Goal: Task Accomplishment & Management: Use online tool/utility

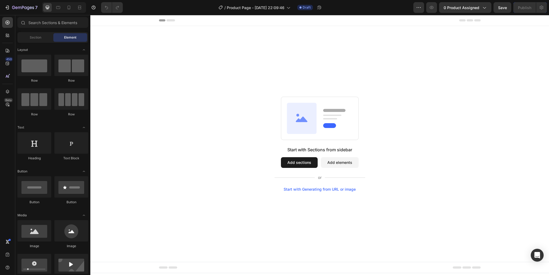
click at [302, 162] on button "Add sections" at bounding box center [299, 162] width 37 height 11
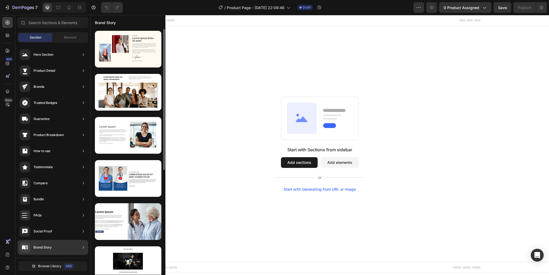
scroll to position [58, 0]
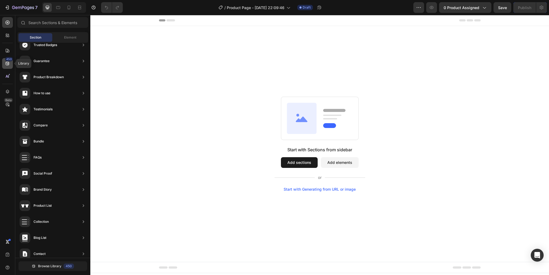
click at [9, 63] on icon at bounding box center [7, 63] width 3 height 3
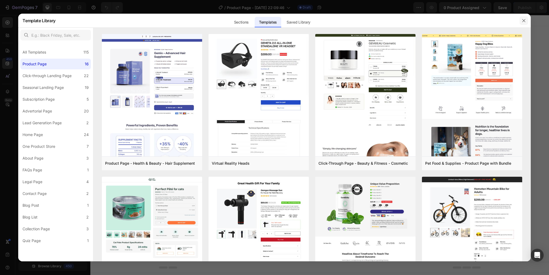
click at [523, 21] on icon "button" at bounding box center [523, 20] width 4 height 4
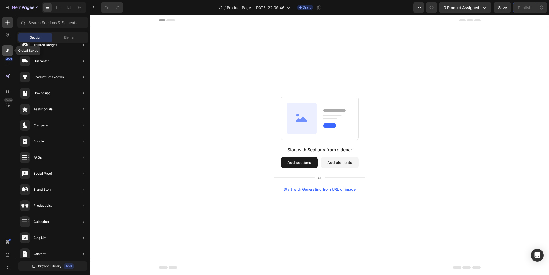
click at [6, 51] on icon at bounding box center [7, 50] width 5 height 5
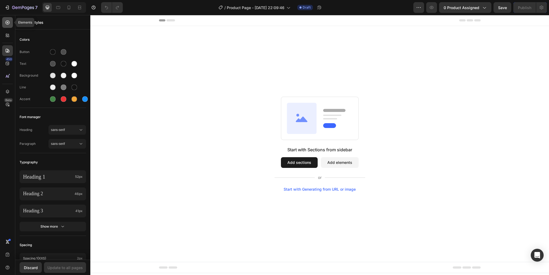
click at [6, 22] on icon at bounding box center [7, 22] width 5 height 5
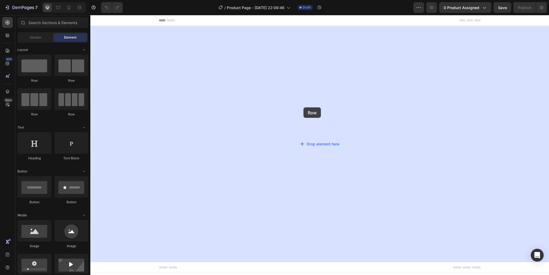
drag, startPoint x: 176, startPoint y: 92, endPoint x: 301, endPoint y: 107, distance: 125.4
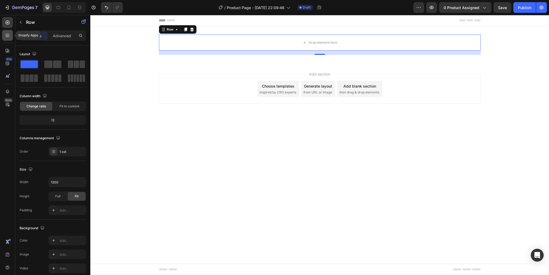
click at [9, 35] on icon at bounding box center [7, 35] width 5 height 5
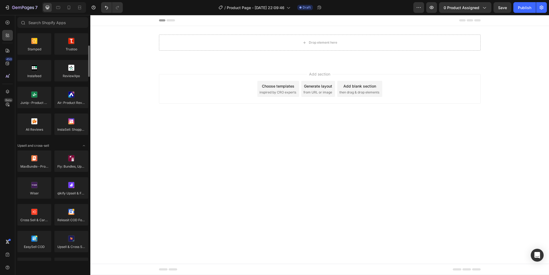
scroll to position [231, 0]
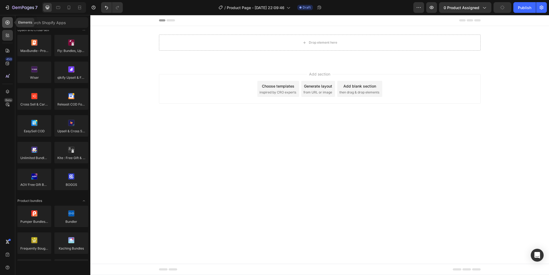
click at [9, 21] on icon at bounding box center [7, 22] width 5 height 5
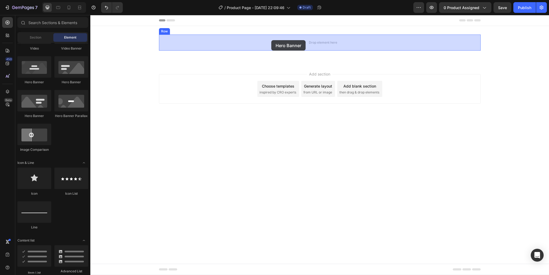
drag, startPoint x: 124, startPoint y: 86, endPoint x: 271, endPoint y: 40, distance: 154.5
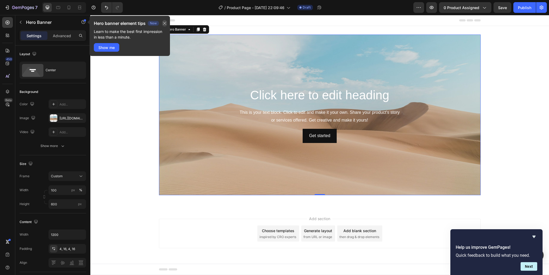
click at [166, 23] on icon "button" at bounding box center [164, 23] width 4 height 4
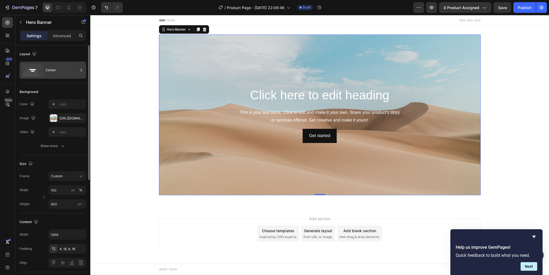
click at [46, 70] on div "Center" at bounding box center [62, 70] width 33 height 12
click at [59, 54] on div "Layout" at bounding box center [53, 54] width 66 height 9
click at [207, 30] on div at bounding box center [204, 29] width 6 height 6
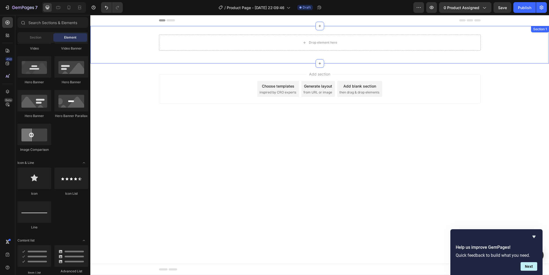
click at [342, 29] on div "Drop element here Row Section 1" at bounding box center [319, 45] width 458 height 38
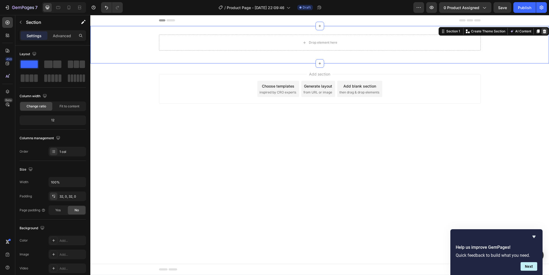
click at [542, 33] on div at bounding box center [544, 31] width 6 height 6
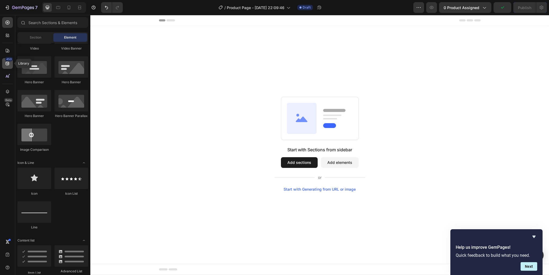
click at [8, 61] on div "450" at bounding box center [9, 59] width 8 height 4
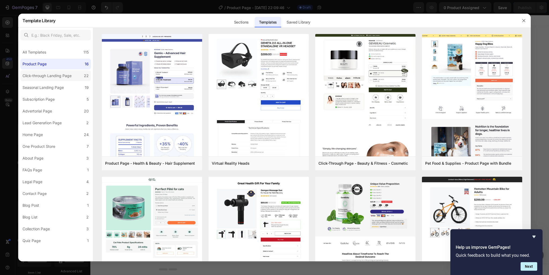
click at [66, 76] on div "Click-through Landing Page" at bounding box center [47, 76] width 49 height 6
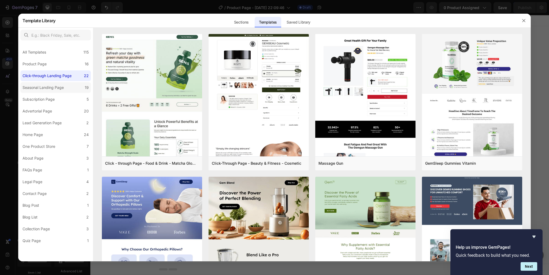
click at [60, 88] on div "Seasonal Landing Page" at bounding box center [43, 87] width 41 height 6
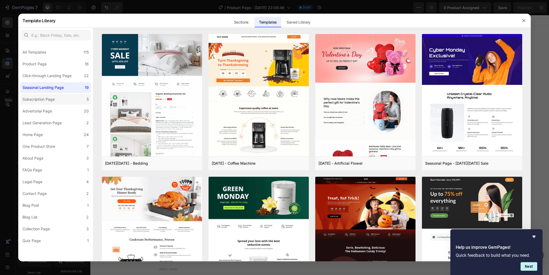
click at [58, 103] on label "Subscription Page 5" at bounding box center [55, 99] width 70 height 11
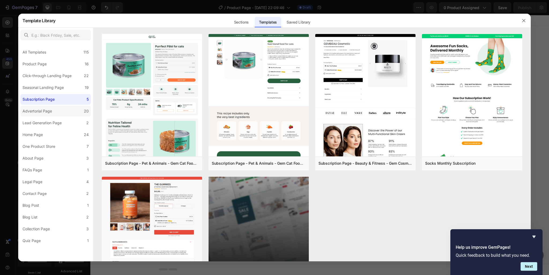
click at [59, 110] on label "Advertorial Page 20" at bounding box center [55, 111] width 70 height 11
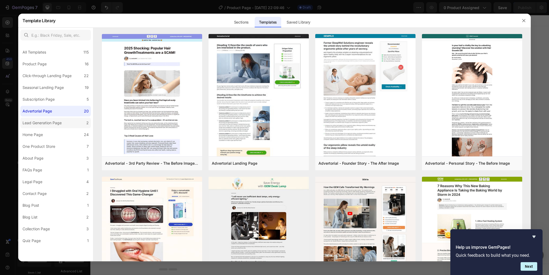
click at [57, 126] on label "Lead Generation Page 2" at bounding box center [55, 123] width 70 height 11
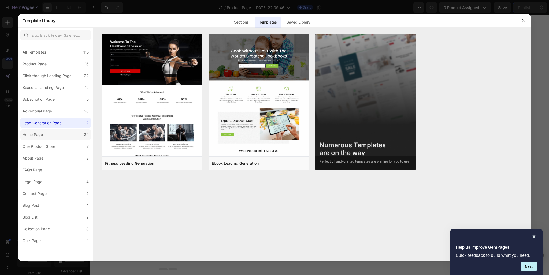
click at [59, 137] on label "Home Page 24" at bounding box center [55, 134] width 70 height 11
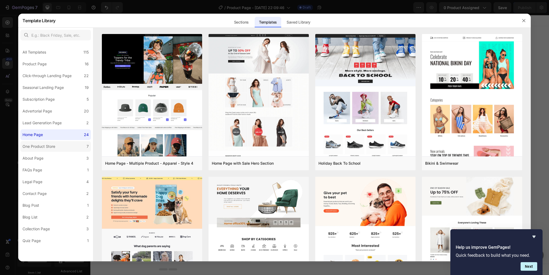
click at [58, 152] on label "One Product Store 7" at bounding box center [55, 146] width 70 height 11
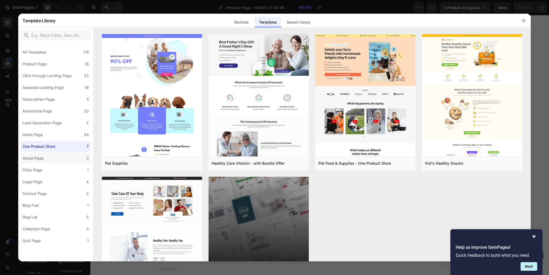
click at [57, 156] on label "About Page 3" at bounding box center [55, 158] width 70 height 11
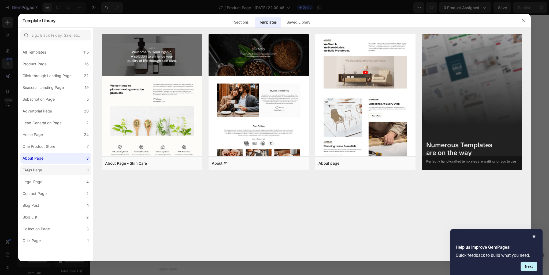
click at [62, 171] on label "FAQs Page 1" at bounding box center [55, 170] width 70 height 11
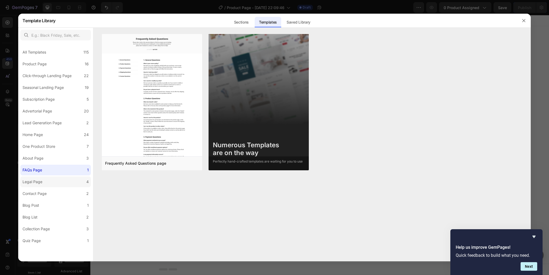
click at [63, 178] on label "Legal Page 4" at bounding box center [55, 182] width 70 height 11
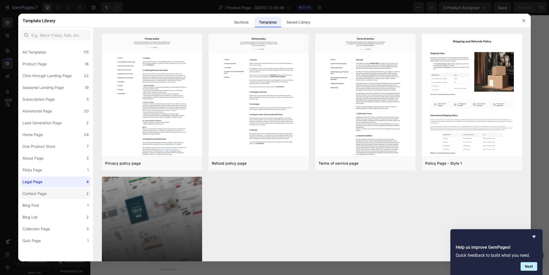
click at [59, 196] on label "Contact Page 2" at bounding box center [55, 193] width 70 height 11
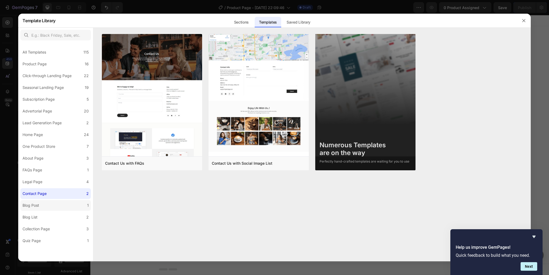
click at [58, 204] on label "Blog Post 1" at bounding box center [55, 205] width 70 height 11
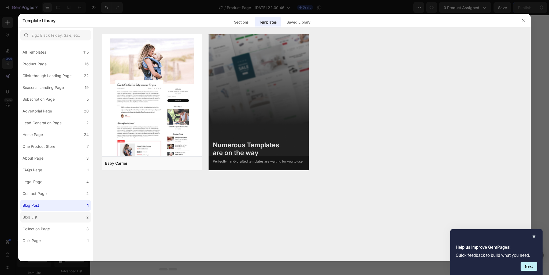
click at [59, 216] on label "Blog List 2" at bounding box center [55, 217] width 70 height 11
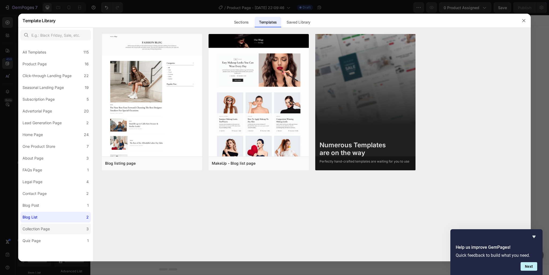
click at [63, 230] on label "Collection Page 3" at bounding box center [55, 229] width 70 height 11
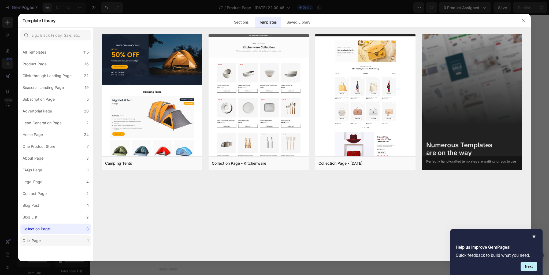
click at [62, 238] on label "Quiz Page 1" at bounding box center [55, 240] width 70 height 11
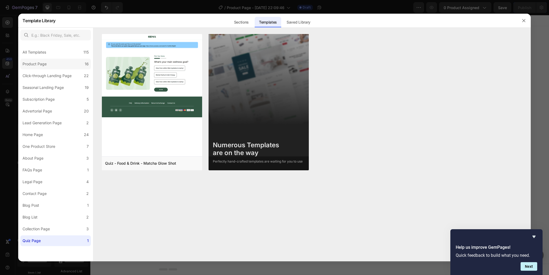
click at [58, 65] on label "Product Page 16" at bounding box center [55, 64] width 70 height 11
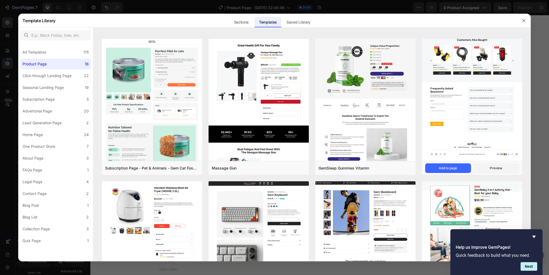
scroll to position [0, 0]
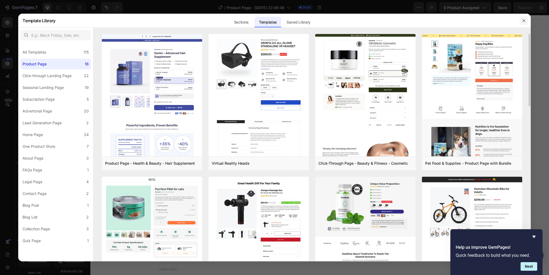
click at [525, 21] on icon "button" at bounding box center [523, 20] width 4 height 4
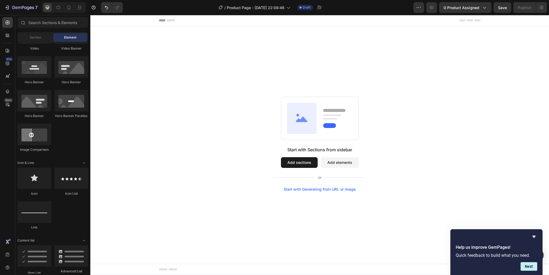
click at [303, 161] on button "Add sections" at bounding box center [299, 162] width 37 height 11
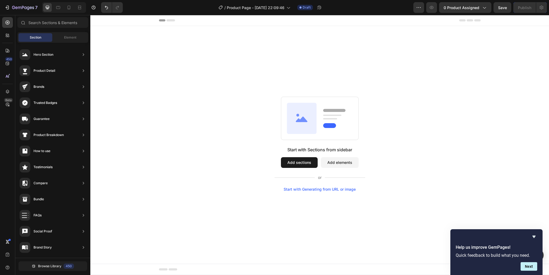
click at [0, 0] on div at bounding box center [0, 0] width 0 height 0
click at [10, 75] on div at bounding box center [7, 76] width 11 height 11
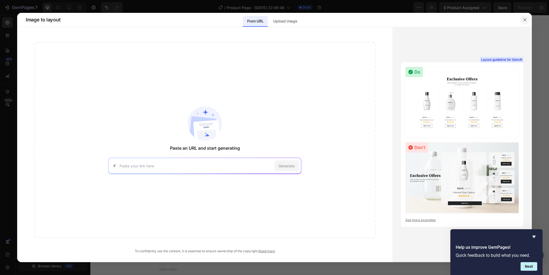
drag, startPoint x: 523, startPoint y: 19, endPoint x: 426, endPoint y: 11, distance: 97.8
click at [523, 19] on icon "button" at bounding box center [524, 20] width 4 height 4
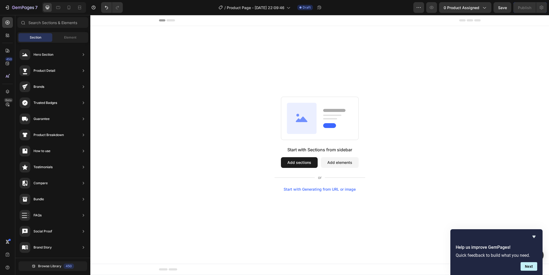
click at [0, 0] on div at bounding box center [0, 0] width 0 height 0
click at [58, 6] on icon at bounding box center [58, 7] width 4 height 3
click at [47, 7] on icon at bounding box center [47, 7] width 5 height 5
click at [0, 0] on div at bounding box center [0, 0] width 0 height 0
click at [9, 23] on icon at bounding box center [7, 22] width 5 height 5
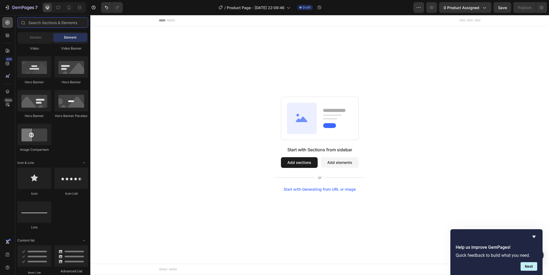
scroll to position [231, 0]
click at [9, 24] on icon at bounding box center [7, 22] width 5 height 5
click at [10, 95] on div at bounding box center [7, 91] width 11 height 11
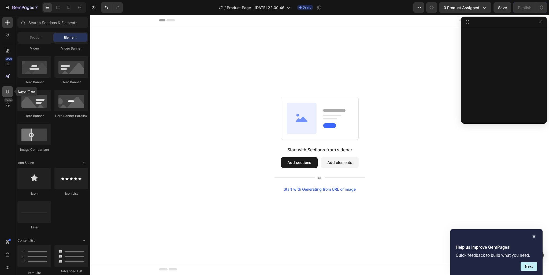
click at [9, 94] on icon at bounding box center [7, 91] width 5 height 5
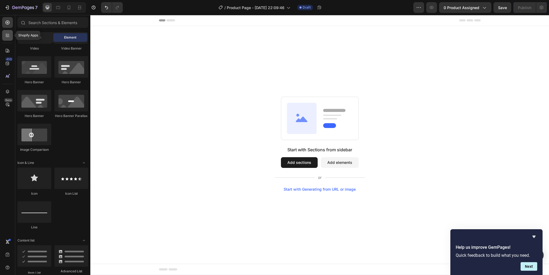
click at [7, 36] on icon at bounding box center [7, 35] width 5 height 5
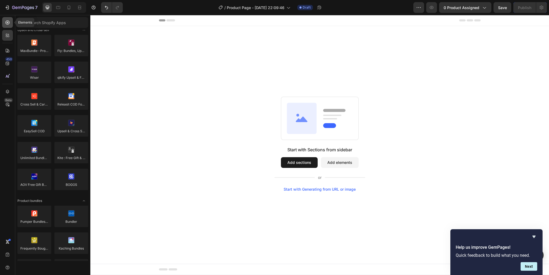
click at [11, 24] on div at bounding box center [7, 22] width 11 height 11
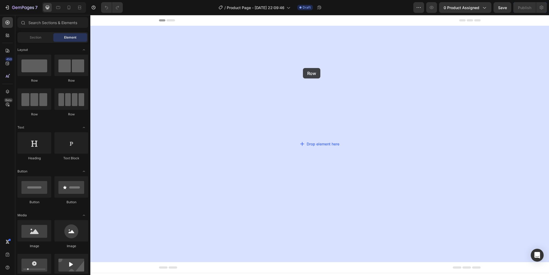
drag, startPoint x: 128, startPoint y: 86, endPoint x: 303, endPoint y: 68, distance: 176.1
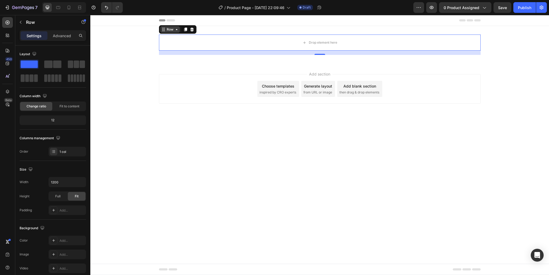
click at [169, 29] on div "Row" at bounding box center [170, 29] width 9 height 5
click at [529, 29] on div "Drop element here Row Section 16 Section 1" at bounding box center [319, 45] width 458 height 38
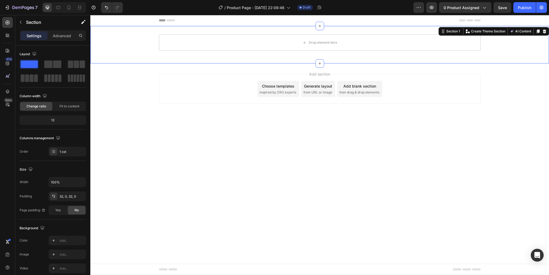
click at [518, 45] on div "Drop element here Row" at bounding box center [319, 45] width 458 height 20
click at [61, 36] on p "Advanced" at bounding box center [62, 36] width 18 height 6
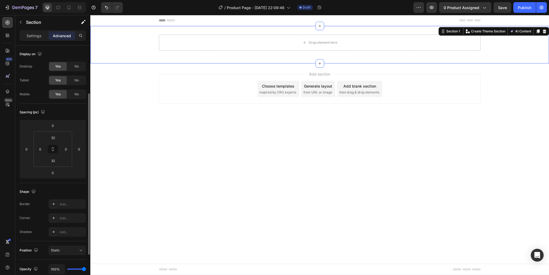
scroll to position [58, 0]
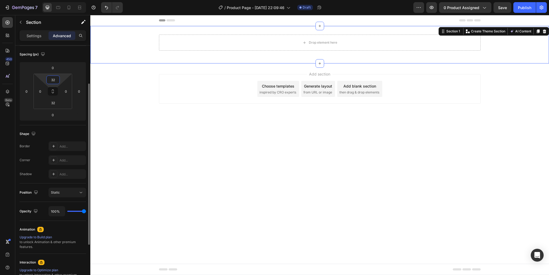
click at [52, 78] on input "32" at bounding box center [53, 80] width 11 height 8
click at [54, 77] on input "31" at bounding box center [53, 80] width 11 height 8
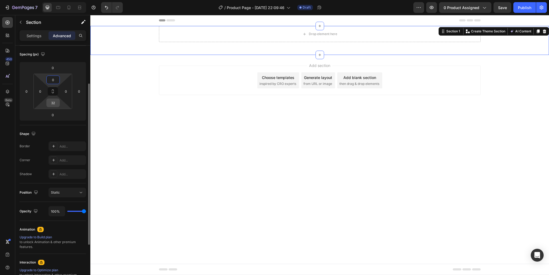
type input "0"
click at [54, 101] on input "32" at bounding box center [53, 103] width 11 height 8
click at [53, 101] on input "32" at bounding box center [53, 103] width 11 height 8
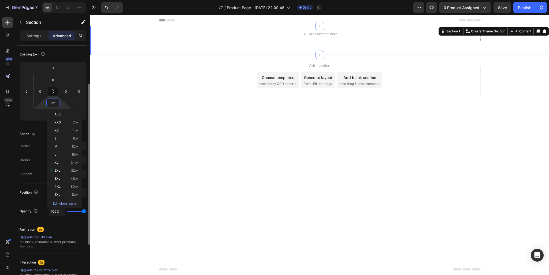
type input "0"
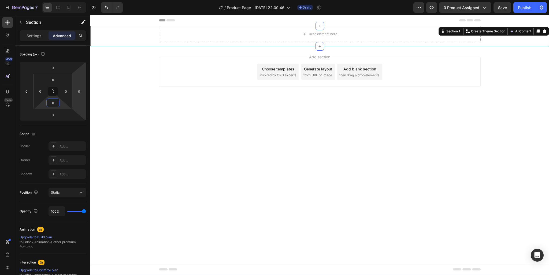
click at [132, 81] on div "Add section Choose templates inspired by CRO experts Generate layout from URL o…" at bounding box center [319, 79] width 458 height 66
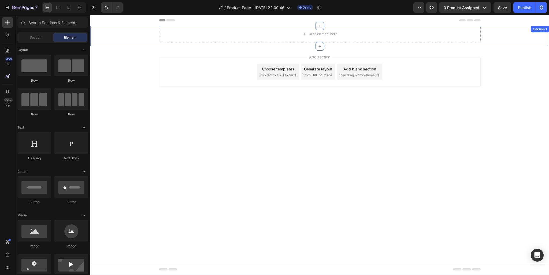
click at [533, 29] on div "Section 1" at bounding box center [540, 29] width 18 height 6
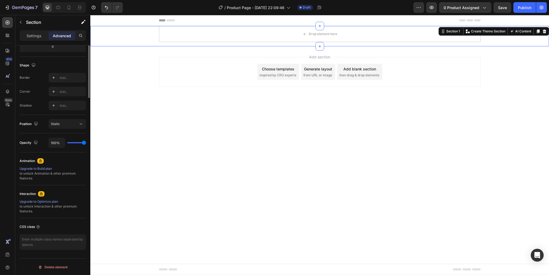
scroll to position [0, 0]
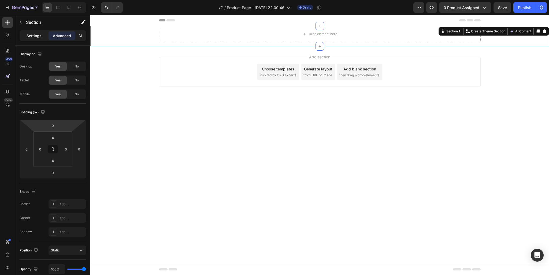
click at [36, 35] on p "Settings" at bounding box center [34, 36] width 15 height 6
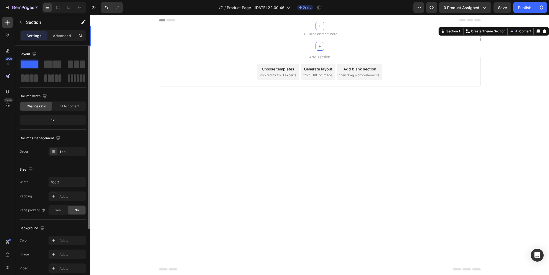
click at [47, 108] on div "Change ratio" at bounding box center [36, 106] width 32 height 9
click at [68, 107] on span "Fit to content" at bounding box center [69, 106] width 20 height 5
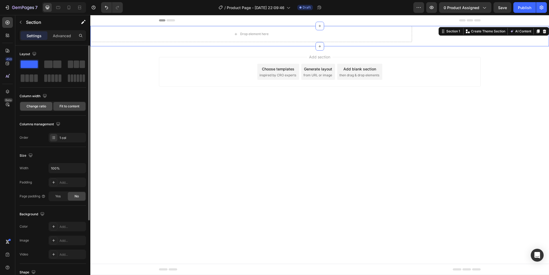
click at [43, 106] on span "Change ratio" at bounding box center [37, 106] width 20 height 5
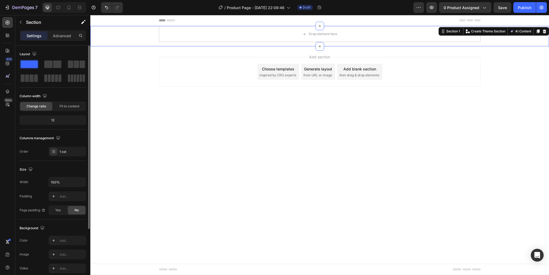
click at [54, 121] on div "12" at bounding box center [53, 121] width 64 height 8
click at [63, 154] on div "1 col" at bounding box center [71, 151] width 25 height 5
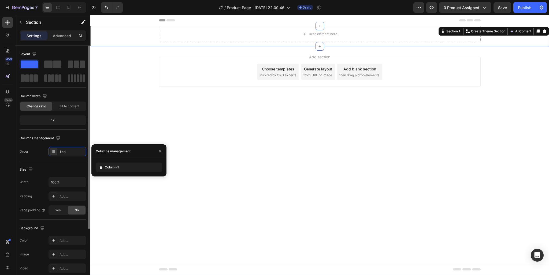
click at [72, 137] on div "Columns management" at bounding box center [53, 138] width 66 height 9
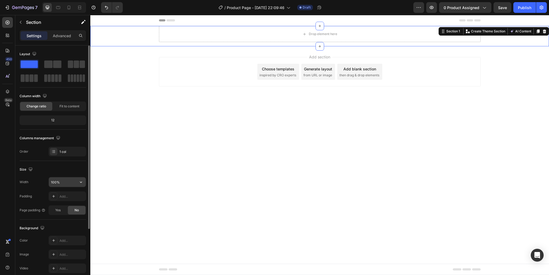
click at [63, 183] on input "100%" at bounding box center [67, 182] width 37 height 10
click at [78, 182] on icon "button" at bounding box center [80, 181] width 5 height 5
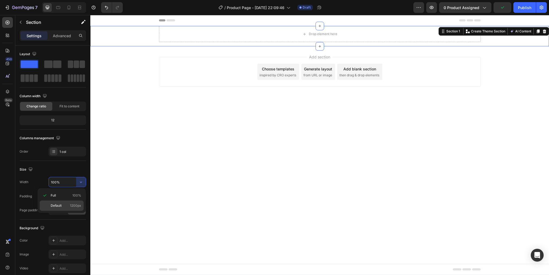
click at [61, 203] on span "Default" at bounding box center [56, 205] width 11 height 5
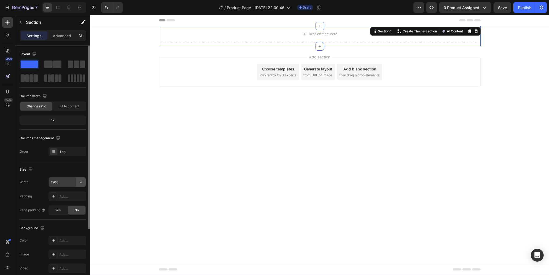
click at [81, 179] on button "button" at bounding box center [81, 182] width 10 height 10
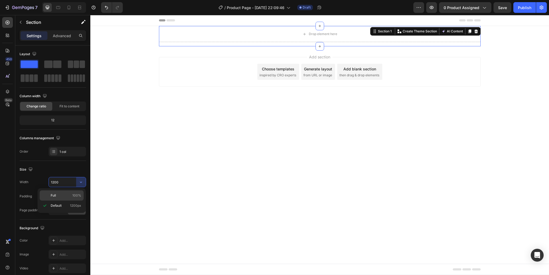
click at [61, 193] on p "Full 100%" at bounding box center [66, 195] width 31 height 5
type input "100%"
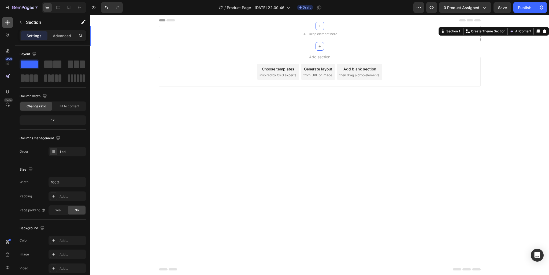
click at [6, 23] on icon at bounding box center [7, 22] width 5 height 5
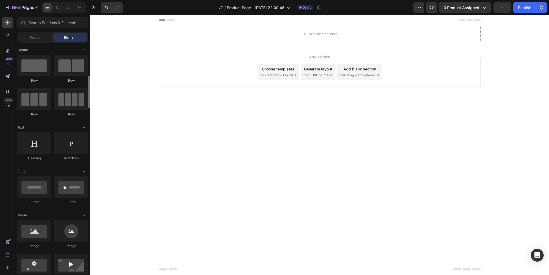
scroll to position [87, 0]
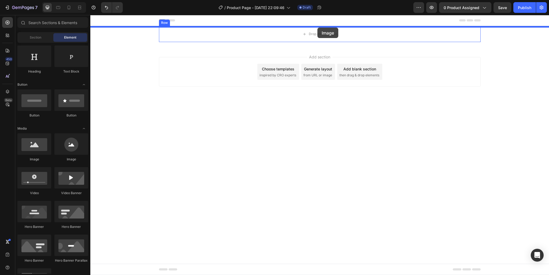
drag, startPoint x: 129, startPoint y: 163, endPoint x: 317, endPoint y: 28, distance: 232.0
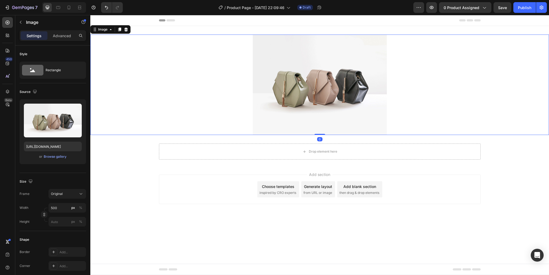
click at [311, 71] on img at bounding box center [320, 85] width 134 height 100
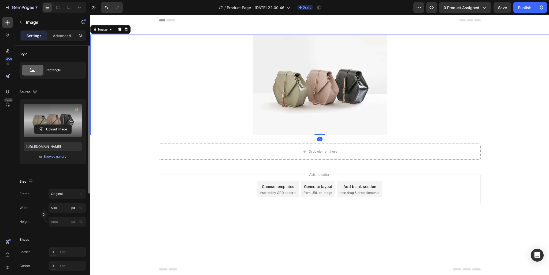
click at [58, 122] on label at bounding box center [53, 121] width 58 height 34
click at [58, 125] on input "file" at bounding box center [52, 129] width 37 height 9
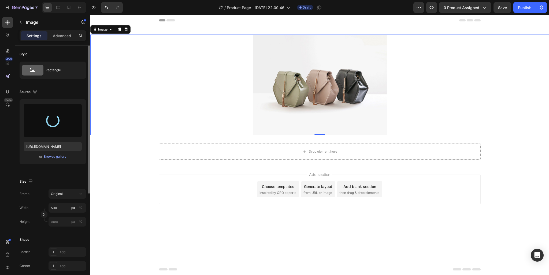
type input "[URL][DOMAIN_NAME]"
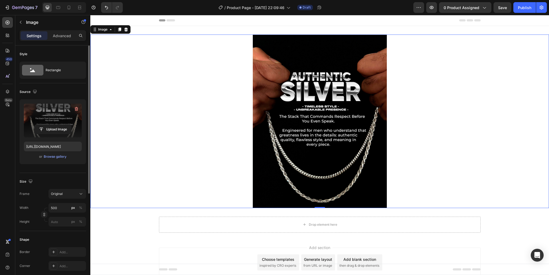
click at [416, 118] on div at bounding box center [319, 122] width 458 height 174
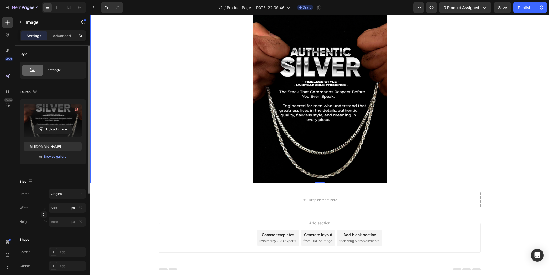
scroll to position [27, 0]
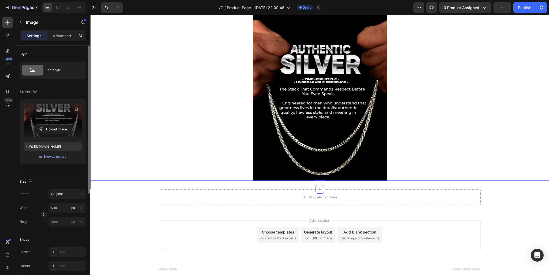
click at [473, 188] on div "Image 0 Section 1" at bounding box center [319, 94] width 458 height 191
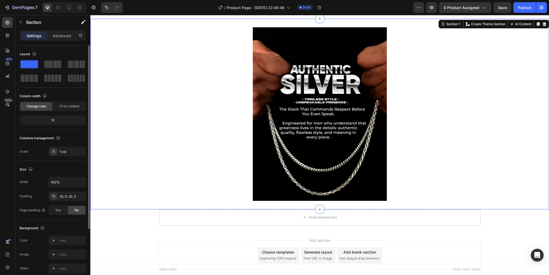
scroll to position [0, 0]
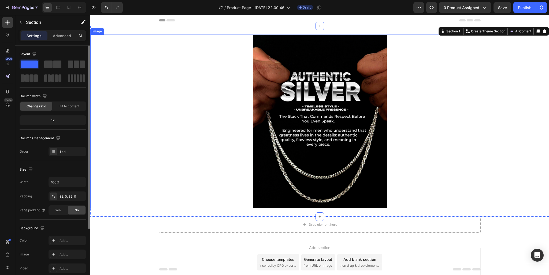
click at [444, 66] on div at bounding box center [319, 122] width 458 height 174
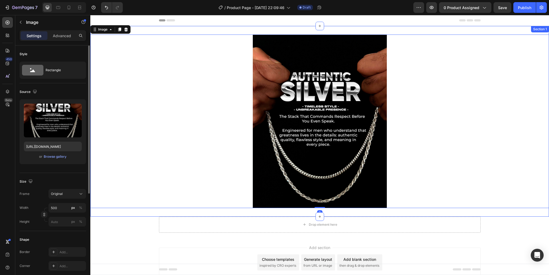
click at [446, 30] on div "Image 0 Section 1" at bounding box center [319, 121] width 458 height 191
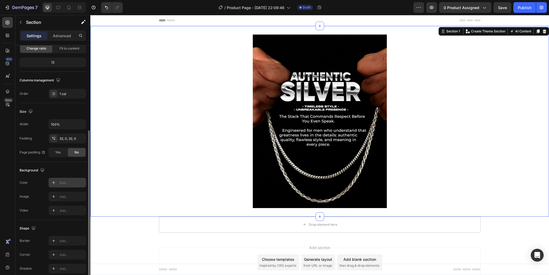
scroll to position [81, 0]
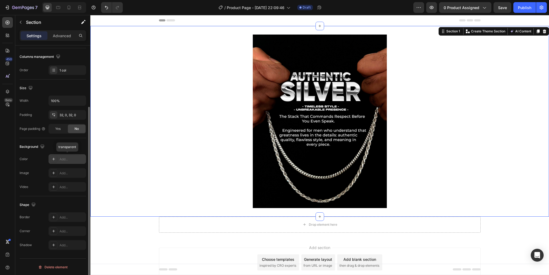
click at [61, 158] on div "Add..." at bounding box center [71, 159] width 25 height 5
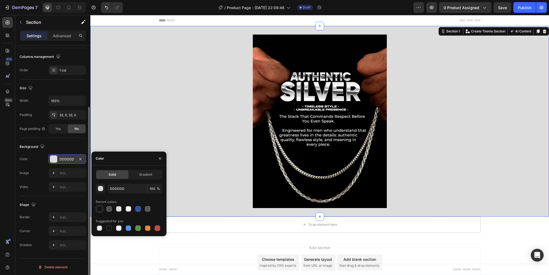
click at [100, 210] on div at bounding box center [99, 208] width 5 height 5
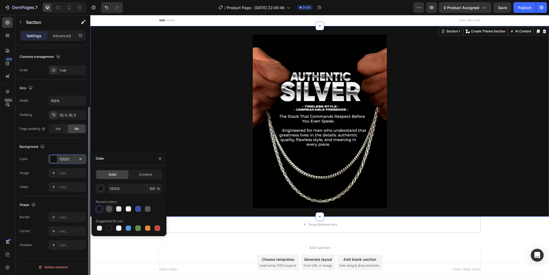
click at [110, 212] on div at bounding box center [108, 208] width 5 height 5
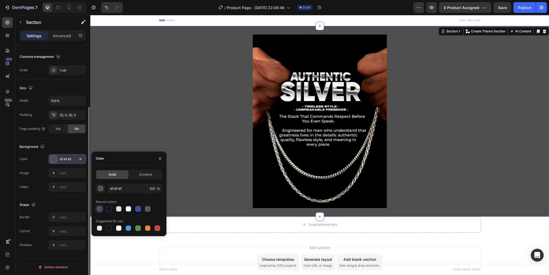
click at [101, 210] on div at bounding box center [99, 208] width 5 height 5
click at [100, 210] on div at bounding box center [99, 208] width 5 height 5
click at [125, 186] on input "4F4F4F" at bounding box center [127, 189] width 40 height 10
paste input "010101"
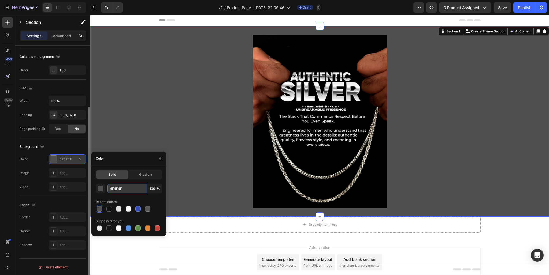
type input "010101"
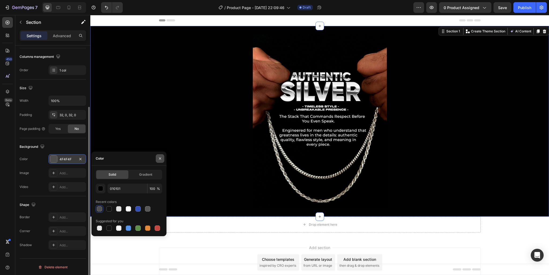
click at [159, 159] on icon "button" at bounding box center [160, 159] width 2 height 2
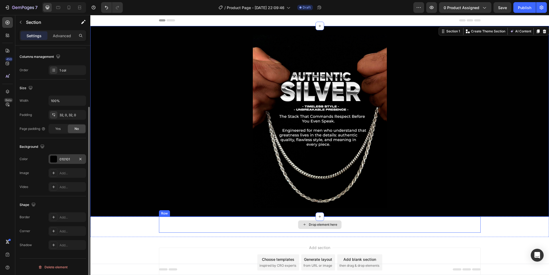
scroll to position [27, 0]
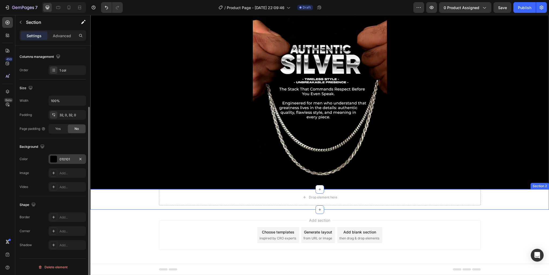
click at [498, 197] on div "Drop element here Row" at bounding box center [319, 199] width 458 height 20
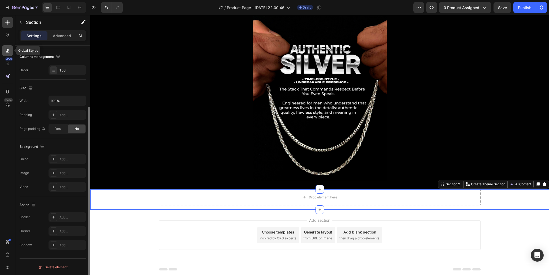
click at [8, 48] on icon at bounding box center [7, 50] width 5 height 5
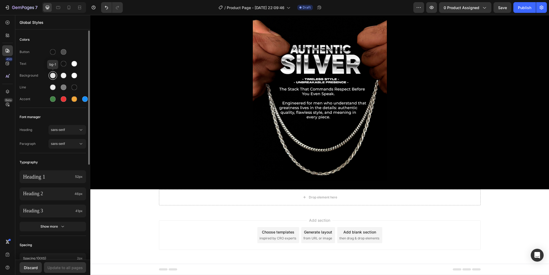
click at [52, 74] on div at bounding box center [53, 76] width 6 height 6
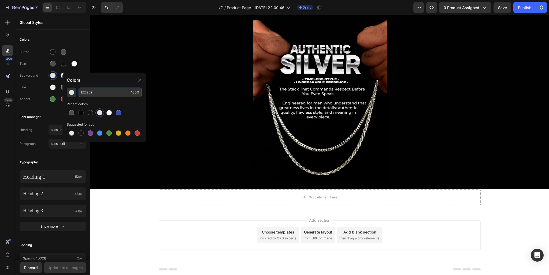
click at [98, 91] on input "E2E2E2" at bounding box center [103, 93] width 50 height 10
paste input "010101"
type input "010101"
click at [68, 267] on div "Update to all pages" at bounding box center [64, 268] width 35 height 6
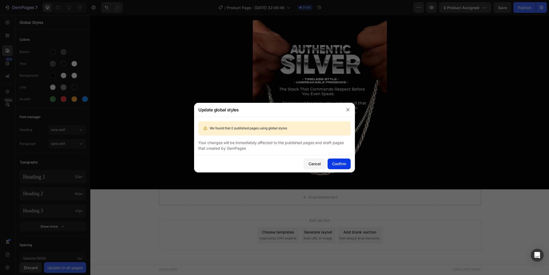
click at [340, 163] on div "Confirm" at bounding box center [339, 164] width 14 height 6
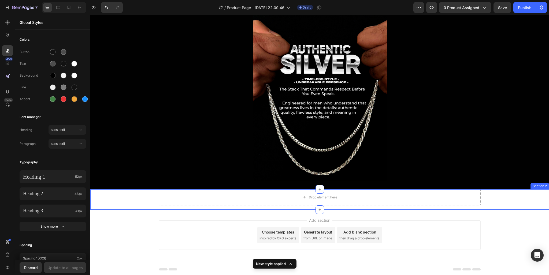
click at [522, 193] on div "Drop element here Row" at bounding box center [319, 199] width 458 height 20
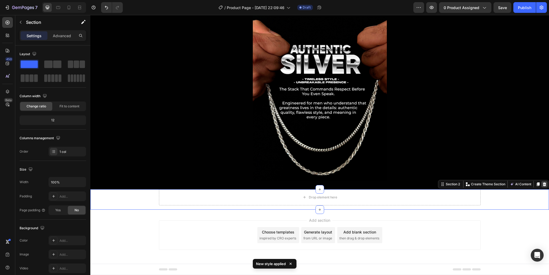
click at [541, 186] on div at bounding box center [544, 184] width 6 height 6
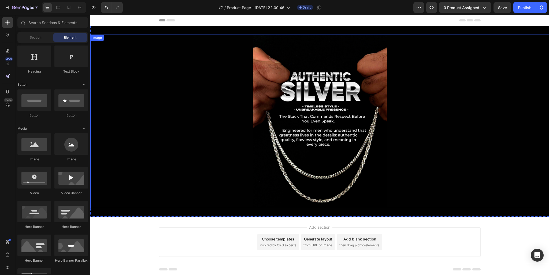
scroll to position [7, 0]
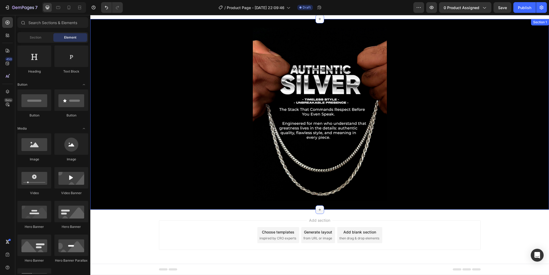
click at [320, 208] on div at bounding box center [319, 209] width 9 height 9
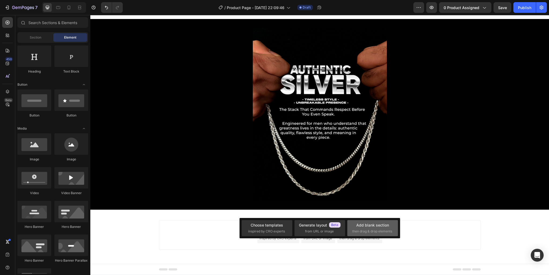
click at [367, 227] on div "Add blank section" at bounding box center [372, 225] width 33 height 6
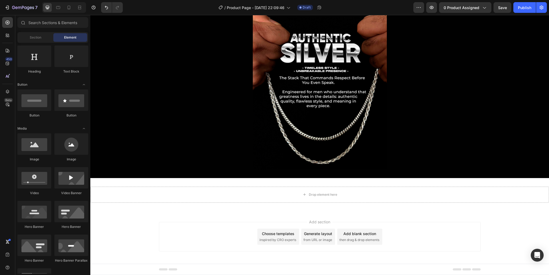
scroll to position [40, 0]
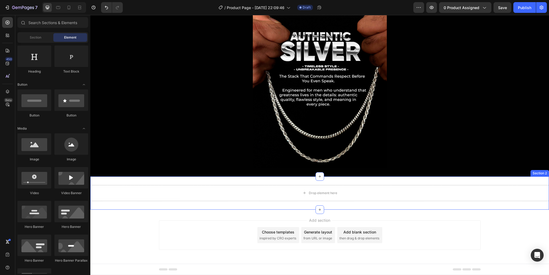
click at [536, 176] on div "Image Section 1 Drop element here Section 2 Root" at bounding box center [319, 98] width 458 height 224
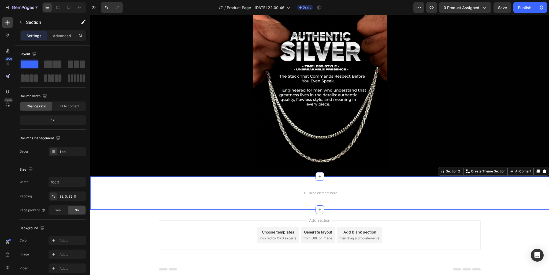
click at [533, 180] on div "Drop element here Section 2 You can create reusable sections Create Theme Secti…" at bounding box center [319, 193] width 458 height 33
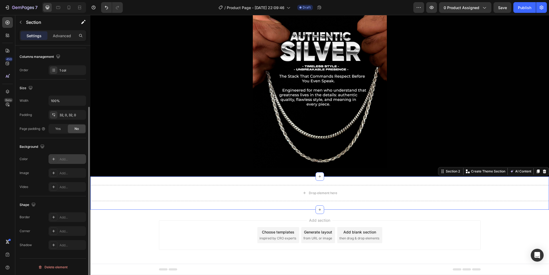
click at [53, 158] on icon at bounding box center [53, 159] width 4 height 4
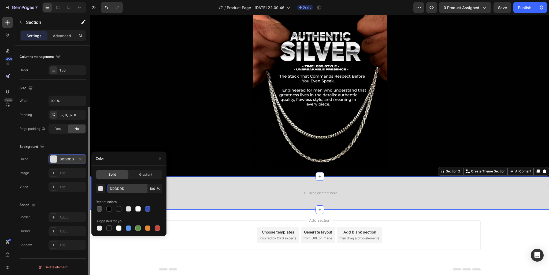
click at [130, 190] on input "DDDDDD" at bounding box center [127, 189] width 40 height 10
paste input "010101"
type input "010101"
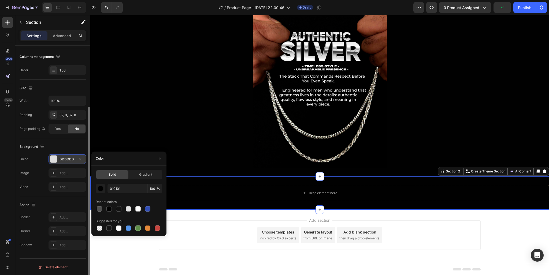
click at [191, 215] on div "Add section Choose templates inspired by CRO experts Generate layout from URL o…" at bounding box center [319, 243] width 458 height 66
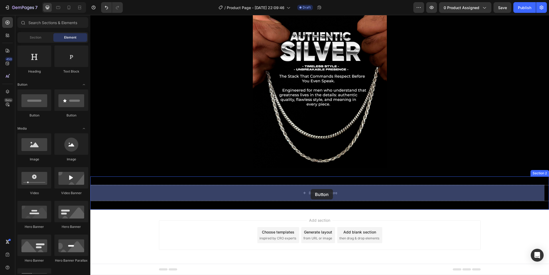
drag, startPoint x: 131, startPoint y: 118, endPoint x: 310, endPoint y: 190, distance: 192.6
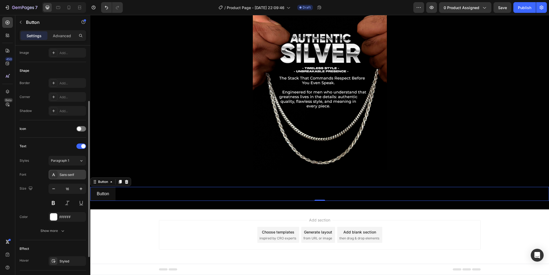
scroll to position [138, 0]
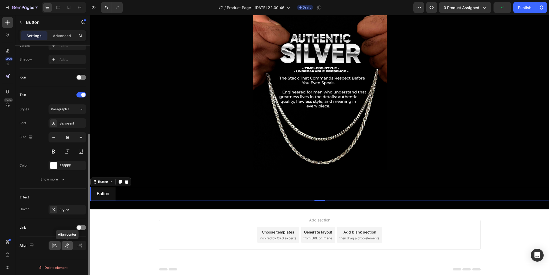
click at [67, 243] on icon at bounding box center [67, 245] width 5 height 5
click at [307, 190] on button "Button" at bounding box center [319, 194] width 25 height 14
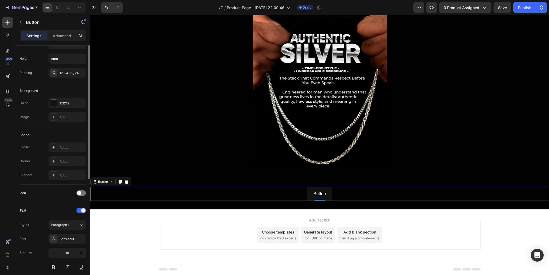
scroll to position [0, 0]
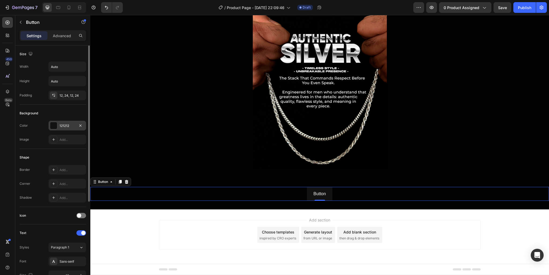
click at [58, 125] on div "121212" at bounding box center [67, 126] width 38 height 10
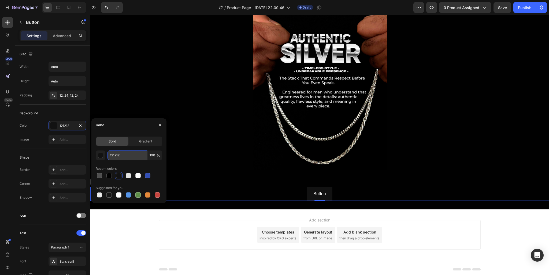
click at [125, 154] on input "121212" at bounding box center [127, 156] width 40 height 10
paste input "ffa600"
type input "ffa600"
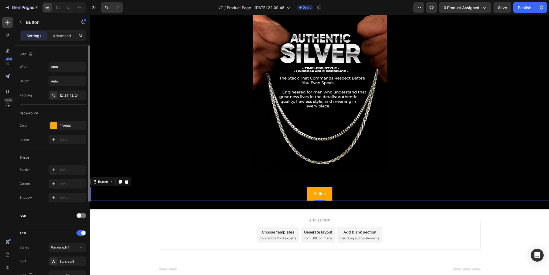
click at [72, 114] on div "Background" at bounding box center [53, 113] width 66 height 9
click at [65, 170] on div "Add..." at bounding box center [71, 170] width 25 height 5
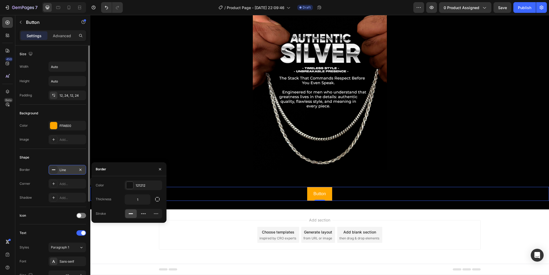
click at [65, 170] on div "Line" at bounding box center [67, 170] width 16 height 5
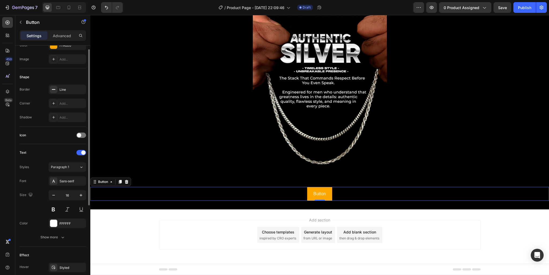
scroll to position [51, 0]
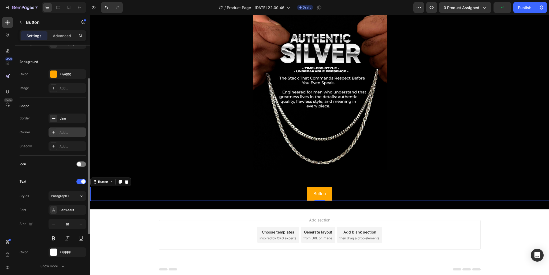
click at [70, 130] on div "Add..." at bounding box center [71, 132] width 25 height 5
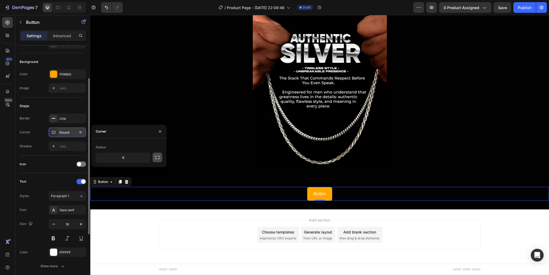
click at [155, 157] on icon "button" at bounding box center [157, 157] width 5 height 5
click at [141, 156] on input "8" at bounding box center [137, 158] width 26 height 10
type input "11"
click at [156, 158] on icon "button" at bounding box center [157, 157] width 5 height 5
click at [134, 159] on input "8" at bounding box center [123, 158] width 54 height 10
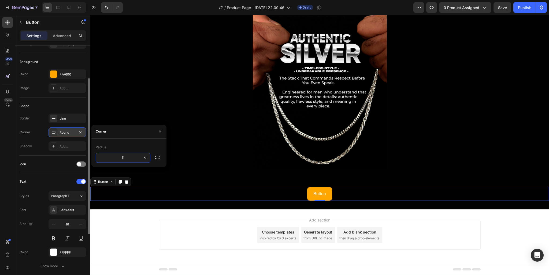
type input "10"
click at [57, 100] on div "Shape Border Line Corner 10, 10, 10, 10 Shadow Add..." at bounding box center [53, 127] width 66 height 58
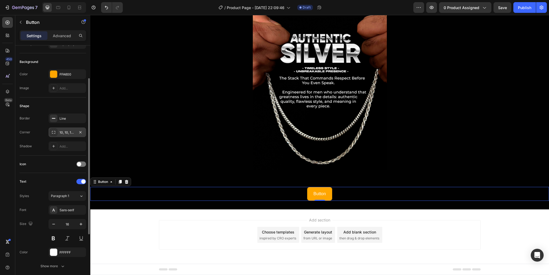
scroll to position [0, 0]
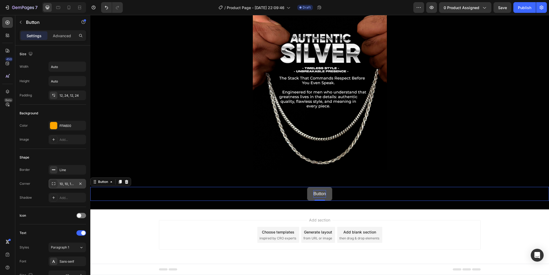
click at [315, 194] on p "Button" at bounding box center [319, 194] width 12 height 8
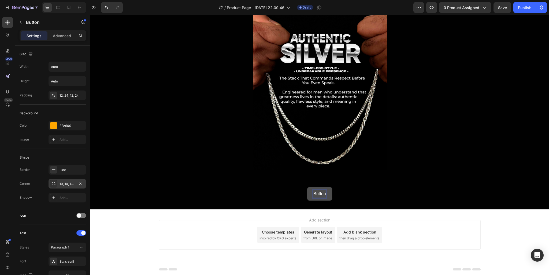
click at [317, 193] on p "Button" at bounding box center [319, 194] width 12 height 8
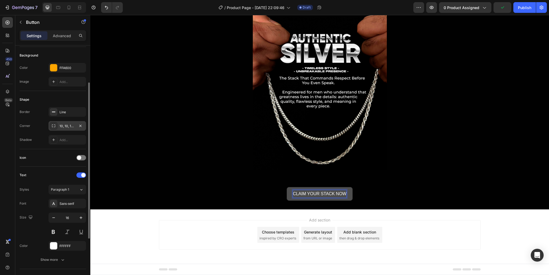
scroll to position [87, 0]
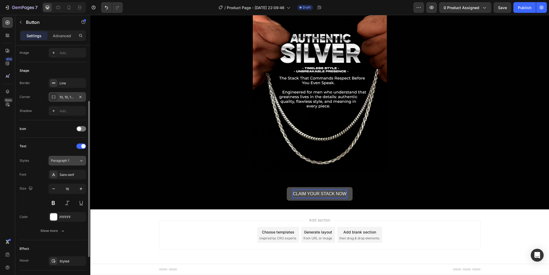
click at [68, 161] on span "Paragraph 1" at bounding box center [60, 160] width 18 height 5
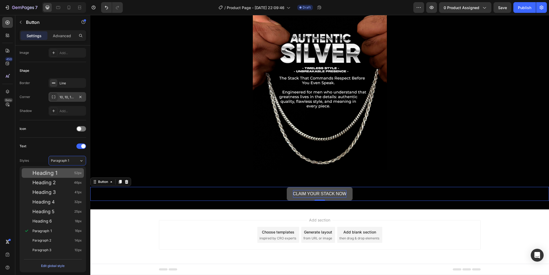
click at [59, 173] on div "Heading 1 52px" at bounding box center [56, 172] width 49 height 5
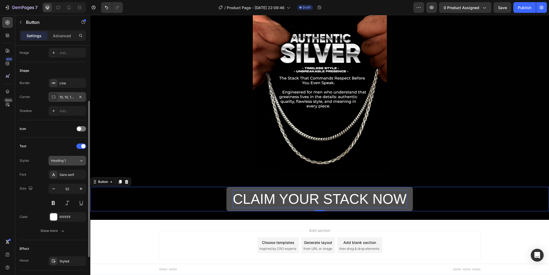
click at [69, 159] on div "Heading 1" at bounding box center [62, 160] width 22 height 5
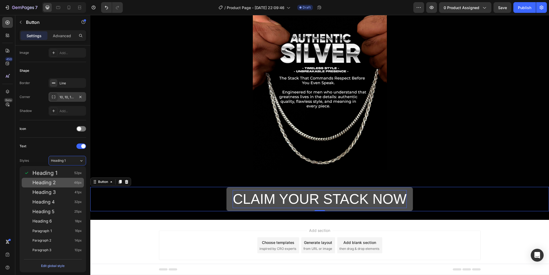
click at [66, 183] on div "Heading 2 46px" at bounding box center [56, 182] width 49 height 5
type input "46"
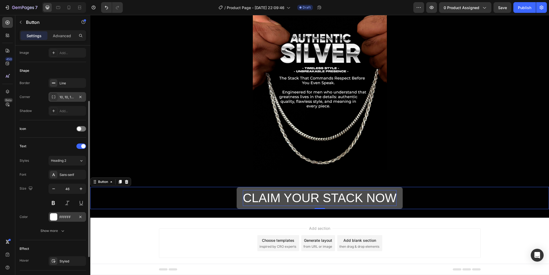
click at [64, 219] on div "FFFFFF" at bounding box center [67, 217] width 16 height 5
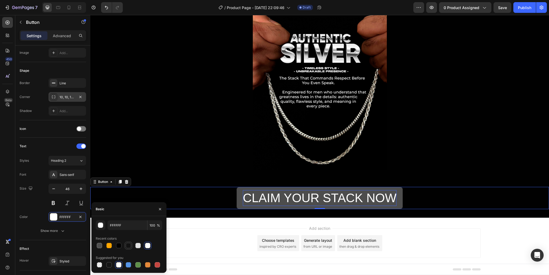
click at [126, 245] on div at bounding box center [128, 245] width 5 height 5
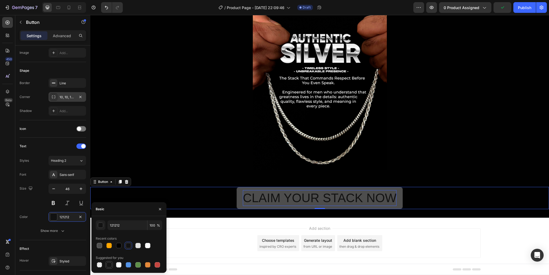
click at [109, 266] on div at bounding box center [108, 264] width 5 height 5
click at [119, 244] on div at bounding box center [118, 245] width 5 height 5
type input "010101"
click at [54, 202] on button at bounding box center [53, 203] width 10 height 10
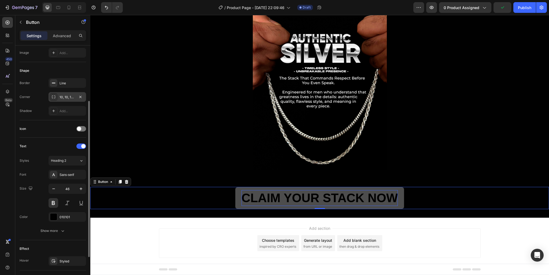
click at [41, 200] on div "Size 46" at bounding box center [53, 196] width 66 height 24
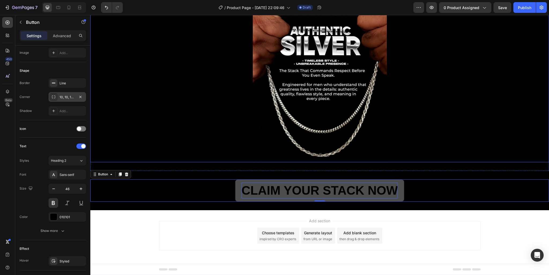
scroll to position [47, 0]
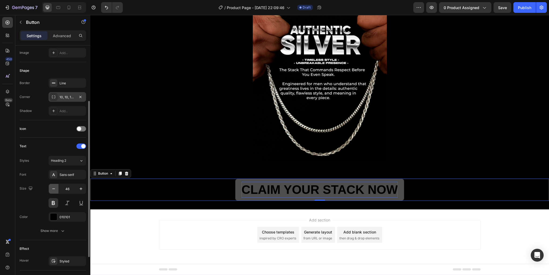
click at [53, 189] on icon "button" at bounding box center [53, 188] width 5 height 5
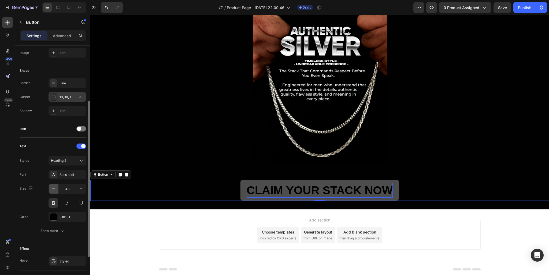
click at [53, 189] on icon "button" at bounding box center [53, 188] width 5 height 5
type input "40"
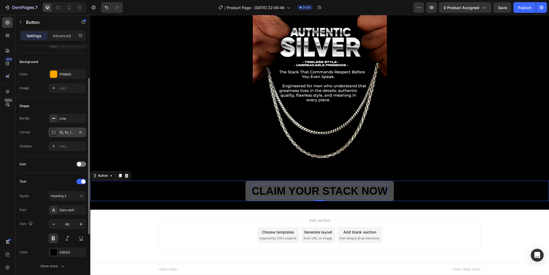
scroll to position [0, 0]
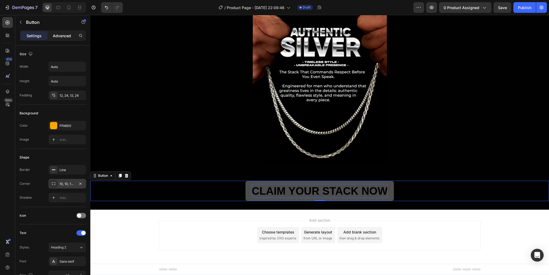
click at [61, 37] on p "Advanced" at bounding box center [62, 36] width 18 height 6
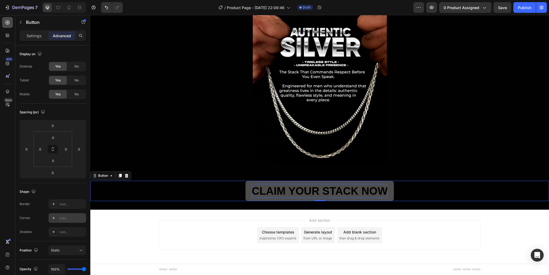
click at [9, 23] on icon at bounding box center [8, 23] width 4 height 4
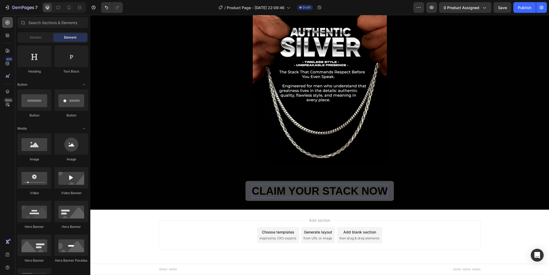
scroll to position [87, 0]
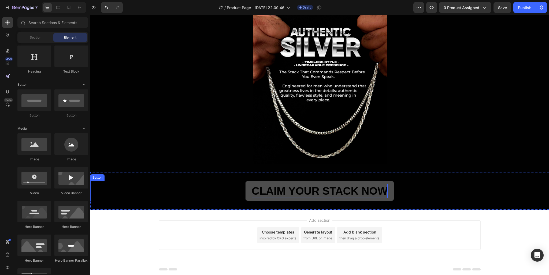
click at [296, 189] on p "CLAIM YOUR STACK NOW" at bounding box center [320, 191] width 136 height 14
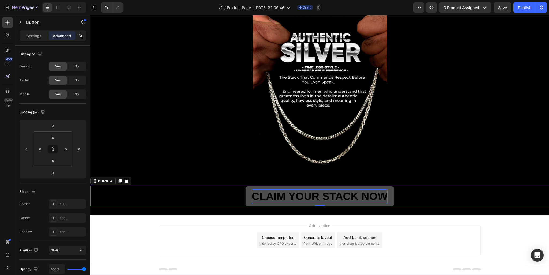
scroll to position [44, 0]
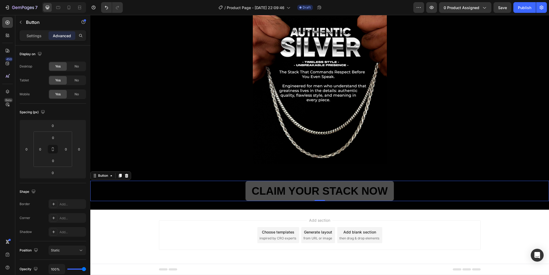
click at [246, 198] on button "CLAIM YOUR STACK NOW" at bounding box center [319, 191] width 149 height 20
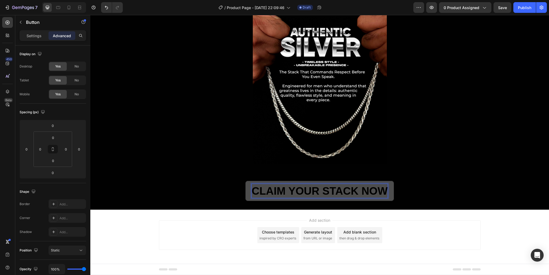
click at [257, 188] on p "CLAIM YOUR STACK NOW" at bounding box center [320, 191] width 136 height 14
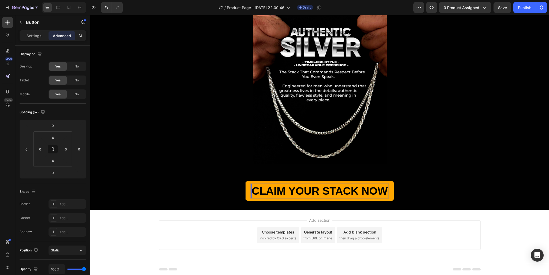
click at [33, 31] on div "Settings Advanced" at bounding box center [53, 35] width 66 height 11
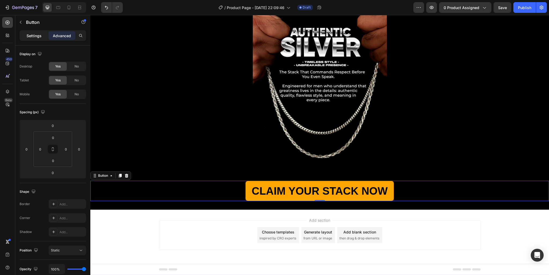
click at [34, 35] on p "Settings" at bounding box center [34, 36] width 15 height 6
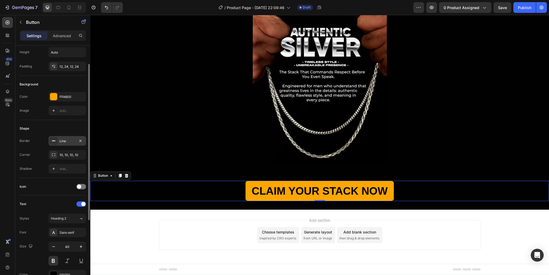
scroll to position [138, 0]
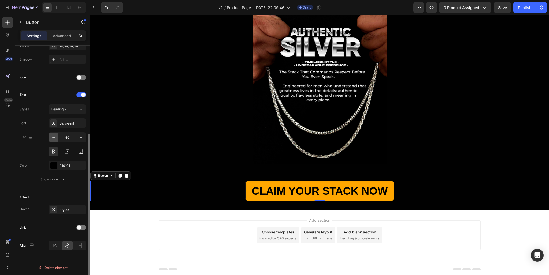
click at [54, 137] on icon "button" at bounding box center [53, 137] width 3 height 1
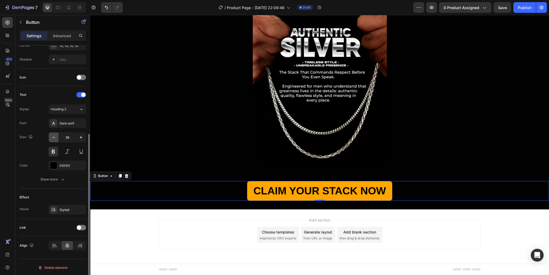
click at [54, 137] on icon "button" at bounding box center [53, 137] width 3 height 1
type input "38"
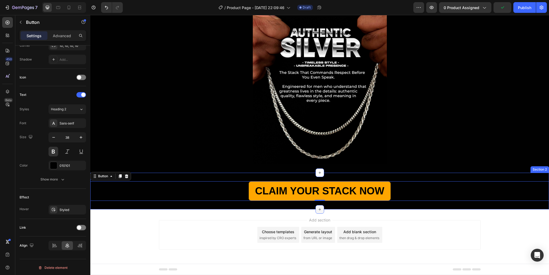
click at [317, 208] on icon at bounding box center [319, 209] width 4 height 4
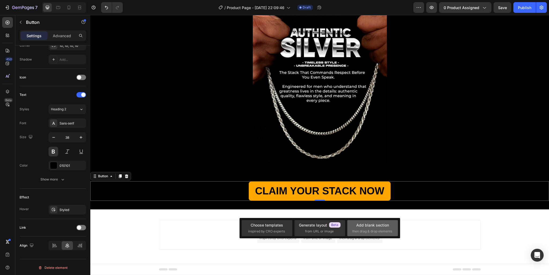
click at [375, 226] on div "Add blank section" at bounding box center [372, 225] width 33 height 6
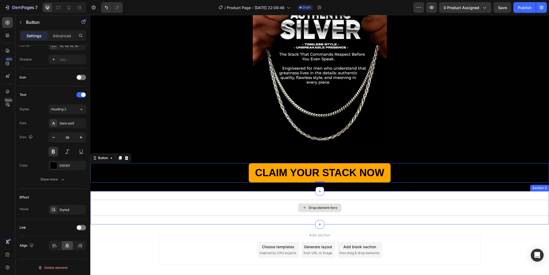
scroll to position [88, 0]
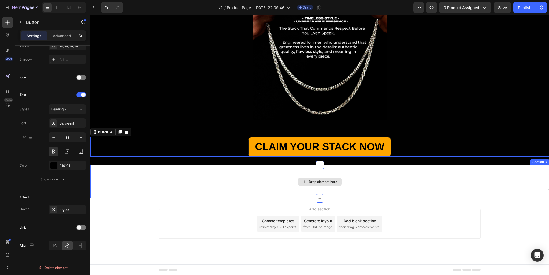
click at [366, 174] on div "Drop element here" at bounding box center [319, 182] width 458 height 16
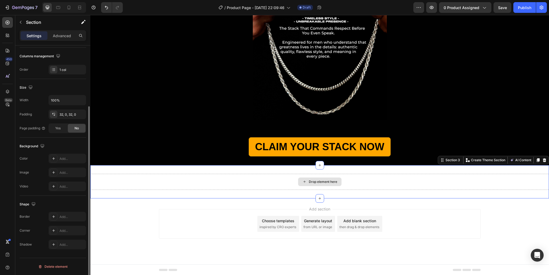
scroll to position [0, 0]
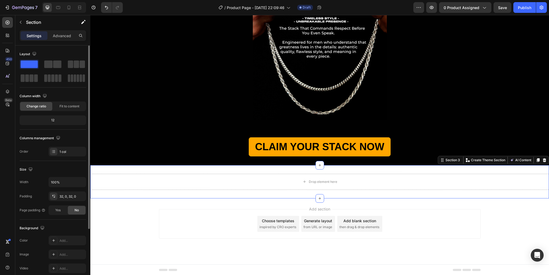
click at [365, 169] on div "Drop element here Section 3 You can create reusable sections Create Theme Secti…" at bounding box center [319, 181] width 458 height 33
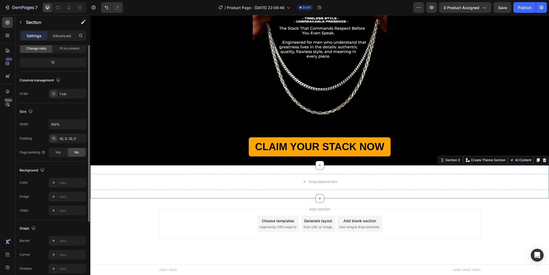
scroll to position [81, 0]
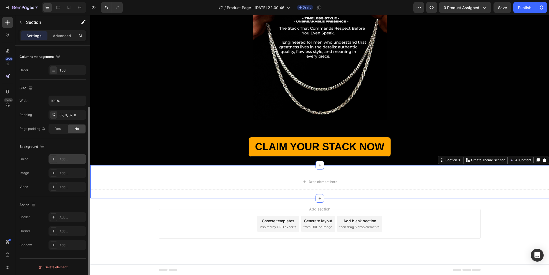
click at [63, 154] on div "Add..." at bounding box center [67, 159] width 38 height 10
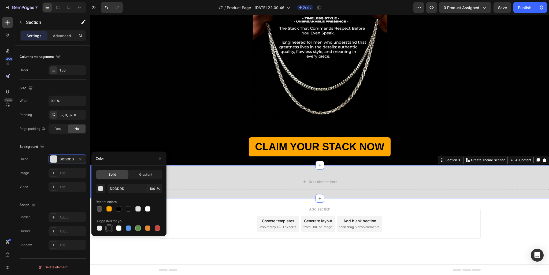
click at [108, 229] on div at bounding box center [108, 228] width 5 height 5
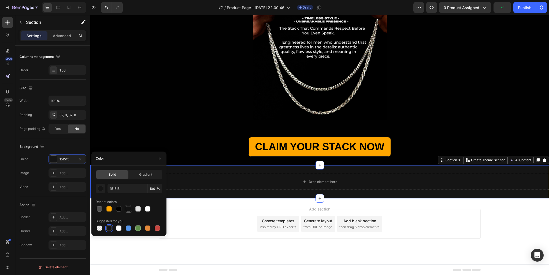
click at [128, 209] on div at bounding box center [128, 208] width 5 height 5
click at [120, 210] on div at bounding box center [118, 208] width 5 height 5
type input "010101"
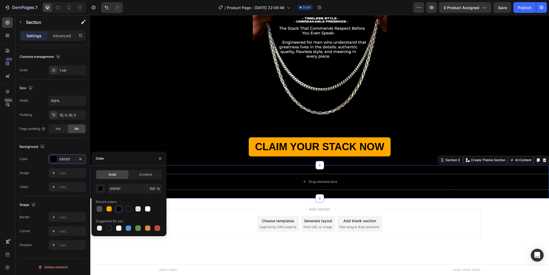
click at [187, 202] on div "Add section Choose templates inspired by CRO experts Generate layout from URL o…" at bounding box center [319, 232] width 458 height 66
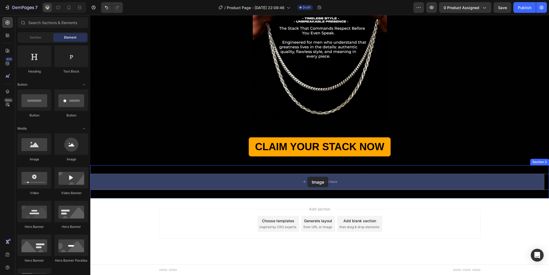
drag, startPoint x: 127, startPoint y: 161, endPoint x: 307, endPoint y: 176, distance: 181.2
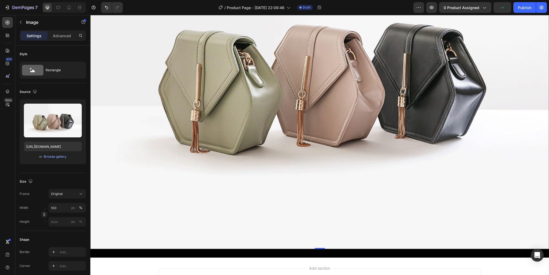
scroll to position [328, 0]
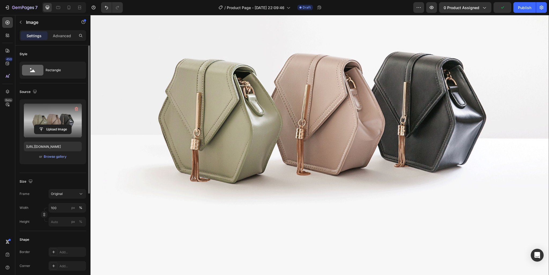
click at [32, 136] on label at bounding box center [53, 121] width 58 height 34
click at [34, 134] on input "file" at bounding box center [52, 129] width 37 height 9
type input "https://cdn.shopify.com/s/files/1/0905/6898/2806/files/gempages_586501305086772…"
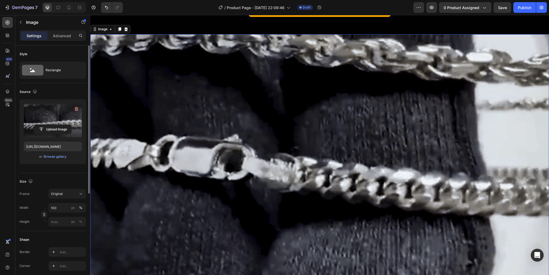
scroll to position [214, 0]
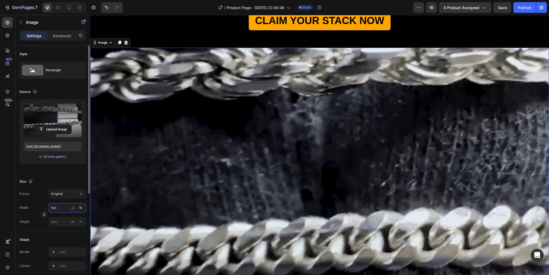
click at [61, 209] on input "100" at bounding box center [67, 208] width 38 height 10
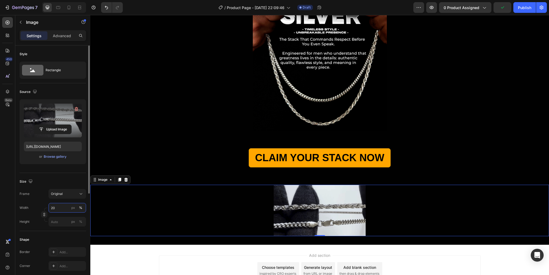
scroll to position [0, 0]
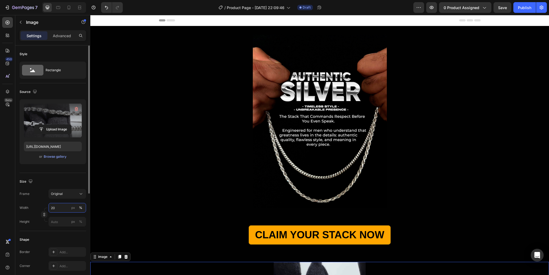
type input "2"
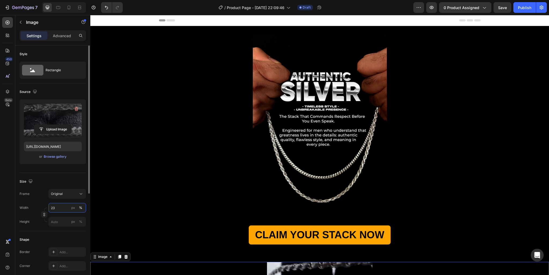
type input "2"
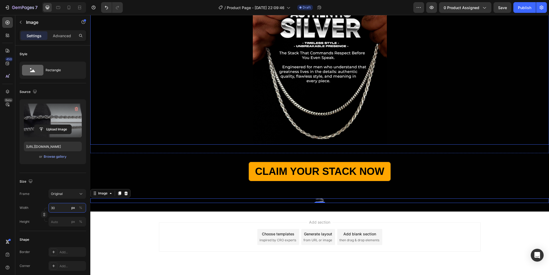
scroll to position [77, 0]
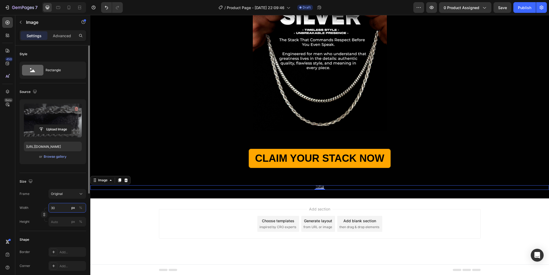
click at [63, 210] on input "30" at bounding box center [67, 208] width 38 height 10
click at [80, 209] on div "%" at bounding box center [80, 207] width 3 height 5
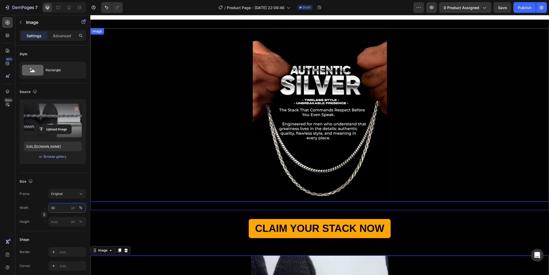
scroll to position [0, 0]
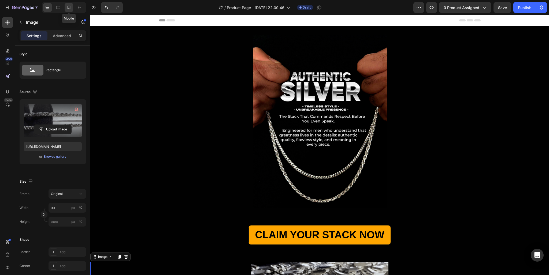
click at [70, 9] on icon at bounding box center [68, 7] width 5 height 5
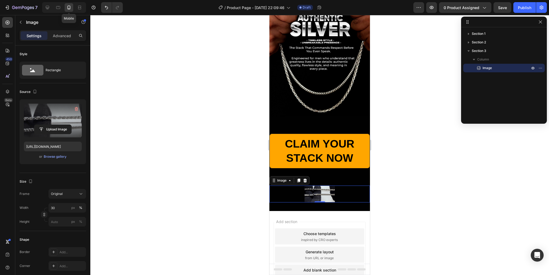
scroll to position [54, 0]
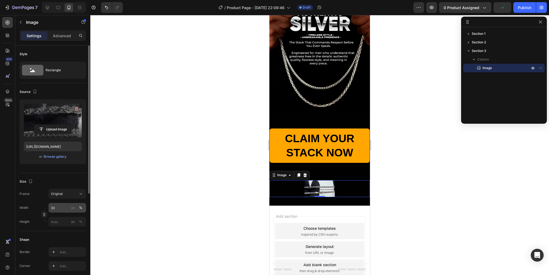
click at [80, 208] on div "%" at bounding box center [80, 207] width 3 height 5
click at [55, 206] on input "30" at bounding box center [67, 208] width 38 height 10
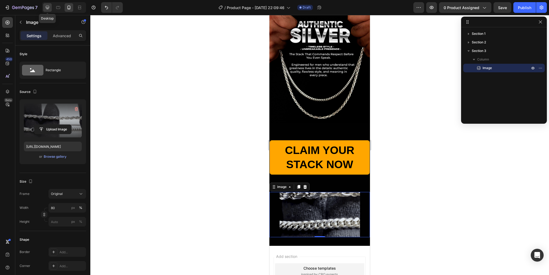
click at [50, 9] on icon at bounding box center [47, 7] width 5 height 5
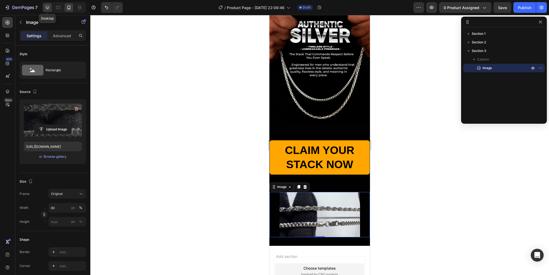
type input "30"
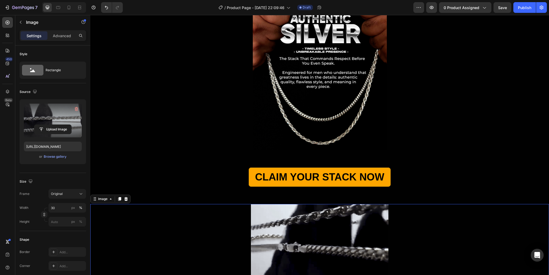
scroll to position [141, 0]
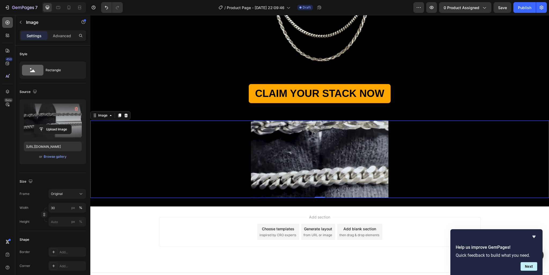
click at [7, 23] on icon at bounding box center [7, 22] width 2 height 2
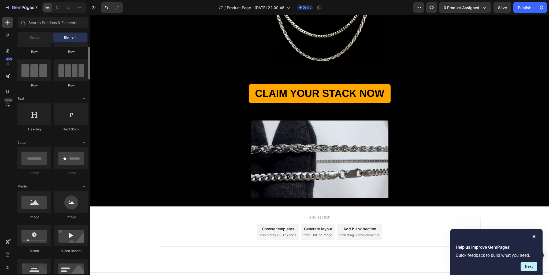
scroll to position [0, 0]
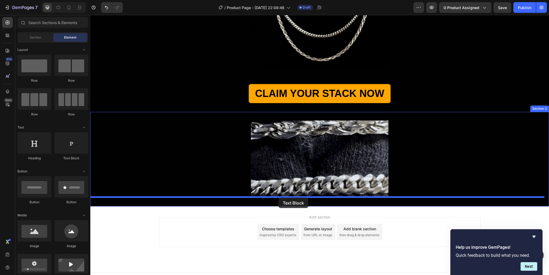
drag, startPoint x: 174, startPoint y: 168, endPoint x: 278, endPoint y: 198, distance: 109.0
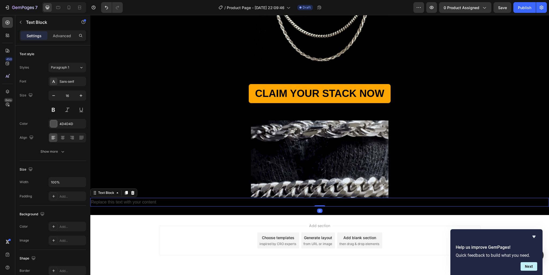
click at [145, 201] on div "Replace this text with your content" at bounding box center [319, 202] width 458 height 9
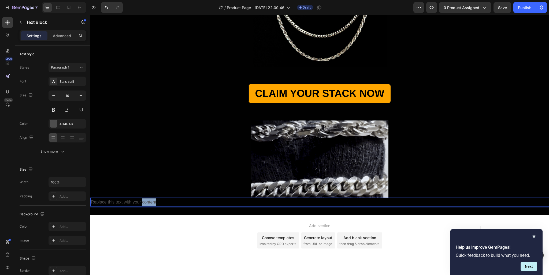
click at [145, 201] on p "Replace this text with your content" at bounding box center [319, 203] width 457 height 8
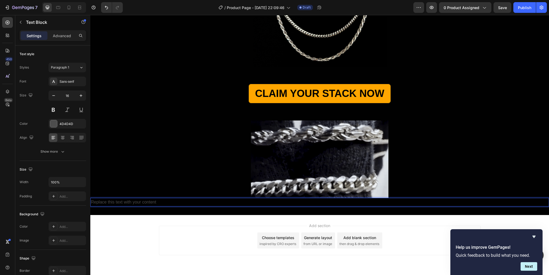
click at [145, 201] on p "Replace this text with your content" at bounding box center [319, 203] width 457 height 8
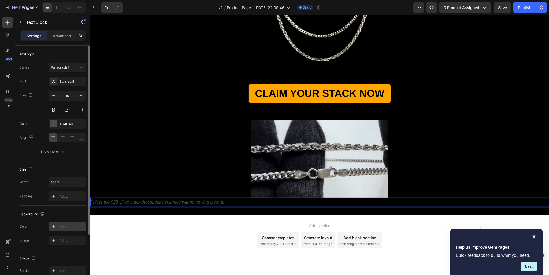
scroll to position [72, 0]
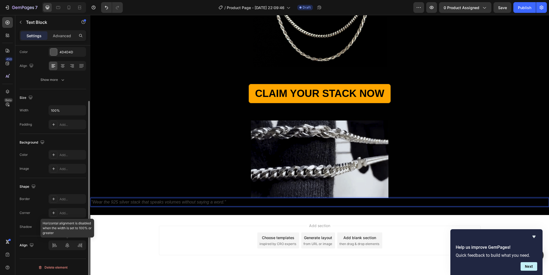
click at [66, 246] on div at bounding box center [67, 246] width 38 height 10
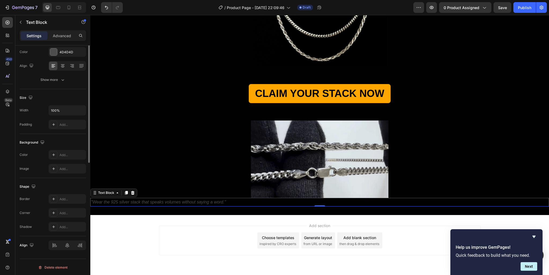
scroll to position [0, 0]
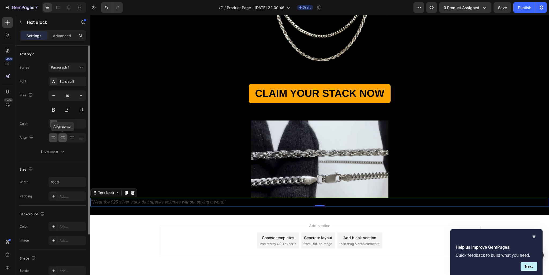
click at [62, 139] on icon at bounding box center [62, 137] width 5 height 5
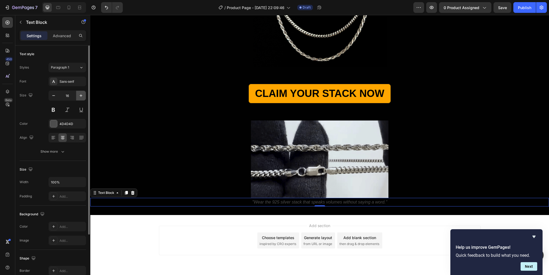
click at [79, 95] on icon "button" at bounding box center [80, 95] width 5 height 5
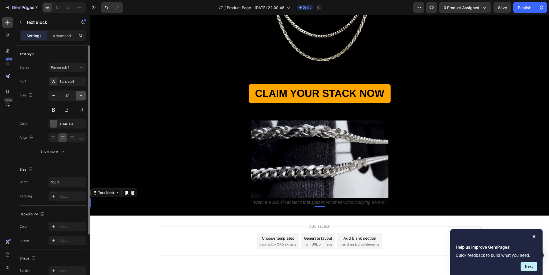
click at [79, 95] on icon "button" at bounding box center [80, 95] width 5 height 5
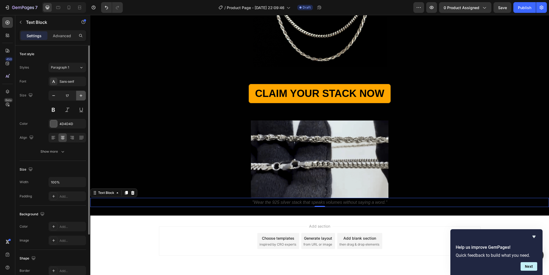
type input "18"
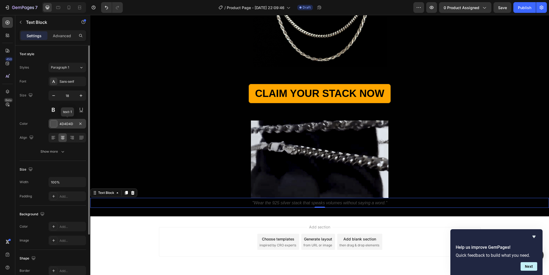
click at [53, 124] on div at bounding box center [53, 123] width 7 height 7
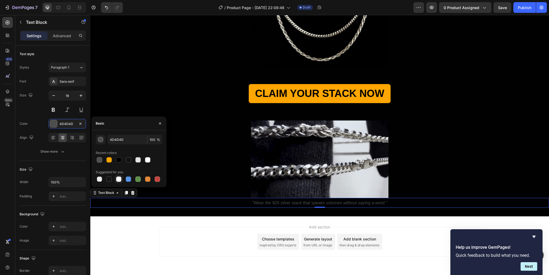
click at [119, 179] on div at bounding box center [118, 179] width 5 height 5
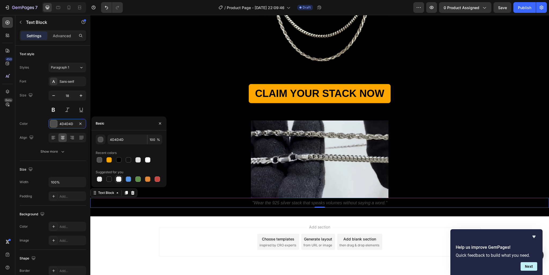
type input "FFFFFF"
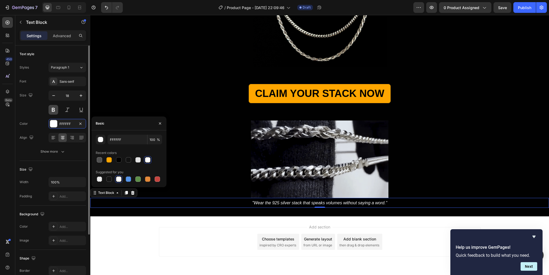
click at [55, 111] on button at bounding box center [53, 110] width 10 height 10
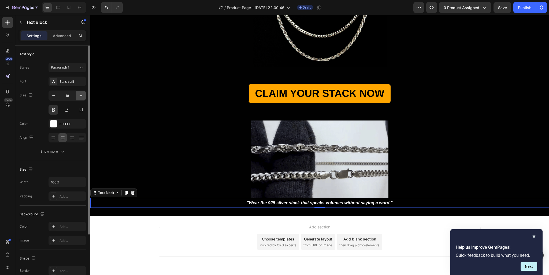
click at [80, 96] on icon "button" at bounding box center [80, 95] width 5 height 5
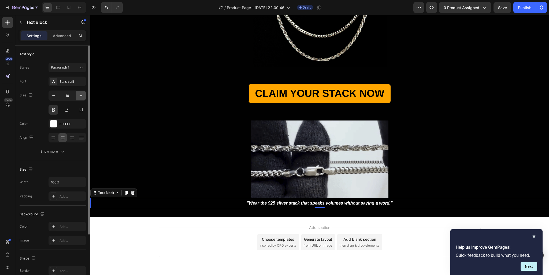
click at [80, 96] on icon "button" at bounding box center [80, 95] width 5 height 5
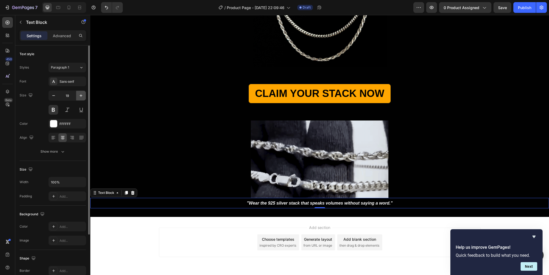
type input "20"
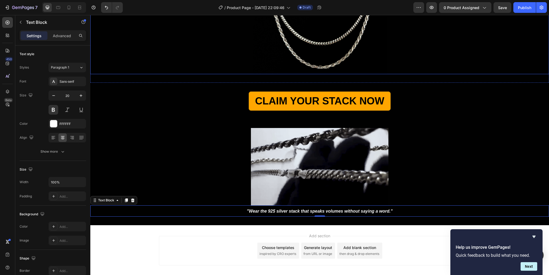
scroll to position [141, 0]
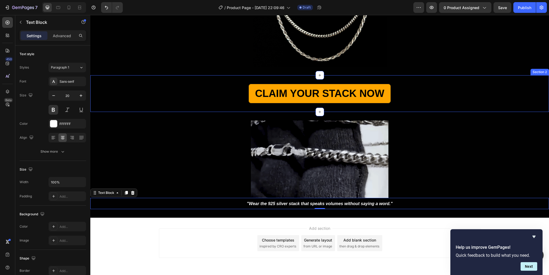
click at [330, 79] on div "CLAIM YOUR STACK NOW Button Section 2" at bounding box center [319, 93] width 458 height 37
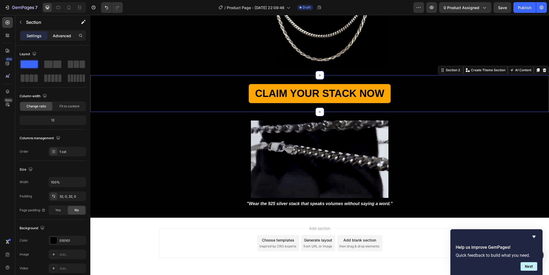
click at [64, 36] on p "Advanced" at bounding box center [62, 36] width 18 height 6
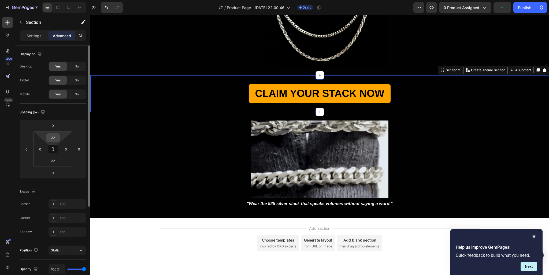
click at [53, 137] on input "32" at bounding box center [53, 138] width 11 height 8
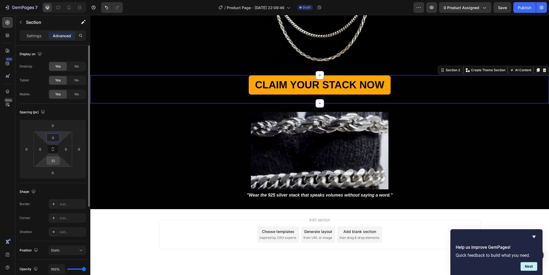
type input "0"
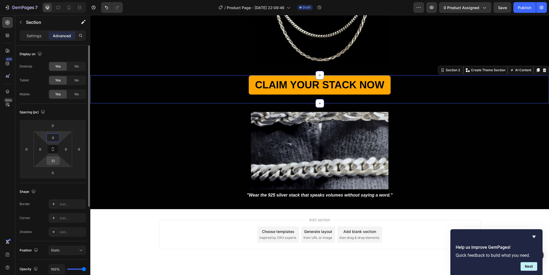
click at [52, 163] on input "32" at bounding box center [53, 161] width 11 height 8
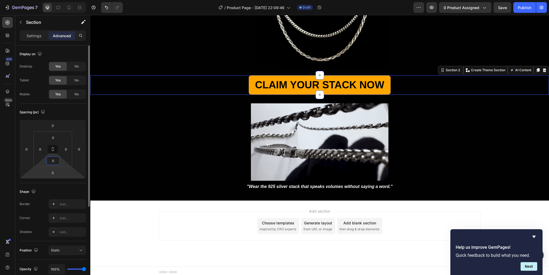
type input "0"
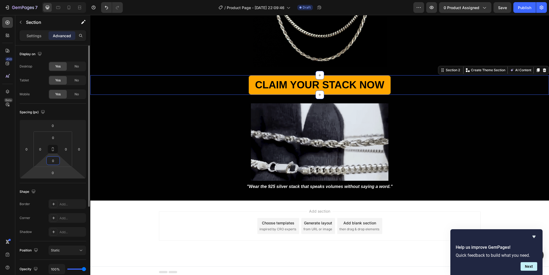
click at [44, 0] on html "7 / Product Page - Sep 28, 22:09:46 Draft Preview 0 product assigned Save Publi…" at bounding box center [274, 0] width 549 height 0
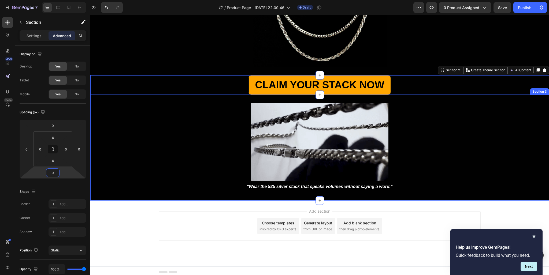
scroll to position [57, 0]
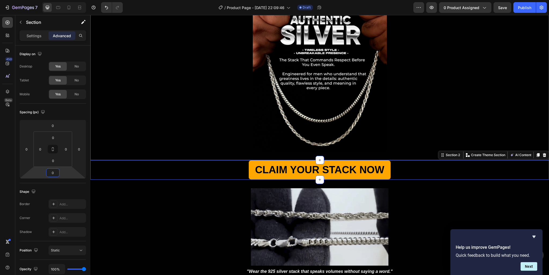
click at [356, 154] on div "Image Section 1" at bounding box center [319, 64] width 458 height 191
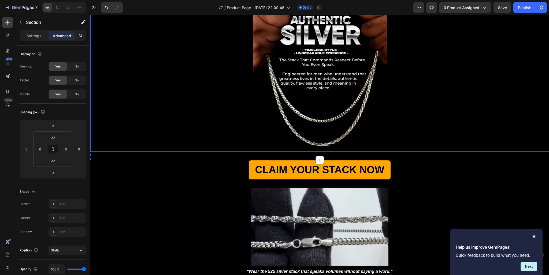
click at [356, 150] on img at bounding box center [320, 65] width 134 height 174
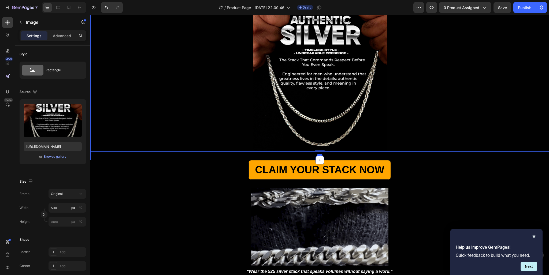
click at [352, 156] on div "Image 0 Section 1" at bounding box center [319, 64] width 458 height 191
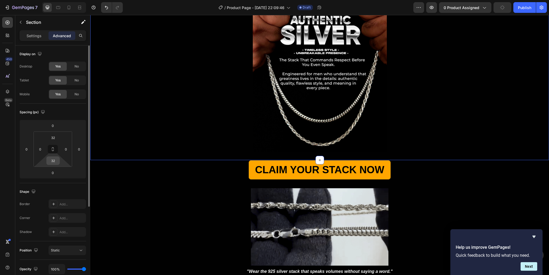
click at [55, 161] on input "32" at bounding box center [53, 161] width 11 height 8
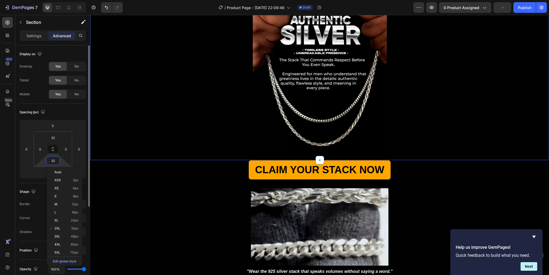
type input "0"
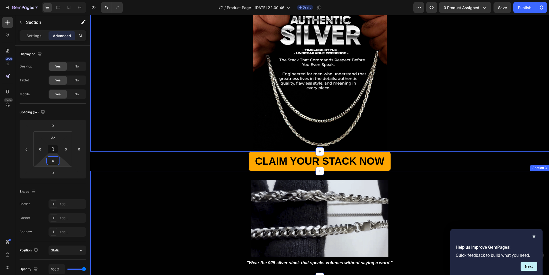
click at [150, 177] on div "Image "Wear the 925 silver stack that speaks volumes without saying a word." Te…" at bounding box center [319, 224] width 458 height 106
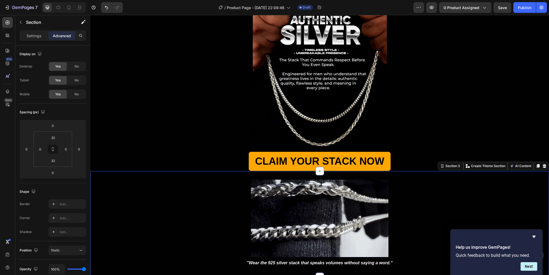
scroll to position [0, 0]
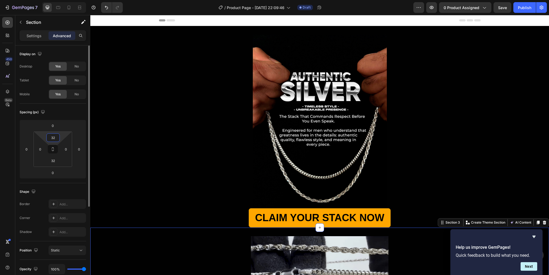
click at [55, 138] on input "32" at bounding box center [53, 138] width 11 height 8
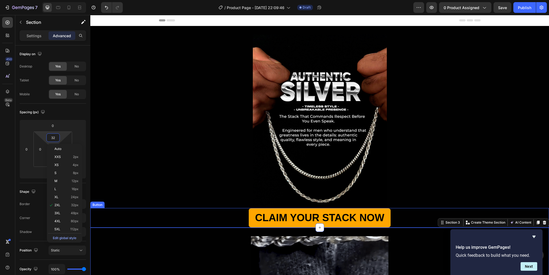
click at [232, 216] on div "CLAIM YOUR STACK NOW Button" at bounding box center [319, 218] width 458 height 20
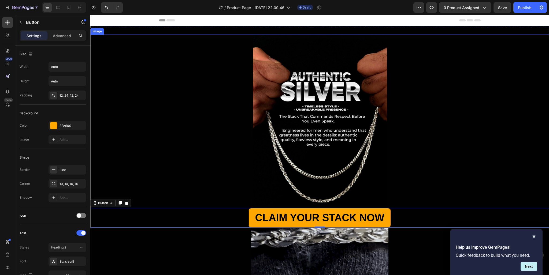
click at [230, 203] on div at bounding box center [319, 122] width 458 height 174
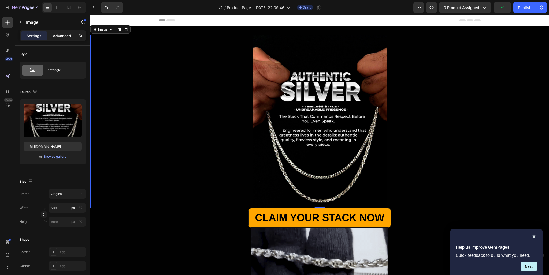
click at [60, 39] on div "Advanced" at bounding box center [61, 35] width 27 height 9
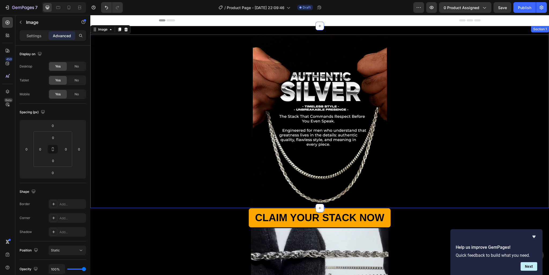
click at [238, 29] on div "Image 0 Section 1" at bounding box center [319, 117] width 458 height 182
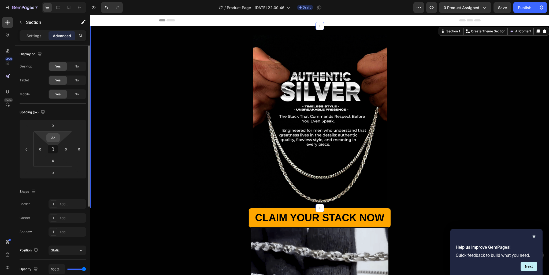
click at [53, 139] on input "32" at bounding box center [53, 138] width 11 height 8
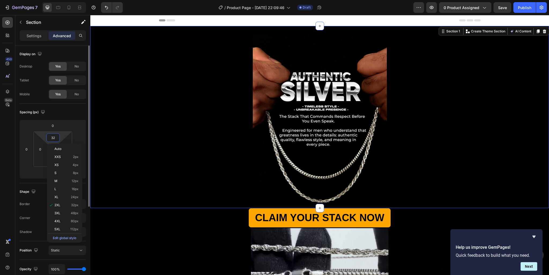
type input "0"
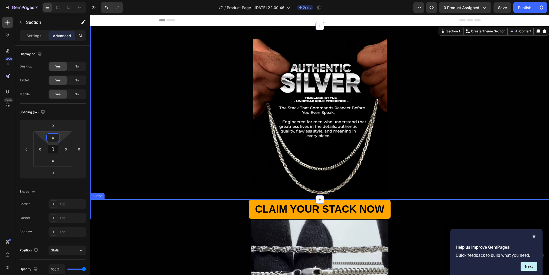
click at [404, 205] on div "CLAIM YOUR STACK NOW Button" at bounding box center [319, 210] width 458 height 20
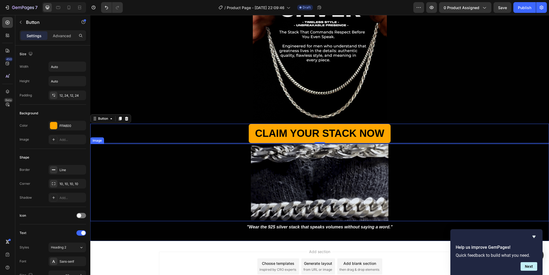
scroll to position [85, 0]
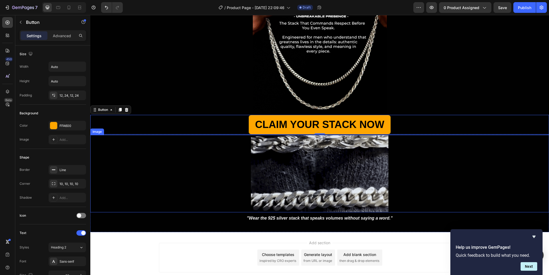
click at [402, 167] on div at bounding box center [319, 173] width 458 height 77
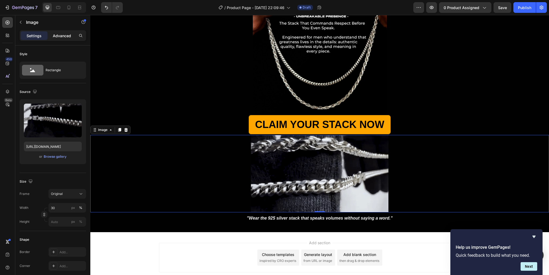
click at [62, 35] on p "Advanced" at bounding box center [62, 36] width 18 height 6
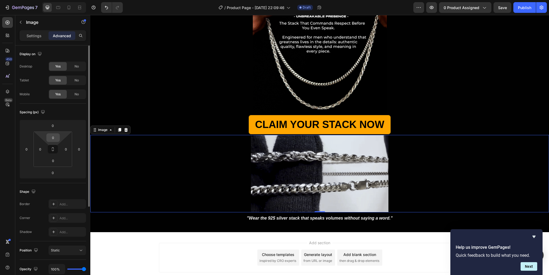
click at [52, 138] on input "0" at bounding box center [53, 138] width 11 height 8
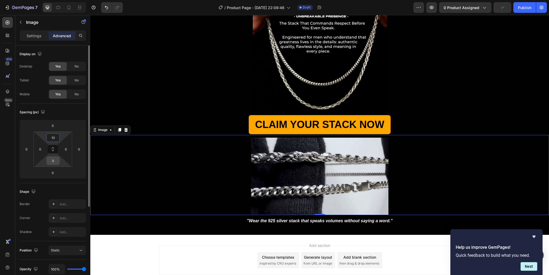
type input "10"
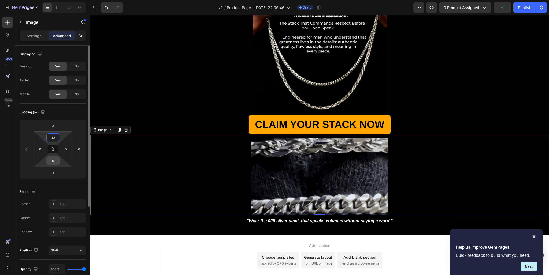
click at [55, 161] on input "0" at bounding box center [53, 161] width 11 height 8
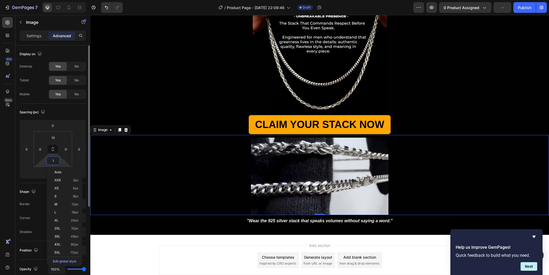
type input "10"
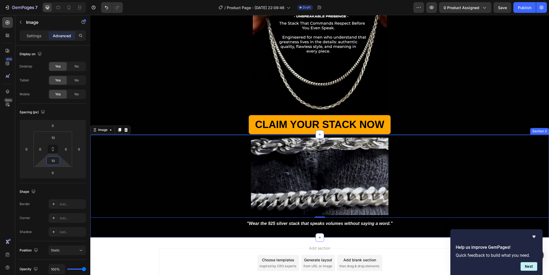
click at [357, 229] on div "Image 0 "Wear the 925 silver stack that speaks volumes without saying a word." …" at bounding box center [319, 185] width 458 height 103
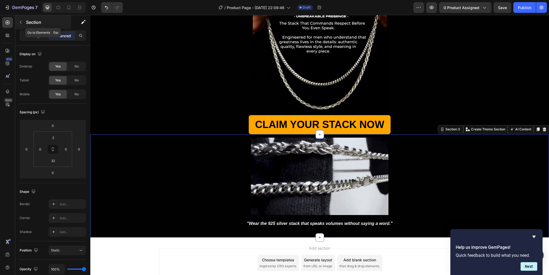
click at [22, 23] on icon "button" at bounding box center [20, 22] width 4 height 4
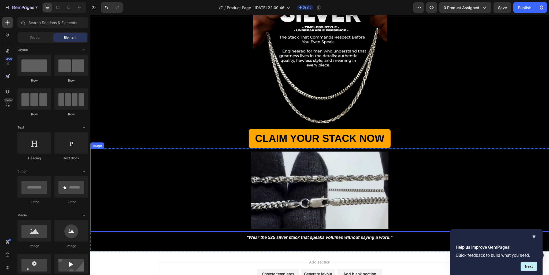
scroll to position [57, 0]
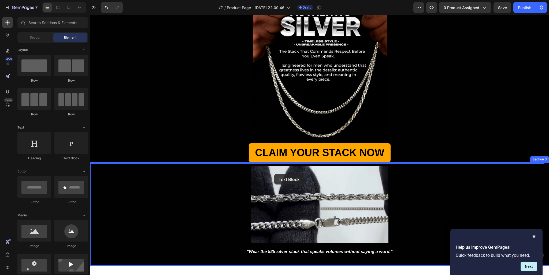
drag, startPoint x: 171, startPoint y: 168, endPoint x: 274, endPoint y: 174, distance: 102.8
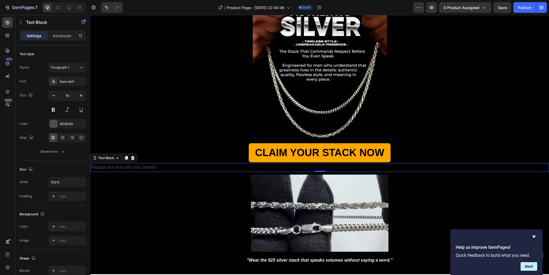
click at [223, 167] on div "Replace this text with your content" at bounding box center [319, 167] width 458 height 9
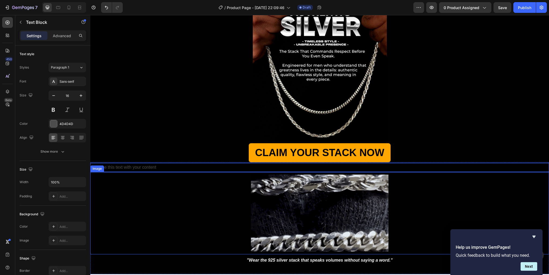
click at [432, 198] on div at bounding box center [319, 213] width 458 height 77
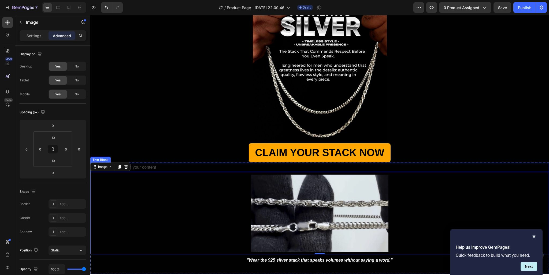
click at [418, 169] on p "Replace this text with your content" at bounding box center [319, 168] width 457 height 8
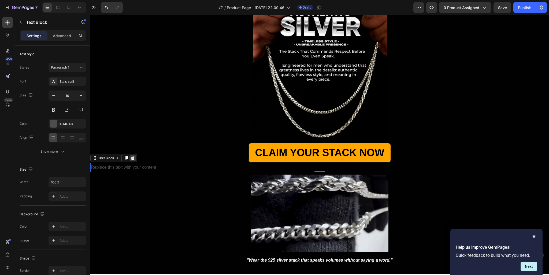
click at [134, 159] on icon at bounding box center [132, 158] width 3 height 4
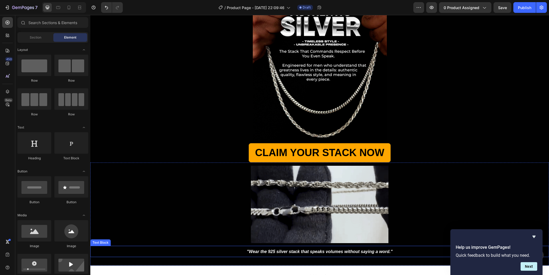
click at [403, 250] on p ""Wear the 925 silver stack that speaks volumes without saying a word."" at bounding box center [319, 251] width 457 height 10
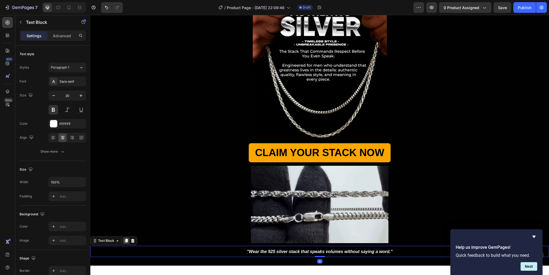
click at [125, 238] on div at bounding box center [126, 241] width 6 height 6
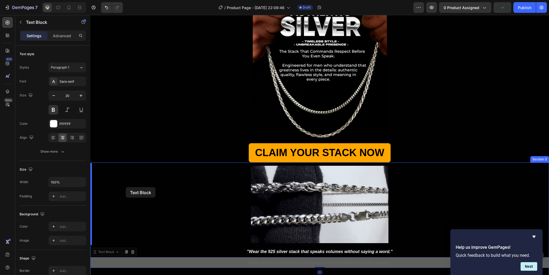
drag, startPoint x: 99, startPoint y: 243, endPoint x: 126, endPoint y: 186, distance: 63.3
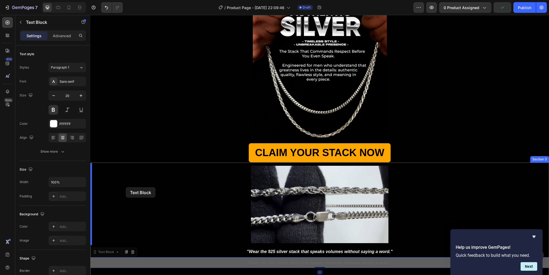
click at [126, 186] on div "Header Image Section 1 CLAIM YOUR STACK NOW Button Section 2 Image "Wear the 92…" at bounding box center [319, 155] width 458 height 395
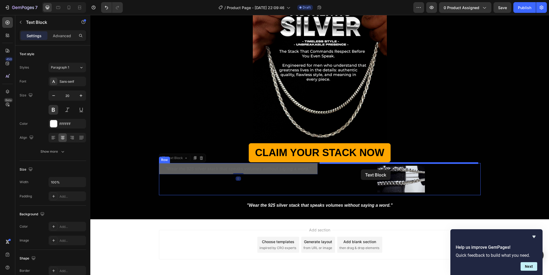
drag, startPoint x: 161, startPoint y: 159, endPoint x: 361, endPoint y: 168, distance: 200.3
click at [361, 168] on div "Header Image Section 1 CLAIM YOUR STACK NOW Button Section 2 "Wear the 925 silv…" at bounding box center [319, 127] width 458 height 338
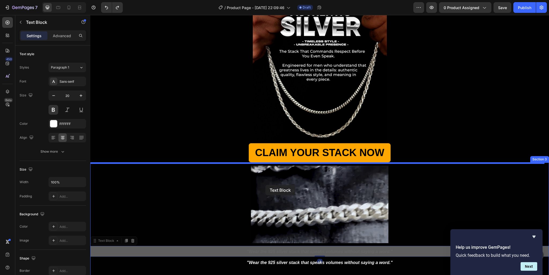
drag, startPoint x: 98, startPoint y: 240, endPoint x: 265, endPoint y: 185, distance: 175.7
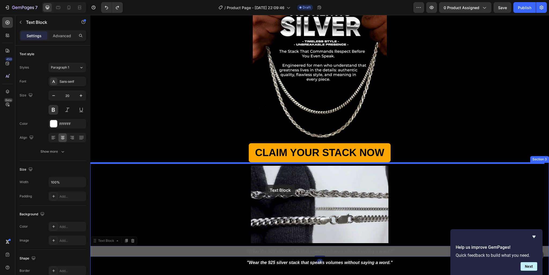
click at [265, 185] on div "Header Image Section 1 CLAIM YOUR STACK NOW Button Section 2 Image "Wear the 92…" at bounding box center [319, 155] width 458 height 395
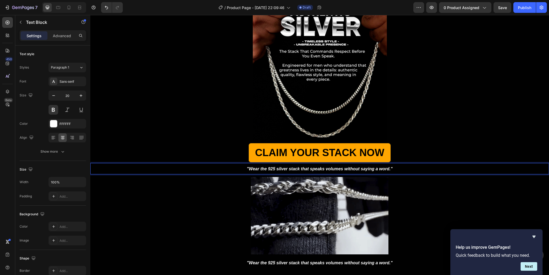
click at [294, 168] on icon ""Wear the 925 silver stack that speaks volumes without saying a word."" at bounding box center [320, 169] width 146 height 5
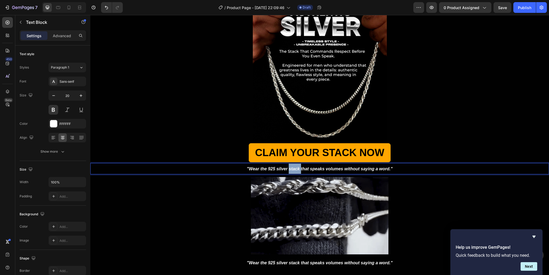
click at [294, 168] on icon ""Wear the 925 silver stack that speaks volumes without saying a word."" at bounding box center [320, 169] width 146 height 5
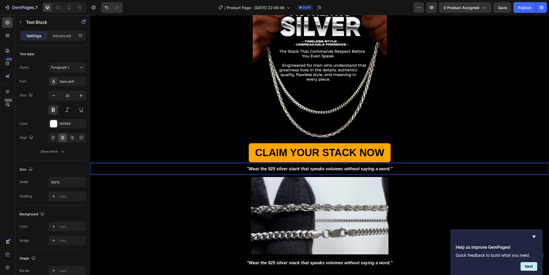
click at [294, 168] on icon ""Wear the 925 silver stack that speaks volumes without saying a word."" at bounding box center [320, 169] width 146 height 5
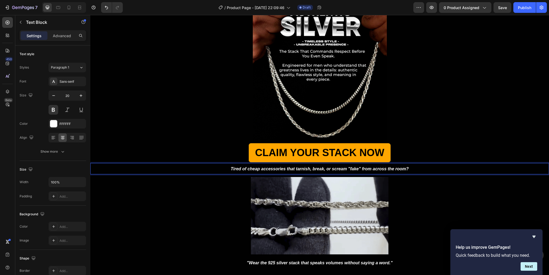
click at [297, 168] on strong "Tired of cheap accessories that tarnish, break, or scream "fake" from across th…" at bounding box center [319, 169] width 178 height 5
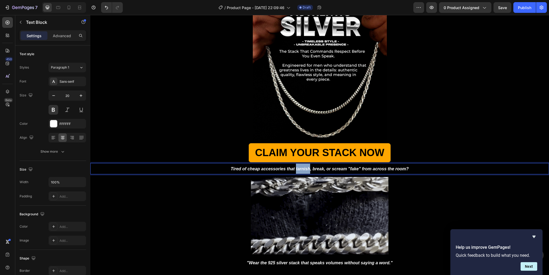
click at [297, 168] on strong "Tired of cheap accessories that tarnish, break, or scream "fake" from across th…" at bounding box center [319, 169] width 178 height 5
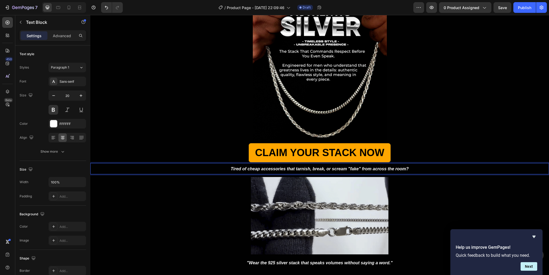
click at [297, 168] on strong "Tired of cheap accessories that tarnish, break, or scream "fake" from across th…" at bounding box center [319, 169] width 178 height 5
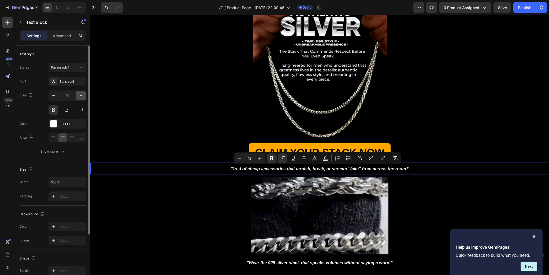
click at [79, 95] on icon "button" at bounding box center [80, 95] width 5 height 5
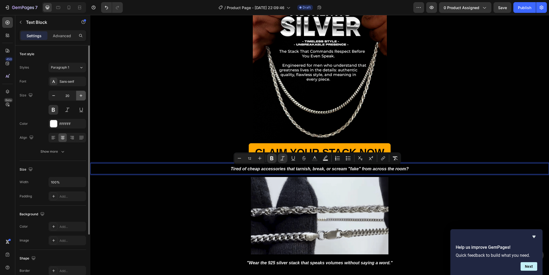
click at [79, 95] on icon "button" at bounding box center [80, 95] width 5 height 5
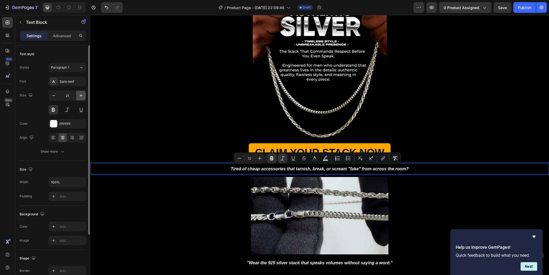
click at [79, 95] on icon "button" at bounding box center [80, 95] width 5 height 5
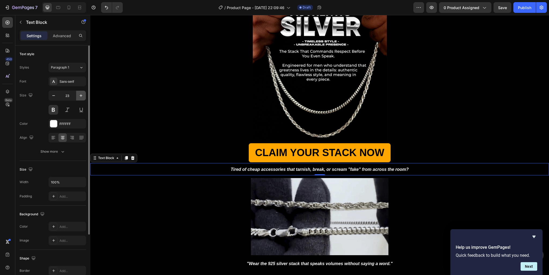
click at [79, 95] on icon "button" at bounding box center [80, 95] width 5 height 5
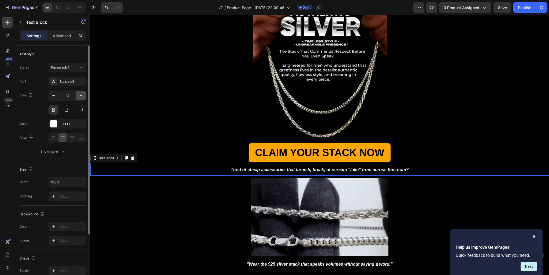
click at [79, 95] on icon "button" at bounding box center [80, 95] width 5 height 5
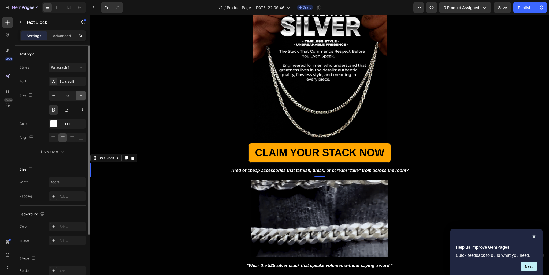
click at [79, 95] on icon "button" at bounding box center [80, 95] width 5 height 5
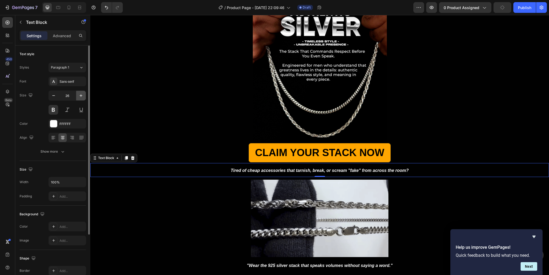
click at [79, 95] on icon "button" at bounding box center [80, 95] width 5 height 5
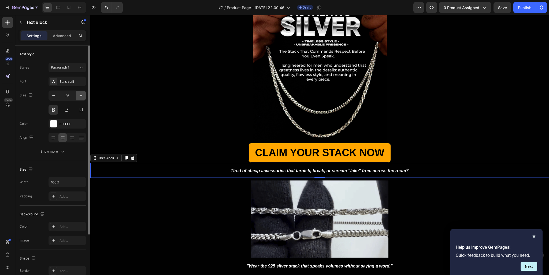
click at [79, 95] on icon "button" at bounding box center [80, 95] width 5 height 5
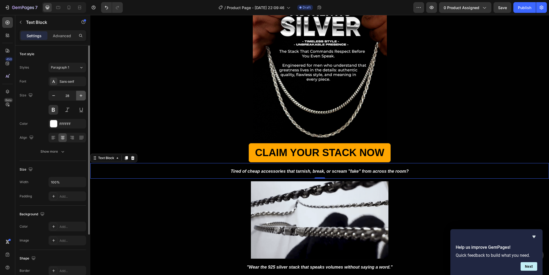
click at [79, 95] on icon "button" at bounding box center [80, 95] width 5 height 5
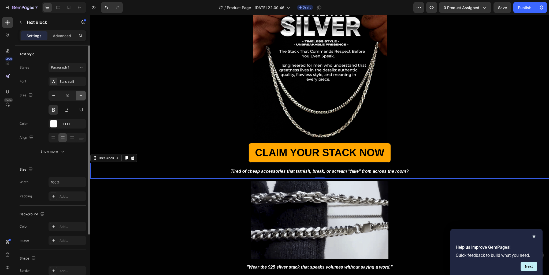
click at [79, 95] on icon "button" at bounding box center [80, 95] width 5 height 5
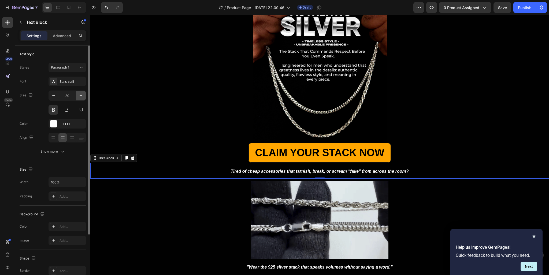
click at [79, 95] on icon "button" at bounding box center [80, 95] width 5 height 5
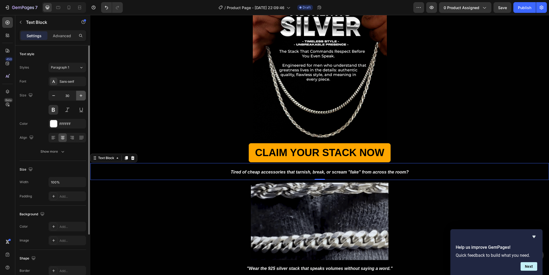
click at [79, 95] on icon "button" at bounding box center [80, 95] width 5 height 5
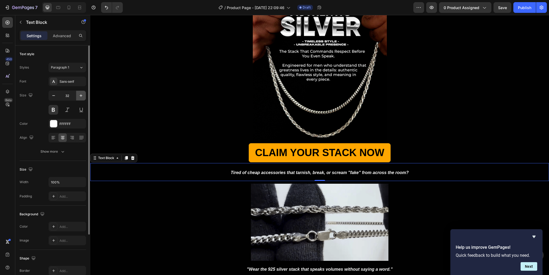
click at [79, 95] on icon "button" at bounding box center [80, 95] width 5 height 5
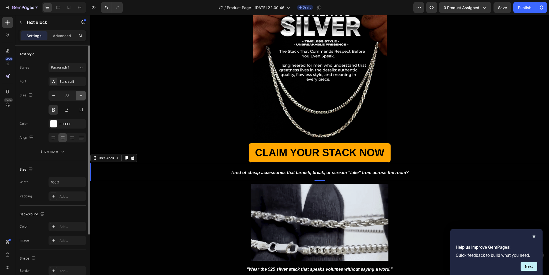
click at [79, 95] on icon "button" at bounding box center [80, 95] width 5 height 5
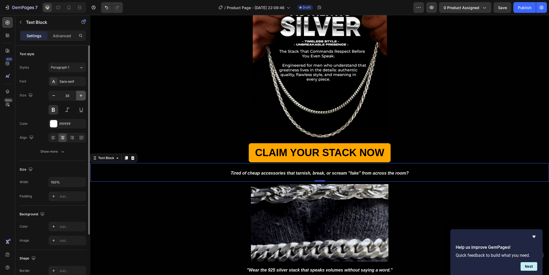
click at [79, 95] on icon "button" at bounding box center [80, 95] width 5 height 5
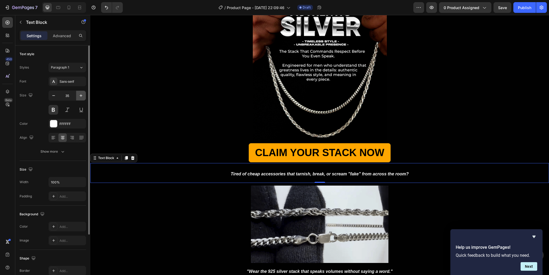
click at [79, 95] on icon "button" at bounding box center [80, 95] width 5 height 5
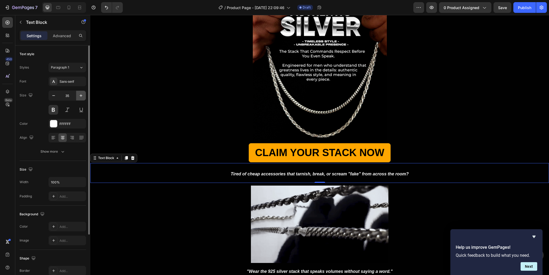
click at [79, 95] on icon "button" at bounding box center [80, 95] width 5 height 5
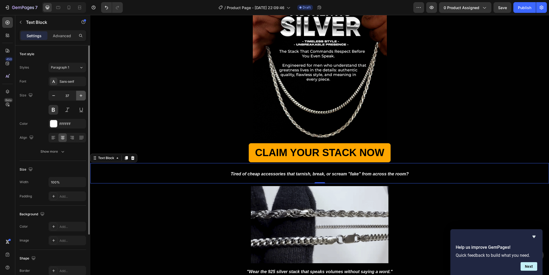
click at [79, 95] on icon "button" at bounding box center [80, 95] width 5 height 5
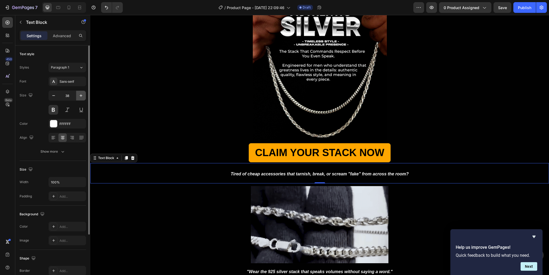
click at [79, 95] on icon "button" at bounding box center [80, 95] width 5 height 5
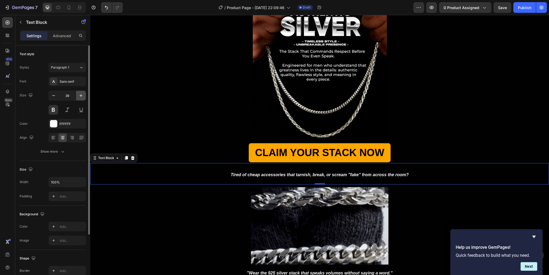
click at [79, 95] on icon "button" at bounding box center [80, 95] width 5 height 5
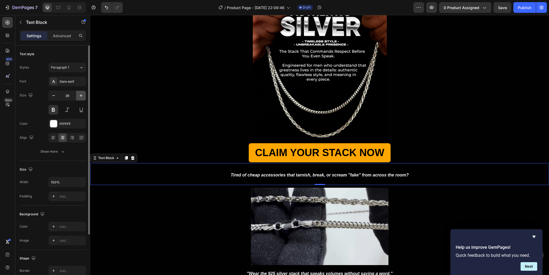
click at [79, 95] on icon "button" at bounding box center [80, 95] width 5 height 5
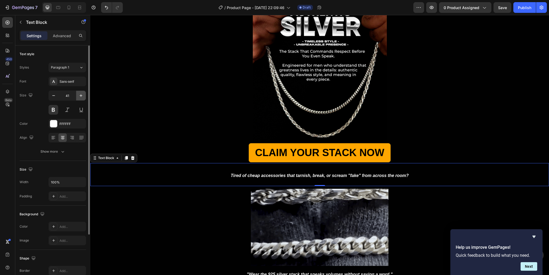
click at [79, 95] on icon "button" at bounding box center [80, 95] width 5 height 5
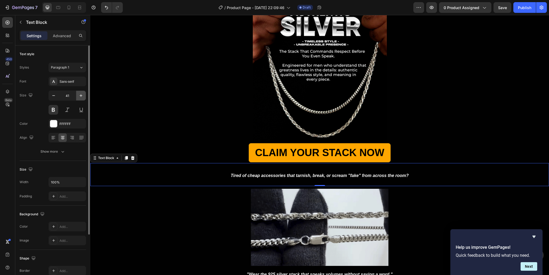
type input "42"
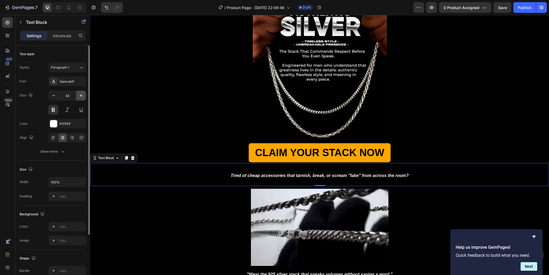
click at [79, 95] on icon "button" at bounding box center [80, 95] width 5 height 5
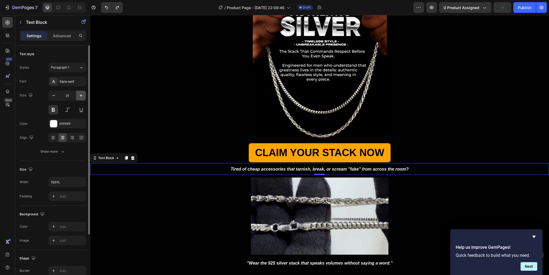
type input "20"
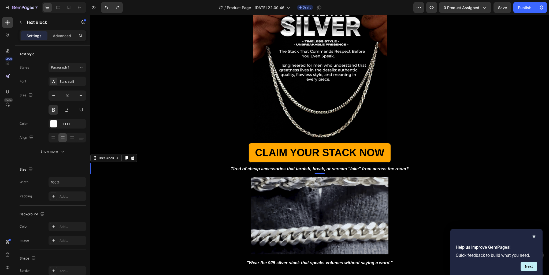
click at [323, 168] on strong "Tired of cheap accessories that tarnish, break, or scream "fake" from across th…" at bounding box center [319, 169] width 178 height 5
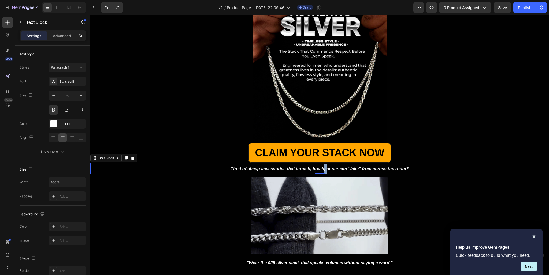
click at [323, 168] on strong "Tired of cheap accessories that tarnish, break, or scream "fake" from across th…" at bounding box center [319, 169] width 178 height 5
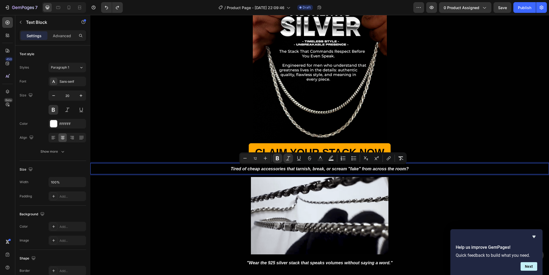
click at [323, 168] on strong "Tired of cheap accessories that tarnish, break, or scream "fake" from across th…" at bounding box center [319, 169] width 178 height 5
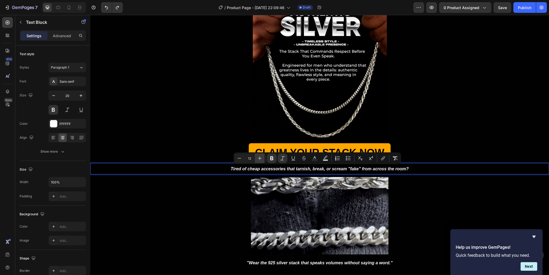
click at [261, 157] on icon "Editor contextual toolbar" at bounding box center [259, 158] width 5 height 5
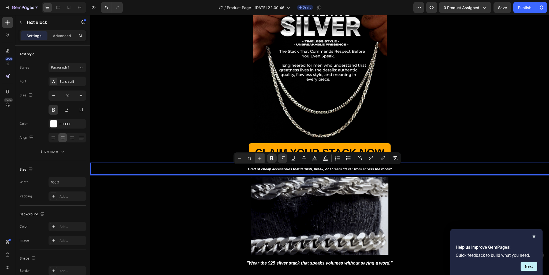
click at [261, 157] on icon "Editor contextual toolbar" at bounding box center [259, 158] width 5 height 5
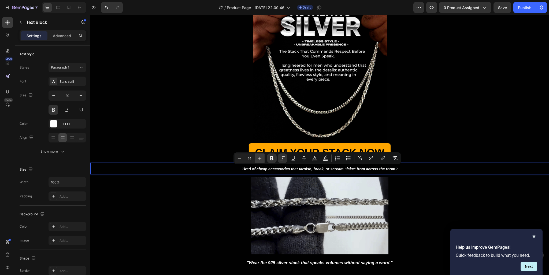
click at [261, 157] on icon "Editor contextual toolbar" at bounding box center [259, 158] width 5 height 5
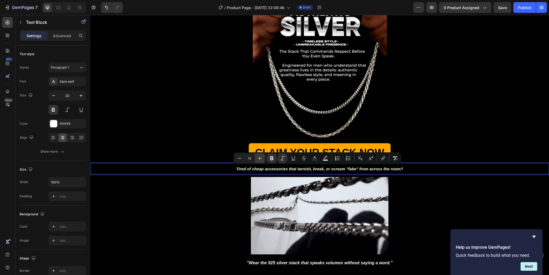
click at [261, 157] on icon "Editor contextual toolbar" at bounding box center [259, 158] width 5 height 5
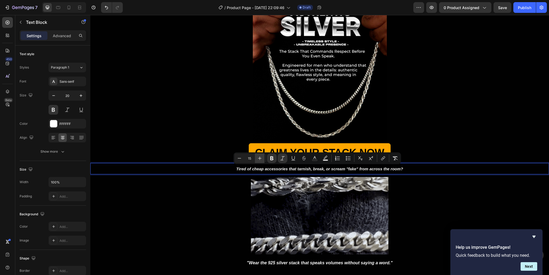
type input "16"
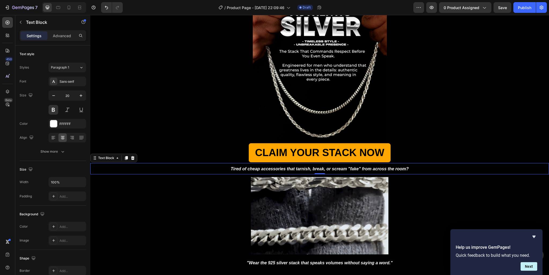
click at [261, 157] on p "CLAIM YOUR STACK NOW" at bounding box center [319, 152] width 129 height 13
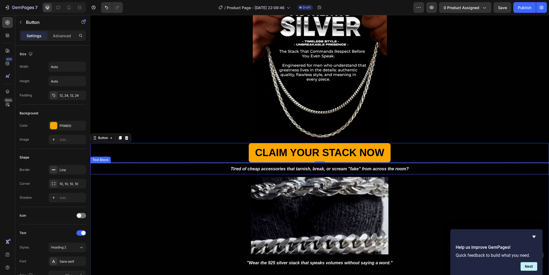
click at [262, 168] on strong "Tired of cheap accessories that tarnish, break, or scream "fake" from across th…" at bounding box center [319, 169] width 178 height 5
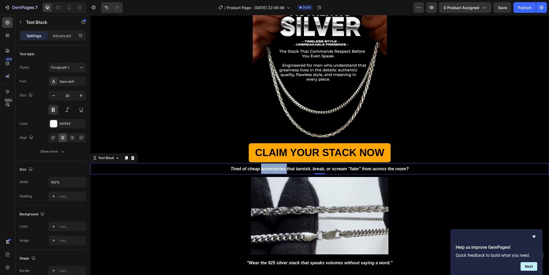
click at [261, 168] on strong "Tired of cheap accessories that tarnish, break, or scream "fake" from across th…" at bounding box center [319, 169] width 178 height 5
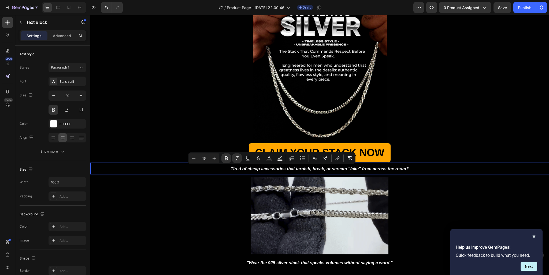
click at [261, 168] on strong "Tired of cheap accessories that tarnish, break, or scream "fake" from across th…" at bounding box center [319, 169] width 178 height 5
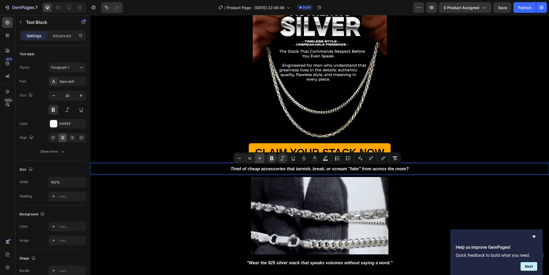
click at [259, 160] on icon "Editor contextual toolbar" at bounding box center [259, 158] width 5 height 5
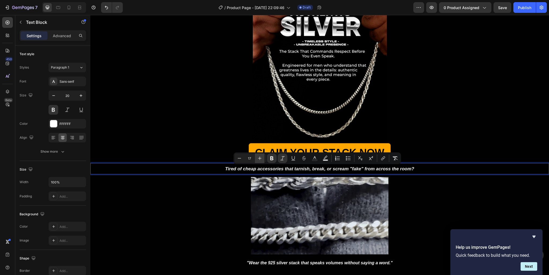
click at [259, 160] on icon "Editor contextual toolbar" at bounding box center [259, 158] width 5 height 5
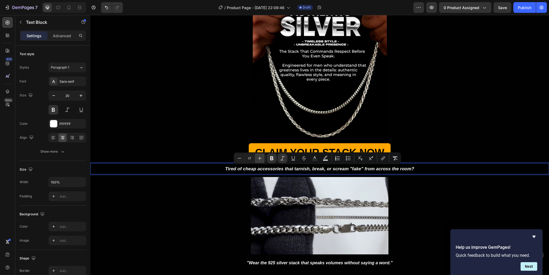
type input "18"
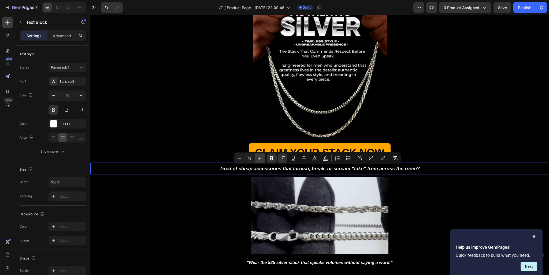
click at [259, 160] on button "CLAIM YOUR STACK NOW" at bounding box center [319, 153] width 142 height 20
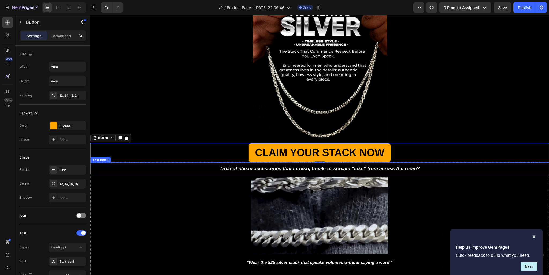
click at [305, 167] on strong "Tired of cheap accessories that tarnish, break, or scream "fake" from across th…" at bounding box center [319, 168] width 200 height 5
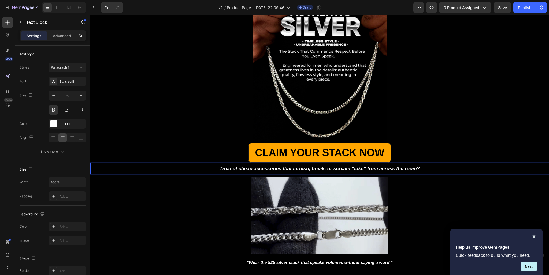
click at [305, 167] on strong "Tired of cheap accessories that tarnish, break, or scream "fake" from across th…" at bounding box center [319, 168] width 200 height 5
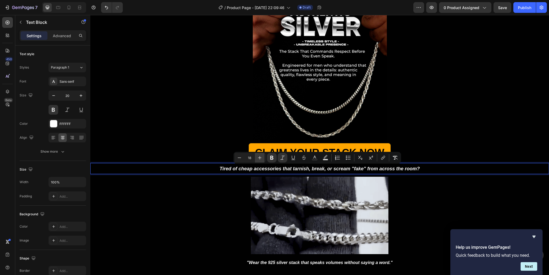
click at [259, 157] on icon "Editor contextual toolbar" at bounding box center [259, 157] width 5 height 5
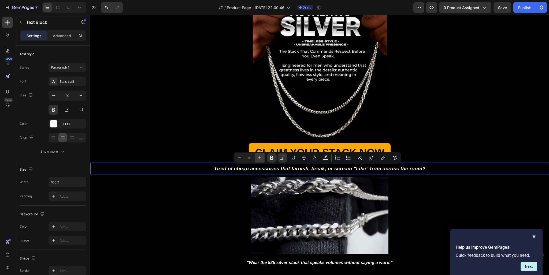
click at [260, 159] on icon "Editor contextual toolbar" at bounding box center [259, 157] width 5 height 5
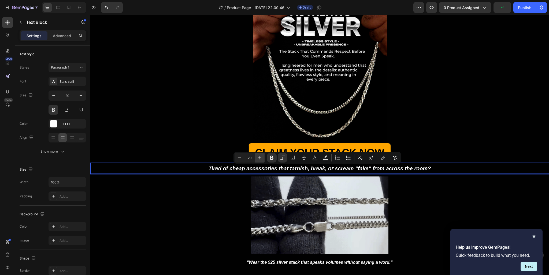
click at [260, 159] on icon "Editor contextual toolbar" at bounding box center [259, 157] width 5 height 5
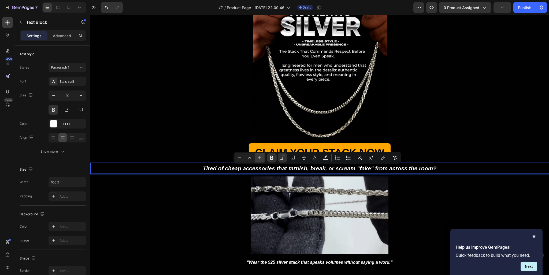
click at [260, 159] on icon "Editor contextual toolbar" at bounding box center [259, 157] width 5 height 5
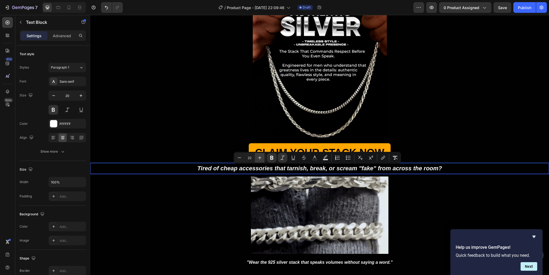
click at [260, 159] on icon "Editor contextual toolbar" at bounding box center [259, 157] width 5 height 5
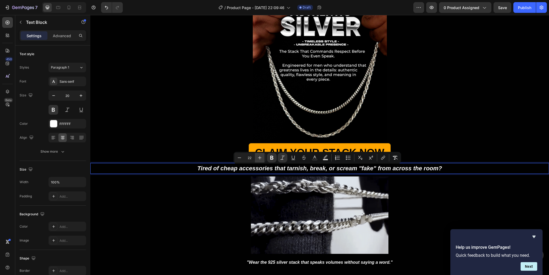
type input "23"
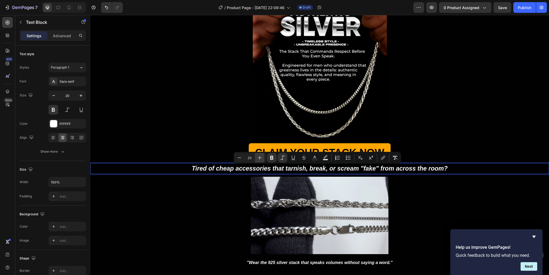
click at [260, 159] on p "CLAIM YOUR STACK NOW" at bounding box center [319, 152] width 129 height 13
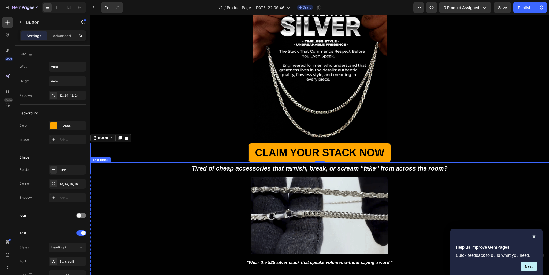
click at [257, 168] on strong "Tired of cheap accessories that tarnish, break, or scream "fake" from across th…" at bounding box center [320, 168] width 256 height 7
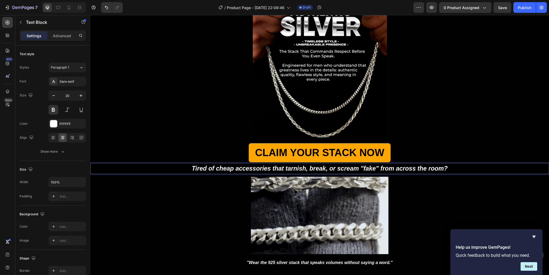
click at [257, 168] on strong "Tired of cheap accessories that tarnish, break, or scream "fake" from across th…" at bounding box center [320, 168] width 256 height 7
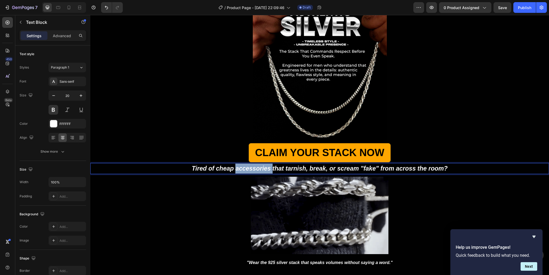
click at [257, 168] on strong "Tired of cheap accessories that tarnish, break, or scream "fake" from across th…" at bounding box center [320, 168] width 256 height 7
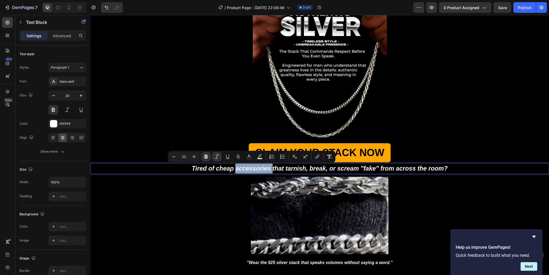
click at [257, 168] on strong "Tired of cheap accessories that tarnish, break, or scream "fake" from across th…" at bounding box center [320, 168] width 256 height 7
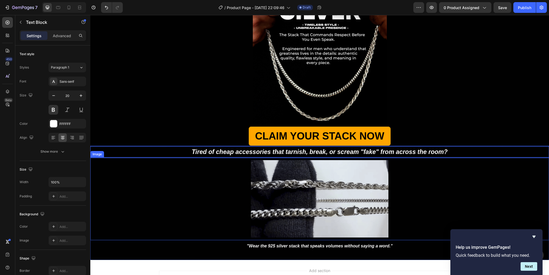
scroll to position [85, 0]
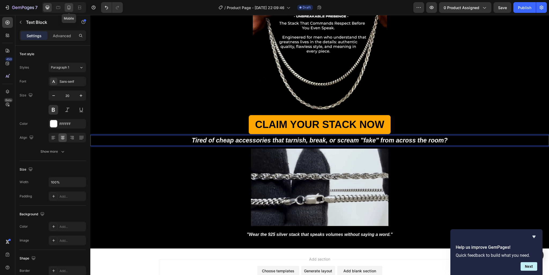
click at [70, 7] on icon at bounding box center [68, 7] width 5 height 5
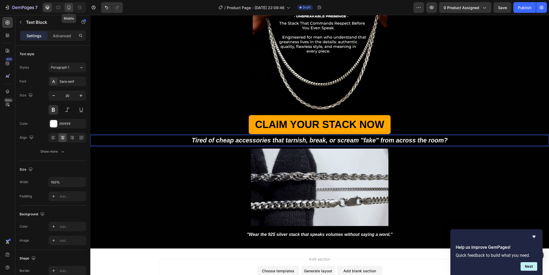
type input "14"
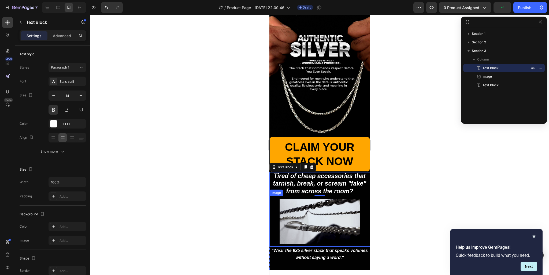
scroll to position [28, 0]
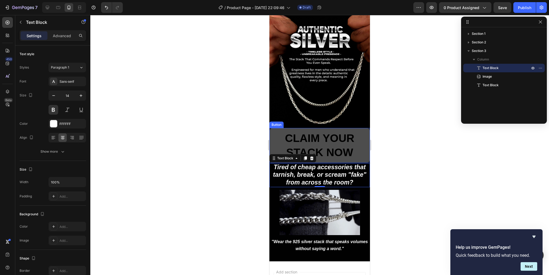
click at [359, 132] on button "CLAIM YOUR STACK NOW" at bounding box center [319, 145] width 100 height 35
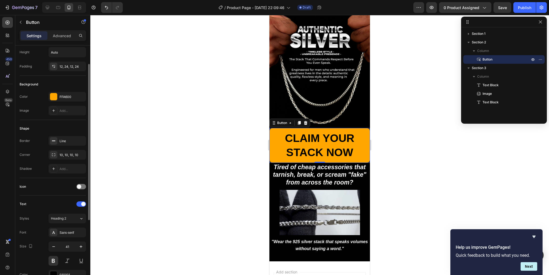
scroll to position [58, 0]
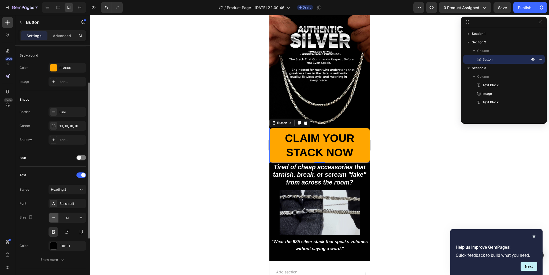
click at [54, 218] on icon "button" at bounding box center [53, 218] width 3 height 1
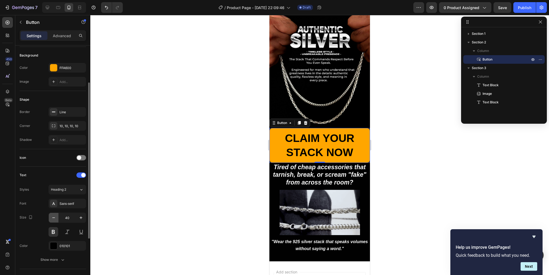
click at [54, 218] on icon "button" at bounding box center [53, 218] width 3 height 1
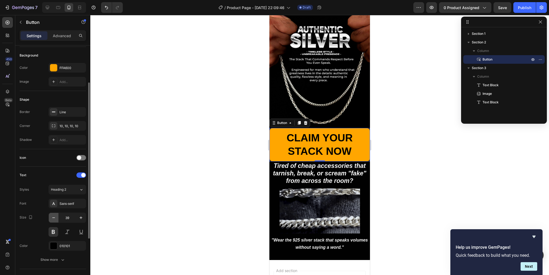
click at [54, 218] on icon "button" at bounding box center [53, 218] width 3 height 1
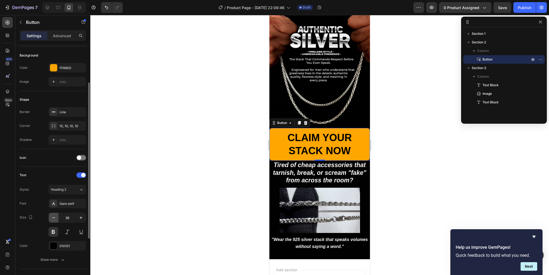
click at [54, 218] on icon "button" at bounding box center [53, 218] width 3 height 1
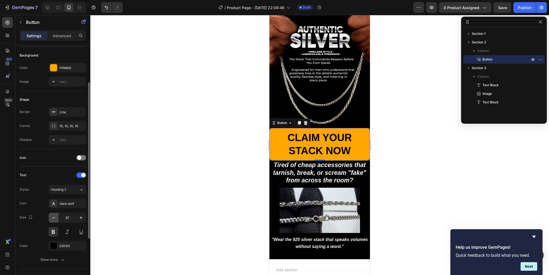
click at [54, 218] on icon "button" at bounding box center [53, 218] width 3 height 1
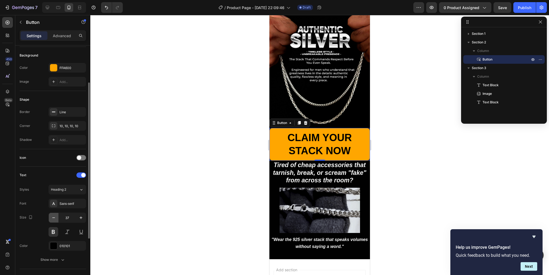
click at [54, 218] on icon "button" at bounding box center [53, 218] width 3 height 1
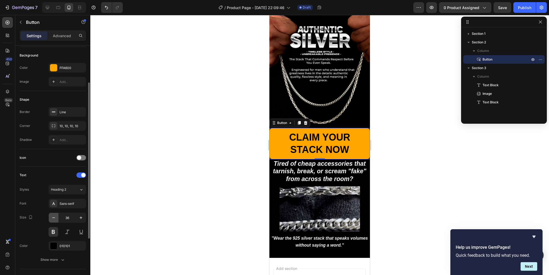
click at [54, 218] on icon "button" at bounding box center [53, 218] width 3 height 1
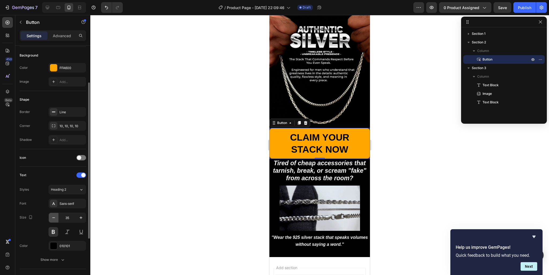
click at [54, 218] on icon "button" at bounding box center [53, 218] width 3 height 1
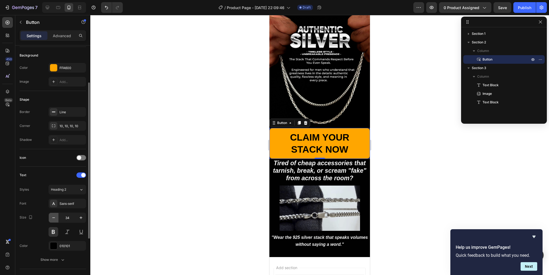
click at [54, 218] on icon "button" at bounding box center [53, 218] width 3 height 1
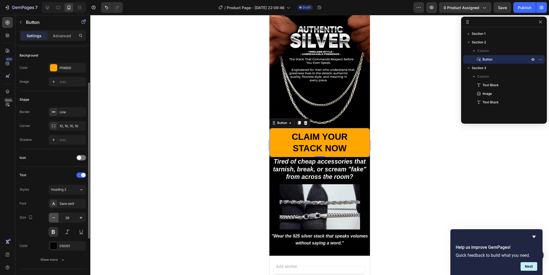
click at [54, 218] on icon "button" at bounding box center [53, 218] width 3 height 1
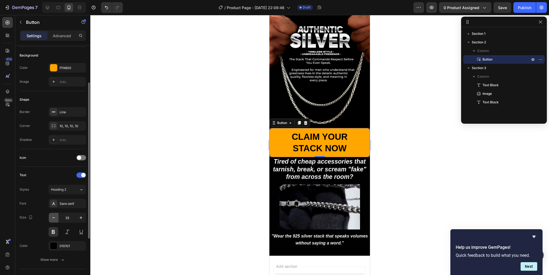
click at [54, 218] on icon "button" at bounding box center [53, 218] width 3 height 1
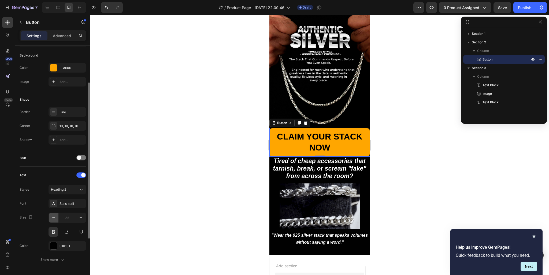
click at [54, 218] on icon "button" at bounding box center [53, 218] width 3 height 1
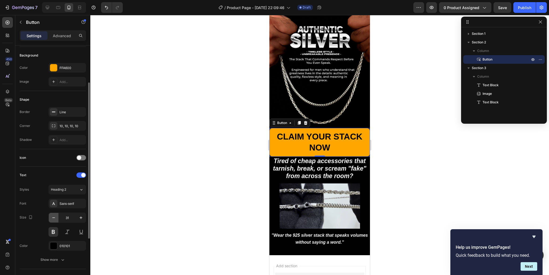
click at [54, 218] on icon "button" at bounding box center [53, 218] width 3 height 1
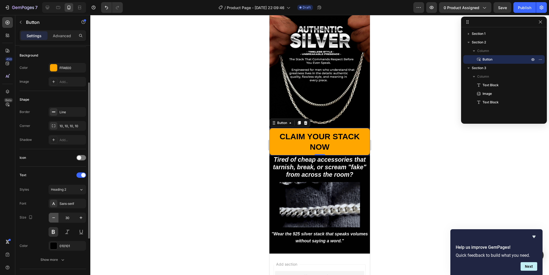
click at [54, 218] on icon "button" at bounding box center [53, 218] width 3 height 1
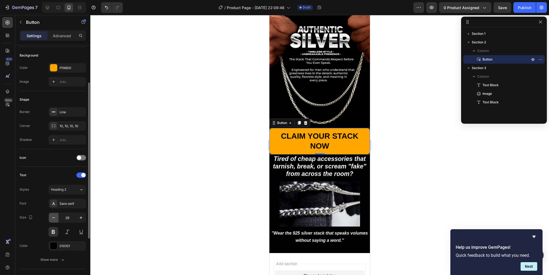
click at [54, 218] on icon "button" at bounding box center [53, 218] width 3 height 1
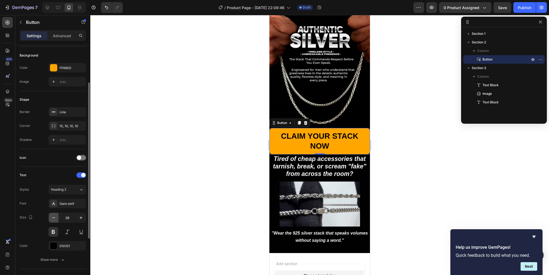
click at [54, 218] on icon "button" at bounding box center [53, 218] width 3 height 1
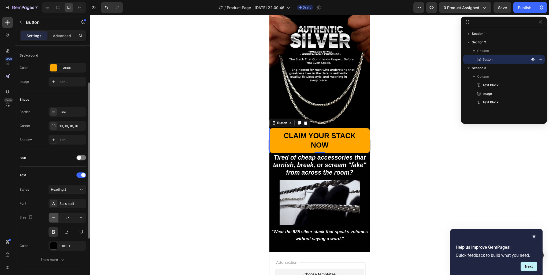
click at [54, 218] on icon "button" at bounding box center [53, 218] width 3 height 1
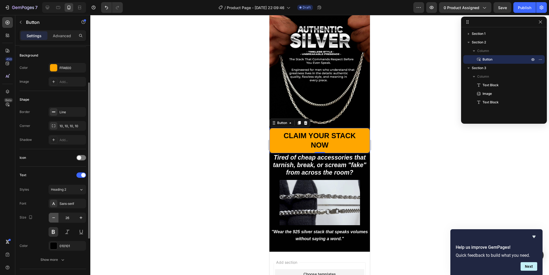
click at [54, 218] on icon "button" at bounding box center [53, 218] width 3 height 1
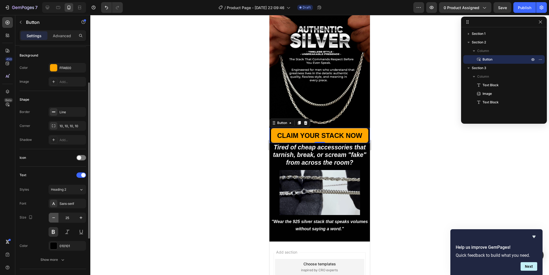
click at [54, 218] on icon "button" at bounding box center [53, 218] width 3 height 1
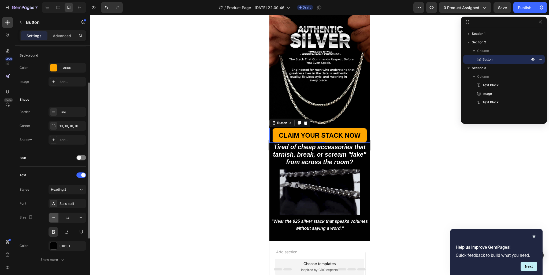
click at [54, 218] on icon "button" at bounding box center [53, 218] width 3 height 1
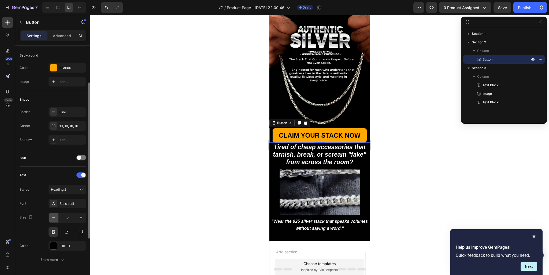
click at [54, 218] on icon "button" at bounding box center [53, 218] width 3 height 1
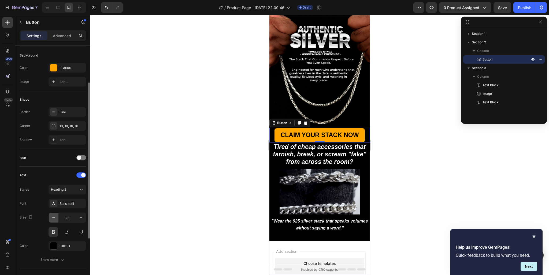
click at [54, 218] on icon "button" at bounding box center [53, 218] width 3 height 1
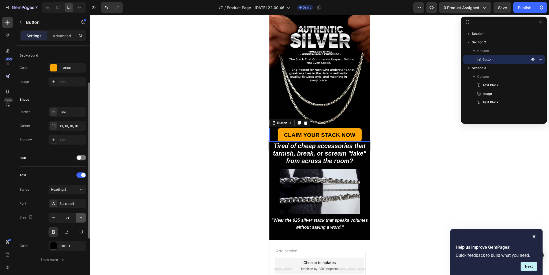
click at [80, 217] on icon "button" at bounding box center [81, 217] width 3 height 3
type input "22"
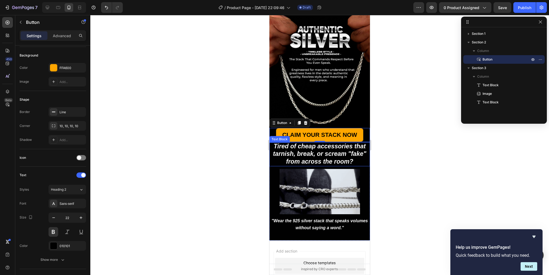
click at [338, 149] on strong "Tired of cheap accessories that tarnish, break, or scream "fake" from across th…" at bounding box center [319, 154] width 93 height 22
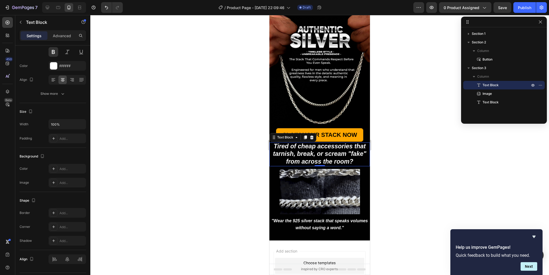
scroll to position [0, 0]
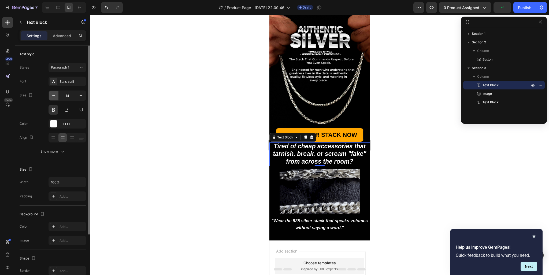
click at [54, 96] on icon "button" at bounding box center [53, 95] width 5 height 5
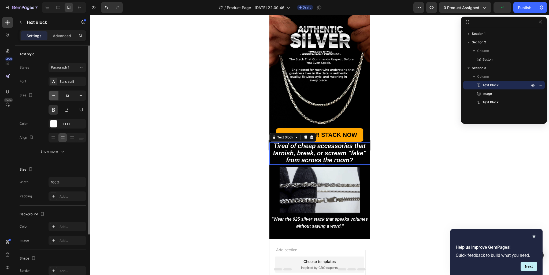
click at [54, 96] on icon "button" at bounding box center [53, 95] width 5 height 5
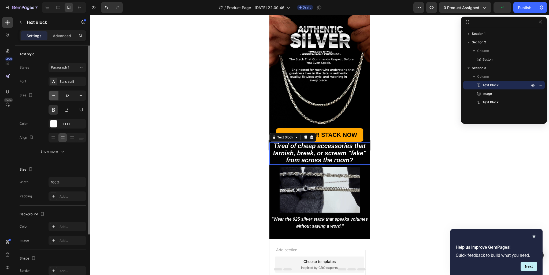
click at [54, 96] on icon "button" at bounding box center [53, 95] width 5 height 5
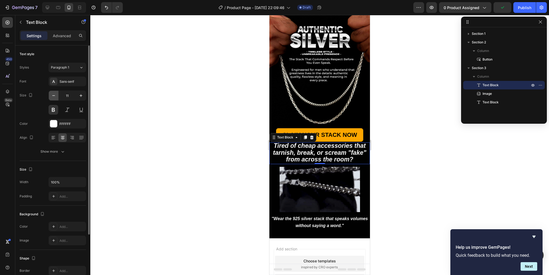
click at [54, 96] on icon "button" at bounding box center [53, 95] width 5 height 5
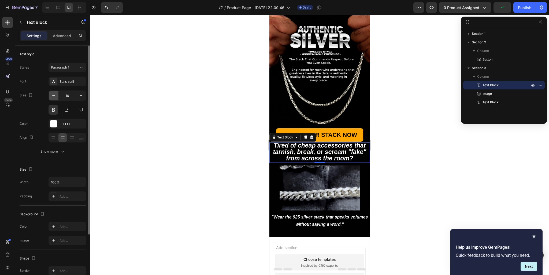
click at [54, 96] on icon "button" at bounding box center [53, 95] width 5 height 5
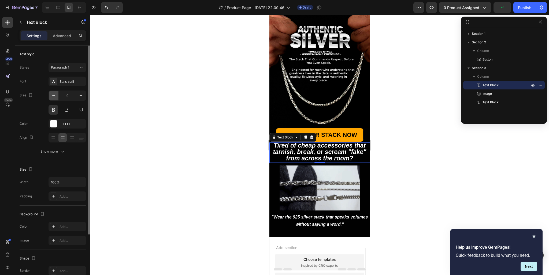
click at [54, 96] on icon "button" at bounding box center [53, 95] width 5 height 5
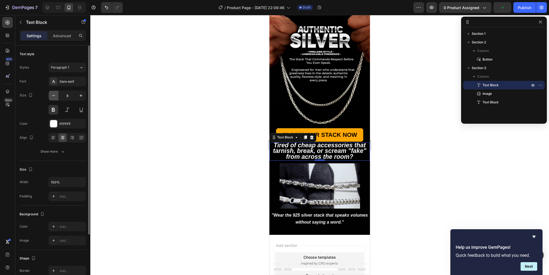
click at [54, 96] on icon "button" at bounding box center [53, 95] width 5 height 5
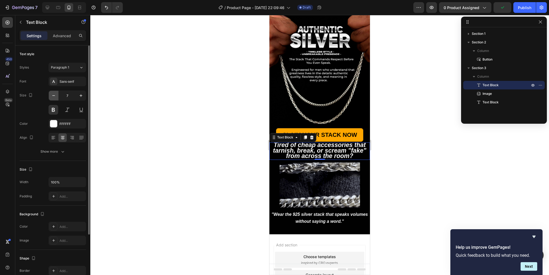
click at [54, 96] on icon "button" at bounding box center [53, 95] width 5 height 5
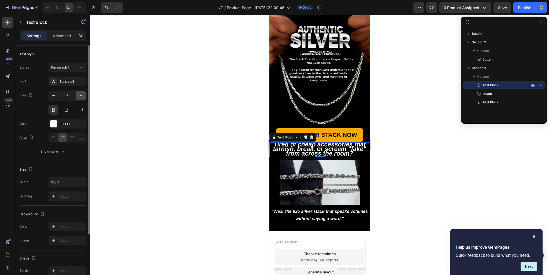
click at [81, 96] on icon "button" at bounding box center [81, 95] width 3 height 3
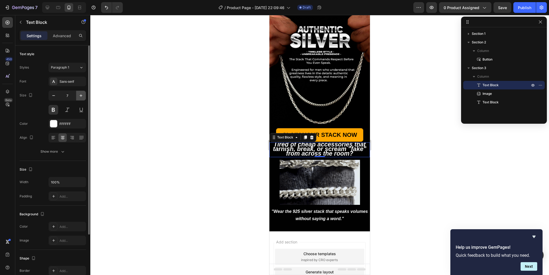
click at [81, 96] on icon "button" at bounding box center [81, 95] width 3 height 3
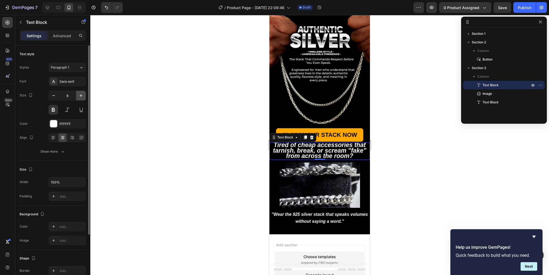
click at [81, 96] on icon "button" at bounding box center [81, 95] width 3 height 3
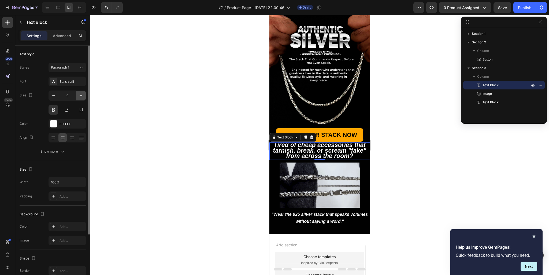
click at [81, 96] on icon "button" at bounding box center [81, 95] width 3 height 3
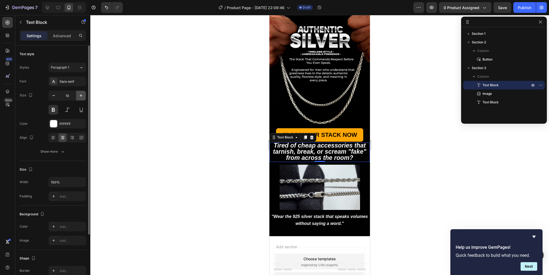
click at [81, 96] on icon "button" at bounding box center [81, 95] width 3 height 3
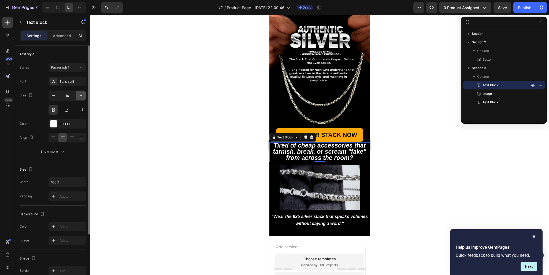
type input "11"
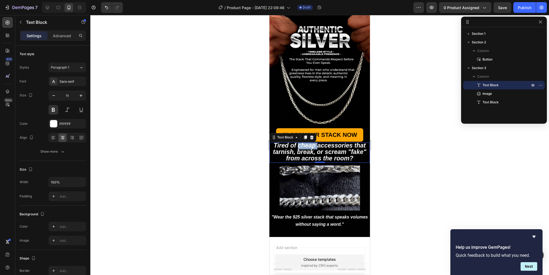
click at [298, 143] on strong "Tired of cheap accessories that tarnish, break, or scream "fake" from across th…" at bounding box center [319, 152] width 93 height 20
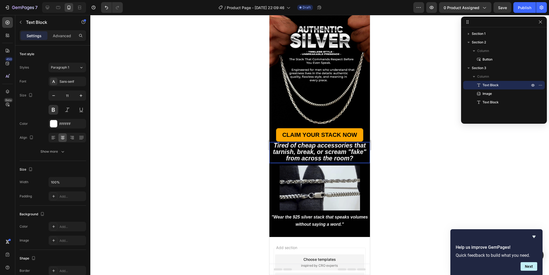
click at [298, 143] on strong "Tired of cheap accessories that tarnish, break, or scream "fake" from across th…" at bounding box center [319, 152] width 93 height 20
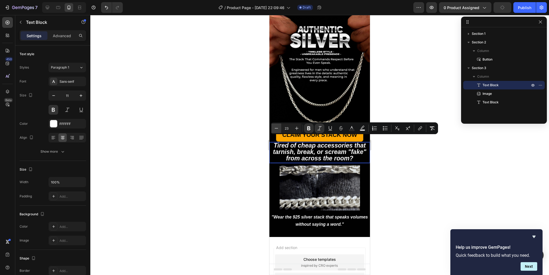
click at [275, 129] on icon "Editor contextual toolbar" at bounding box center [276, 128] width 5 height 5
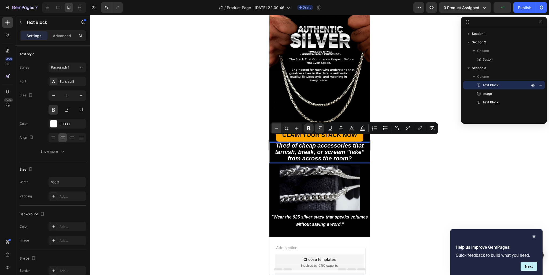
click at [275, 129] on icon "Editor contextual toolbar" at bounding box center [276, 128] width 5 height 5
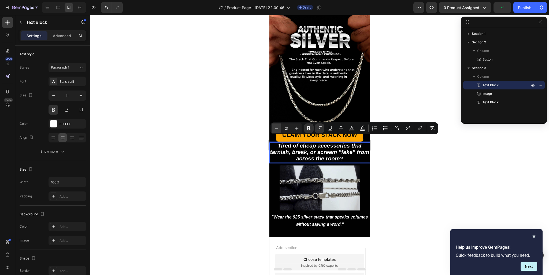
click at [275, 129] on icon "Editor contextual toolbar" at bounding box center [276, 128] width 5 height 5
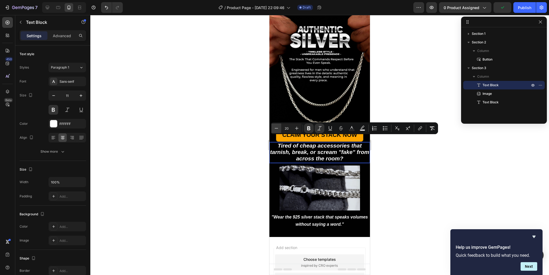
click at [275, 129] on icon "Editor contextual toolbar" at bounding box center [276, 128] width 5 height 5
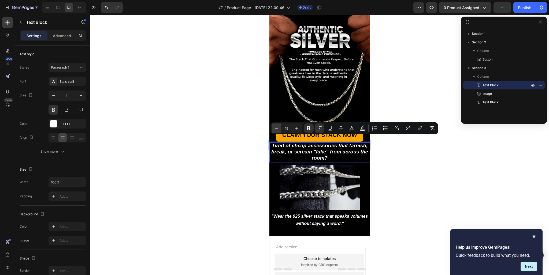
click at [275, 129] on icon "Editor contextual toolbar" at bounding box center [276, 128] width 5 height 5
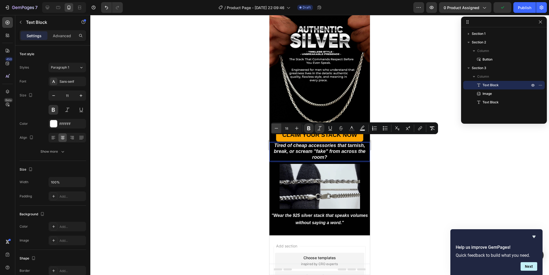
click at [275, 129] on icon "Editor contextual toolbar" at bounding box center [276, 128] width 5 height 5
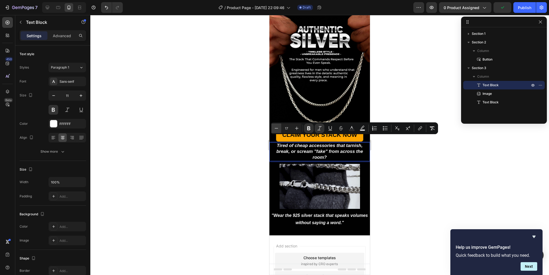
click at [275, 129] on icon "Editor contextual toolbar" at bounding box center [276, 128] width 5 height 5
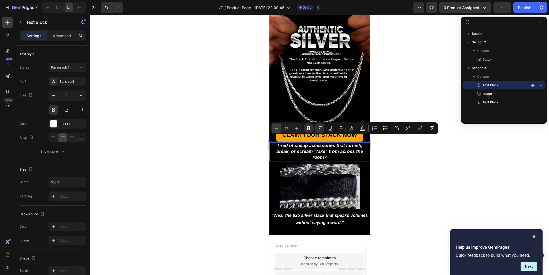
type input "16"
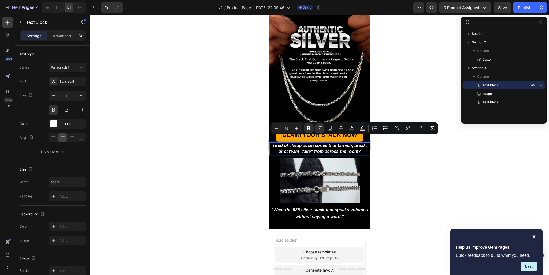
click at [361, 146] on p "Tired of cheap accessories that tarnish, break, or scream "fake" from across th…" at bounding box center [319, 149] width 99 height 12
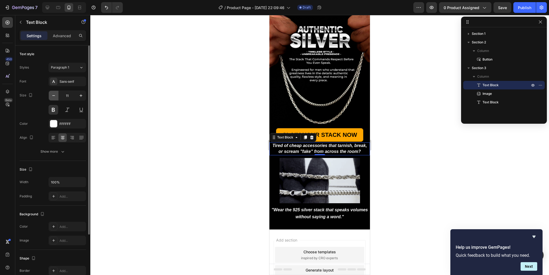
click at [53, 97] on icon "button" at bounding box center [53, 95] width 5 height 5
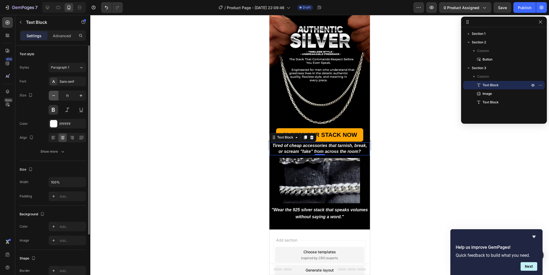
type input "10"
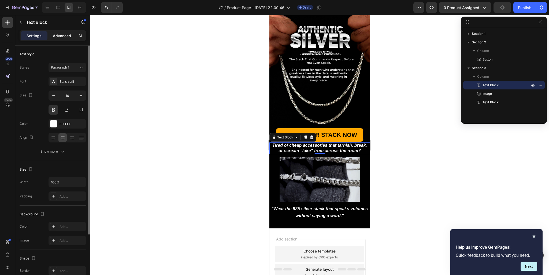
click at [67, 37] on p "Advanced" at bounding box center [62, 36] width 18 height 6
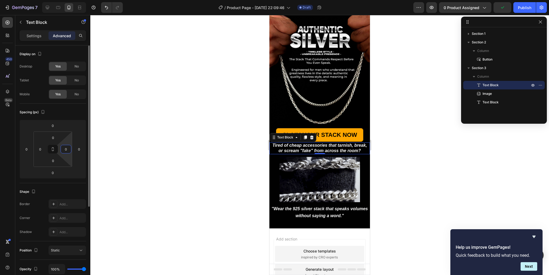
click at [66, 148] on input "0" at bounding box center [66, 149] width 8 height 8
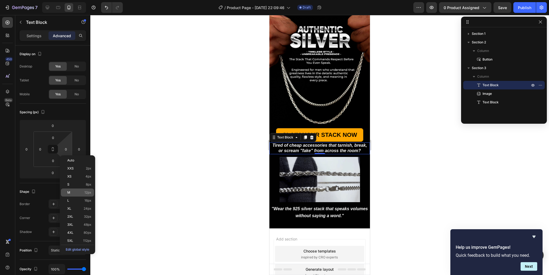
click at [74, 192] on p "M 12px" at bounding box center [79, 193] width 24 height 4
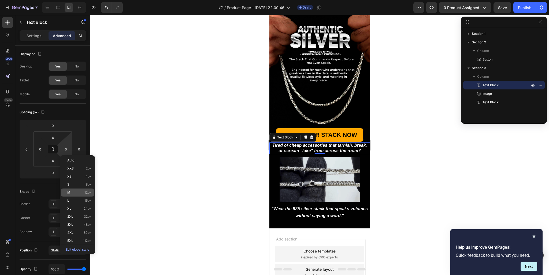
type input "12"
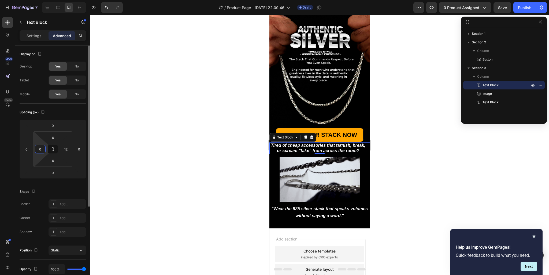
click at [43, 152] on input "0" at bounding box center [40, 149] width 8 height 8
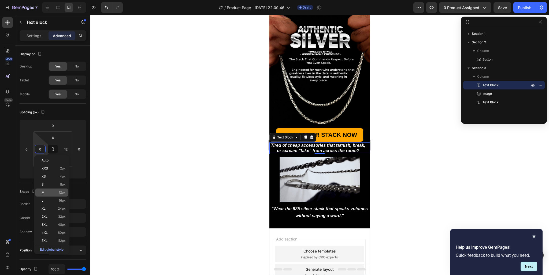
click at [62, 194] on span "12px" at bounding box center [62, 193] width 7 height 4
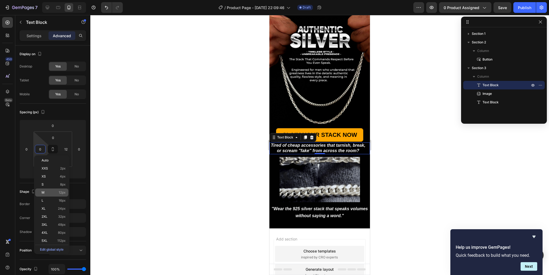
type input "12"
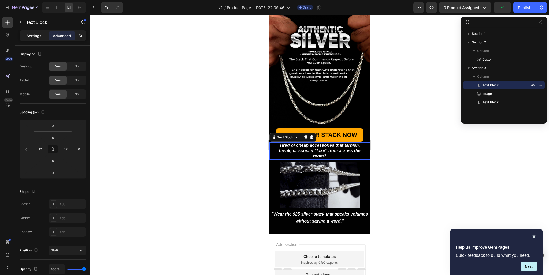
click at [39, 38] on p "Settings" at bounding box center [34, 36] width 15 height 6
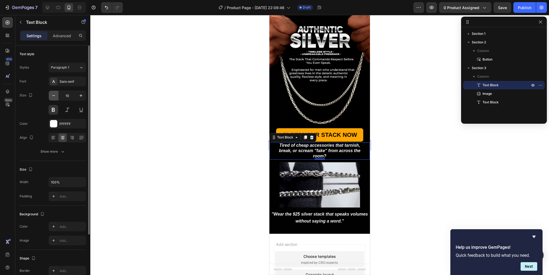
click at [54, 95] on icon "button" at bounding box center [53, 95] width 5 height 5
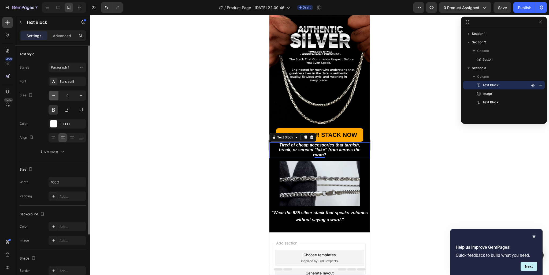
click at [54, 95] on icon "button" at bounding box center [53, 95] width 5 height 5
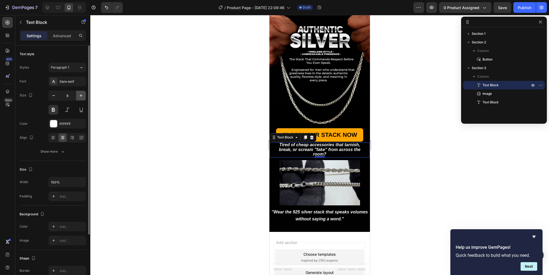
click at [79, 95] on icon "button" at bounding box center [80, 95] width 5 height 5
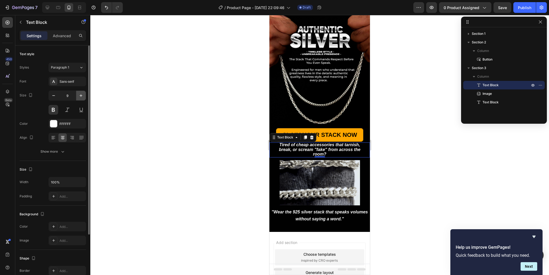
click at [79, 95] on icon "button" at bounding box center [80, 95] width 5 height 5
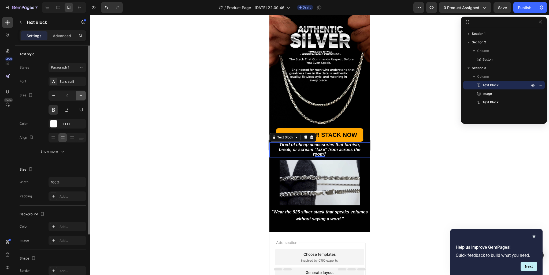
type input "10"
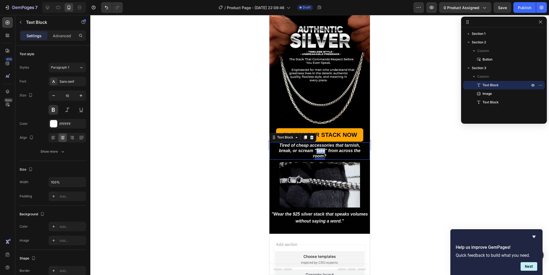
click at [316, 143] on strong "Tired of cheap accessories that tarnish, break, or scream "fake" from across th…" at bounding box center [319, 150] width 81 height 15
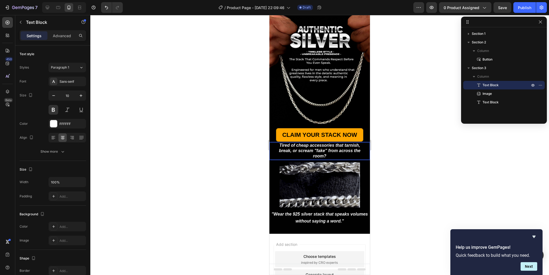
click at [316, 143] on strong "Tired of cheap accessories that tarnish, break, or scream "fake" from across th…" at bounding box center [319, 150] width 81 height 15
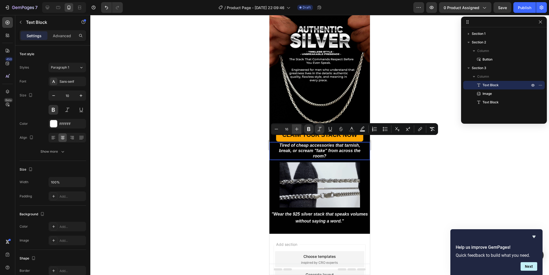
click at [296, 130] on icon "Editor contextual toolbar" at bounding box center [296, 129] width 3 height 3
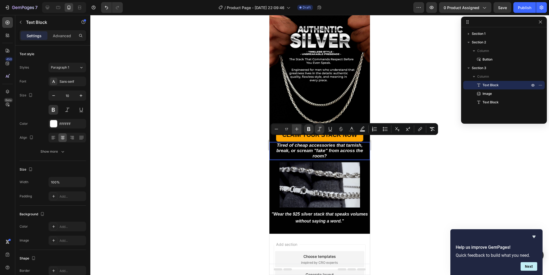
click at [296, 130] on icon "Editor contextual toolbar" at bounding box center [296, 129] width 3 height 3
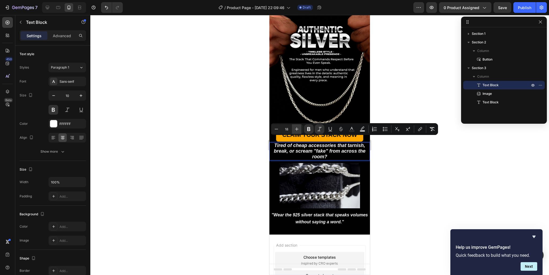
click at [296, 130] on icon "Editor contextual toolbar" at bounding box center [296, 129] width 3 height 3
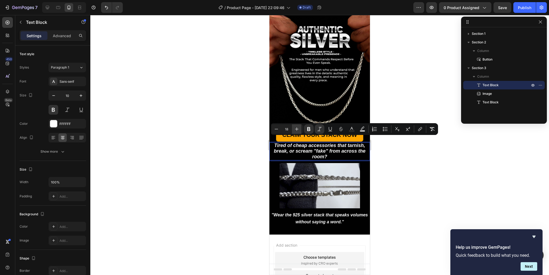
type input "19"
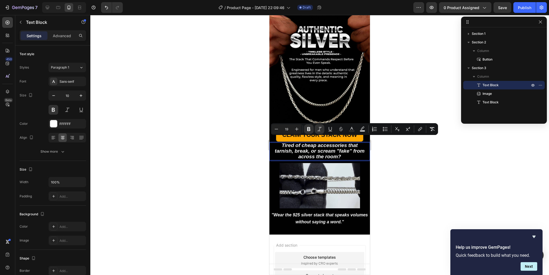
click at [349, 149] on p "Tired of cheap accessories that tarnish, break, or scream "fake" from across th…" at bounding box center [319, 151] width 93 height 17
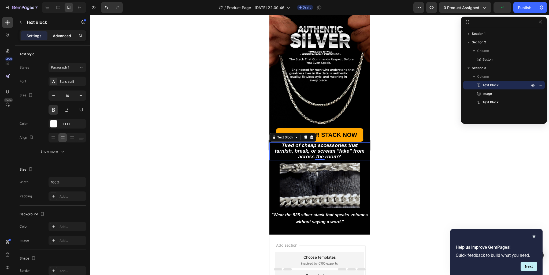
click at [59, 36] on p "Advanced" at bounding box center [62, 36] width 18 height 6
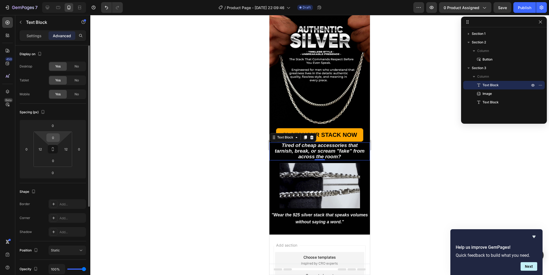
click at [49, 135] on input "0" at bounding box center [53, 138] width 11 height 8
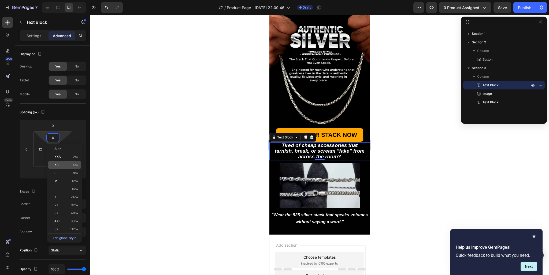
drag, startPoint x: 72, startPoint y: 179, endPoint x: 57, endPoint y: 169, distance: 17.6
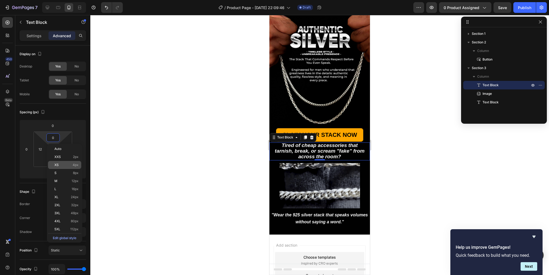
click at [70, 178] on div "M 12px" at bounding box center [64, 181] width 33 height 8
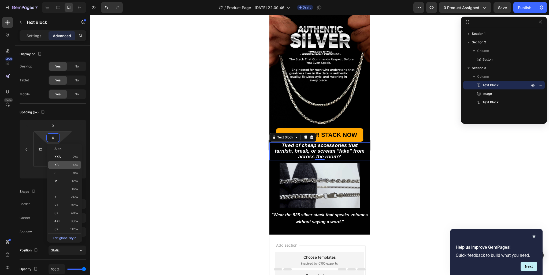
type input "12"
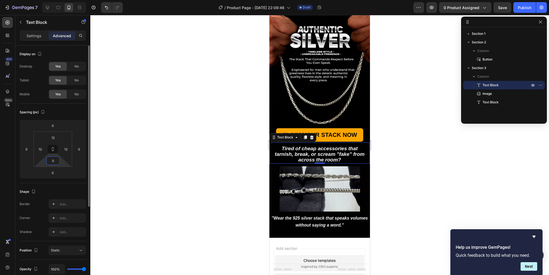
click at [51, 160] on input "0" at bounding box center [53, 161] width 11 height 8
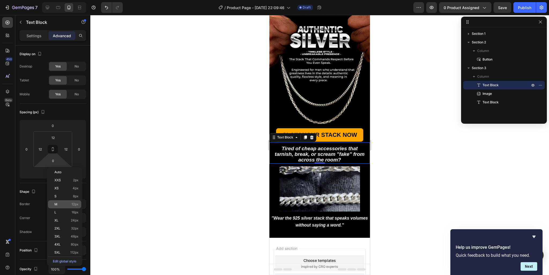
click at [65, 205] on p "M 12px" at bounding box center [66, 205] width 24 height 4
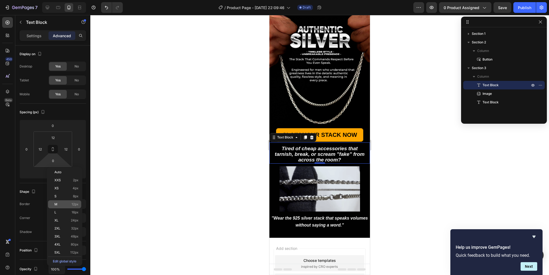
type input "12"
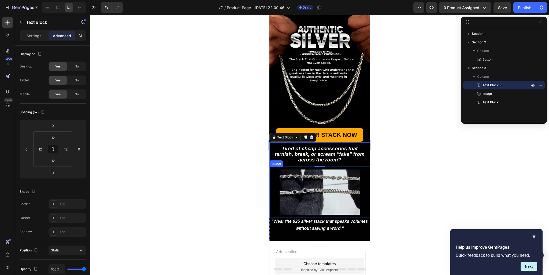
click at [341, 176] on img at bounding box center [319, 192] width 80 height 45
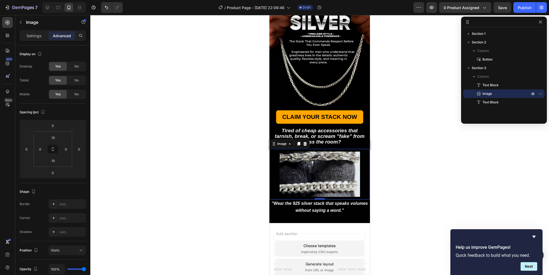
scroll to position [57, 0]
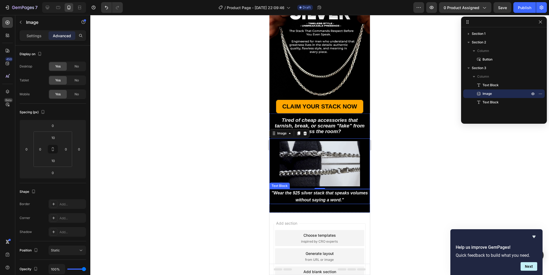
click at [339, 193] on icon ""Wear the 925 silver stack that speaks volumes without saying a word."" at bounding box center [319, 197] width 96 height 12
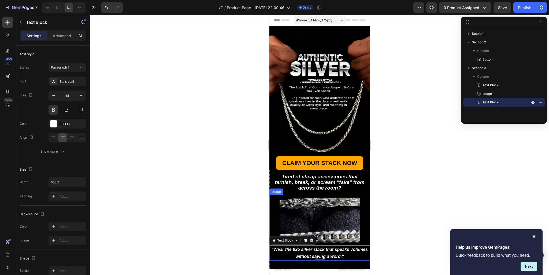
scroll to position [28, 0]
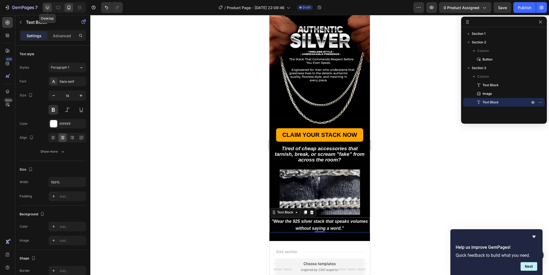
click at [51, 7] on div at bounding box center [47, 7] width 9 height 9
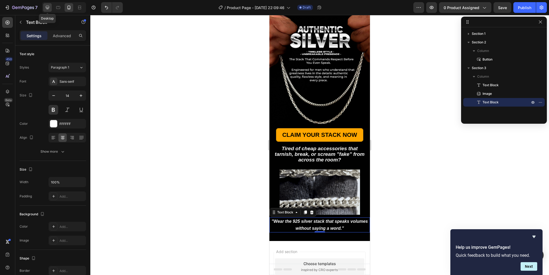
type input "20"
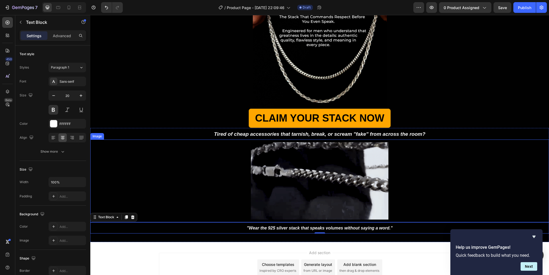
scroll to position [134, 0]
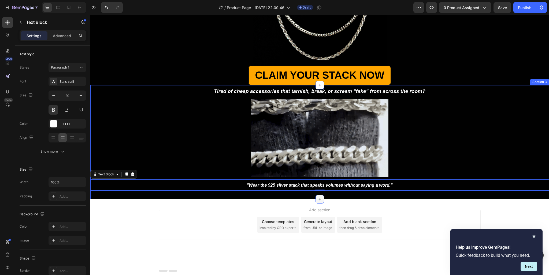
click at [317, 199] on icon at bounding box center [319, 199] width 4 height 4
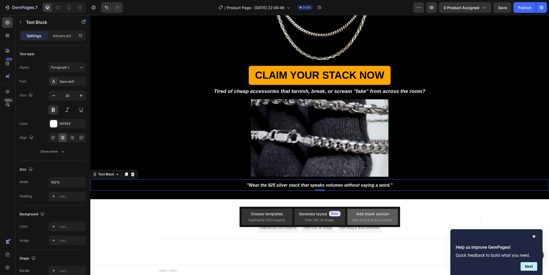
click at [377, 219] on span "then drag & drop elements" at bounding box center [372, 220] width 40 height 5
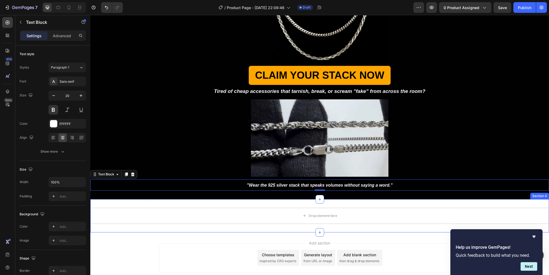
click at [348, 203] on div "Drop element here Section 4" at bounding box center [319, 215] width 458 height 33
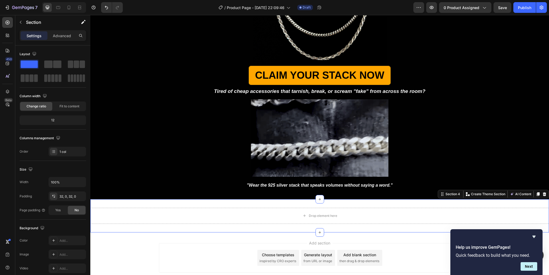
click at [543, 194] on icon at bounding box center [544, 194] width 3 height 4
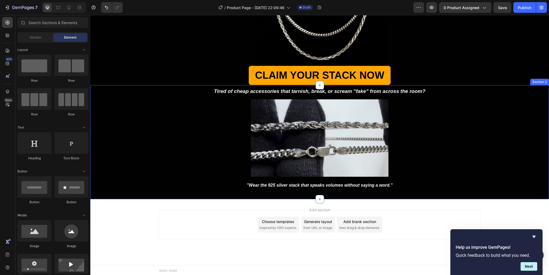
click at [531, 83] on div "Section 3" at bounding box center [539, 82] width 19 height 6
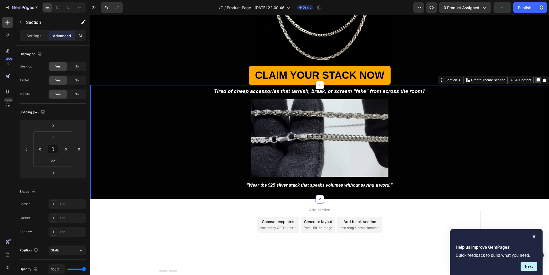
click at [536, 81] on icon at bounding box center [538, 80] width 4 height 4
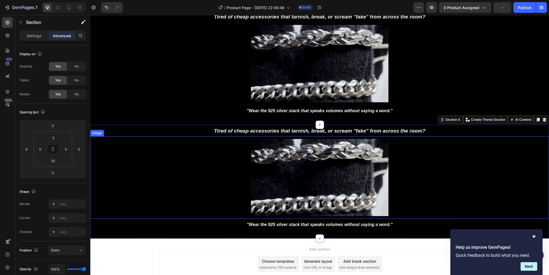
scroll to position [190, 0]
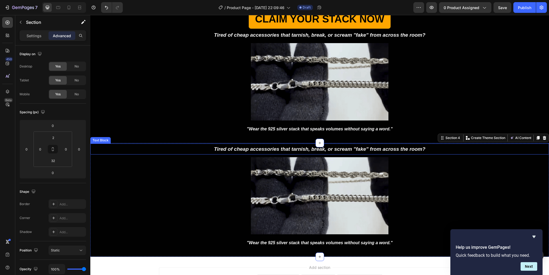
click at [351, 148] on strong "Tired of cheap accessories that tarnish, break, or scream "fake" from across th…" at bounding box center [319, 149] width 211 height 6
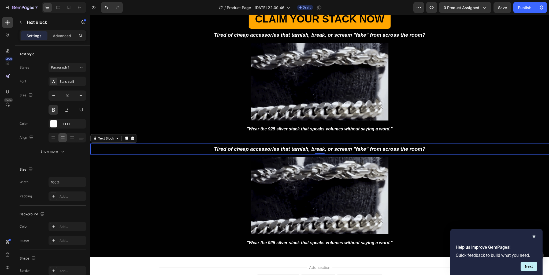
click at [307, 146] on strong "Tired of cheap accessories that tarnish, break, or scream "fake" from across th…" at bounding box center [319, 149] width 211 height 6
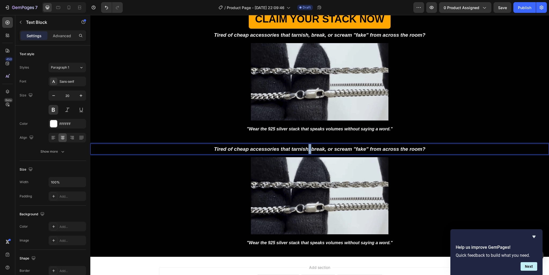
click at [307, 146] on strong "Tired of cheap accessories that tarnish, break, or scream "fake" from across th…" at bounding box center [319, 149] width 211 height 6
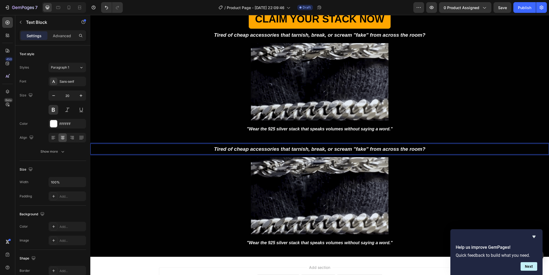
click at [307, 146] on strong "Tired of cheap accessories that tarnish, break, or scream "fake" from across th…" at bounding box center [319, 149] width 211 height 6
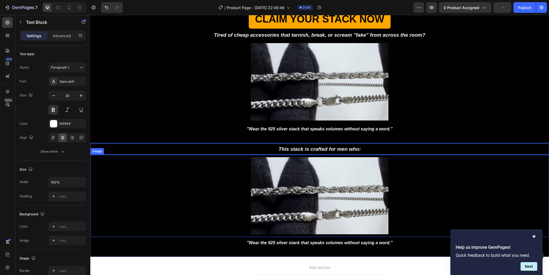
click at [357, 173] on img at bounding box center [319, 195] width 137 height 77
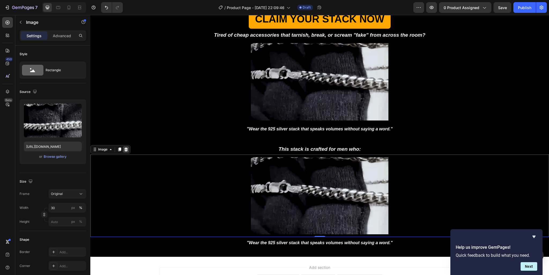
click at [127, 148] on icon at bounding box center [125, 150] width 3 height 4
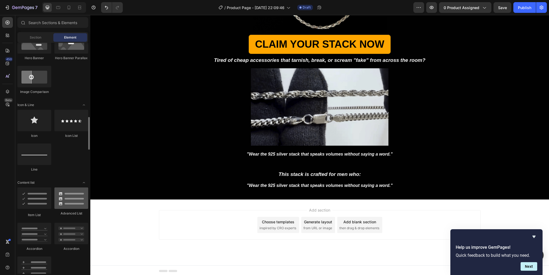
scroll to position [318, 0]
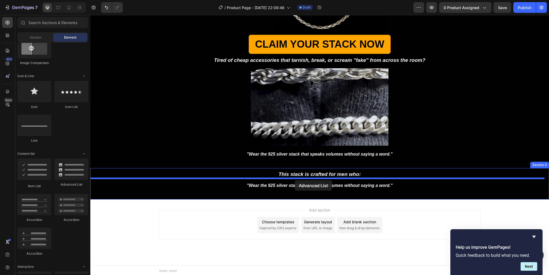
drag, startPoint x: 160, startPoint y: 188, endPoint x: 294, endPoint y: 180, distance: 134.5
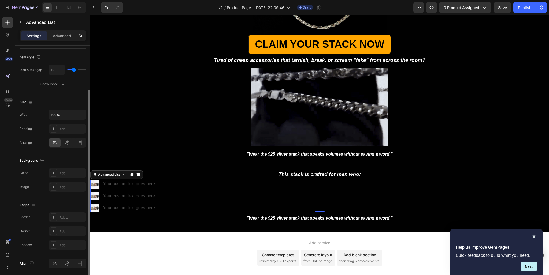
scroll to position [76, 0]
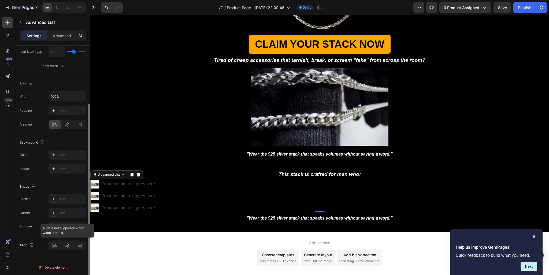
click at [67, 245] on div at bounding box center [67, 246] width 38 height 10
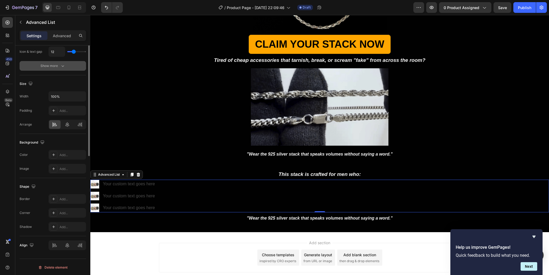
scroll to position [0, 0]
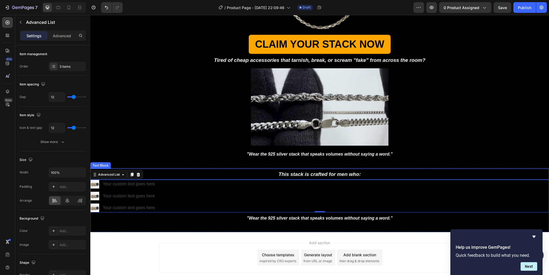
click at [203, 174] on p "This stack is crafted for men who:" at bounding box center [319, 174] width 457 height 10
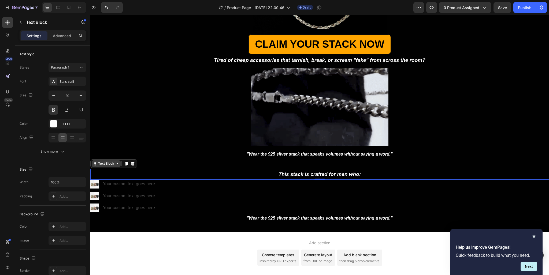
click at [115, 164] on icon at bounding box center [117, 164] width 4 height 4
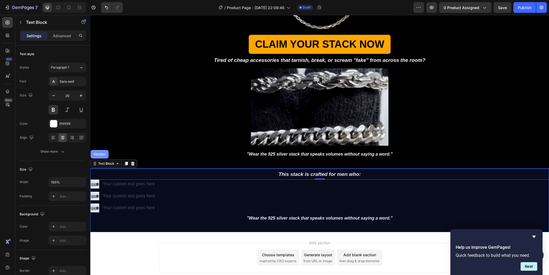
click at [107, 155] on div "Section" at bounding box center [100, 154] width 18 height 9
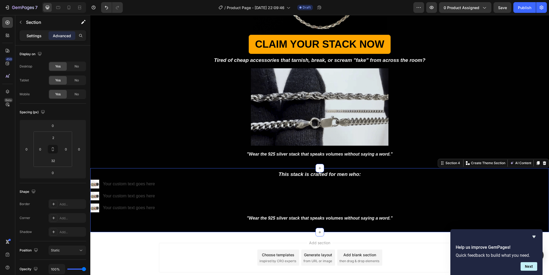
click at [35, 35] on p "Settings" at bounding box center [34, 36] width 15 height 6
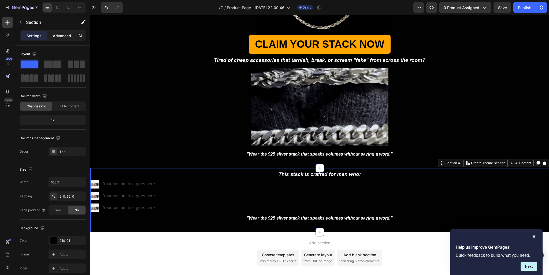
click at [53, 35] on div "Advanced" at bounding box center [61, 35] width 27 height 9
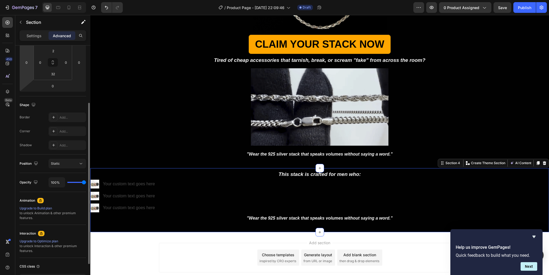
scroll to position [126, 0]
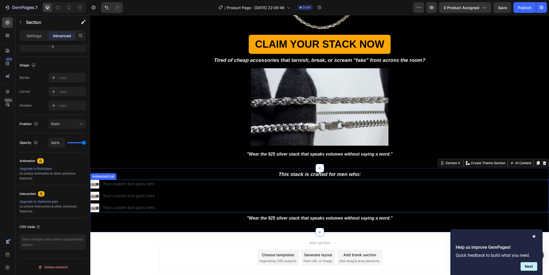
click at [160, 181] on div "Image Your custom text goes here Text Block Image Your custom text goes here Te…" at bounding box center [319, 196] width 458 height 33
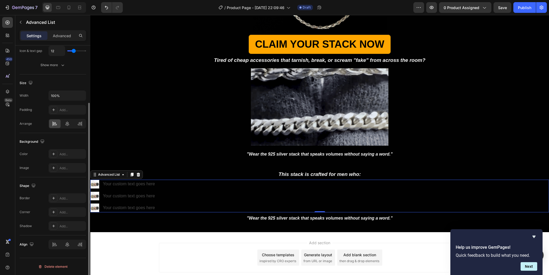
scroll to position [0, 0]
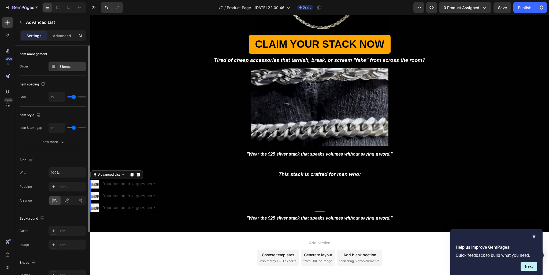
click at [57, 65] on div at bounding box center [54, 67] width 8 height 8
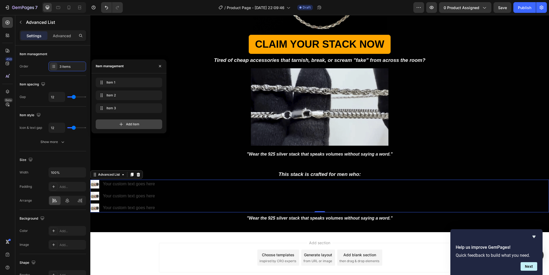
click at [124, 123] on div "Add item" at bounding box center [129, 124] width 66 height 10
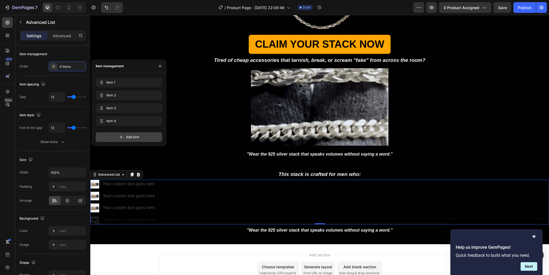
click at [121, 136] on icon at bounding box center [120, 136] width 3 height 3
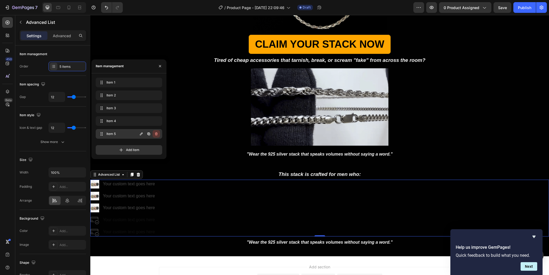
click at [156, 134] on icon "button" at bounding box center [156, 133] width 0 height 1
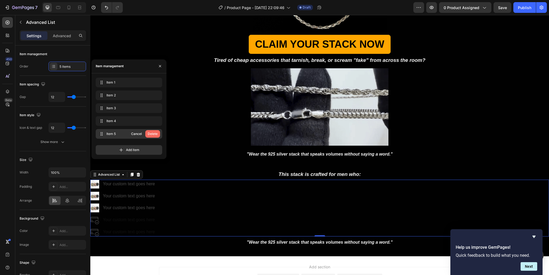
click at [149, 134] on div "Delete" at bounding box center [153, 134] width 10 height 5
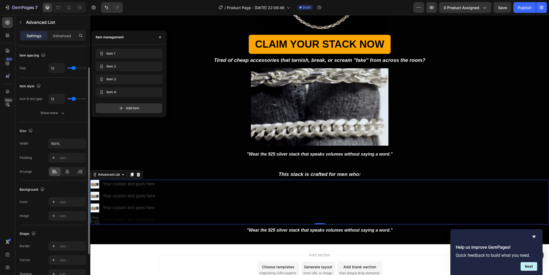
scroll to position [76, 0]
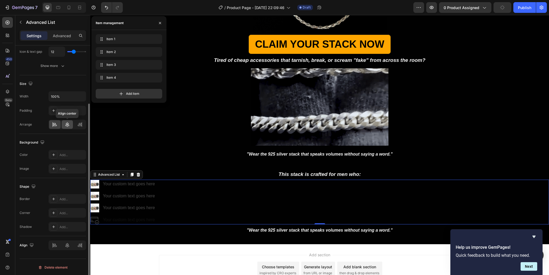
click at [69, 124] on icon at bounding box center [67, 124] width 5 height 5
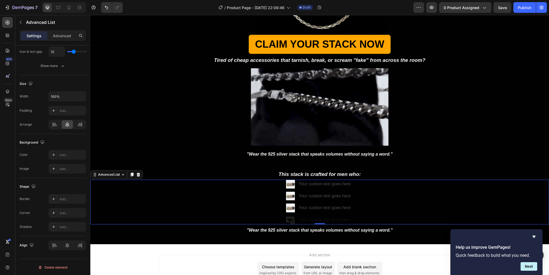
click at [289, 185] on img at bounding box center [290, 184] width 9 height 9
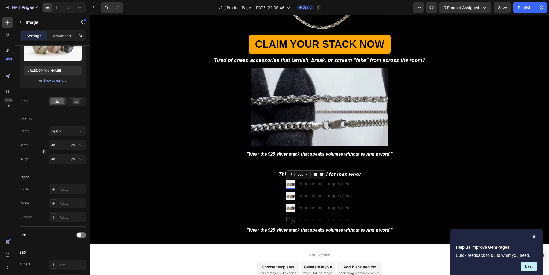
scroll to position [0, 0]
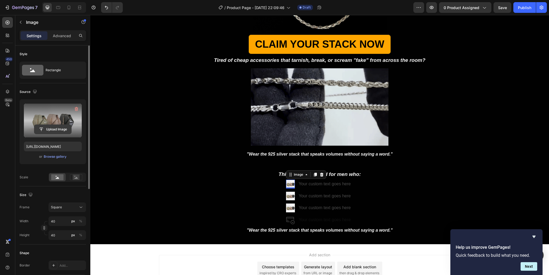
click at [62, 133] on input "file" at bounding box center [52, 129] width 37 height 9
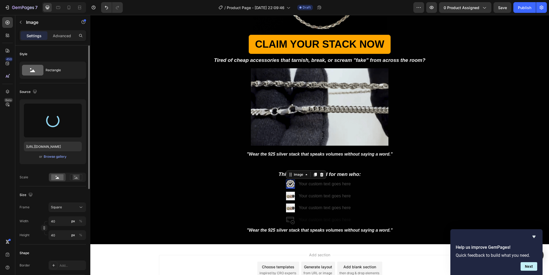
type input "https://cdn.shopify.com/s/files/1/0905/6898/2806/files/gempages_586501305086772…"
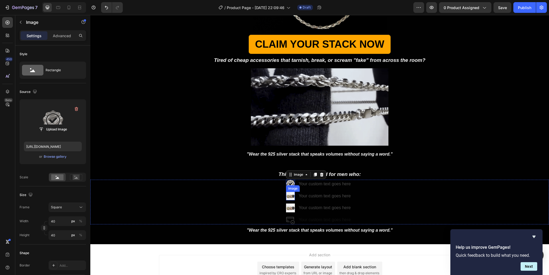
click at [291, 194] on img at bounding box center [290, 196] width 9 height 9
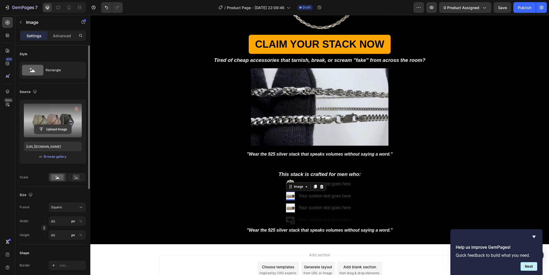
click at [64, 134] on button "Upload Image" at bounding box center [53, 130] width 38 height 10
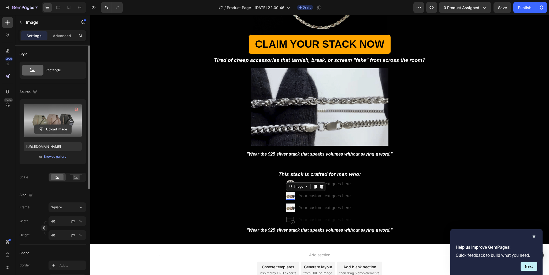
click at [63, 128] on input "file" at bounding box center [52, 129] width 37 height 9
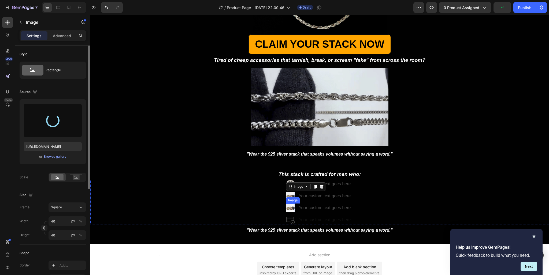
type input "https://cdn.shopify.com/s/files/1/0905/6898/2806/files/gempages_586501305086772…"
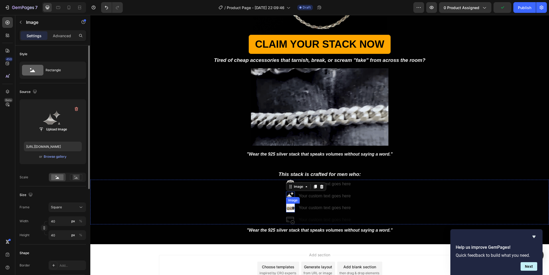
click at [288, 207] on img at bounding box center [290, 208] width 9 height 9
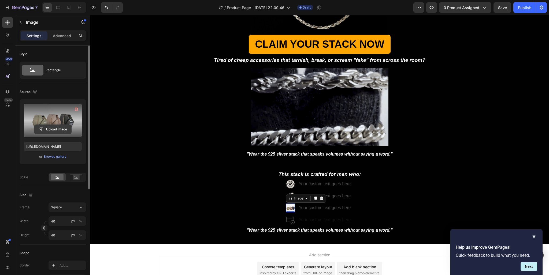
click at [50, 128] on input "file" at bounding box center [52, 129] width 37 height 9
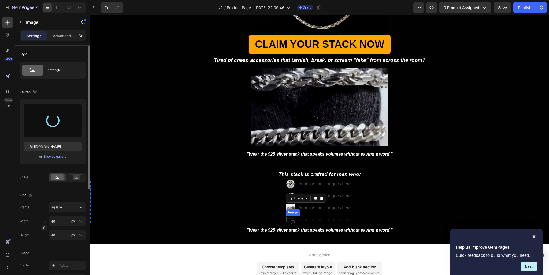
click at [289, 219] on img at bounding box center [290, 220] width 9 height 9
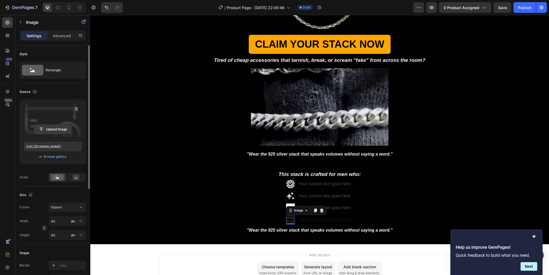
click at [51, 128] on input "file" at bounding box center [52, 129] width 37 height 9
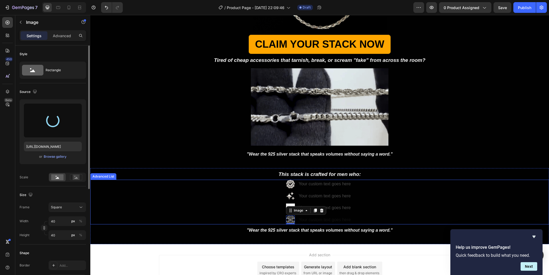
type input "https://cdn.shopify.com/s/files/1/0905/6898/2806/files/gempages_586501305086772…"
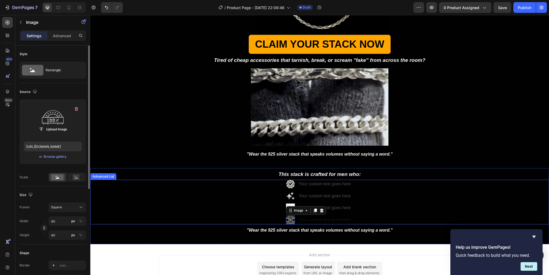
click at [367, 203] on div "Image Your custom text goes here Text Block Image Your custom text goes here Te…" at bounding box center [319, 202] width 458 height 45
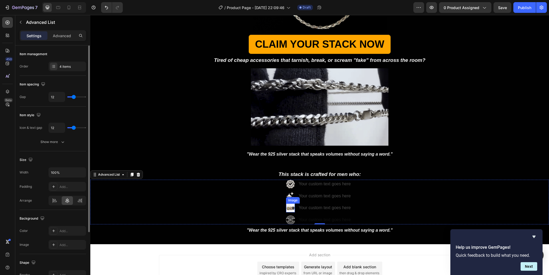
click at [288, 209] on img at bounding box center [290, 208] width 9 height 9
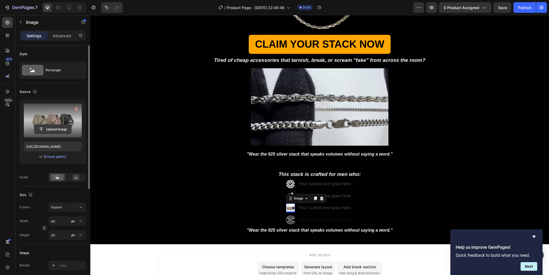
click at [52, 133] on input "file" at bounding box center [52, 129] width 37 height 9
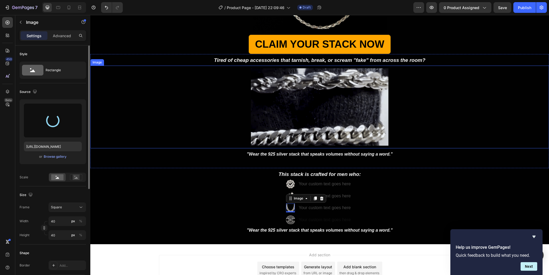
type input "https://cdn.shopify.com/s/files/1/0905/6898/2806/files/gempages_586501305086772…"
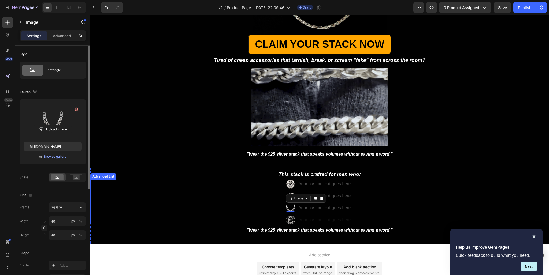
click at [368, 203] on div "Image Your custom text goes here Text Block Image Your custom text goes here Te…" at bounding box center [319, 202] width 458 height 45
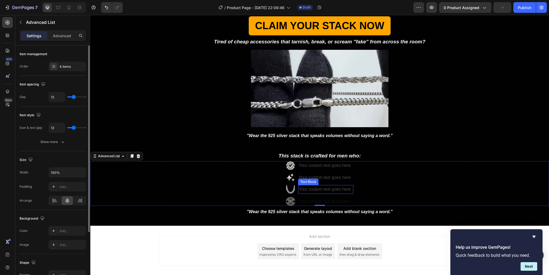
scroll to position [193, 0]
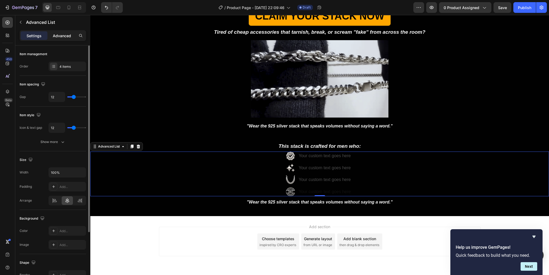
click at [60, 34] on p "Advanced" at bounding box center [62, 36] width 18 height 6
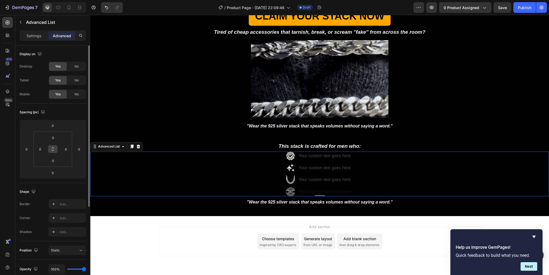
click at [53, 148] on icon at bounding box center [53, 149] width 4 height 4
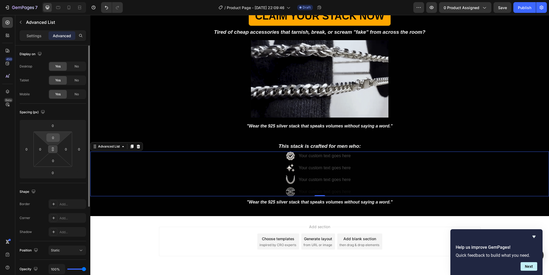
click at [53, 138] on input "0" at bounding box center [53, 138] width 11 height 8
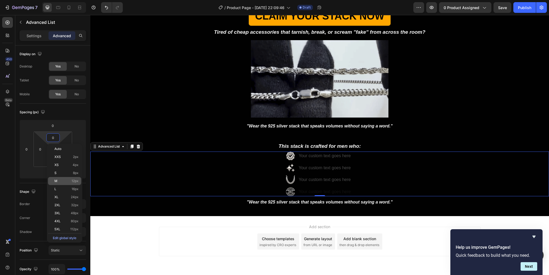
click at [64, 182] on p "M 12px" at bounding box center [66, 181] width 24 height 4
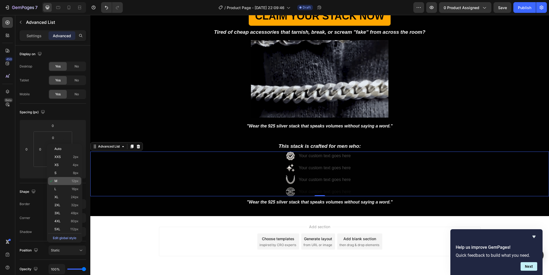
type input "12"
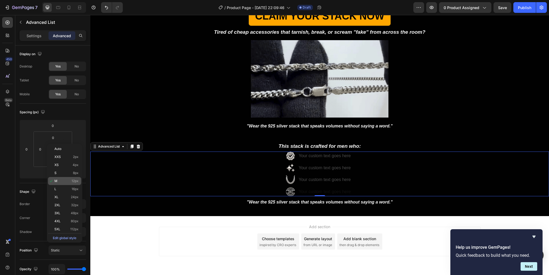
type input "12"
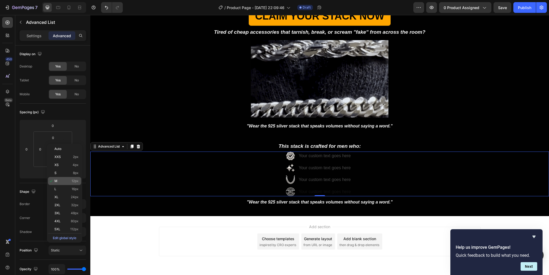
type input "12"
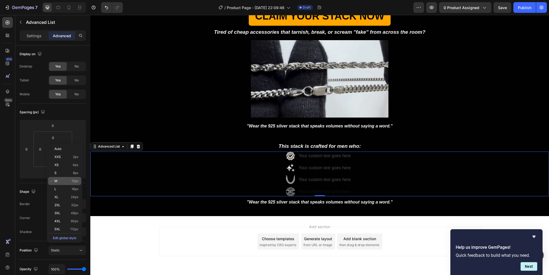
type input "12"
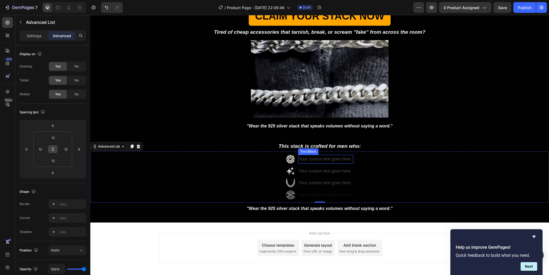
click at [308, 157] on div "Your custom text goes here" at bounding box center [325, 159] width 55 height 9
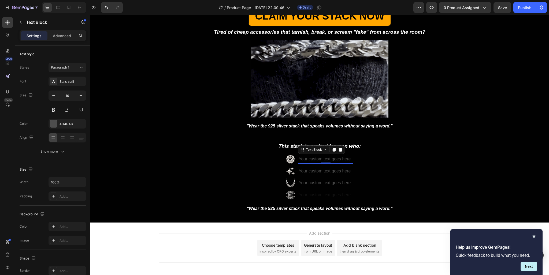
click at [310, 158] on div "Your custom text goes here" at bounding box center [325, 159] width 55 height 9
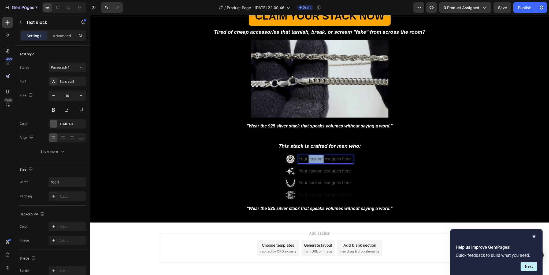
click at [310, 158] on p "Your custom text goes here" at bounding box center [325, 159] width 54 height 8
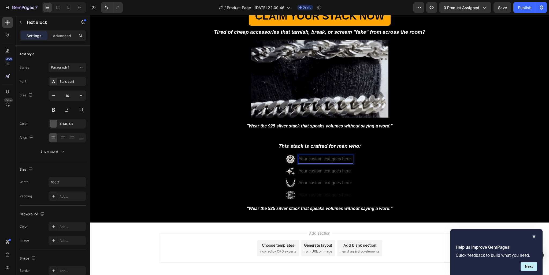
click at [310, 158] on p "Your custom text goes here" at bounding box center [325, 159] width 54 height 8
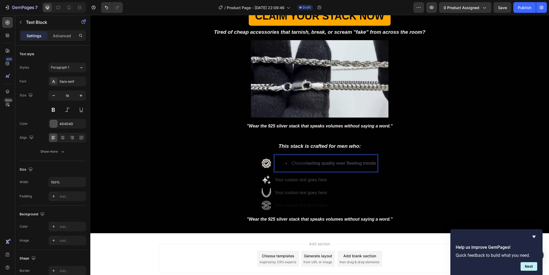
click at [288, 160] on li "Choose lasting quality over fleeting trends" at bounding box center [331, 164] width 92 height 8
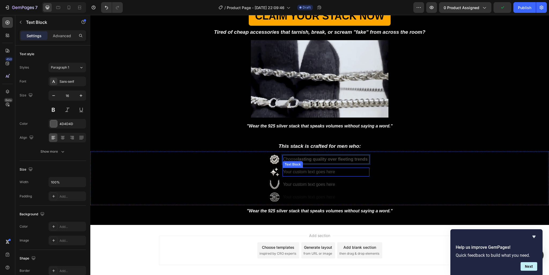
click at [296, 171] on div "Your custom text goes here" at bounding box center [325, 172] width 87 height 9
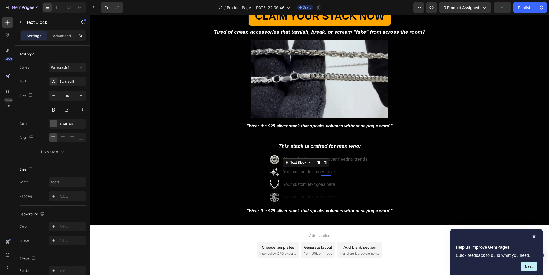
click at [296, 171] on div "Your custom text goes here" at bounding box center [325, 172] width 87 height 9
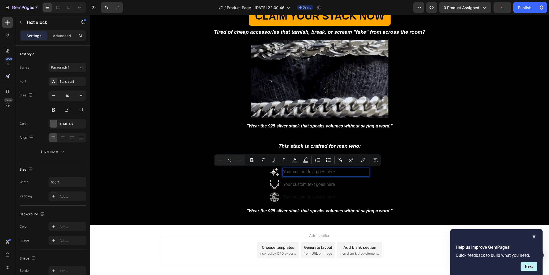
click at [296, 171] on p "Your custom text goes here" at bounding box center [326, 172] width 86 height 8
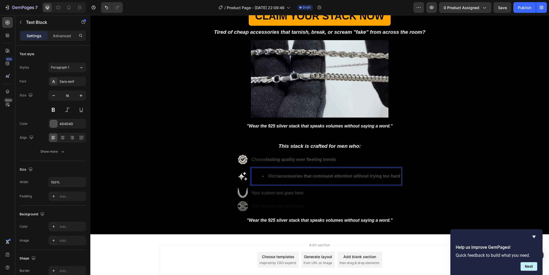
click at [264, 175] on li "Want accessories that command attention without trying too hard" at bounding box center [331, 177] width 139 height 8
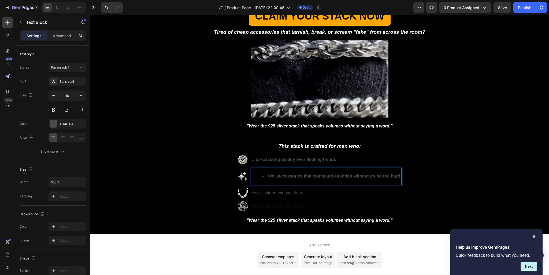
click at [263, 176] on li "Want accessories that command attention without trying too hard" at bounding box center [331, 177] width 139 height 8
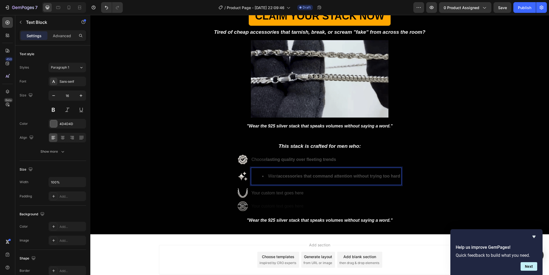
click at [264, 175] on li "Want accessories that command attention without trying too hard" at bounding box center [331, 177] width 139 height 8
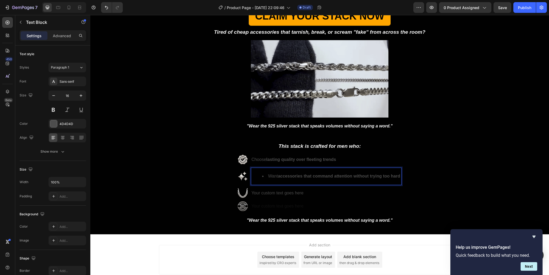
click at [265, 175] on li "Want accessories that command attention without trying too hard" at bounding box center [331, 177] width 139 height 8
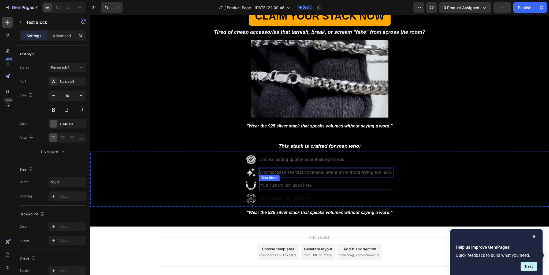
click at [304, 182] on div "Your custom text goes here" at bounding box center [326, 185] width 134 height 9
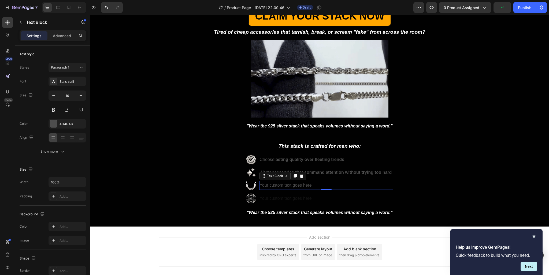
click at [303, 184] on div "Your custom text goes here" at bounding box center [326, 185] width 134 height 9
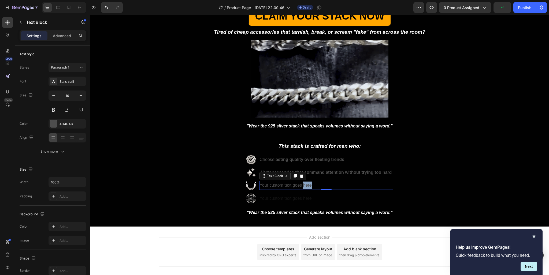
click at [303, 184] on p "Your custom text goes here" at bounding box center [326, 186] width 133 height 8
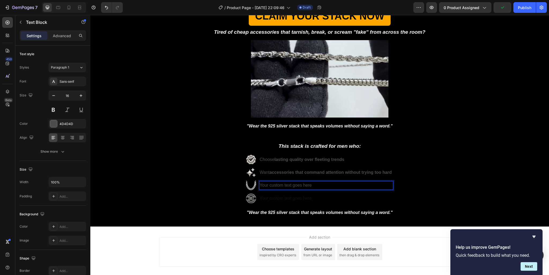
click at [303, 184] on p "Your custom text goes here" at bounding box center [326, 186] width 133 height 8
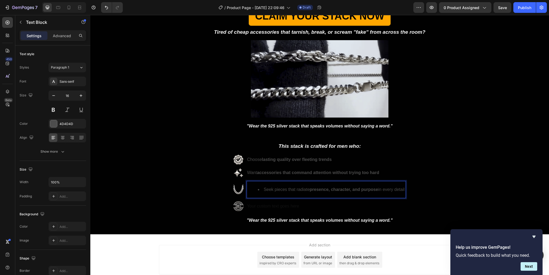
click at [259, 188] on li "Seek pieces that radiate presence, character, and purpose in every detail" at bounding box center [332, 190] width 148 height 8
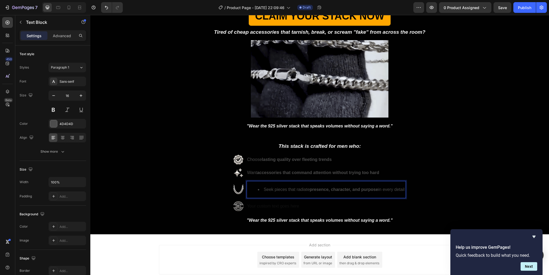
click at [259, 188] on li "Seek pieces that radiate presence, character, and purpose in every detail" at bounding box center [332, 190] width 148 height 8
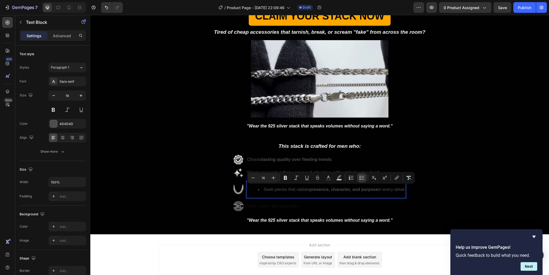
click at [260, 188] on li "Seek pieces that radiate presence, character, and purpose in every detail" at bounding box center [332, 190] width 148 height 8
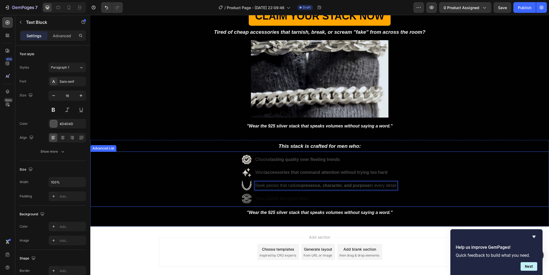
click at [275, 195] on div "Your custom text goes here" at bounding box center [326, 199] width 143 height 9
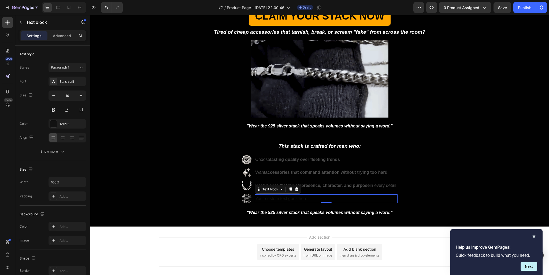
click at [272, 197] on div "Your custom text goes here" at bounding box center [326, 199] width 143 height 9
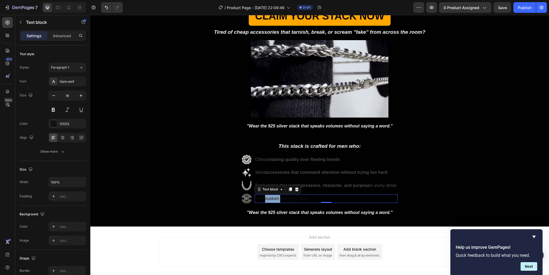
click at [272, 197] on p "Your custom text goes here" at bounding box center [326, 199] width 142 height 8
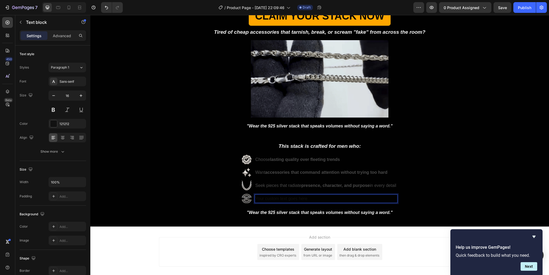
click at [272, 197] on p "Your custom text goes here" at bounding box center [326, 199] width 142 height 8
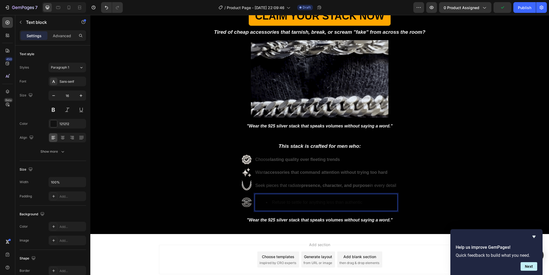
click at [266, 200] on li "Refuse to settle for anything less than authentic" at bounding box center [331, 203] width 131 height 8
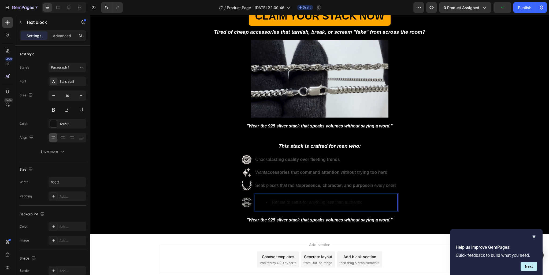
click at [267, 202] on li "Refuse to settle for anything less than authentic" at bounding box center [331, 203] width 131 height 8
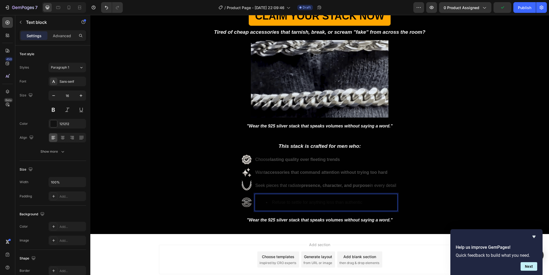
click at [267, 201] on li "Refuse to settle for anything less than authentic" at bounding box center [331, 203] width 131 height 8
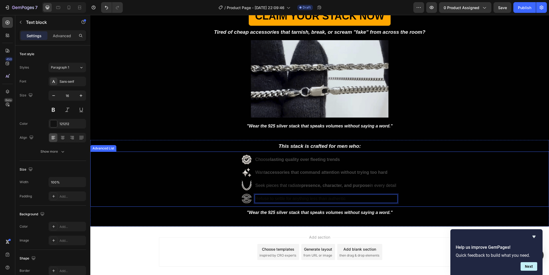
click at [109, 149] on div "Advanced List" at bounding box center [103, 148] width 26 height 6
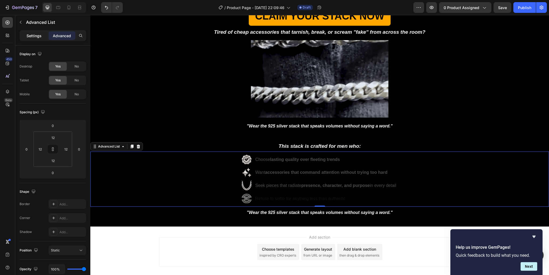
click at [36, 37] on p "Settings" at bounding box center [34, 36] width 15 height 6
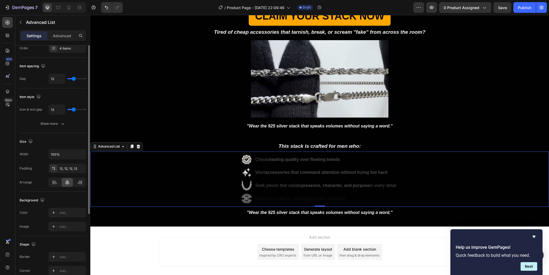
scroll to position [0, 0]
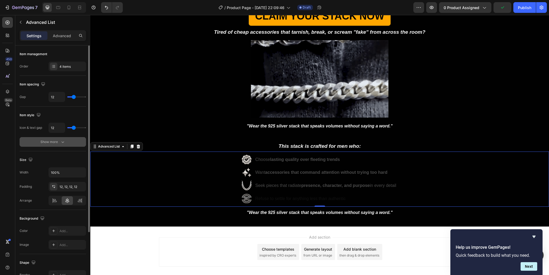
click at [55, 140] on div "Show more" at bounding box center [52, 141] width 25 height 5
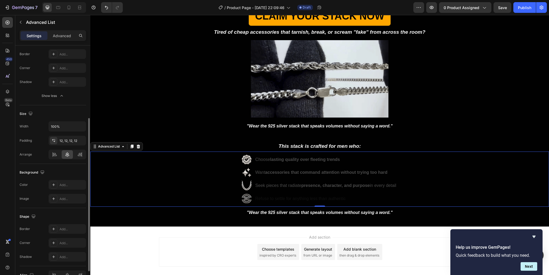
scroll to position [146, 0]
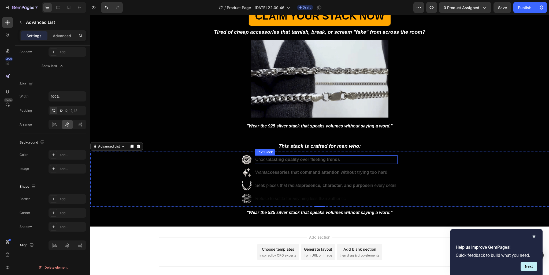
click at [288, 158] on strong "lasting quality over fleeting trends" at bounding box center [305, 159] width 70 height 5
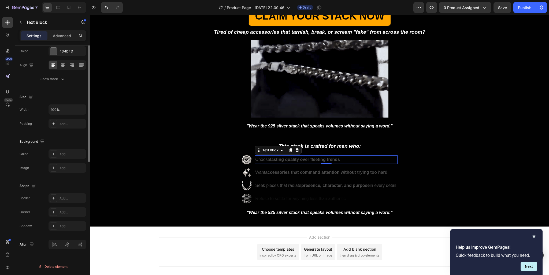
scroll to position [0, 0]
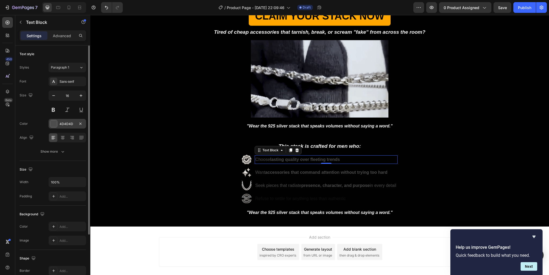
click at [54, 125] on div at bounding box center [53, 123] width 7 height 7
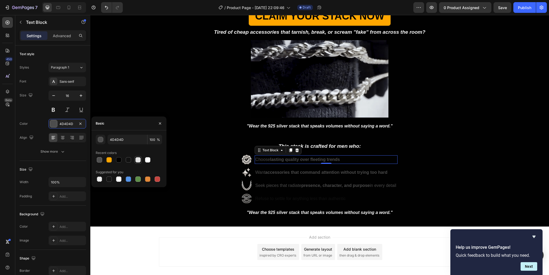
click at [139, 160] on div at bounding box center [137, 159] width 5 height 5
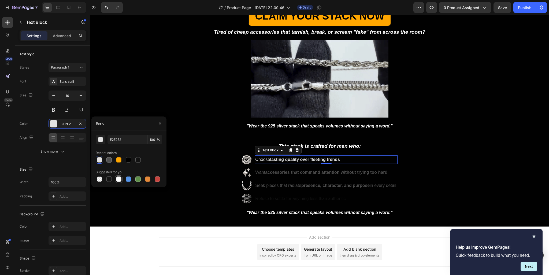
click at [117, 178] on div at bounding box center [118, 179] width 5 height 5
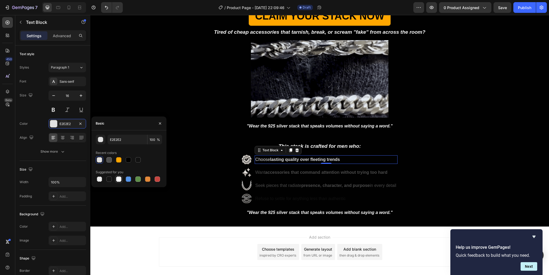
type input "FFFFFF"
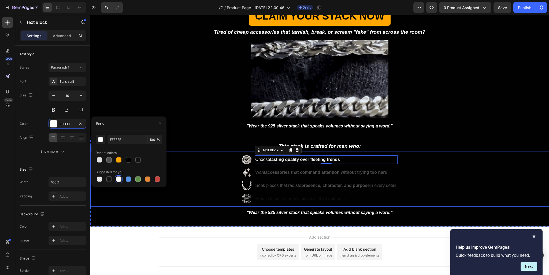
click at [274, 171] on strong "accessories that command attention without trying too hard" at bounding box center [326, 172] width 122 height 5
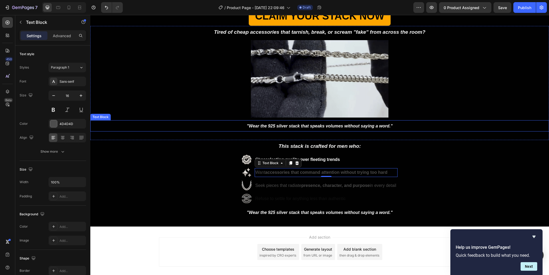
click at [307, 125] on icon ""Wear the 925 silver stack that speaks volumes without saying a word."" at bounding box center [320, 126] width 146 height 5
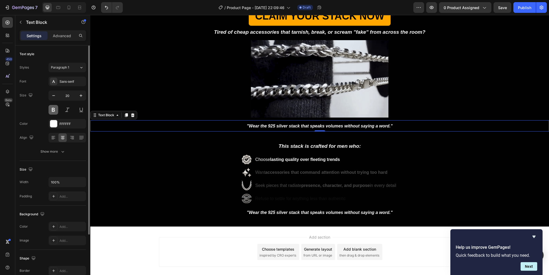
click at [55, 111] on button at bounding box center [53, 110] width 10 height 10
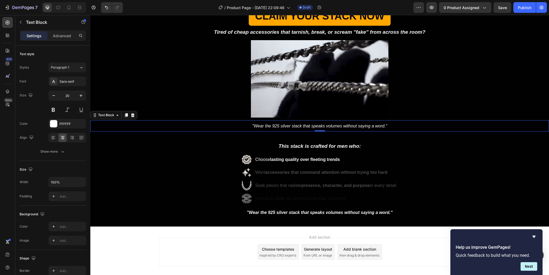
click at [291, 126] on icon ""Wear the 925 silver stack that speaks volumes without saying a word."" at bounding box center [319, 126] width 135 height 5
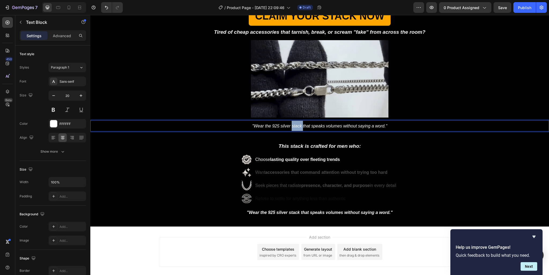
click at [291, 126] on icon ""Wear the 925 silver stack that speaks volumes without saying a word."" at bounding box center [319, 126] width 135 height 5
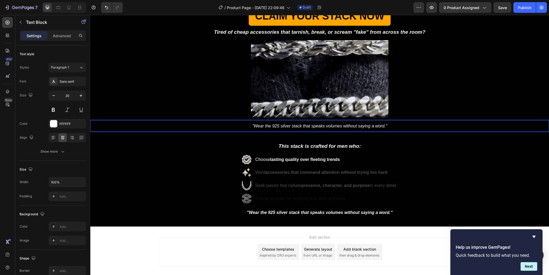
click at [291, 126] on icon ""Wear the 925 silver stack that speaks volumes without saying a word."" at bounding box center [319, 126] width 135 height 5
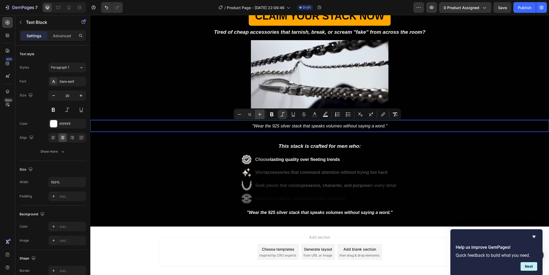
click at [259, 113] on icon "Editor contextual toolbar" at bounding box center [259, 114] width 5 height 5
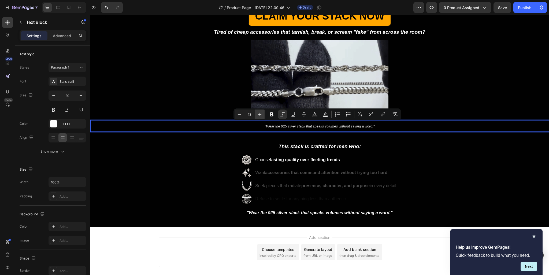
click at [259, 113] on icon "Editor contextual toolbar" at bounding box center [259, 114] width 5 height 5
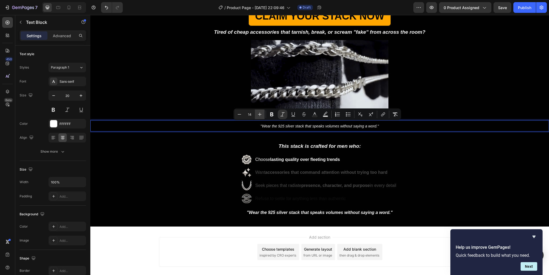
click at [259, 113] on icon "Editor contextual toolbar" at bounding box center [259, 114] width 5 height 5
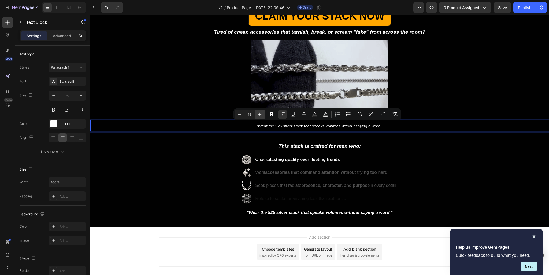
click at [259, 113] on icon "Editor contextual toolbar" at bounding box center [259, 114] width 5 height 5
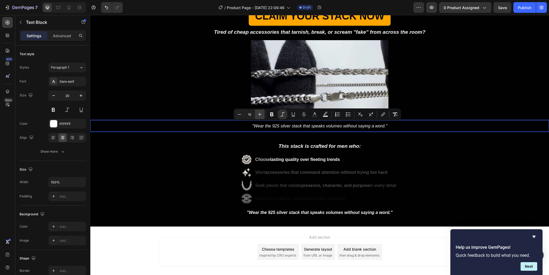
click at [259, 113] on icon "Editor contextual toolbar" at bounding box center [259, 114] width 5 height 5
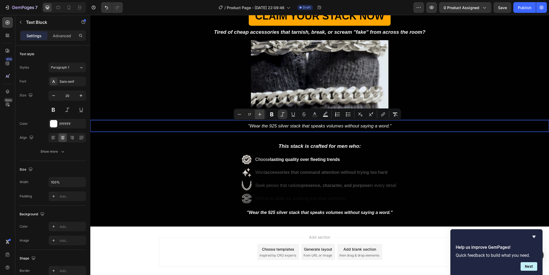
click at [259, 113] on icon "Editor contextual toolbar" at bounding box center [259, 114] width 5 height 5
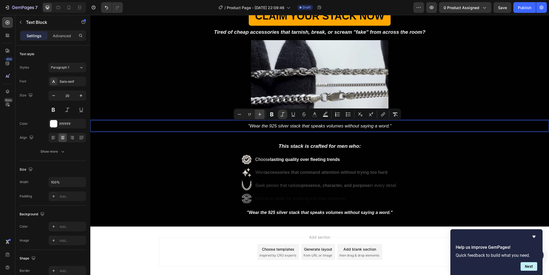
type input "18"
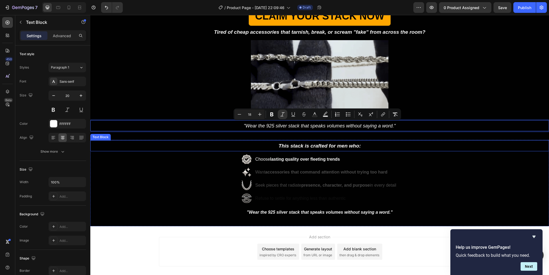
click at [386, 146] on p "This stack is crafted for men who:" at bounding box center [319, 146] width 457 height 10
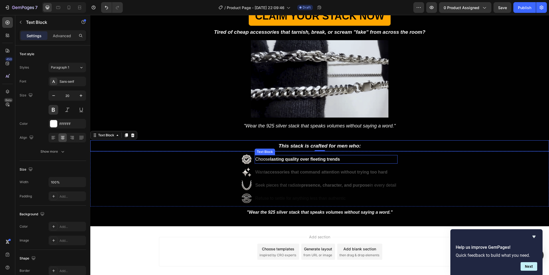
click at [346, 162] on p "Choose lasting quality over fleeting trends" at bounding box center [326, 160] width 142 height 8
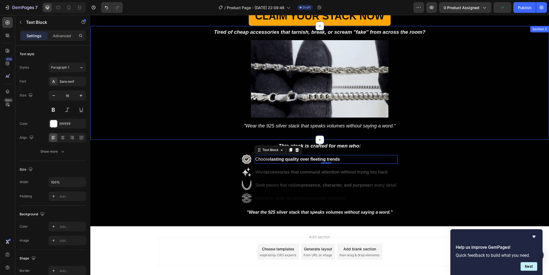
click at [342, 131] on div "Tired of cheap accessories that tarnish, break, or scream "fake" from across th…" at bounding box center [319, 83] width 458 height 114
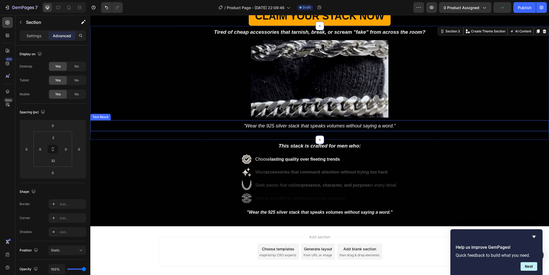
click at [389, 126] on icon ""Wear the 925 silver stack that speaks volumes without saying a word."" at bounding box center [320, 125] width 152 height 5
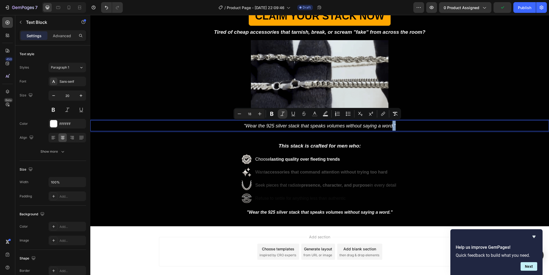
click at [389, 126] on icon ""Wear the 925 silver stack that speaks volumes without saying a word."" at bounding box center [320, 125] width 152 height 5
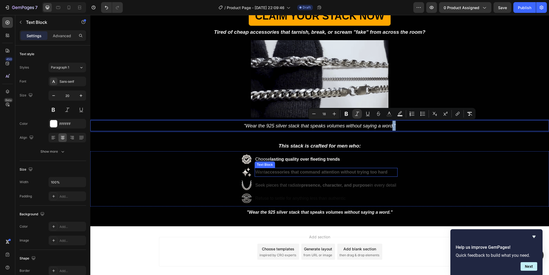
click at [288, 163] on ul "Image Choose lasting quality over fleeting trends Text Block Image Want accesso…" at bounding box center [320, 179] width 156 height 49
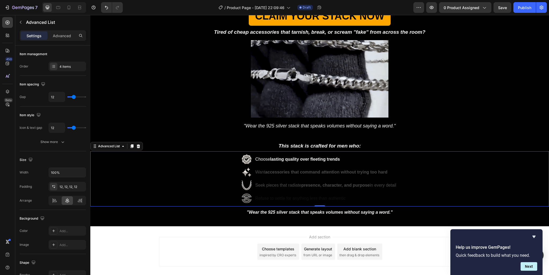
click at [289, 170] on strong "accessories that command attention without trying too hard" at bounding box center [326, 172] width 122 height 5
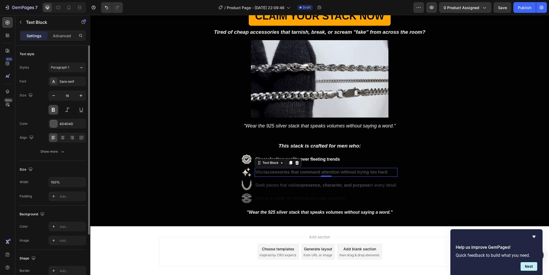
click at [53, 111] on button at bounding box center [53, 110] width 10 height 10
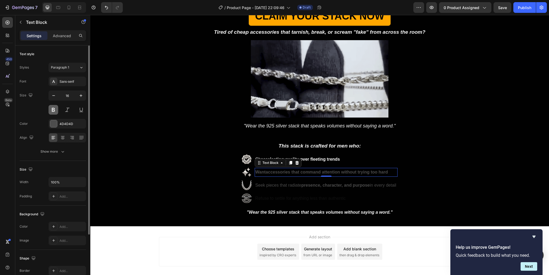
click at [53, 111] on button at bounding box center [53, 110] width 10 height 10
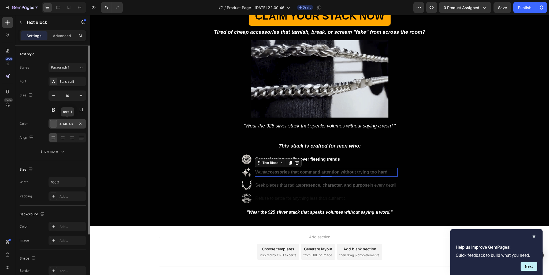
click at [55, 124] on div at bounding box center [53, 123] width 7 height 7
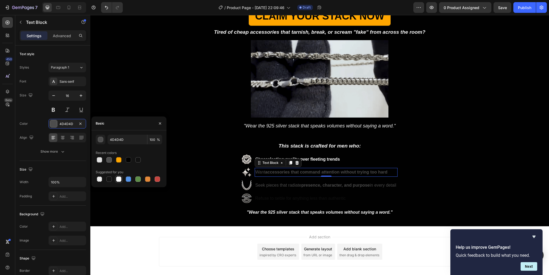
click at [117, 180] on div at bounding box center [118, 179] width 5 height 5
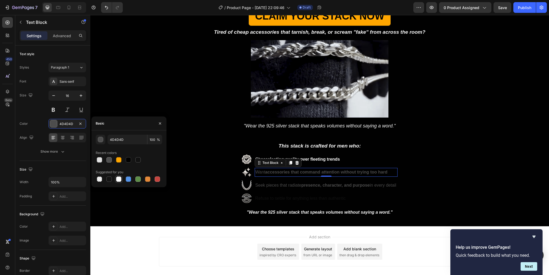
type input "FFFFFF"
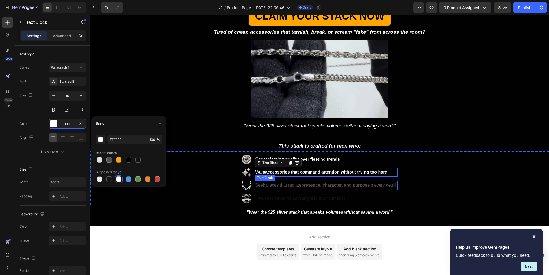
click at [276, 185] on p "Seek pieces that radiate presence, character, and purpose in every detail" at bounding box center [326, 186] width 142 height 8
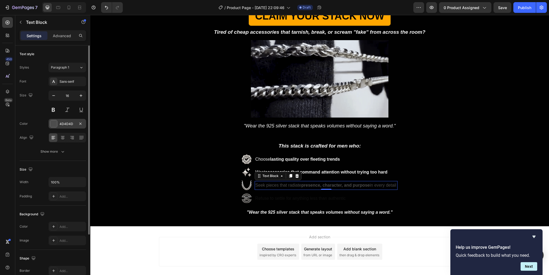
click at [57, 126] on div at bounding box center [54, 124] width 8 height 8
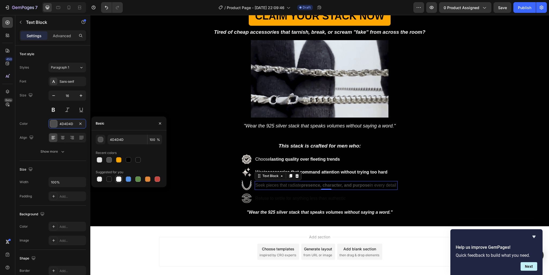
click at [121, 179] on div at bounding box center [118, 179] width 5 height 5
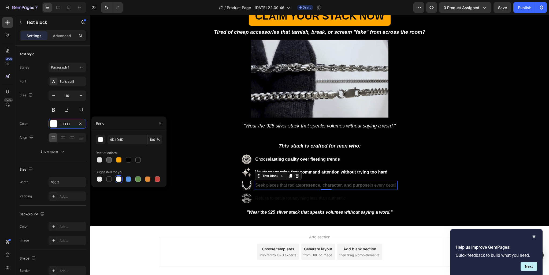
type input "FFFFFF"
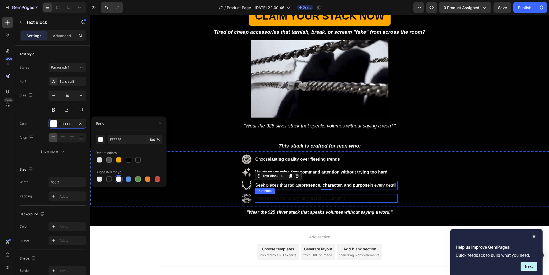
click at [267, 195] on p "Refuse to settle for anything less than authentic" at bounding box center [326, 199] width 142 height 8
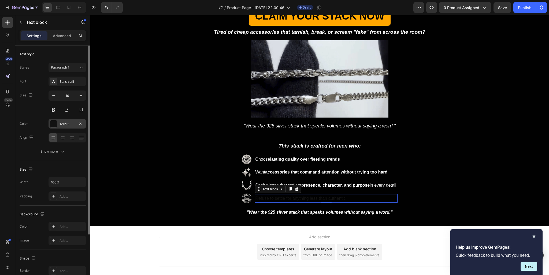
click at [59, 125] on div "121212" at bounding box center [67, 124] width 38 height 10
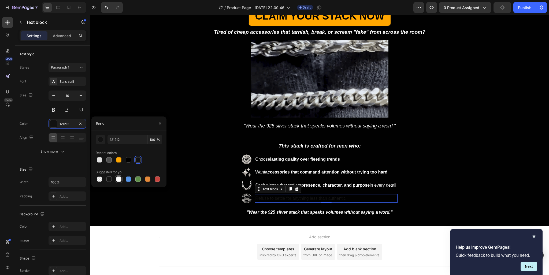
click at [118, 178] on div at bounding box center [118, 179] width 5 height 5
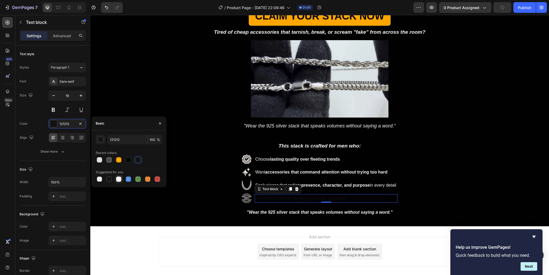
type input "FFFFFF"
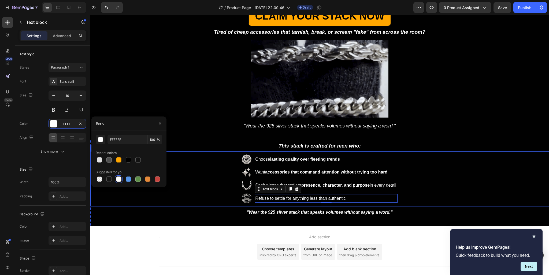
click at [444, 178] on div "Image Choose lasting quality over fleeting trends Text Block Image Want accesso…" at bounding box center [319, 178] width 458 height 55
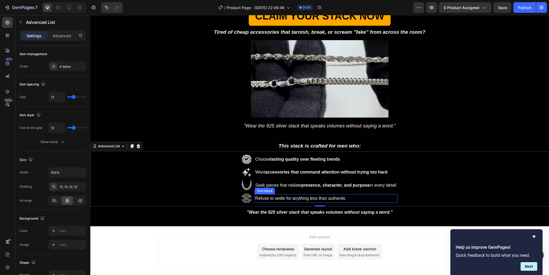
click at [300, 198] on p "Refuse to settle for anything less than authentic" at bounding box center [326, 199] width 142 height 8
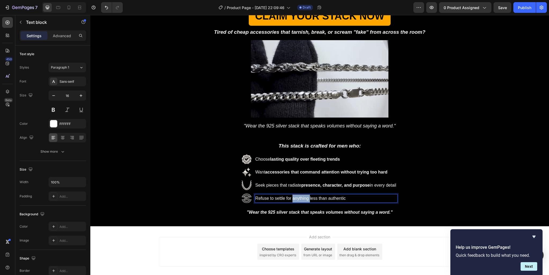
click at [300, 198] on p "Refuse to settle for anything less than authentic" at bounding box center [326, 199] width 142 height 8
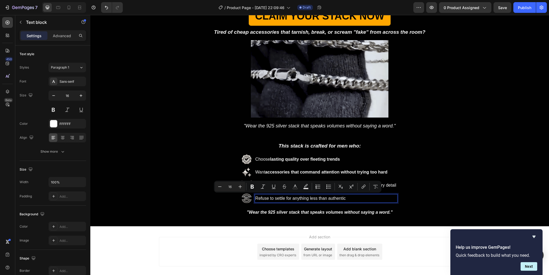
click at [288, 196] on p "Refuse to settle for anything less than authentic" at bounding box center [326, 199] width 142 height 8
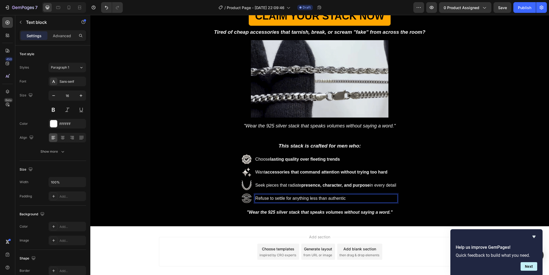
click at [316, 197] on p "Refuse to settle for anything less than authentic" at bounding box center [326, 199] width 142 height 8
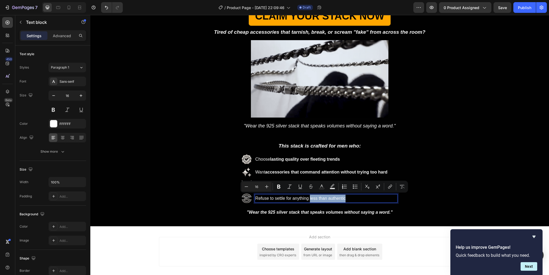
drag, startPoint x: 306, startPoint y: 197, endPoint x: 342, endPoint y: 198, distance: 35.9
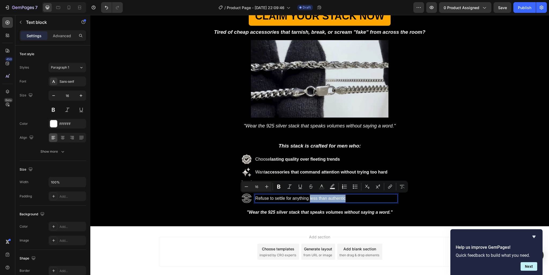
click at [342, 198] on p "Refuse to settle for anything less than authentic" at bounding box center [326, 199] width 142 height 8
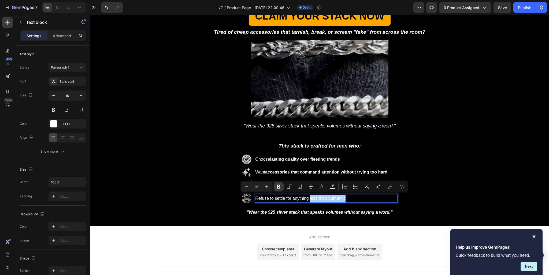
drag, startPoint x: 281, startPoint y: 187, endPoint x: 214, endPoint y: 178, distance: 68.3
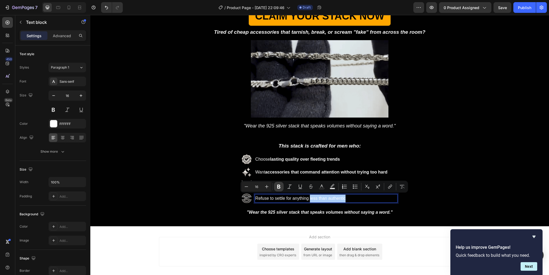
click at [281, 187] on icon "Editor contextual toolbar" at bounding box center [278, 186] width 5 height 5
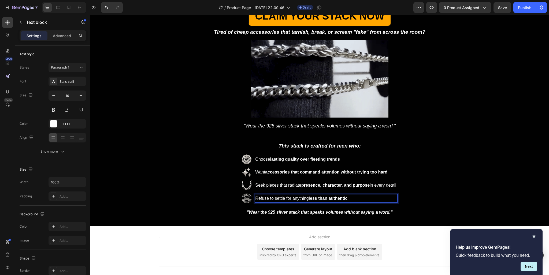
click at [356, 198] on p "Refuse to settle for anything less than authentic" at bounding box center [326, 199] width 142 height 8
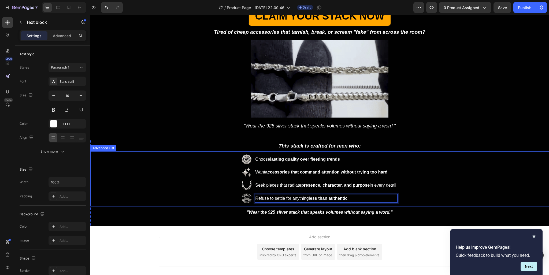
click at [431, 191] on div "Image Choose lasting quality over fleeting trends Text Block Image Want accesso…" at bounding box center [319, 178] width 458 height 55
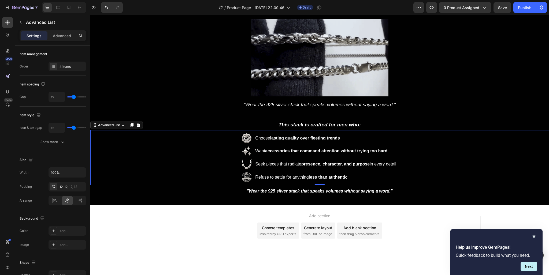
scroll to position [220, 0]
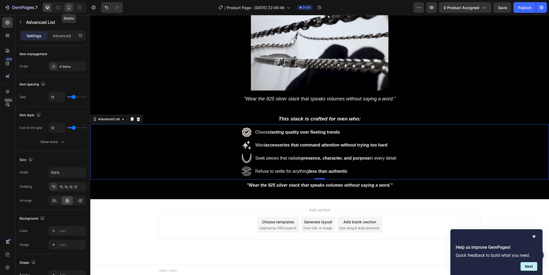
click at [69, 9] on icon at bounding box center [68, 7] width 5 height 5
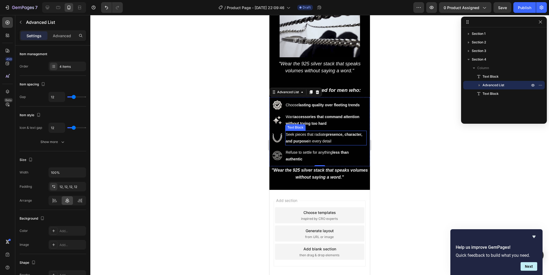
scroll to position [235, 0]
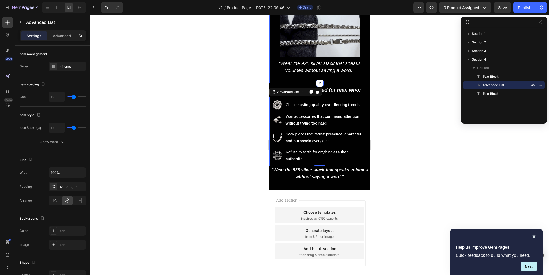
click at [326, 78] on div "Tired of cheap accessories that tarnish, break, or scream "fake" from across th…" at bounding box center [319, 33] width 100 height 99
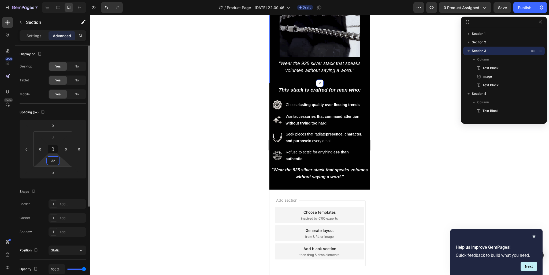
click at [53, 158] on input "32" at bounding box center [53, 161] width 11 height 8
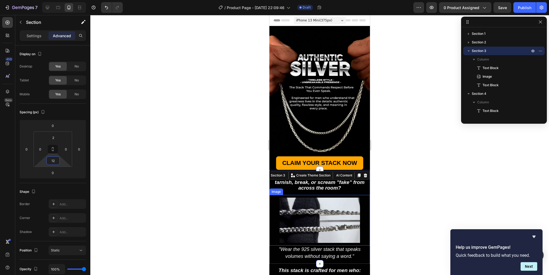
scroll to position [0, 0]
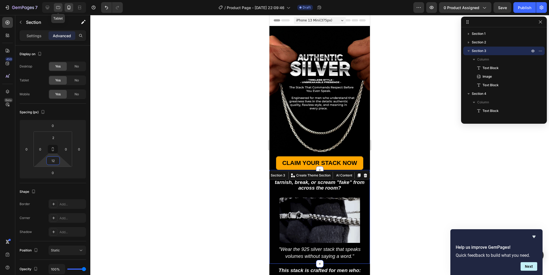
click at [57, 7] on icon at bounding box center [57, 7] width 5 height 5
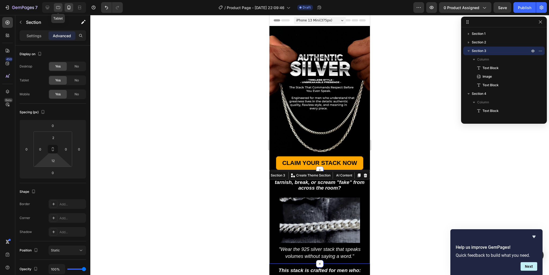
type input "32"
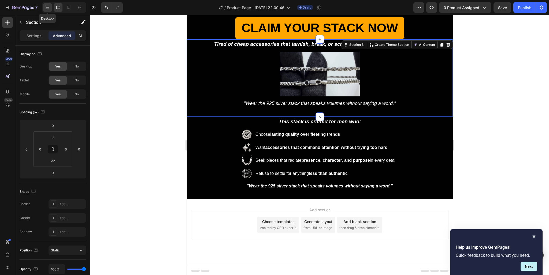
click at [47, 8] on icon at bounding box center [47, 7] width 3 height 3
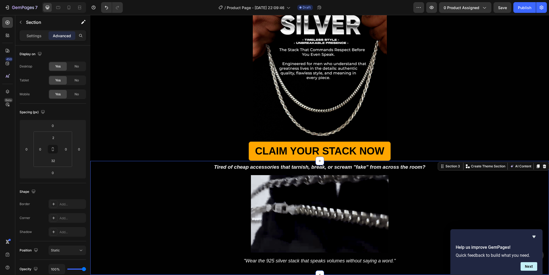
scroll to position [50, 0]
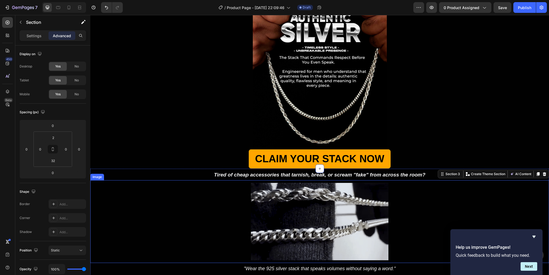
click at [406, 189] on div at bounding box center [319, 221] width 458 height 77
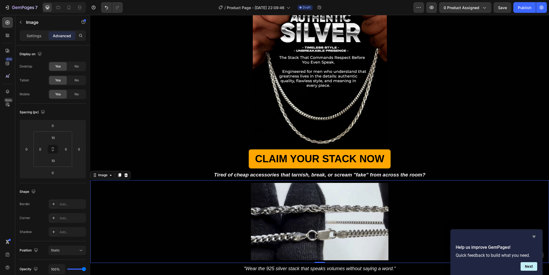
click at [534, 237] on icon "Hide survey" at bounding box center [533, 237] width 3 height 2
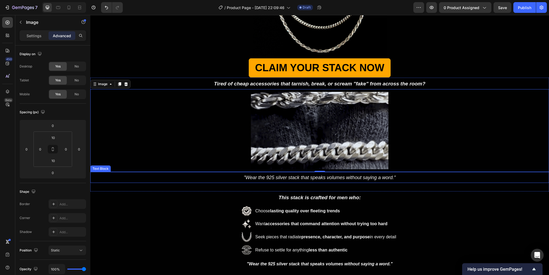
scroll to position [170, 0]
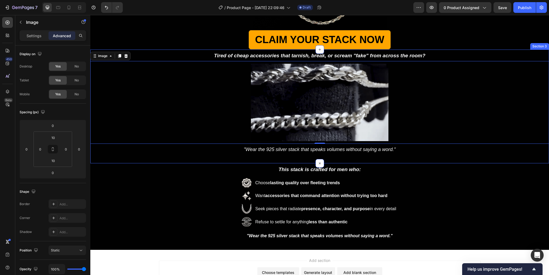
click at [336, 154] on div "Tired of cheap accessories that tarnish, break, or scream "fake" from across th…" at bounding box center [319, 107] width 458 height 114
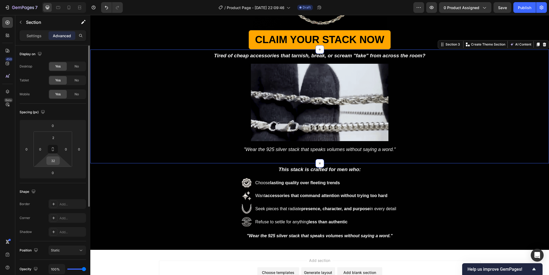
click at [57, 163] on input "32" at bounding box center [53, 161] width 11 height 8
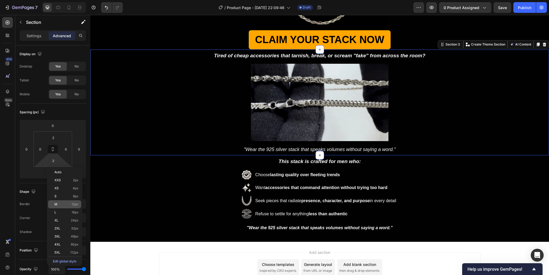
click at [70, 202] on div "M 12px" at bounding box center [64, 204] width 33 height 8
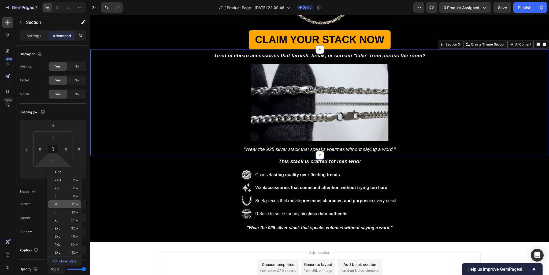
type input "12"
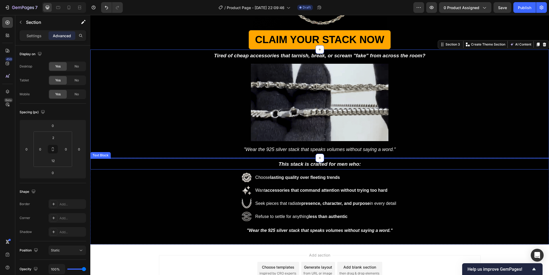
click at [373, 162] on p "This stack is crafted for men who:" at bounding box center [319, 164] width 457 height 10
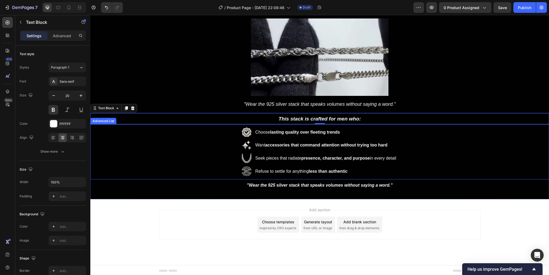
scroll to position [130, 0]
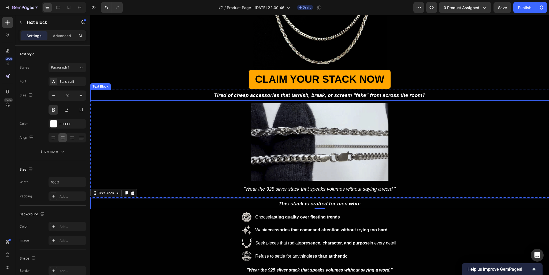
click at [100, 85] on div "Text Block" at bounding box center [100, 86] width 18 height 5
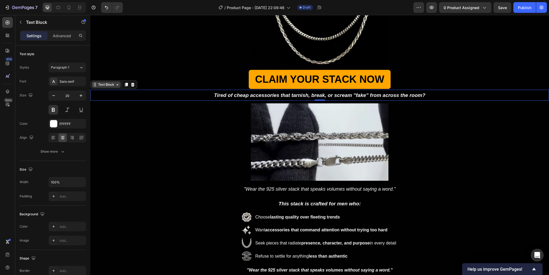
click at [107, 84] on div "Text Block" at bounding box center [106, 84] width 18 height 5
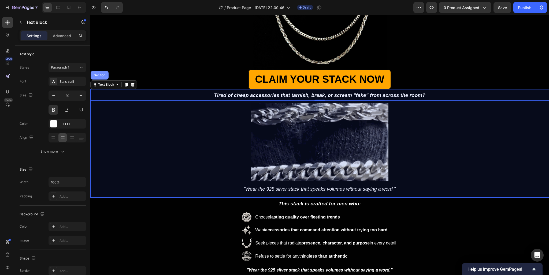
click at [101, 77] on div "Section" at bounding box center [100, 75] width 18 height 9
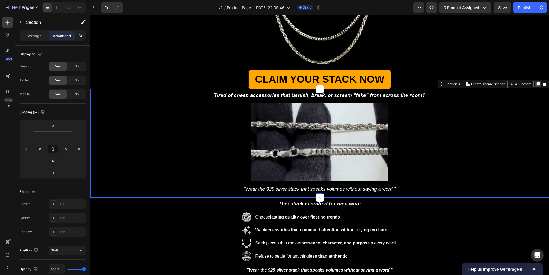
click at [536, 84] on icon at bounding box center [537, 84] width 3 height 4
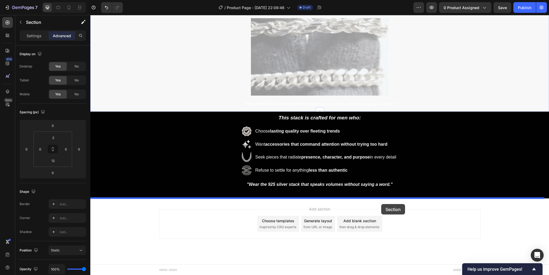
drag, startPoint x: 444, startPoint y: 191, endPoint x: 381, endPoint y: 204, distance: 64.6
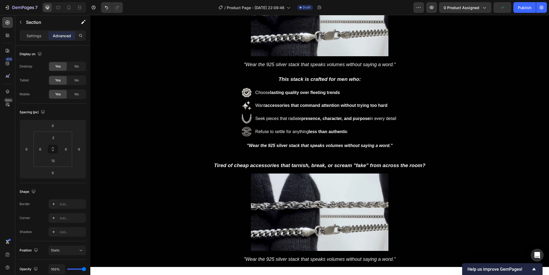
scroll to position [323, 0]
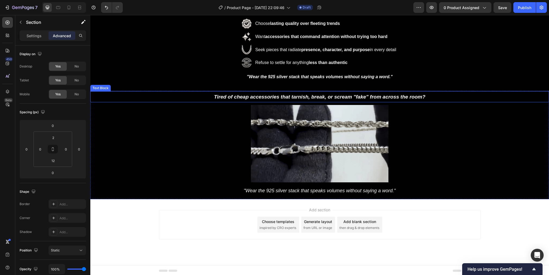
click at [293, 95] on strong "Tired of cheap accessories that tarnish, break, or scream "fake" from across th…" at bounding box center [319, 97] width 211 height 6
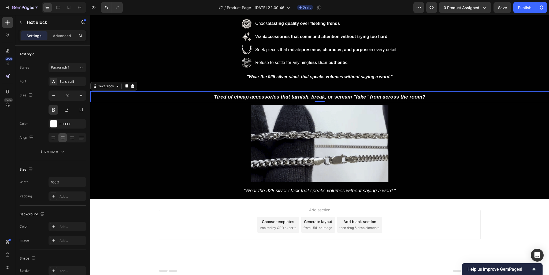
click at [293, 97] on strong "Tired of cheap accessories that tarnish, break, or scream "fake" from across th…" at bounding box center [319, 97] width 211 height 6
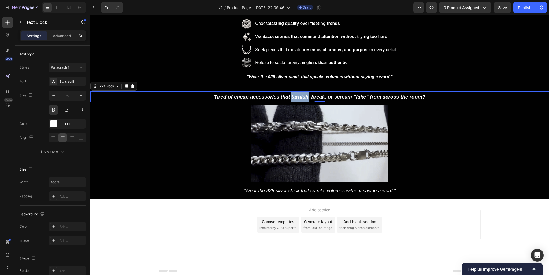
click at [293, 97] on strong "Tired of cheap accessories that tarnish, break, or scream "fake" from across th…" at bounding box center [319, 97] width 211 height 6
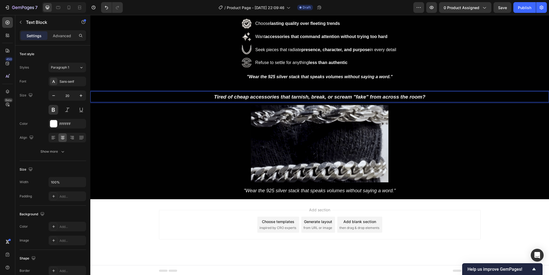
click at [293, 97] on strong "Tired of cheap accessories that tarnish, break, or scream "fake" from across th…" at bounding box center [319, 97] width 211 height 6
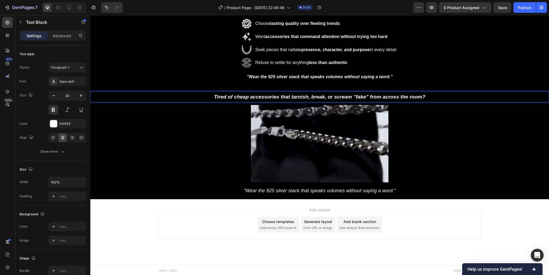
click at [293, 97] on strong "Tired of cheap accessories that tarnish, break, or scream "fake" from across th…" at bounding box center [319, 97] width 211 height 6
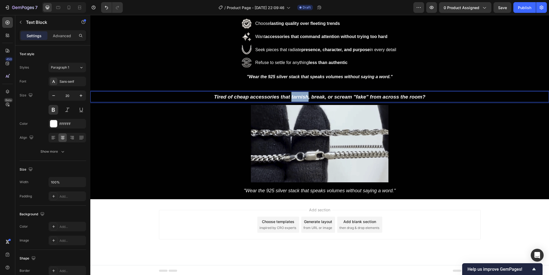
click at [293, 97] on strong "Tired of cheap accessories that tarnish, break, or scream "fake" from across th…" at bounding box center [319, 97] width 211 height 6
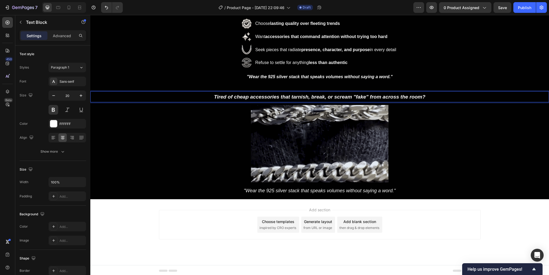
click at [293, 97] on strong "Tired of cheap accessories that tarnish, break, or scream "fake" from across th…" at bounding box center [319, 97] width 211 height 6
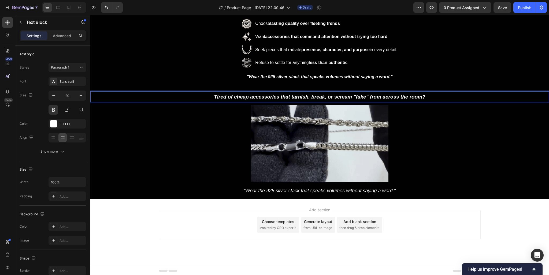
scroll to position [322, 0]
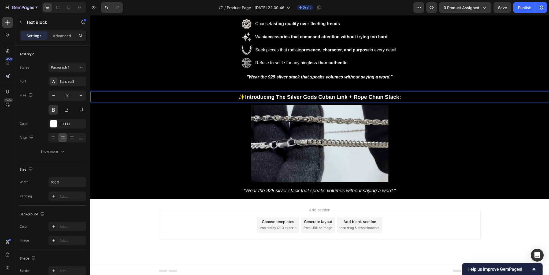
click at [245, 96] on strong "Introducing The Silver Gods Cuban Link + Rope Chain Stack:" at bounding box center [323, 97] width 156 height 6
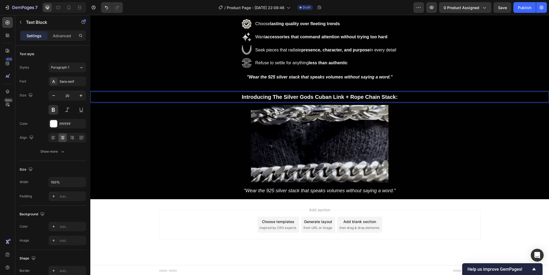
click at [272, 98] on strong "Introducing The Silver Gods Cuban Link + Rope Chain Stack:" at bounding box center [320, 97] width 156 height 6
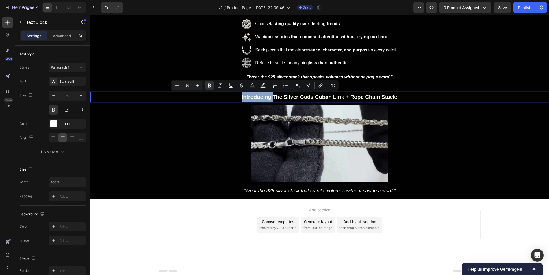
drag, startPoint x: 270, startPoint y: 97, endPoint x: 240, endPoint y: 97, distance: 30.5
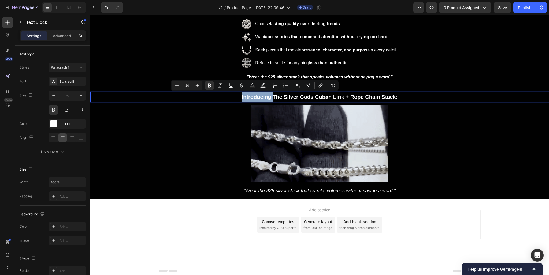
click at [242, 97] on strong "Introducing The Silver Gods Cuban Link + Rope Chain Stack:" at bounding box center [320, 97] width 156 height 6
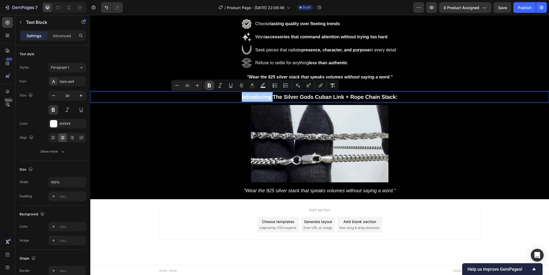
click at [207, 85] on icon "Editor contextual toolbar" at bounding box center [209, 85] width 5 height 5
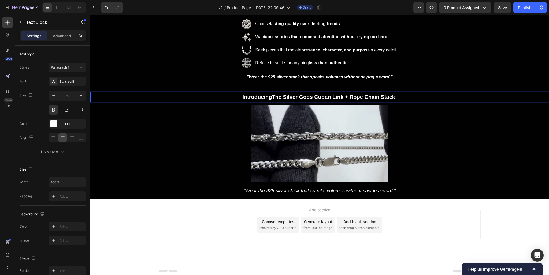
click at [266, 94] on p "Introducing The Silver Gods Cuban Link + Rope Chain Stack:" at bounding box center [319, 97] width 457 height 10
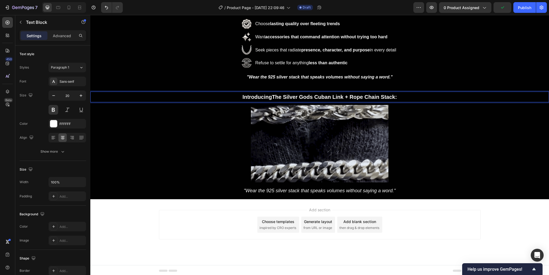
click at [269, 96] on p "Introducing The Silver Gods Cuban Link + Rope Chain Stack:" at bounding box center [319, 97] width 457 height 10
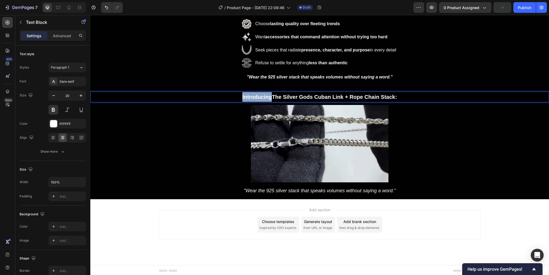
click at [269, 96] on p "Introducing The Silver Gods Cuban Link + Rope Chain Stack:" at bounding box center [319, 97] width 457 height 10
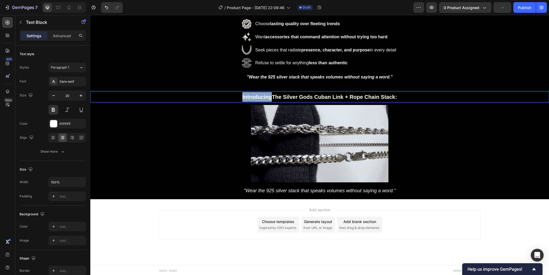
click at [253, 96] on p "Introducing The Silver Gods Cuban Link + Rope Chain Stack:" at bounding box center [319, 97] width 457 height 10
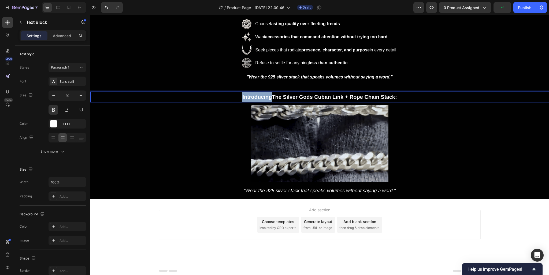
click at [253, 96] on p "Introducing The Silver Gods Cuban Link + Rope Chain Stack:" at bounding box center [319, 97] width 457 height 10
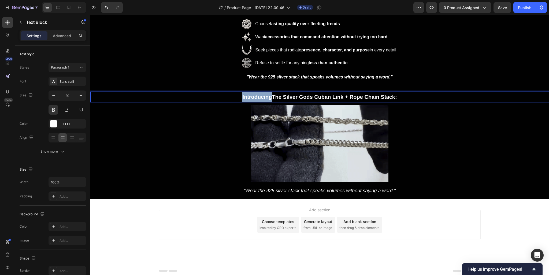
click at [253, 96] on p "Introducing The Silver Gods Cuban Link + Rope Chain Stack:" at bounding box center [319, 97] width 457 height 10
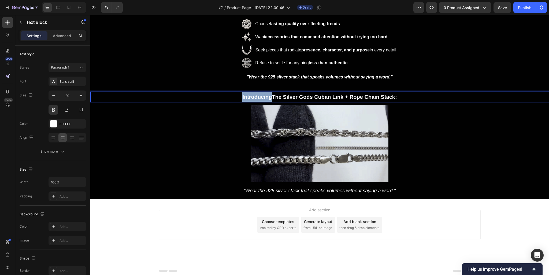
click at [360, 98] on strong "The Silver Gods Cuban Link + Rope Chain Stack:" at bounding box center [334, 97] width 125 height 6
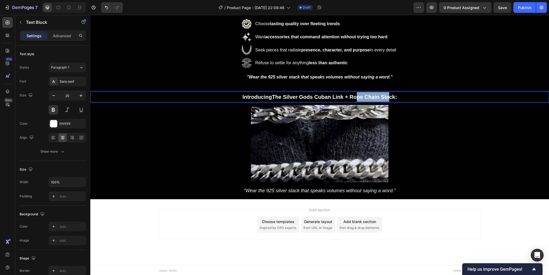
drag, startPoint x: 387, startPoint y: 97, endPoint x: 356, endPoint y: 97, distance: 31.1
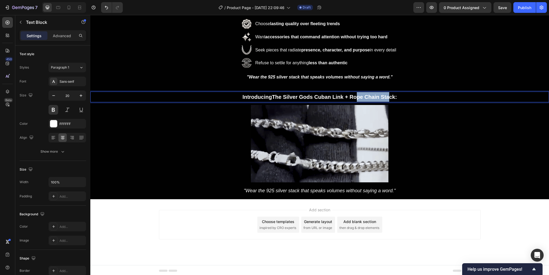
click at [356, 97] on strong "The Silver Gods Cuban Link + Rope Chain Stack:" at bounding box center [334, 97] width 125 height 6
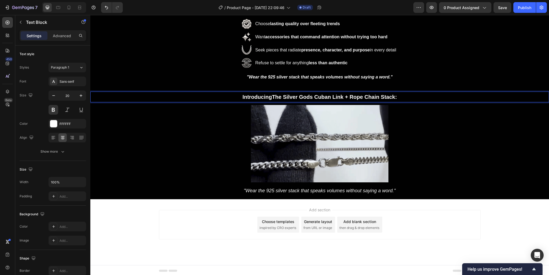
click at [406, 98] on p "Introducing The Silver Gods Cuban Link + Rope Chain Stack:" at bounding box center [319, 97] width 457 height 10
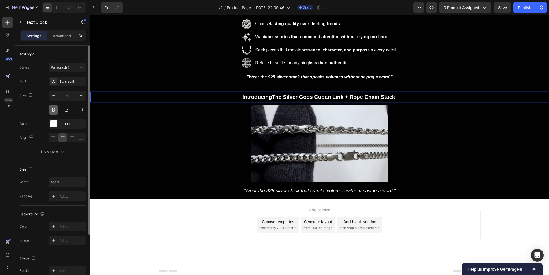
click at [53, 111] on button at bounding box center [53, 110] width 10 height 10
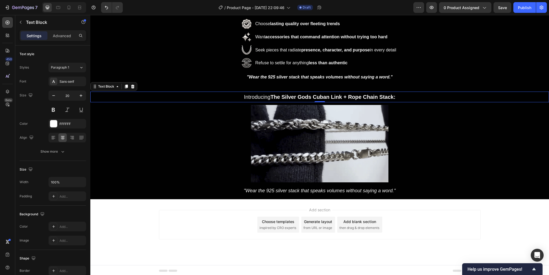
click at [284, 94] on strong "The Silver Gods Cuban Link + Rope Chain Stack:" at bounding box center [332, 97] width 125 height 6
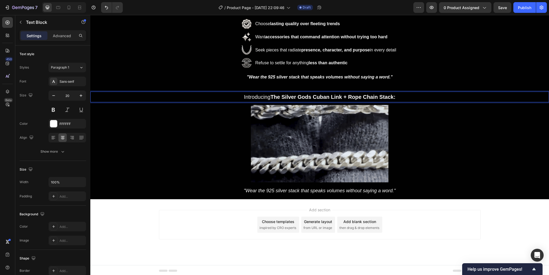
click at [309, 98] on strong "The Silver Gods Cuban Link + Rope Chain Stack:" at bounding box center [332, 97] width 125 height 6
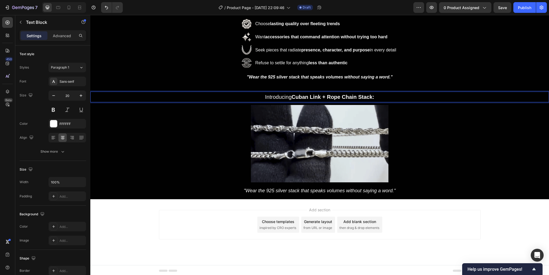
click at [375, 97] on p "Introducing Cuban Link + Rope Chain Stack:" at bounding box center [319, 97] width 457 height 10
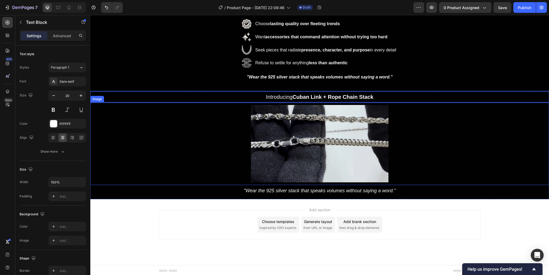
click at [337, 140] on img at bounding box center [319, 143] width 137 height 77
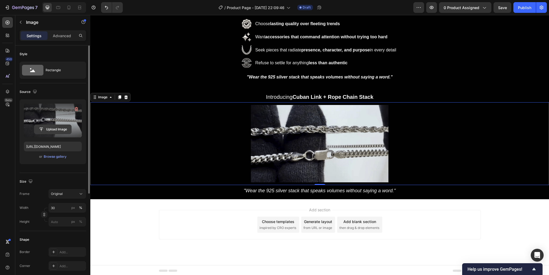
click at [53, 127] on input "file" at bounding box center [52, 129] width 37 height 9
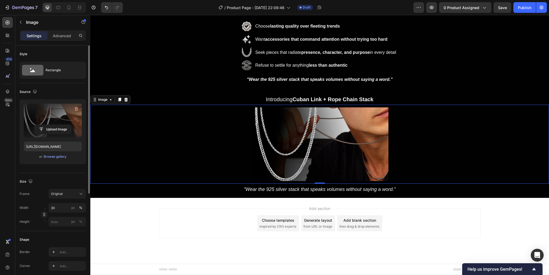
type input "https://cdn.shopify.com/s/files/1/0905/6898/2806/files/gempages_586501305086772…"
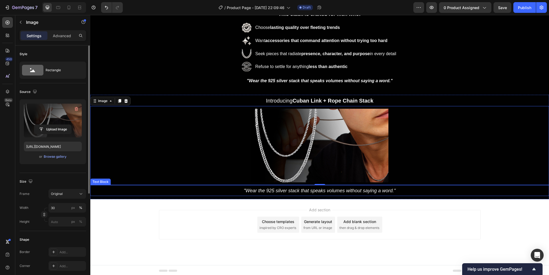
click at [302, 189] on icon ""Wear the 925 silver stack that speaks volumes without saying a word."" at bounding box center [320, 190] width 152 height 5
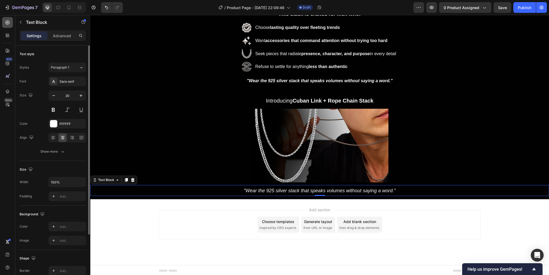
click at [9, 24] on icon at bounding box center [7, 22] width 5 height 5
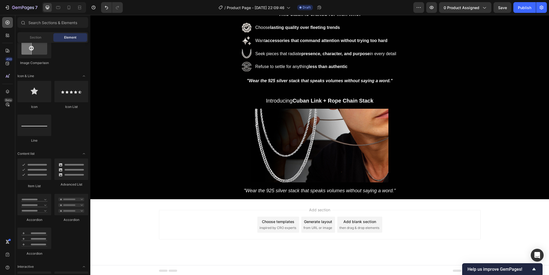
scroll to position [318, 0]
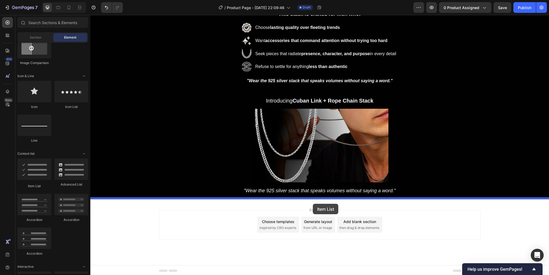
drag, startPoint x: 125, startPoint y: 190, endPoint x: 313, endPoint y: 204, distance: 188.0
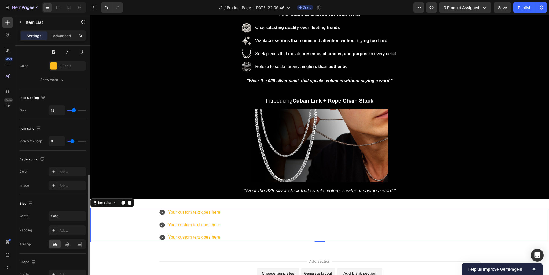
scroll to position [203, 0]
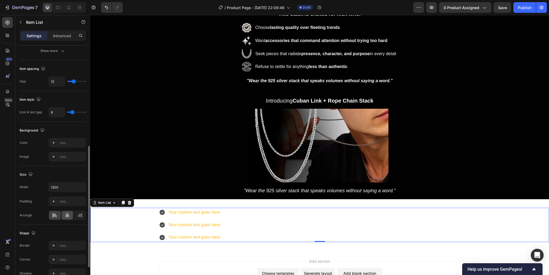
click at [66, 216] on icon at bounding box center [67, 215] width 4 height 5
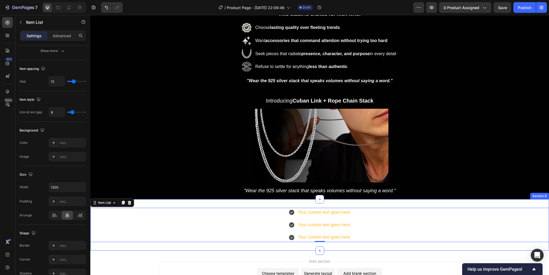
click at [326, 202] on div "Your custom text goes here Your custom text goes here Your custom text goes her…" at bounding box center [319, 224] width 458 height 51
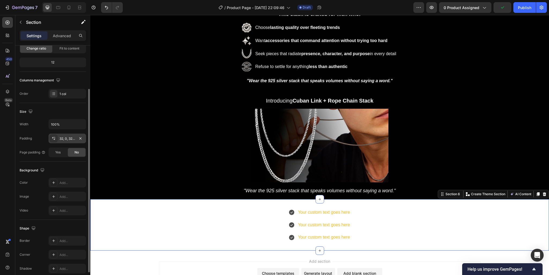
scroll to position [81, 0]
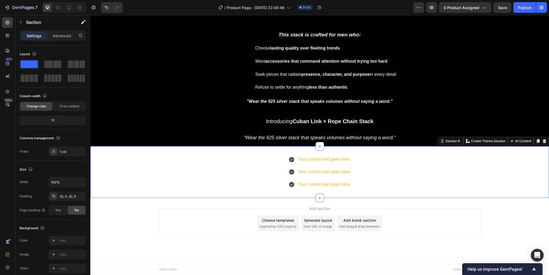
scroll to position [81, 0]
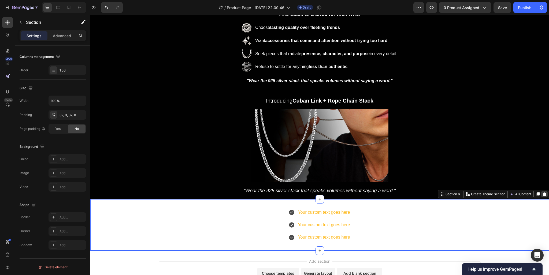
click at [543, 194] on icon at bounding box center [544, 194] width 3 height 4
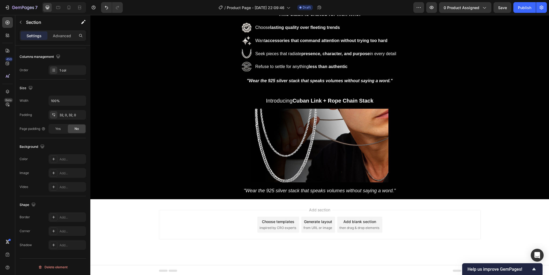
scroll to position [318, 0]
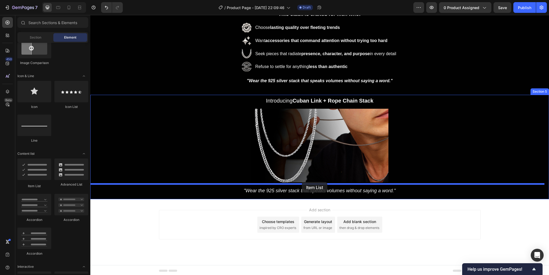
drag, startPoint x: 116, startPoint y: 184, endPoint x: 302, endPoint y: 182, distance: 185.9
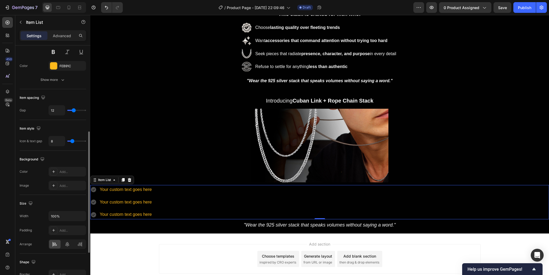
scroll to position [203, 0]
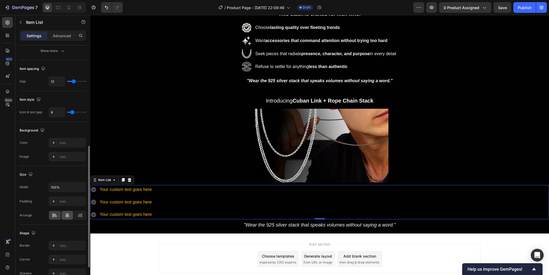
click at [69, 218] on div at bounding box center [68, 215] width 12 height 9
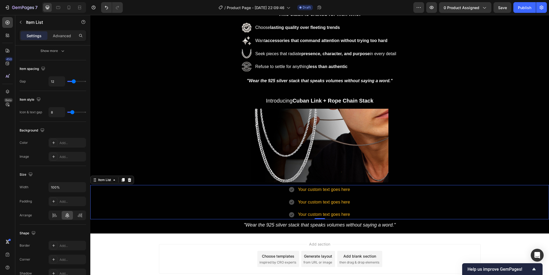
click at [313, 189] on div "Your custom text goes here" at bounding box center [324, 189] width 54 height 9
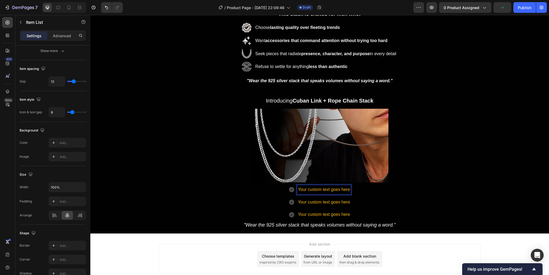
click at [316, 189] on p "Your custom text goes here" at bounding box center [324, 190] width 52 height 8
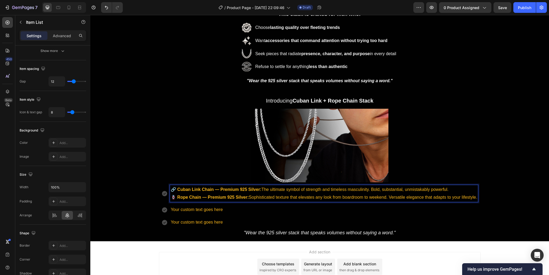
click at [199, 197] on strong "🪢 Rope Chain — Premium 925 Silver:" at bounding box center [210, 197] width 78 height 5
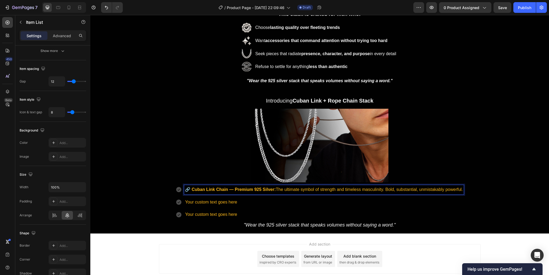
click at [199, 201] on p "Your custom text goes here" at bounding box center [324, 203] width 278 height 8
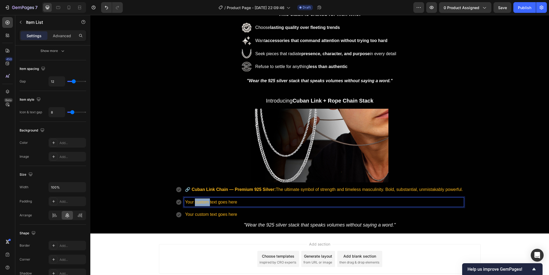
click at [199, 201] on p "Your custom text goes here" at bounding box center [324, 203] width 278 height 8
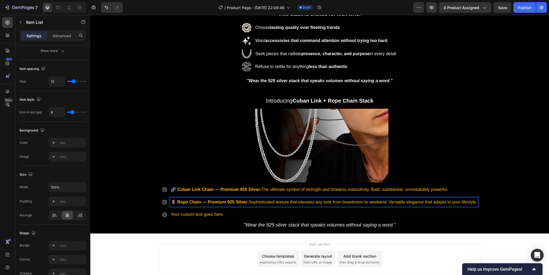
click at [197, 213] on p "Your custom text goes here" at bounding box center [324, 215] width 306 height 8
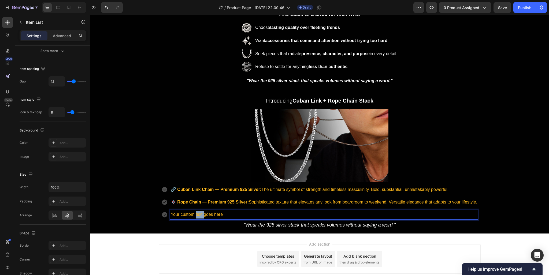
click at [197, 213] on p "Your custom text goes here" at bounding box center [324, 215] width 306 height 8
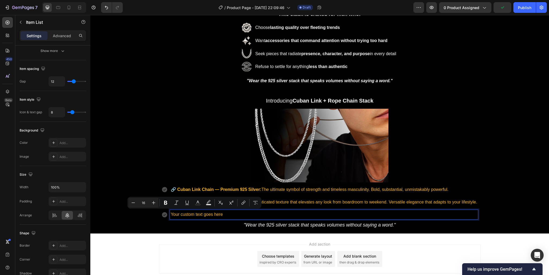
click at [163, 213] on icon at bounding box center [164, 215] width 6 height 6
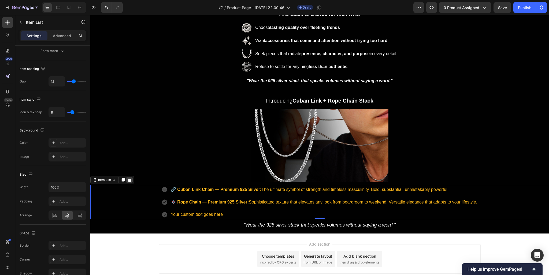
click at [128, 178] on icon at bounding box center [129, 180] width 4 height 4
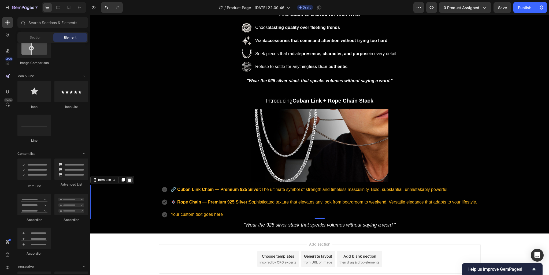
scroll to position [318, 0]
click at [135, 196] on div "🔗 Cuban Link Chain — Premium 925 Silver: The ultimate symbol of strength and ti…" at bounding box center [319, 202] width 458 height 34
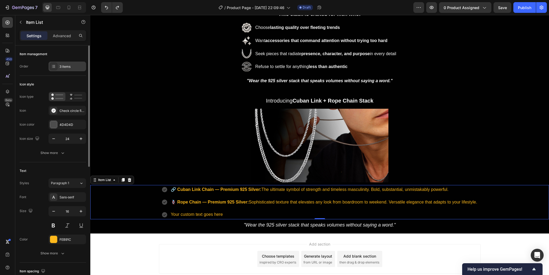
click at [66, 64] on div "3 items" at bounding box center [71, 66] width 25 height 5
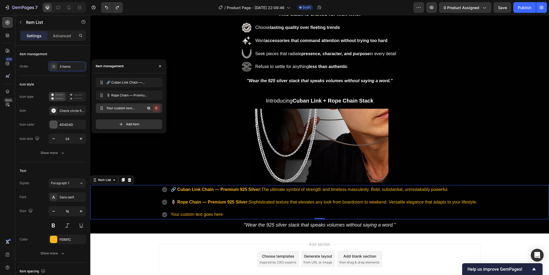
click at [157, 107] on icon "button" at bounding box center [156, 108] width 3 height 3
click at [155, 108] on div "Delete" at bounding box center [153, 108] width 10 height 5
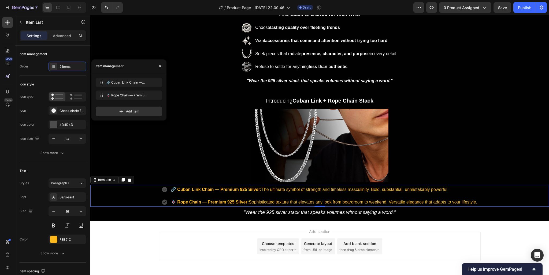
click at [293, 190] on p "🔗 Cuban Link Chain — Premium 925 Silver: The ultimate symbol of strength and ti…" at bounding box center [324, 190] width 306 height 8
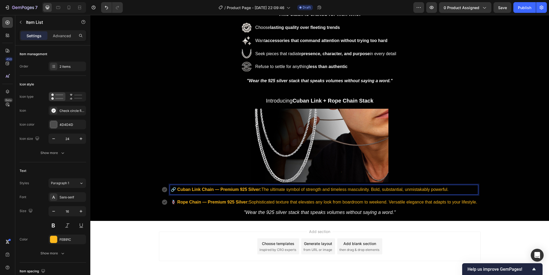
click at [452, 188] on p "🔗 Cuban Link Chain — Premium 925 Silver: The ultimate symbol of strength and ti…" at bounding box center [324, 190] width 306 height 8
click at [455, 188] on p "🔗 Cuban Link Chain — Premium 925 Silver: The ultimate symbol of strength and ti…" at bounding box center [324, 190] width 306 height 8
click at [246, 188] on strong "🔗 Cuban Link Chain — Premium 925 Silver:" at bounding box center [216, 189] width 91 height 5
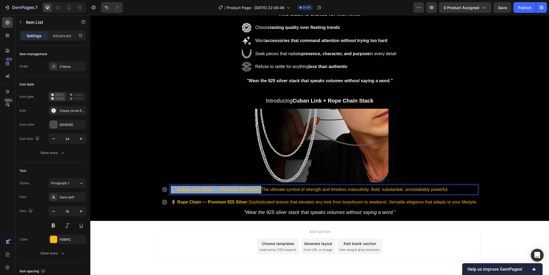
click at [246, 188] on strong "🔗 Cuban Link Chain — Premium 925 Silver:" at bounding box center [216, 189] width 91 height 5
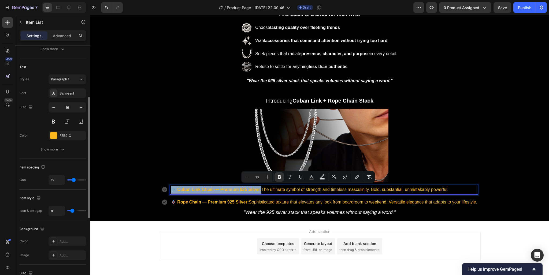
scroll to position [0, 0]
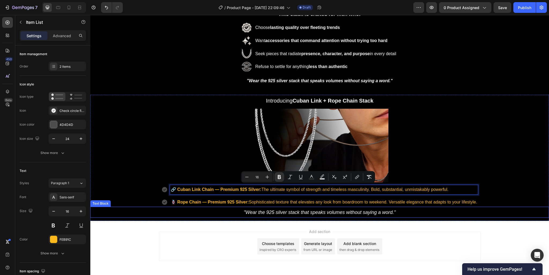
click at [432, 201] on p "🪢 Rope Chain — Premium 925 Silver: Sophisticated texture that elevates any look…" at bounding box center [324, 203] width 306 height 8
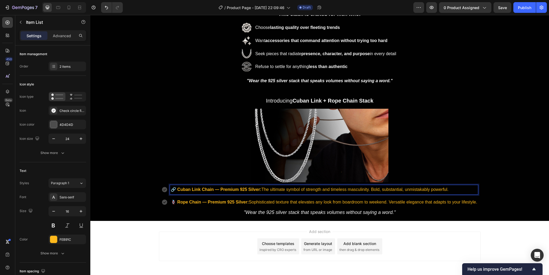
click at [201, 189] on strong "🔗 Cuban Link Chain — Premium 925 Silver:" at bounding box center [216, 189] width 91 height 5
click at [218, 190] on strong "🔗 Cuban Link Chain — Premium 925 Silver:" at bounding box center [216, 189] width 91 height 5
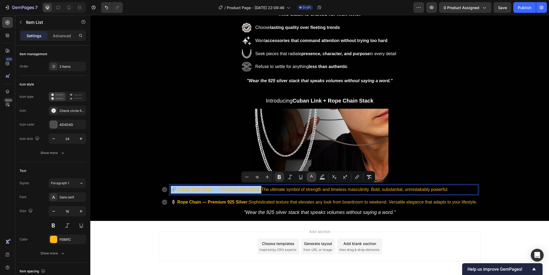
click at [311, 176] on icon "Editor contextual toolbar" at bounding box center [311, 176] width 3 height 3
type input "FEB91C"
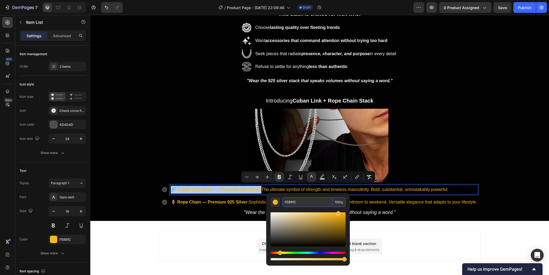
click at [296, 202] on input "FEB91C" at bounding box center [307, 202] width 50 height 10
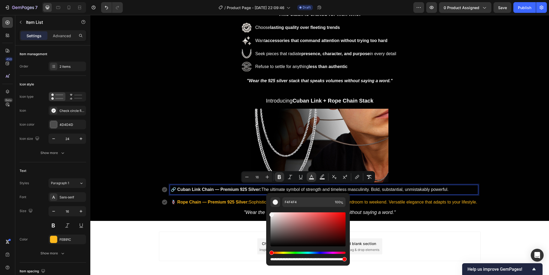
drag, startPoint x: 363, startPoint y: 231, endPoint x: 256, endPoint y: 202, distance: 111.1
type input "FFFFFF"
drag, startPoint x: 271, startPoint y: 214, endPoint x: 270, endPoint y: 209, distance: 4.6
click at [270, 208] on div "FFFFFF 100 %" at bounding box center [308, 227] width 84 height 68
drag, startPoint x: 360, startPoint y: 227, endPoint x: 264, endPoint y: 204, distance: 98.3
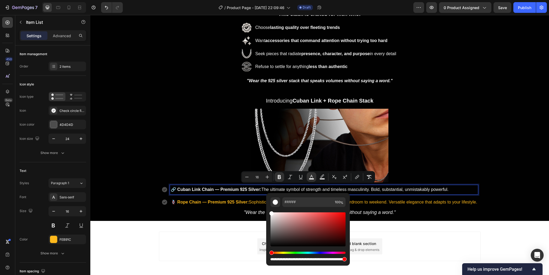
click at [257, 200] on p "🪢 Rope Chain — Premium 925 Silver: Sophisticated texture that elevates any look…" at bounding box center [324, 203] width 306 height 8
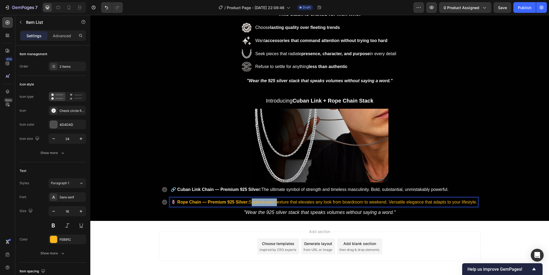
click at [257, 200] on p "🪢 Rope Chain — Premium 925 Silver: Sophisticated texture that elevates any look…" at bounding box center [324, 203] width 306 height 8
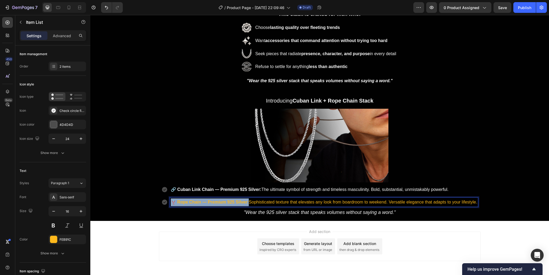
click at [257, 200] on p "🪢 Rope Chain — Premium 925 Silver: Sophisticated texture that elevates any look…" at bounding box center [324, 203] width 306 height 8
click at [324, 190] on icon "Editor contextual toolbar" at bounding box center [324, 190] width 5 height 5
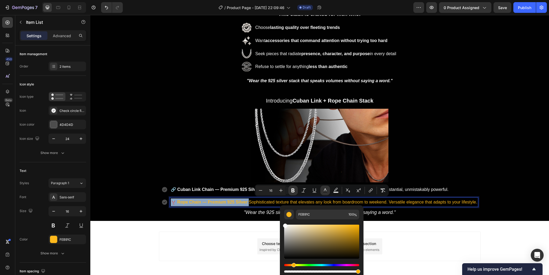
drag, startPoint x: 287, startPoint y: 226, endPoint x: 282, endPoint y: 225, distance: 4.7
click at [282, 225] on div "FEB91C 100 %" at bounding box center [322, 239] width 84 height 68
type input "FFFFFF"
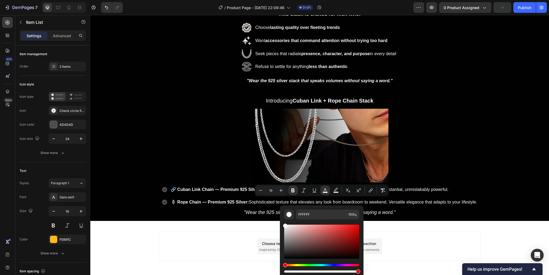
click at [409, 228] on div "Add section Choose templates inspired by CRO experts Generate layout from URL o…" at bounding box center [319, 254] width 458 height 66
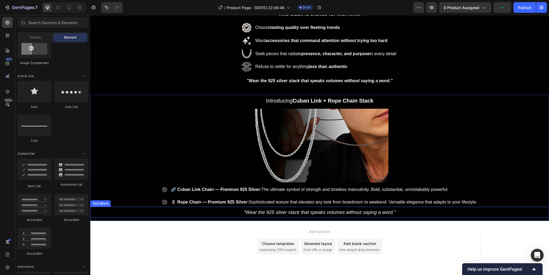
click at [416, 207] on p ""Wear the 925 silver stack that speaks volumes without saying a word."" at bounding box center [319, 212] width 457 height 10
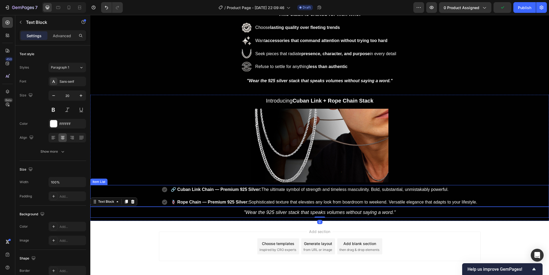
click at [414, 199] on p "🪢 Rope Chain — Premium 925 Silver: Sophisticated texture that elevates any look…" at bounding box center [324, 203] width 306 height 8
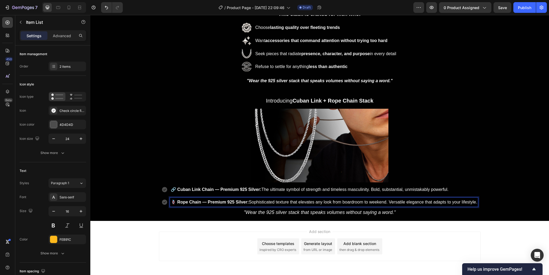
click at [163, 190] on icon at bounding box center [164, 189] width 5 height 5
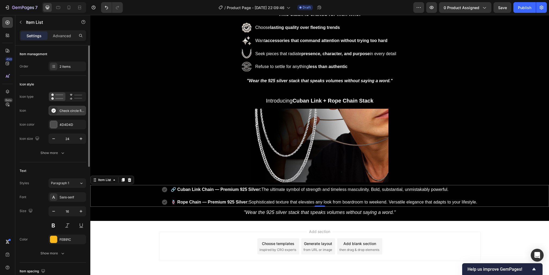
click at [64, 109] on div "Check circle filled" at bounding box center [71, 111] width 25 height 5
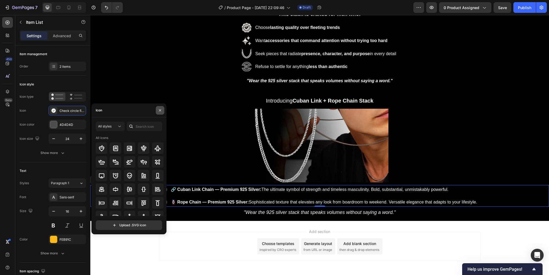
click at [159, 110] on icon "button" at bounding box center [160, 110] width 4 height 4
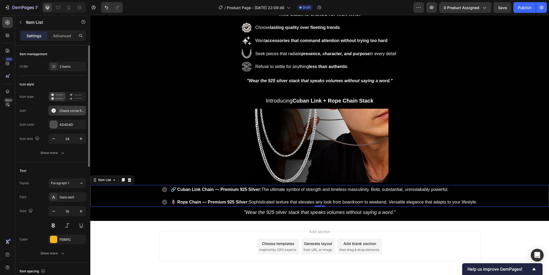
click at [71, 111] on div "Check circle filled" at bounding box center [71, 111] width 25 height 5
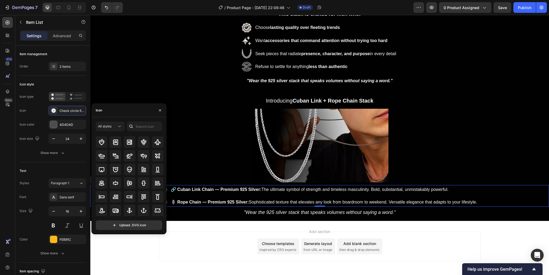
scroll to position [0, 0]
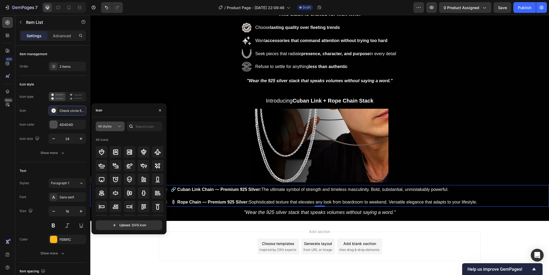
click at [107, 124] on button "All styles" at bounding box center [110, 127] width 29 height 10
click at [108, 124] on div "All styles" at bounding box center [110, 126] width 24 height 5
click at [65, 65] on div "2 items" at bounding box center [71, 66] width 25 height 5
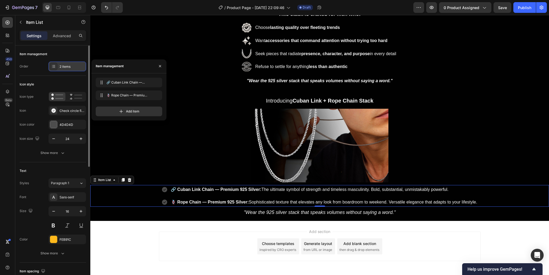
click at [65, 65] on div "2 items" at bounding box center [71, 66] width 25 height 5
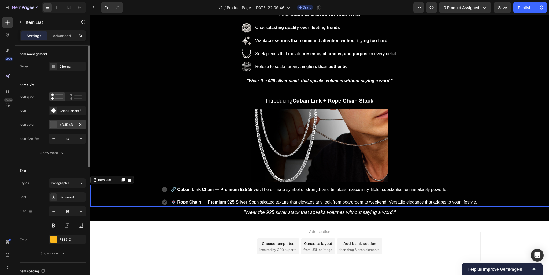
click at [71, 122] on div "4D4D4D" at bounding box center [67, 124] width 16 height 5
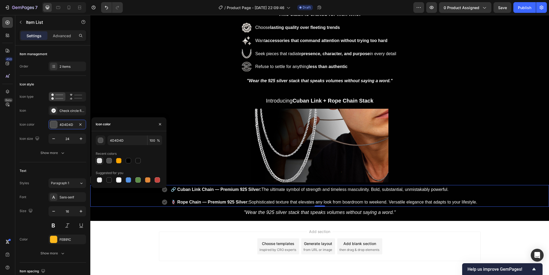
click at [100, 162] on div at bounding box center [99, 160] width 5 height 5
type input "E2E2E2"
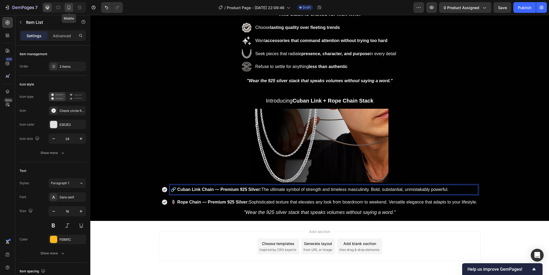
click at [70, 6] on icon at bounding box center [69, 8] width 3 height 4
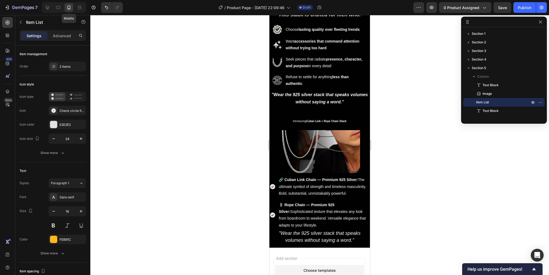
type input "14"
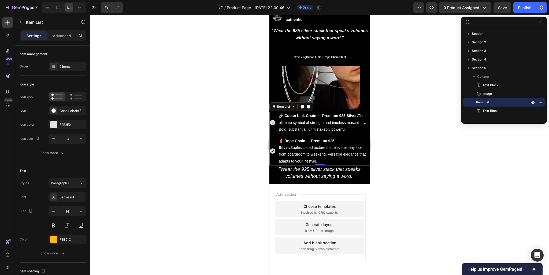
scroll to position [383, 0]
click at [54, 109] on icon at bounding box center [53, 111] width 4 height 4
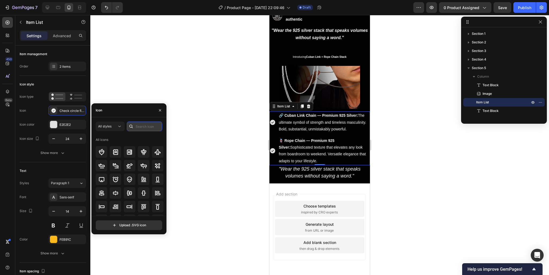
click at [143, 125] on input "text" at bounding box center [144, 127] width 35 height 10
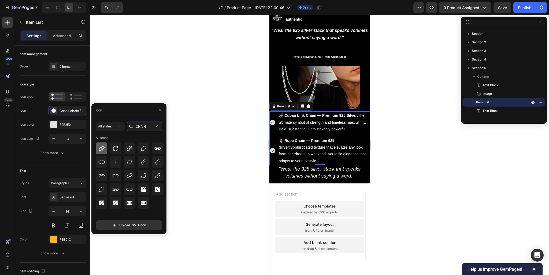
type input "CHAIN"
click at [101, 147] on icon at bounding box center [101, 148] width 6 height 6
click at [126, 147] on div at bounding box center [130, 149] width 12 height 12
click at [141, 147] on icon at bounding box center [143, 148] width 6 height 6
click at [156, 146] on icon at bounding box center [157, 148] width 6 height 6
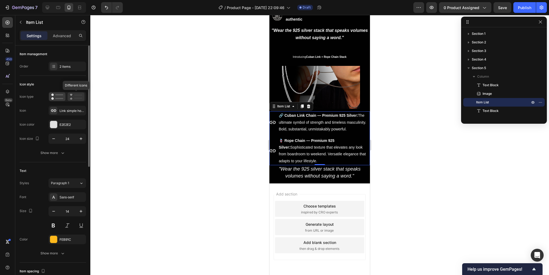
click at [74, 97] on icon at bounding box center [76, 97] width 13 height 6
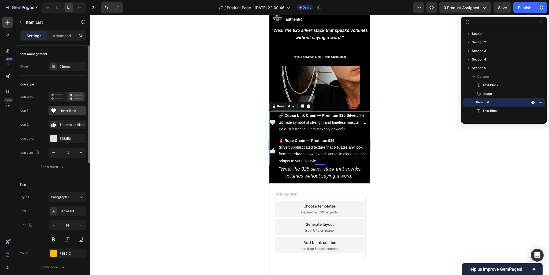
click at [68, 113] on div "Heart filled" at bounding box center [67, 111] width 38 height 10
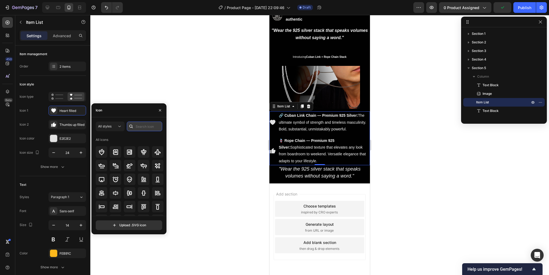
click at [143, 129] on input "text" at bounding box center [144, 127] width 35 height 10
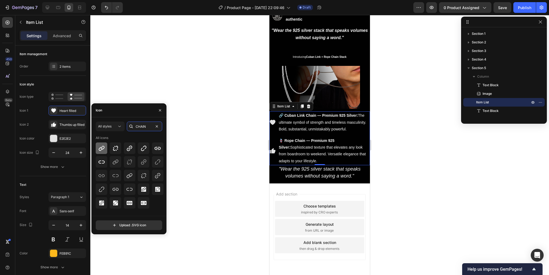
type input "CHAIN"
click at [101, 147] on icon at bounding box center [102, 148] width 6 height 5
click at [145, 164] on icon at bounding box center [143, 162] width 6 height 6
click at [157, 148] on icon at bounding box center [157, 148] width 6 height 6
click at [142, 163] on icon at bounding box center [143, 162] width 6 height 6
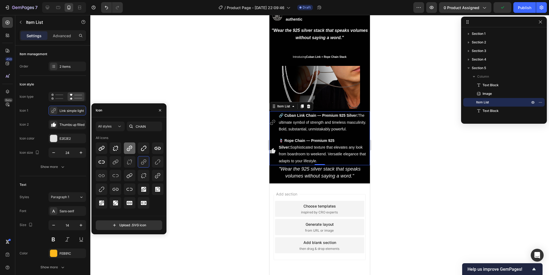
click at [130, 149] on icon at bounding box center [129, 148] width 6 height 6
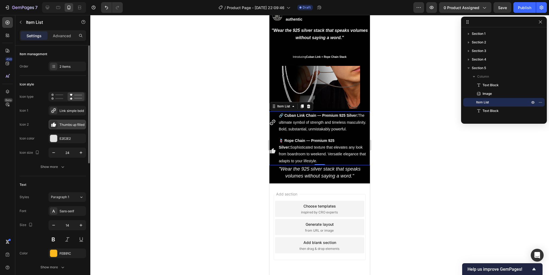
click at [65, 121] on div "Thumbs up filled" at bounding box center [67, 125] width 38 height 10
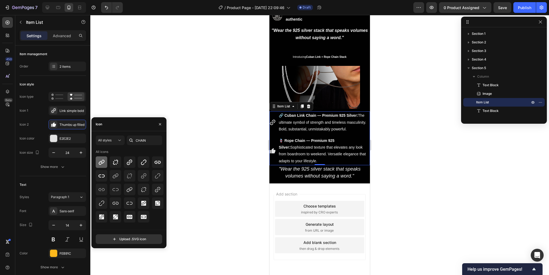
click at [102, 162] on icon at bounding box center [101, 162] width 6 height 6
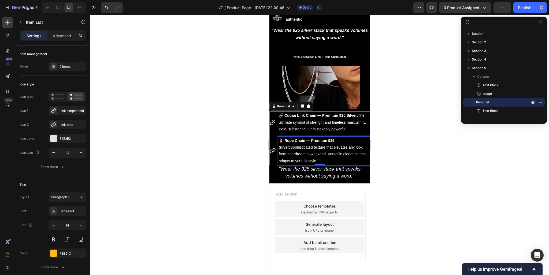
scroll to position [361, 0]
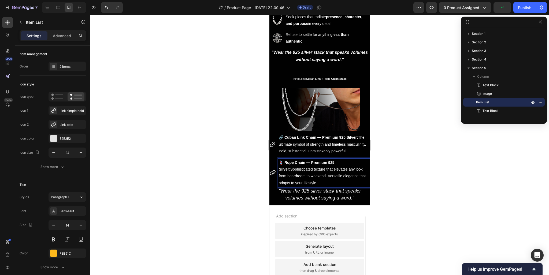
click at [282, 166] on strong "🪢 Rope Chain — Premium 925 Silver:" at bounding box center [307, 165] width 56 height 11
click at [279, 165] on strong "Rope Chain — Premium 925 Silver:" at bounding box center [310, 162] width 62 height 4
click at [285, 135] on strong "🔗 Cuban Link Chain — Premium 925 Silver:" at bounding box center [318, 137] width 79 height 4
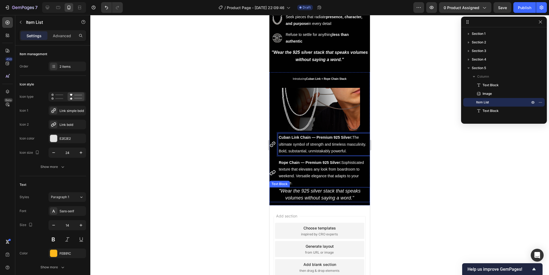
click at [326, 196] on icon ""Wear the 925 silver stack that speaks volumes without saying a word."" at bounding box center [320, 194] width 82 height 12
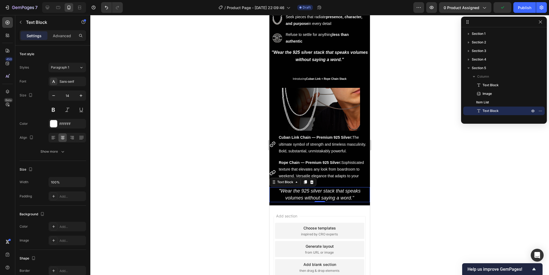
click at [65, 30] on div "Text Block" at bounding box center [45, 22] width 61 height 15
click at [64, 34] on p "Advanced" at bounding box center [62, 36] width 18 height 6
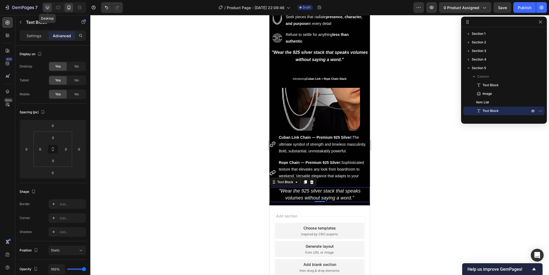
click at [50, 5] on div at bounding box center [47, 7] width 9 height 9
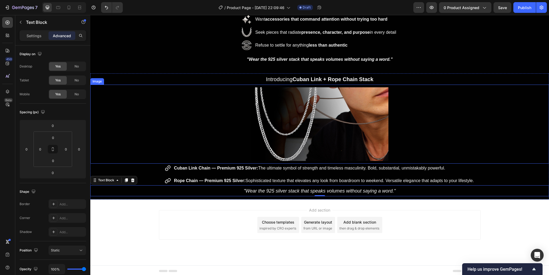
scroll to position [340, 0]
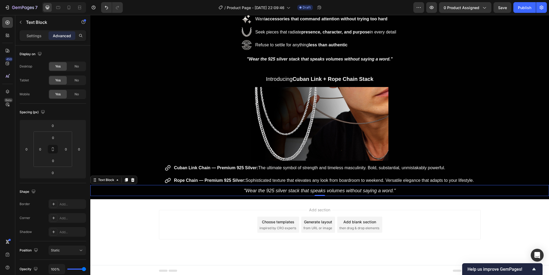
click at [413, 189] on p ""Wear the 925 silver stack that speaks volumes without saying a word."" at bounding box center [319, 191] width 457 height 10
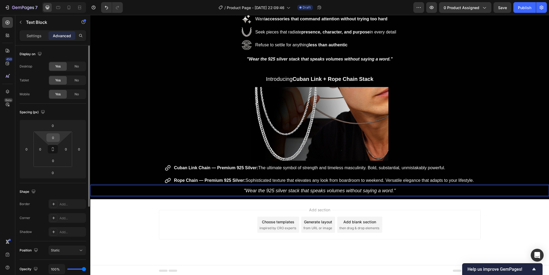
click at [54, 135] on input "0" at bounding box center [53, 138] width 11 height 8
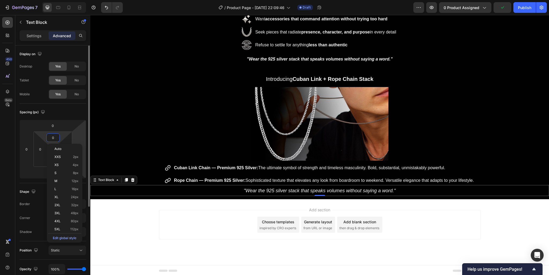
click at [79, 0] on html "7 / Product Page - [DATE] 22:09:46 Draft Preview 0 product assigned Publish 450…" at bounding box center [274, 0] width 549 height 0
click at [54, 148] on icon at bounding box center [53, 149] width 4 height 4
click at [54, 138] on input "0" at bounding box center [53, 138] width 11 height 8
click at [62, 173] on p "S 8px" at bounding box center [66, 173] width 24 height 4
type input "8"
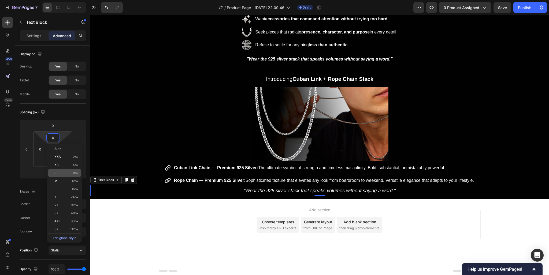
type input "8"
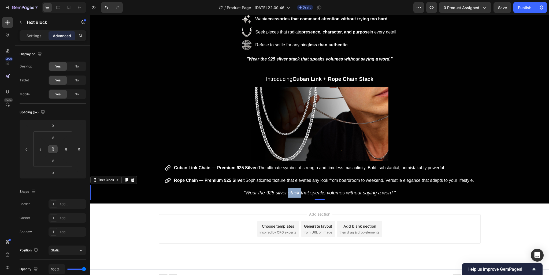
click at [295, 193] on icon ""Wear the 925 silver stack that speaks volumes without saying a word."" at bounding box center [320, 192] width 152 height 5
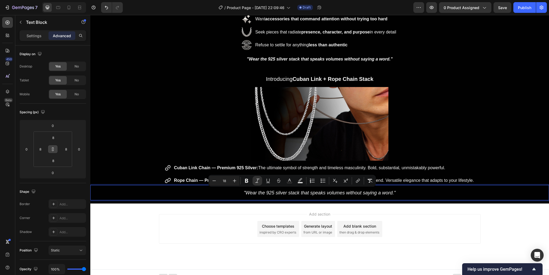
click at [295, 193] on icon ""Wear the 925 silver stack that speaks volumes without saying a word."" at bounding box center [320, 192] width 152 height 5
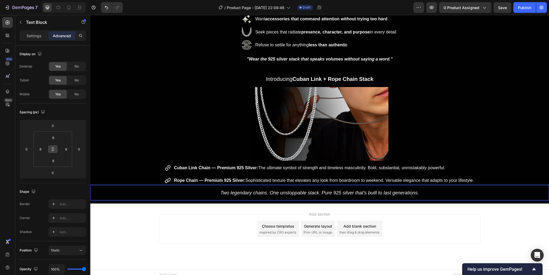
click at [287, 191] on icon "Two legendary chains. One unstoppable stack. Pure 925 silver that's built to la…" at bounding box center [319, 192] width 199 height 5
click at [262, 193] on icon "Two legendary chains. One unstoppable stack. Pure 925 silver that's built to la…" at bounding box center [319, 192] width 199 height 5
drag, startPoint x: 265, startPoint y: 192, endPoint x: 219, endPoint y: 191, distance: 45.3
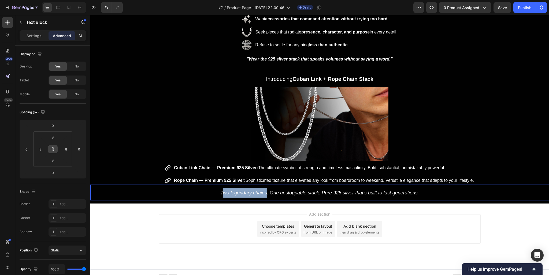
click at [220, 191] on icon "Two legendary chains. One unstoppable stack. Pure 925 silver that's built to la…" at bounding box center [319, 192] width 199 height 5
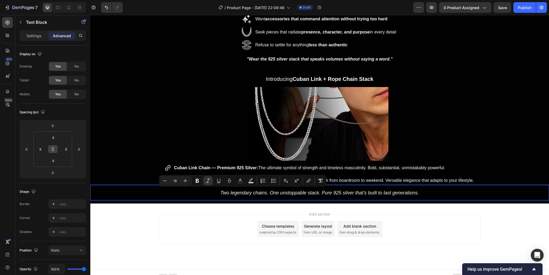
click at [222, 191] on icon "Two legendary chains. One unstoppable stack. Pure 925 silver that's built to la…" at bounding box center [319, 192] width 199 height 5
drag, startPoint x: 264, startPoint y: 190, endPoint x: 218, endPoint y: 192, distance: 46.7
click at [218, 192] on p "Two legendary chains. One unstoppable stack. Pure 925 silver that's built to la…" at bounding box center [319, 193] width 453 height 10
click at [195, 181] on icon "Editor contextual toolbar" at bounding box center [195, 181] width 3 height 4
click at [233, 192] on strong "Two legendary chains" at bounding box center [243, 192] width 50 height 5
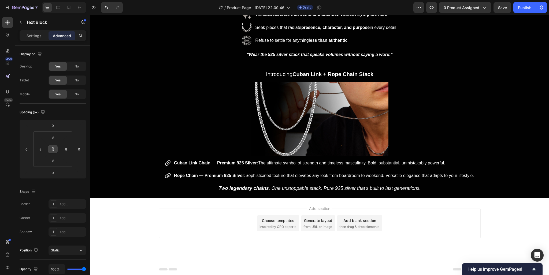
scroll to position [141, 0]
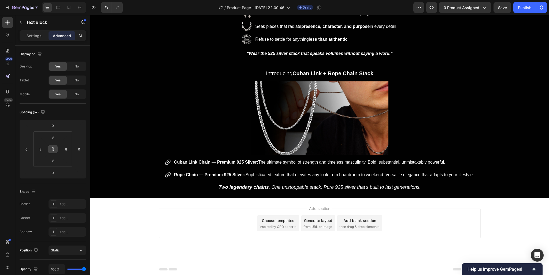
drag, startPoint x: 284, startPoint y: 177, endPoint x: 264, endPoint y: 178, distance: 20.2
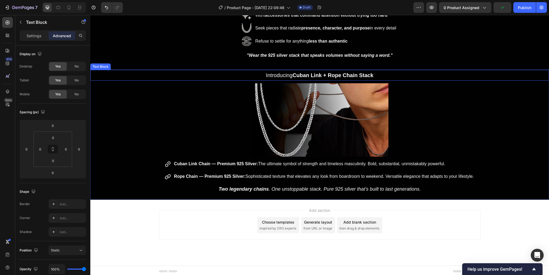
scroll to position [311, 0]
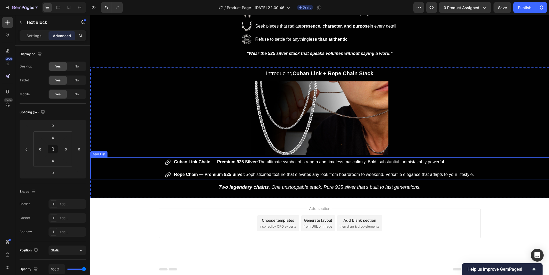
click at [246, 164] on strong "Cuban Link Chain — Premium 925 Silver:" at bounding box center [216, 162] width 84 height 5
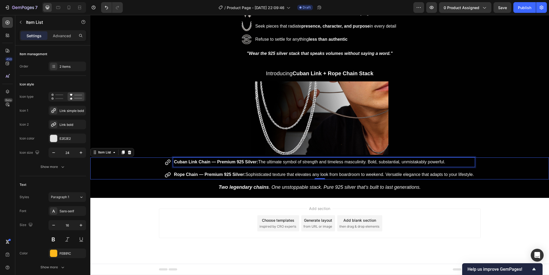
click at [249, 164] on strong "Cuban Link Chain — Premium 925 Silver:" at bounding box center [216, 162] width 84 height 5
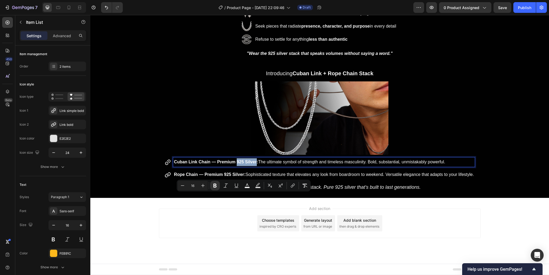
drag, startPoint x: 253, startPoint y: 196, endPoint x: 234, endPoint y: 197, distance: 19.4
click at [234, 164] on strong "Cuban Link Chain — Premium 925 Silver:" at bounding box center [216, 162] width 84 height 5
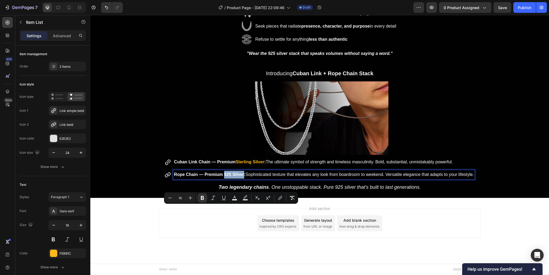
drag, startPoint x: 241, startPoint y: 208, endPoint x: 222, endPoint y: 209, distance: 19.1
click at [222, 177] on strong "Rope Chain — Premium 925 Silver:" at bounding box center [210, 174] width 72 height 5
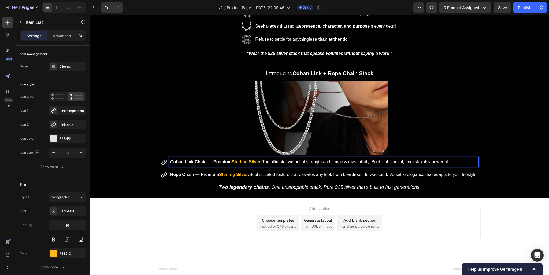
click at [260, 164] on strong ":" at bounding box center [260, 162] width 1 height 5
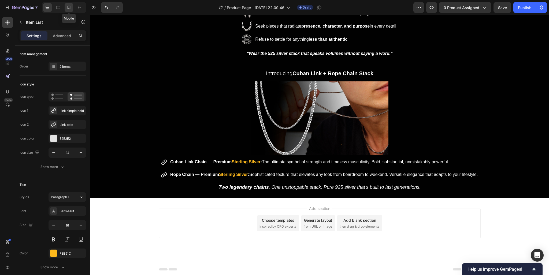
click at [71, 8] on icon at bounding box center [68, 7] width 5 height 5
type input "14"
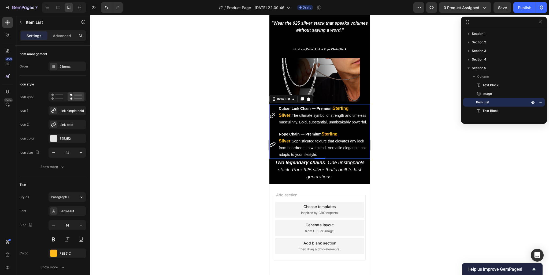
scroll to position [377, 0]
click at [314, 172] on icon "Two legendary chains . One unstoppable stack. Pure 925 silver that's built to l…" at bounding box center [320, 169] width 90 height 19
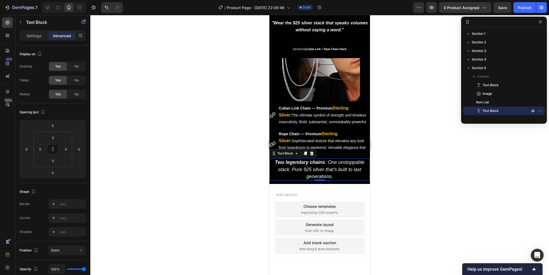
click at [305, 173] on icon "Two legendary chains . One unstoppable stack. Pure 925 silver that's built to l…" at bounding box center [320, 169] width 90 height 19
click at [47, 5] on icon at bounding box center [47, 7] width 5 height 5
type input "8"
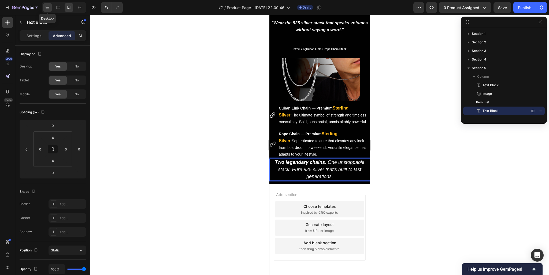
type input "8"
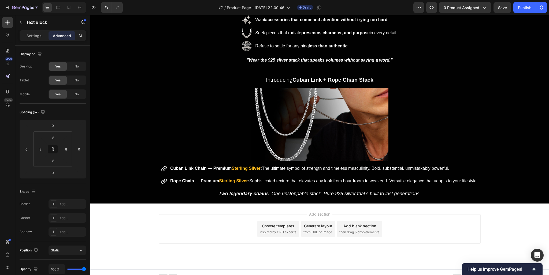
scroll to position [345, 0]
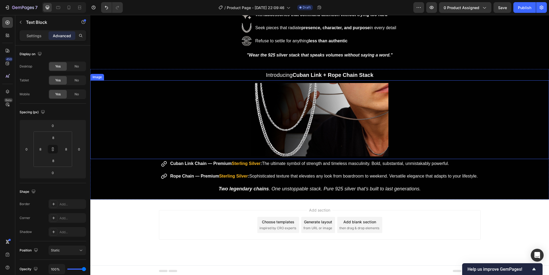
click at [188, 99] on div at bounding box center [319, 120] width 458 height 74
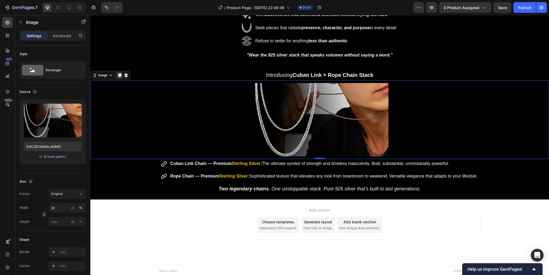
click at [119, 76] on icon at bounding box center [119, 75] width 3 height 4
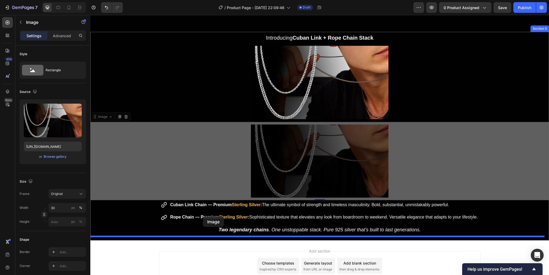
scroll to position [401, 0]
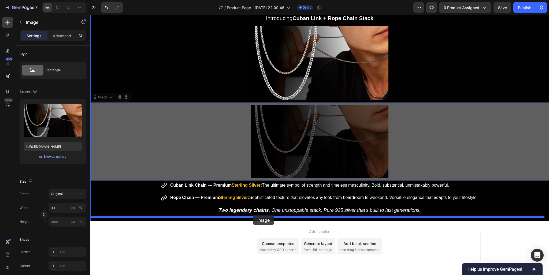
drag, startPoint x: 94, startPoint y: 154, endPoint x: 253, endPoint y: 215, distance: 169.8
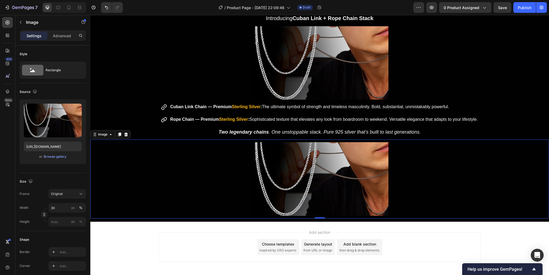
click at [296, 165] on img at bounding box center [319, 179] width 137 height 74
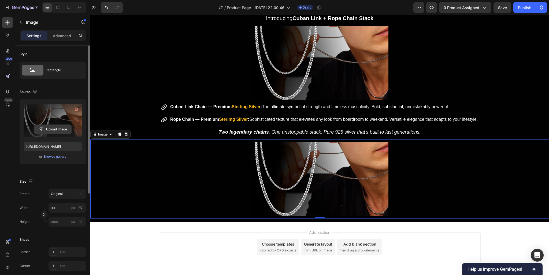
click at [54, 132] on input "file" at bounding box center [52, 129] width 37 height 9
type input "https://cdn.shopify.com/s/files/1/0905/6898/2806/files/gempages_586501305086772…"
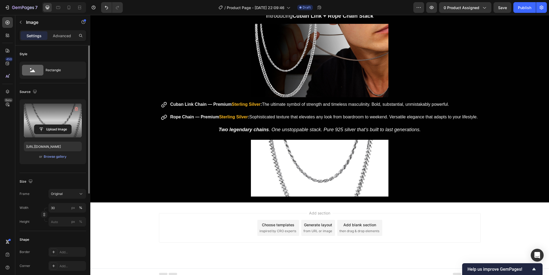
scroll to position [406, 0]
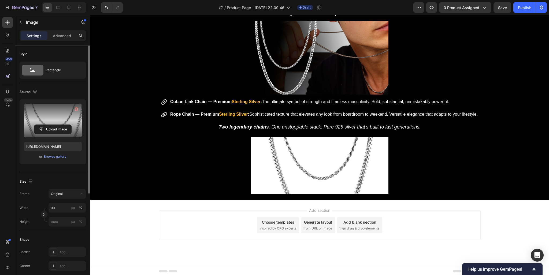
click at [356, 229] on span "then drag & drop elements" at bounding box center [359, 228] width 40 height 5
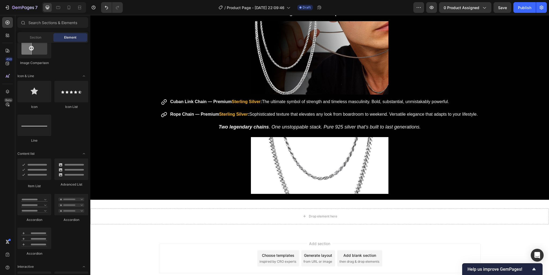
scroll to position [318, 0]
click at [360, 254] on div "Add blank section" at bounding box center [359, 256] width 33 height 6
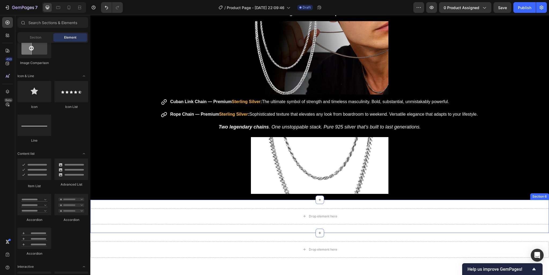
scroll to position [434, 0]
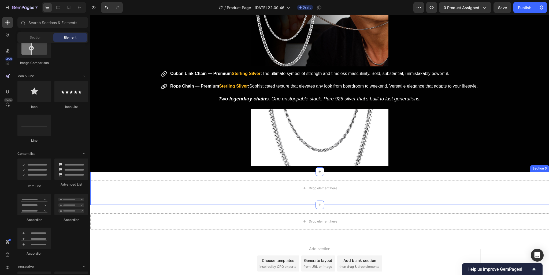
click at [534, 168] on div "Section 6" at bounding box center [539, 168] width 17 height 5
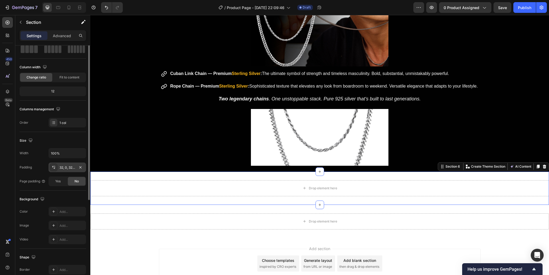
scroll to position [58, 0]
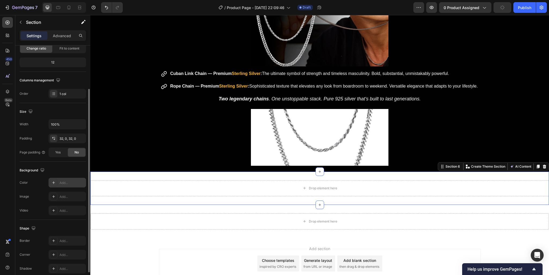
click at [68, 182] on div "Add..." at bounding box center [71, 183] width 25 height 5
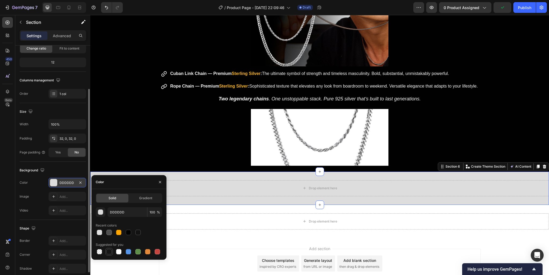
click at [110, 254] on div at bounding box center [108, 251] width 5 height 5
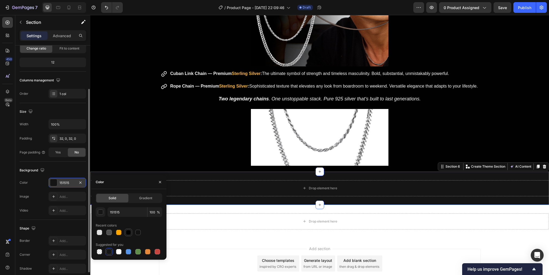
click at [131, 231] on div at bounding box center [128, 232] width 6 height 6
type input "010101"
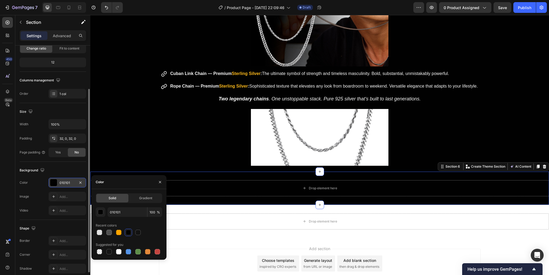
click at [246, 199] on div "Drop element here Section 6 You can create reusable sections Create Theme Secti…" at bounding box center [319, 188] width 458 height 33
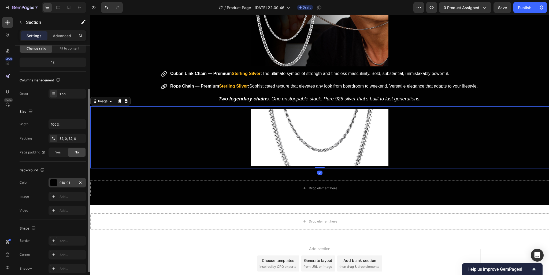
click at [326, 133] on img at bounding box center [319, 137] width 137 height 57
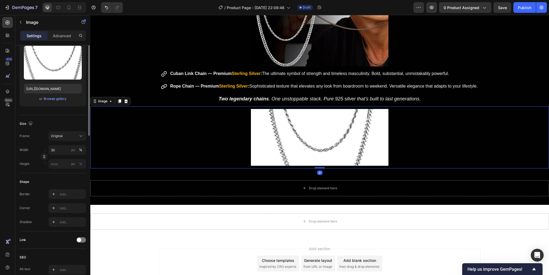
scroll to position [0, 0]
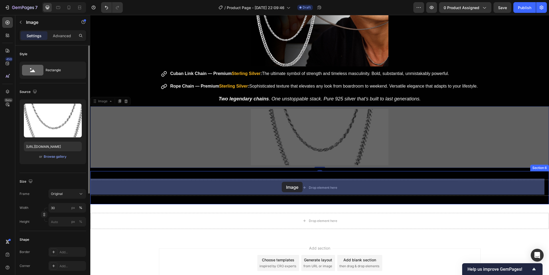
drag, startPoint x: 100, startPoint y: 100, endPoint x: 282, endPoint y: 182, distance: 198.6
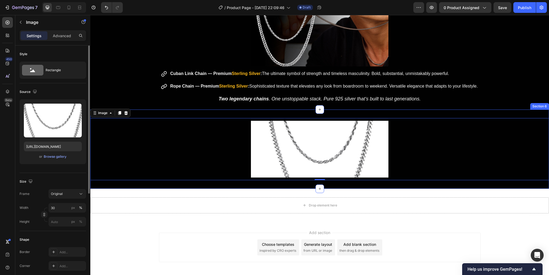
click at [297, 113] on div "Image 0 Section 6" at bounding box center [319, 149] width 458 height 79
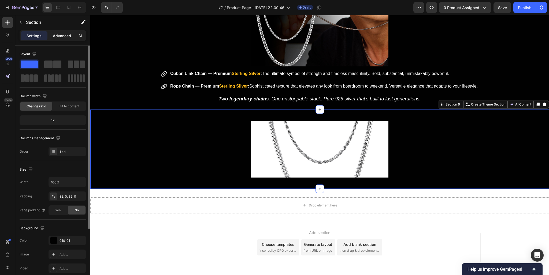
click at [67, 38] on p "Advanced" at bounding box center [62, 36] width 18 height 6
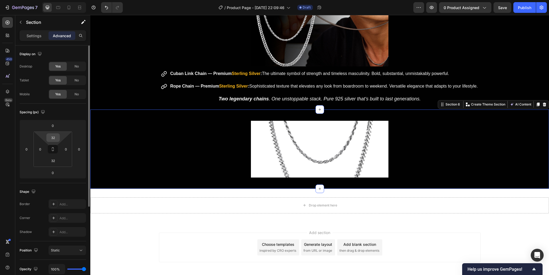
click at [53, 137] on input "32" at bounding box center [53, 138] width 11 height 8
type input "2"
click at [54, 114] on div "Spacing (px)" at bounding box center [53, 112] width 66 height 9
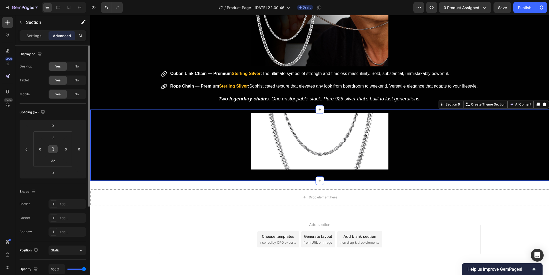
click at [54, 150] on icon at bounding box center [53, 150] width 2 height 2
click at [54, 149] on icon at bounding box center [53, 148] width 2 height 2
click at [55, 148] on button at bounding box center [53, 149] width 10 height 9
click at [54, 158] on input "32" at bounding box center [53, 161] width 11 height 8
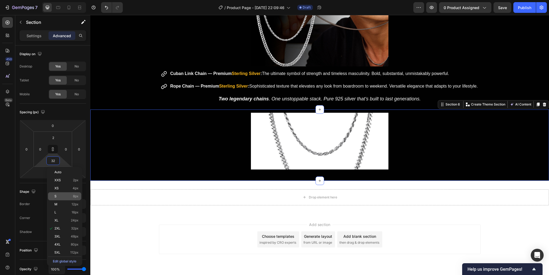
type input "2"
click at [65, 197] on p "S 8px" at bounding box center [66, 197] width 24 height 4
type input "8"
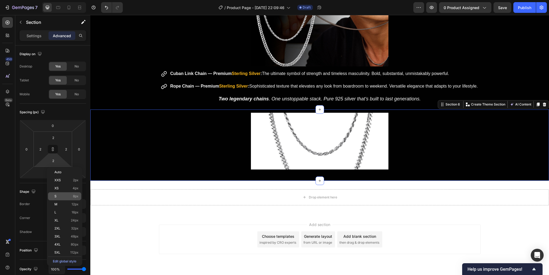
type input "8"
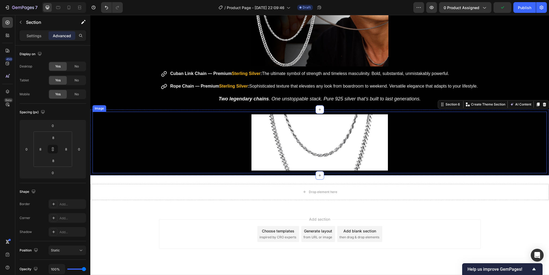
click at [329, 130] on img at bounding box center [319, 142] width 136 height 56
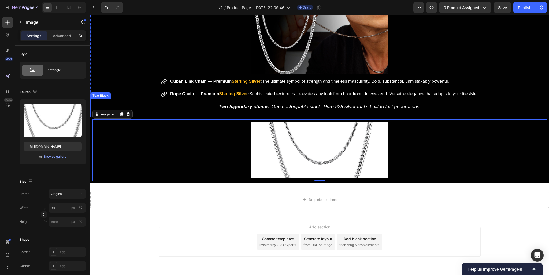
scroll to position [349, 0]
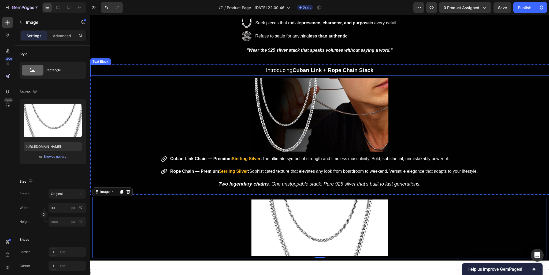
click at [316, 70] on strong "Cuban Link + Rope Chain Stack" at bounding box center [332, 70] width 81 height 6
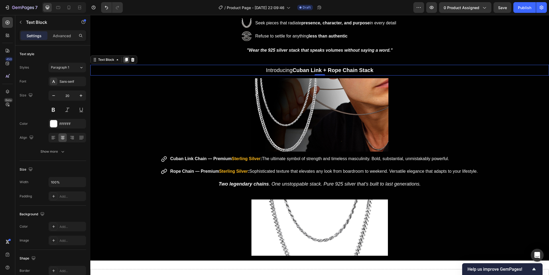
click at [128, 61] on icon at bounding box center [126, 60] width 4 height 4
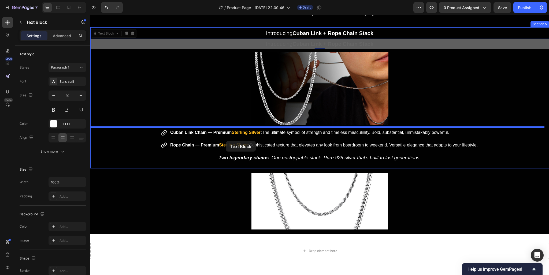
scroll to position [434, 0]
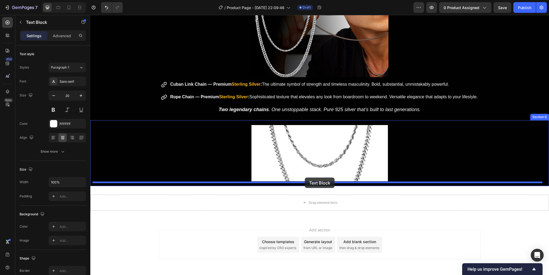
drag, startPoint x: 100, startPoint y: 72, endPoint x: 305, endPoint y: 178, distance: 230.1
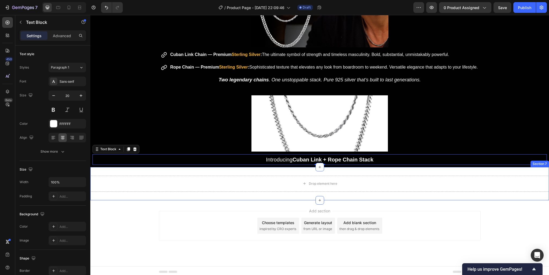
scroll to position [454, 0]
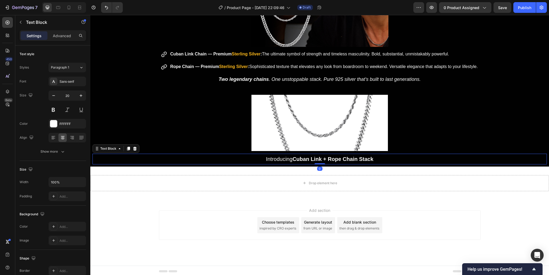
click at [304, 158] on strong "Cuban Link + Rope Chain Stack" at bounding box center [332, 159] width 81 height 6
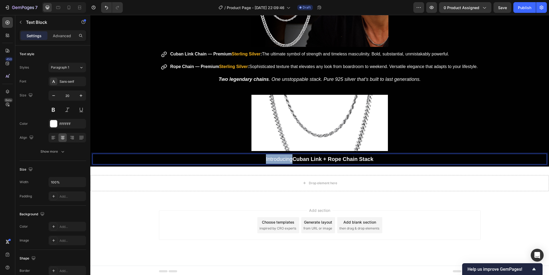
click at [304, 158] on strong "Cuban Link + Rope Chain Stack" at bounding box center [332, 159] width 81 height 6
click at [378, 158] on p "When you wear this stack, you'll instantly:" at bounding box center [319, 159] width 453 height 10
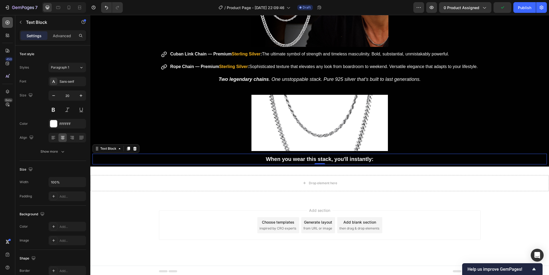
click at [6, 23] on icon at bounding box center [8, 23] width 4 height 4
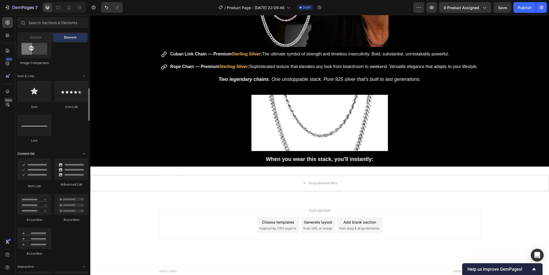
scroll to position [347, 0]
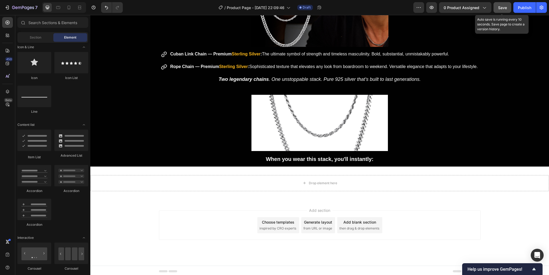
click at [504, 8] on span "Save" at bounding box center [502, 7] width 9 height 5
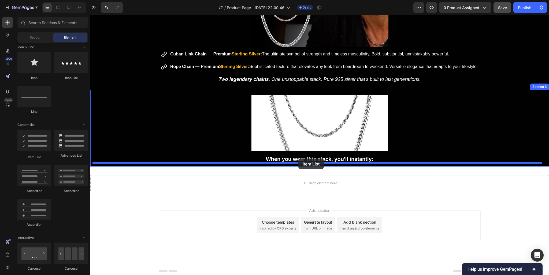
drag, startPoint x: 121, startPoint y: 157, endPoint x: 298, endPoint y: 159, distance: 177.9
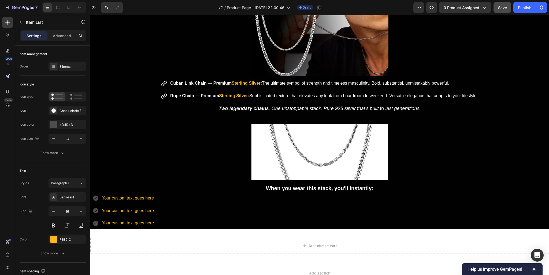
scroll to position [425, 0]
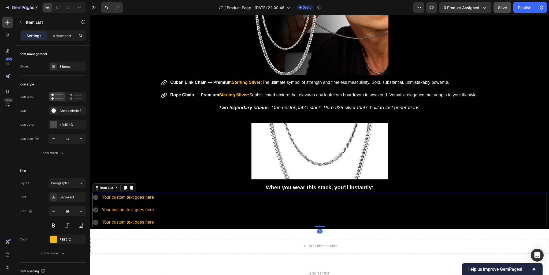
click at [173, 201] on div "Your custom text goes here Your custom text goes here Your custom text goes here" at bounding box center [319, 210] width 454 height 34
click at [133, 187] on icon at bounding box center [131, 188] width 3 height 4
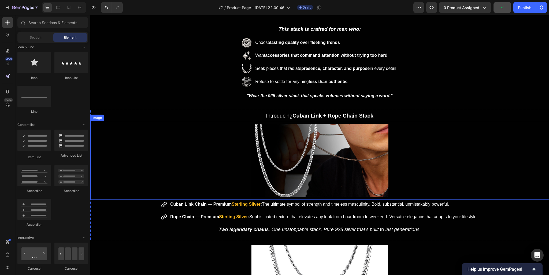
scroll to position [341, 0]
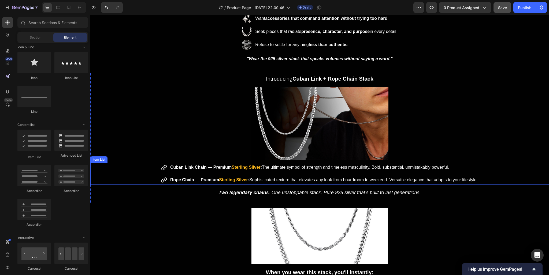
click at [491, 166] on div "Cuban Link Chain — Premium Sterling Silver : The ultimate symbol of strength an…" at bounding box center [319, 174] width 458 height 22
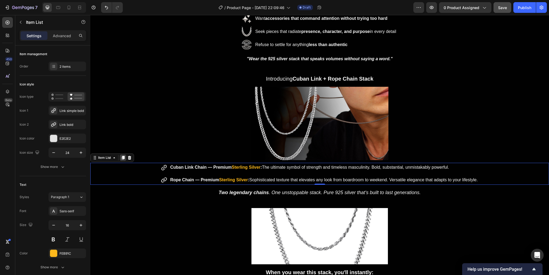
click at [122, 158] on icon at bounding box center [123, 158] width 4 height 4
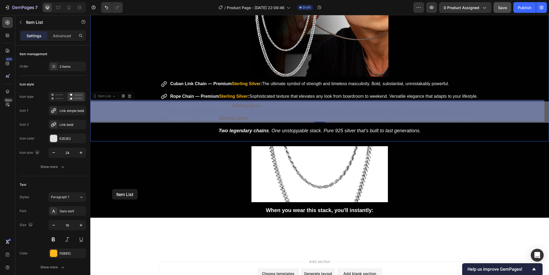
scroll to position [425, 0]
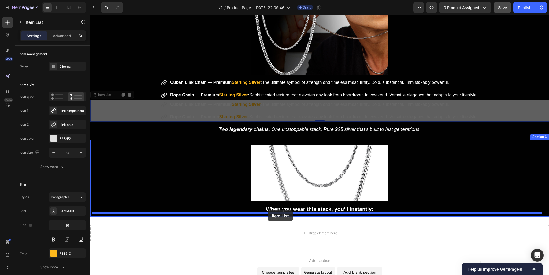
drag, startPoint x: 104, startPoint y: 179, endPoint x: 268, endPoint y: 211, distance: 166.1
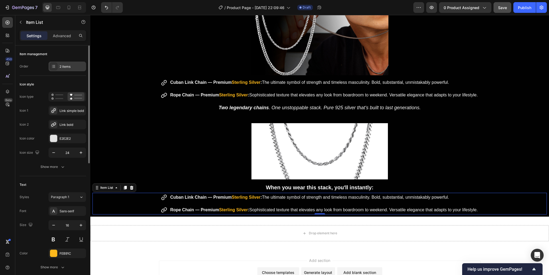
click at [63, 63] on div "2 items" at bounding box center [67, 67] width 38 height 10
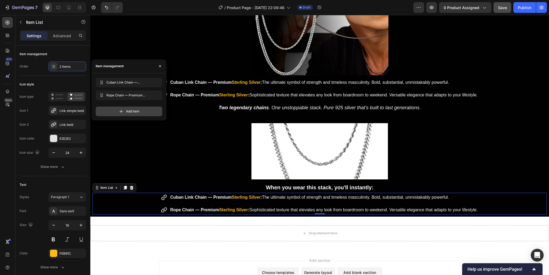
click at [135, 110] on span "Add item" at bounding box center [132, 111] width 13 height 5
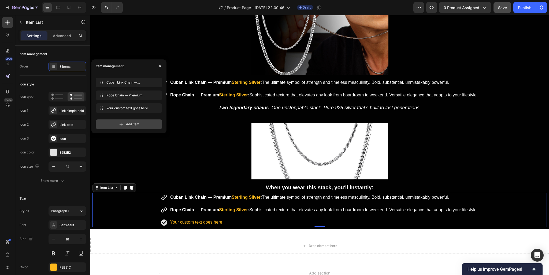
click at [131, 122] on div "Add item" at bounding box center [129, 124] width 66 height 10
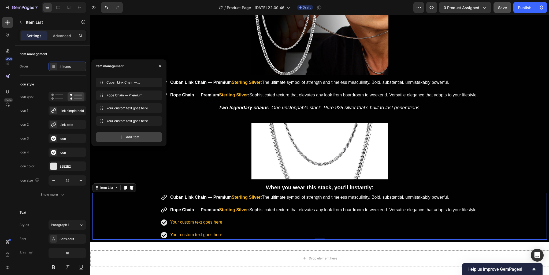
click at [129, 135] on span "Add item" at bounding box center [132, 137] width 13 height 5
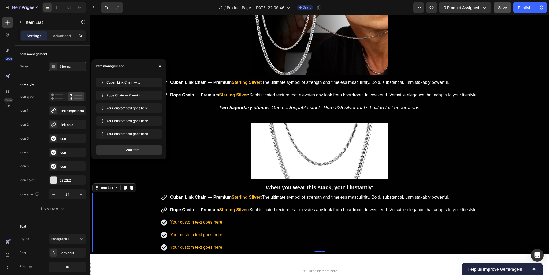
click at [251, 210] on span ": Sophisticated texture that elevates any look from boardroom to weekend. Versa…" at bounding box center [363, 210] width 230 height 5
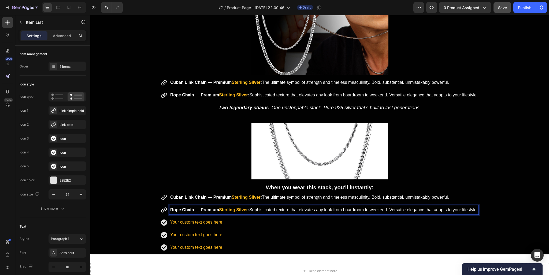
click at [172, 208] on strong "Rope Chain — Premium" at bounding box center [194, 210] width 49 height 5
click at [465, 197] on p "Cuban Link Chain — Premium Sterling Silver : The ultimate symbol of strength an…" at bounding box center [323, 198] width 307 height 8
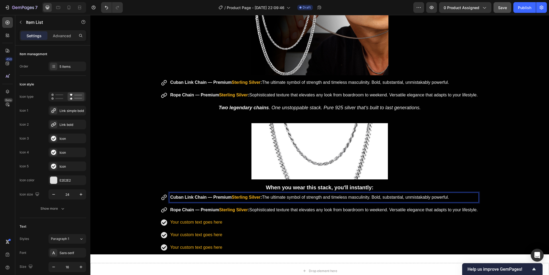
click at [351, 216] on div "Cuban Link Chain — Premium Sterling Silver : The ultimate symbol of strength an…" at bounding box center [319, 222] width 317 height 59
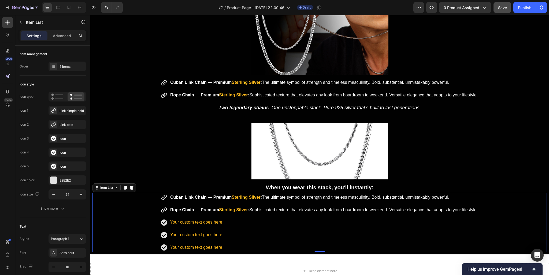
click at [347, 223] on p "Your custom text goes here" at bounding box center [323, 223] width 307 height 8
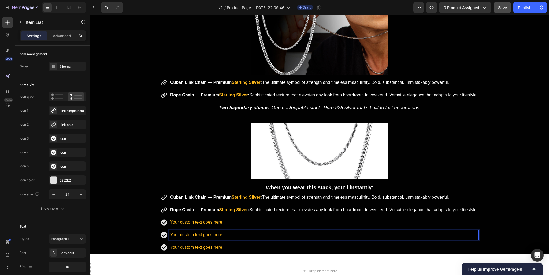
click at [344, 232] on p "Your custom text goes here" at bounding box center [323, 235] width 307 height 8
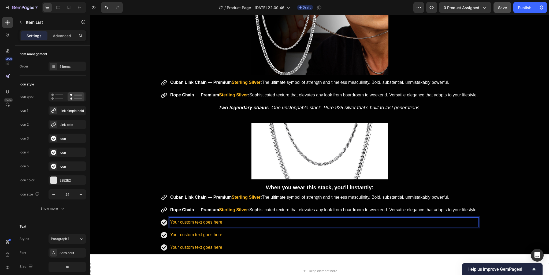
click at [335, 221] on p "Your custom text goes here" at bounding box center [323, 223] width 307 height 8
click at [338, 211] on p "Rope Chain — Premium Sterling Silver : Sophisticated texture that elevates any …" at bounding box center [323, 210] width 307 height 8
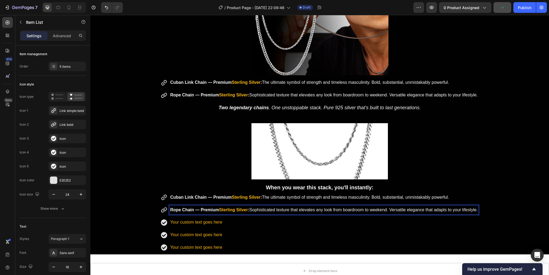
click at [490, 200] on div "Cuban Link Chain — Premium Sterling Silver : The ultimate symbol of strength an…" at bounding box center [319, 222] width 454 height 59
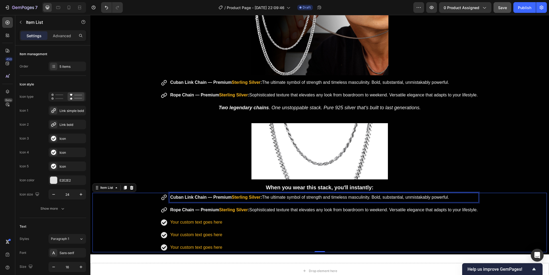
click at [457, 194] on p "Cuban Link Chain — Premium Sterling Silver : The ultimate symbol of strength an…" at bounding box center [323, 198] width 307 height 8
click at [450, 196] on p "Cuban Link Chain — Premium Sterling Silver : The ultimate symbol of strength an…" at bounding box center [323, 198] width 307 height 8
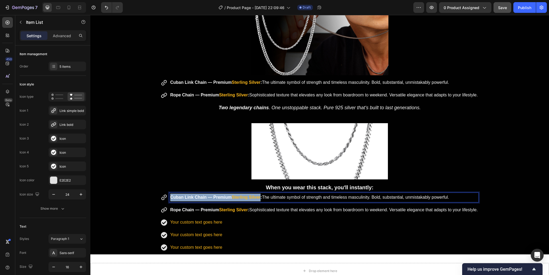
click at [450, 196] on p "Cuban Link Chain — Premium Sterling Silver : The ultimate symbol of strength an…" at bounding box center [323, 198] width 307 height 8
click at [489, 196] on div "Cuban Link Chain — Premium Sterling Silver : The ultimate symbol of strength an…" at bounding box center [319, 222] width 454 height 59
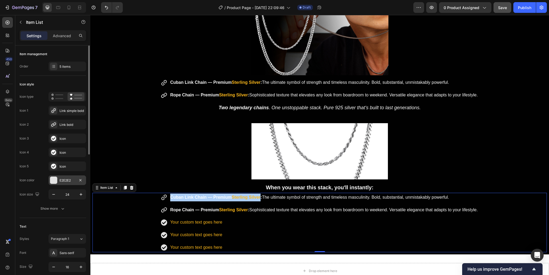
click at [61, 179] on div "E2E2E2" at bounding box center [67, 180] width 16 height 5
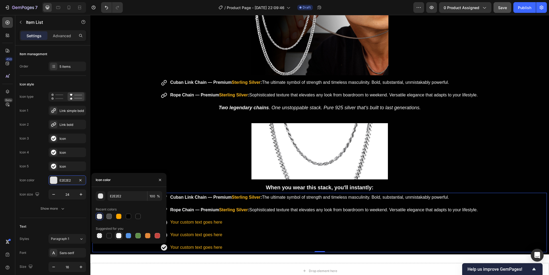
click at [120, 237] on div at bounding box center [118, 235] width 5 height 5
type input "FFFFFF"
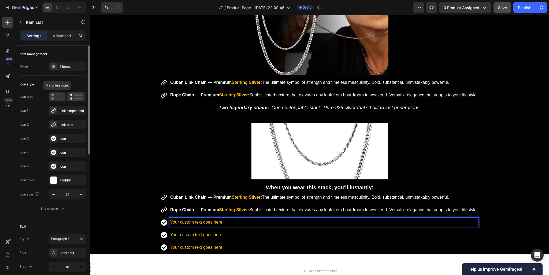
click at [59, 99] on rect at bounding box center [59, 98] width 8 height 1
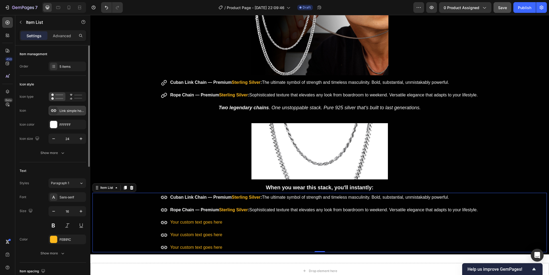
click at [58, 113] on div "Link simple horizontal bold" at bounding box center [67, 111] width 38 height 10
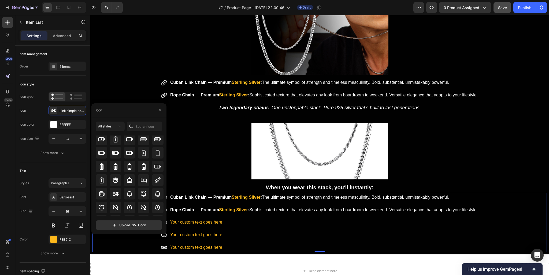
scroll to position [405, 0]
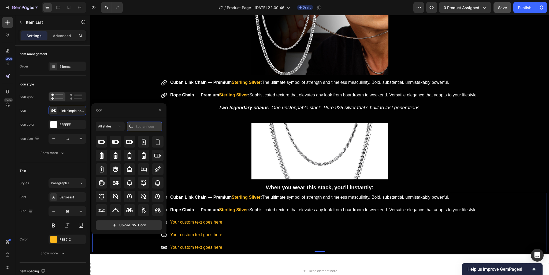
click at [141, 125] on input "text" at bounding box center [144, 127] width 35 height 10
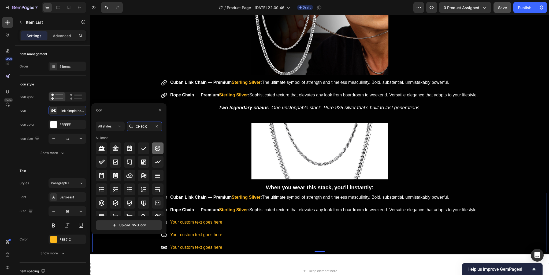
type input "CHECK"
click at [154, 148] on icon at bounding box center [157, 148] width 6 height 6
click at [154, 161] on icon at bounding box center [157, 162] width 6 height 6
click at [143, 151] on icon at bounding box center [143, 148] width 6 height 6
click at [103, 163] on icon at bounding box center [102, 162] width 6 height 5
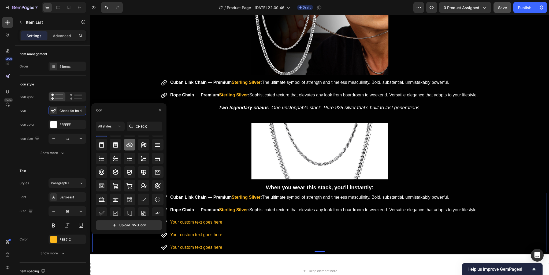
scroll to position [59, 0]
click at [103, 185] on icon at bounding box center [101, 183] width 6 height 6
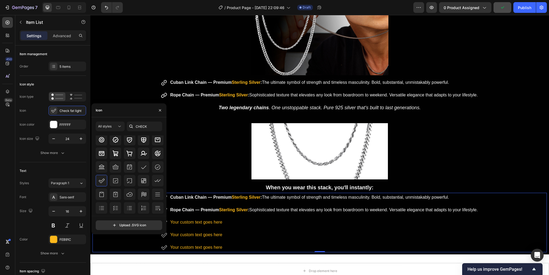
scroll to position [121, 0]
click at [140, 182] on icon at bounding box center [143, 179] width 6 height 6
click at [100, 191] on icon at bounding box center [101, 192] width 6 height 6
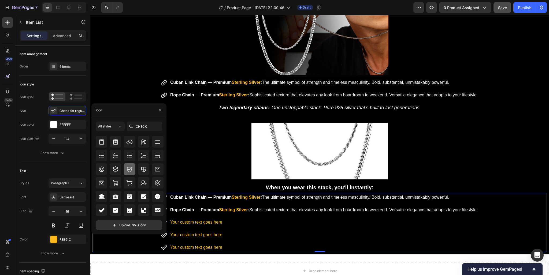
click at [127, 170] on icon at bounding box center [129, 169] width 6 height 6
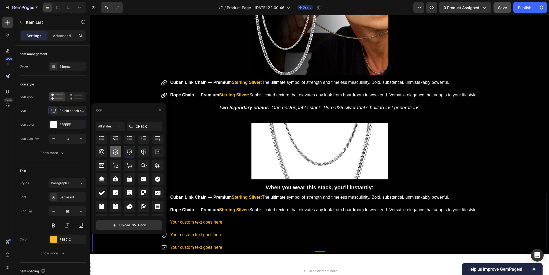
click at [116, 151] on icon at bounding box center [115, 152] width 6 height 6
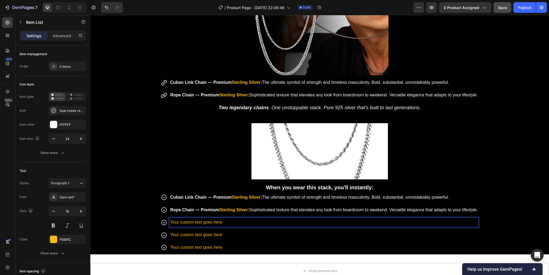
click at [249, 196] on strong "Sterling Silver" at bounding box center [245, 197] width 29 height 5
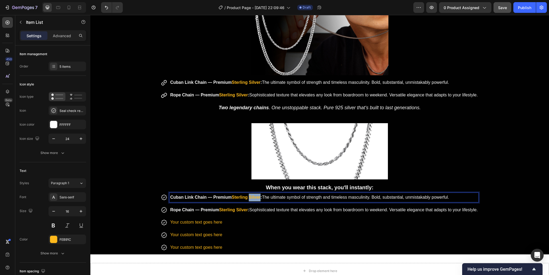
click at [249, 196] on strong "Sterling Silver" at bounding box center [245, 197] width 29 height 5
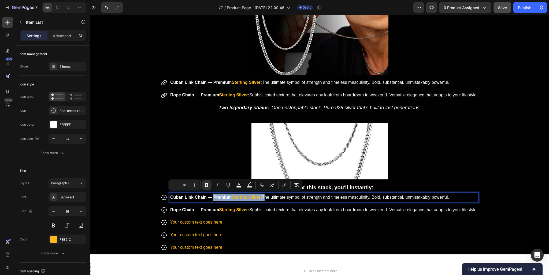
drag, startPoint x: 261, startPoint y: 196, endPoint x: 210, endPoint y: 196, distance: 51.2
click at [210, 196] on p "Cuban Link Chain — Premium Sterling Silver : The ultimate symbol of strength an…" at bounding box center [323, 198] width 307 height 8
click at [211, 196] on strong "Cuban Link Chain — Premium" at bounding box center [200, 197] width 61 height 5
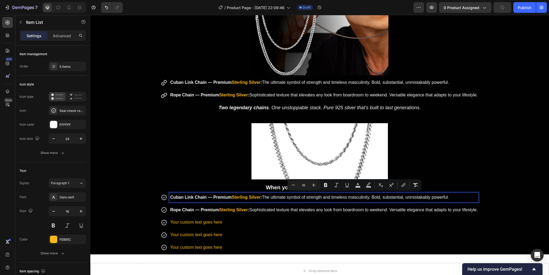
drag, startPoint x: 261, startPoint y: 194, endPoint x: 448, endPoint y: 198, distance: 187.3
click at [448, 198] on p "Cuban Link Chain — Premium Sterling Silver : The ultimate symbol of strength an…" at bounding box center [323, 198] width 307 height 8
click at [63, 241] on div "FEB91C" at bounding box center [67, 239] width 16 height 5
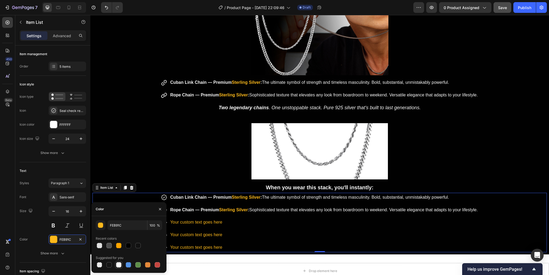
click at [121, 266] on div at bounding box center [118, 264] width 5 height 5
type input "FFFFFF"
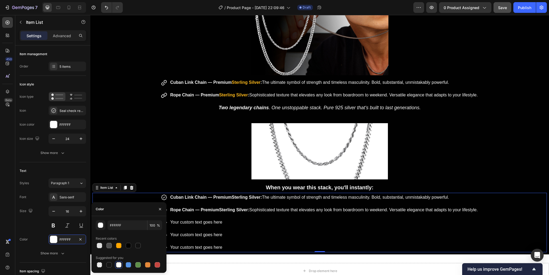
click at [253, 213] on div "Cuban Link Chain — Premium Sterling Silver : The ultimate symbol of strength an…" at bounding box center [319, 222] width 317 height 59
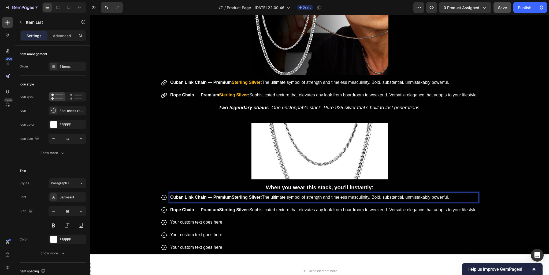
click at [252, 195] on strong "Sterling Silver" at bounding box center [245, 197] width 29 height 5
click at [216, 210] on strong "Rope Chain — Premium" at bounding box center [194, 210] width 49 height 5
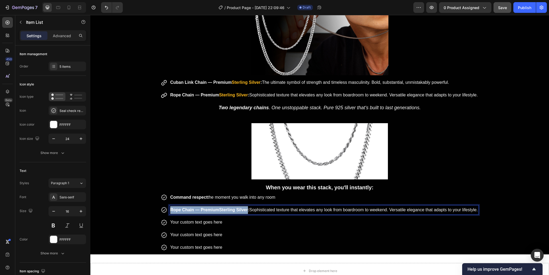
click at [216, 210] on strong "Rope Chain — Premium" at bounding box center [194, 210] width 49 height 5
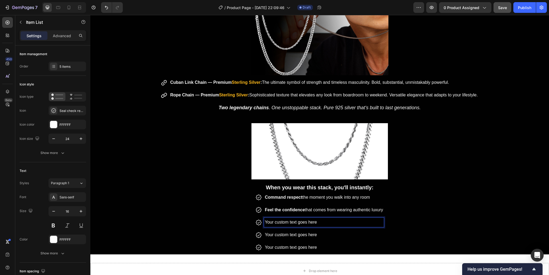
click at [285, 220] on p "Your custom text goes here" at bounding box center [324, 223] width 118 height 8
click at [310, 234] on p "Your custom text goes here" at bounding box center [324, 235] width 118 height 8
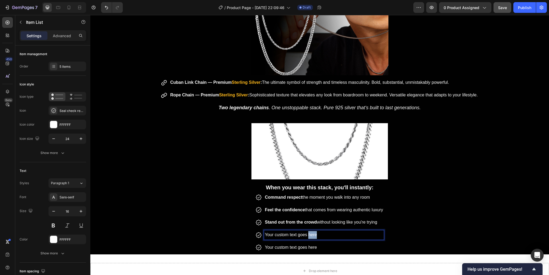
click at [310, 234] on p "Your custom text goes here" at bounding box center [324, 235] width 118 height 8
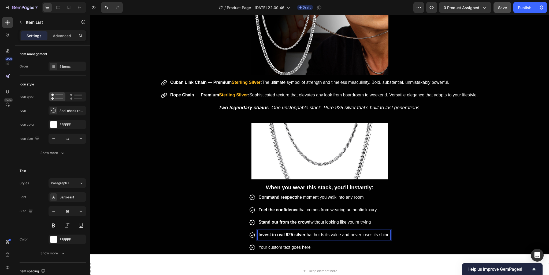
click at [287, 246] on p "Your custom text goes here" at bounding box center [323, 248] width 131 height 8
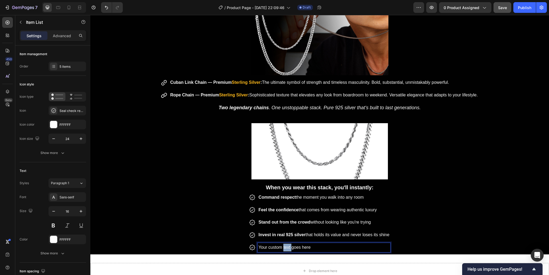
click at [287, 246] on p "Your custom text goes here" at bounding box center [323, 248] width 131 height 8
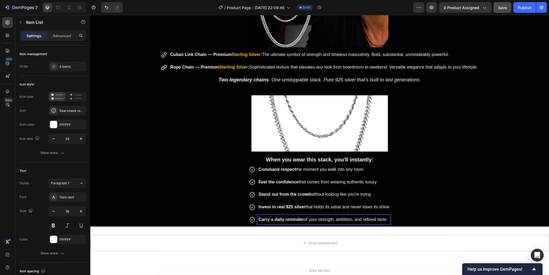
scroll to position [454, 0]
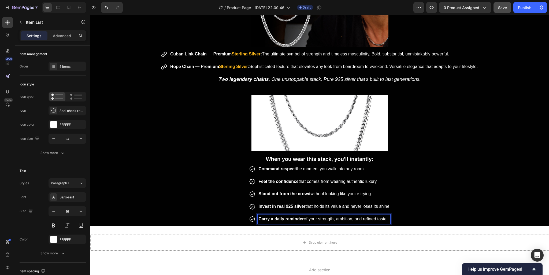
click at [421, 193] on div "Command respect the moment you walk into any room Feel the confidence that come…" at bounding box center [319, 193] width 454 height 59
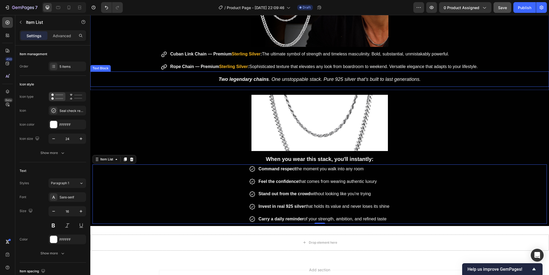
click at [371, 77] on icon "Two legendary chains . One unstoppable stack. Pure 925 silver that's built to l…" at bounding box center [319, 79] width 202 height 5
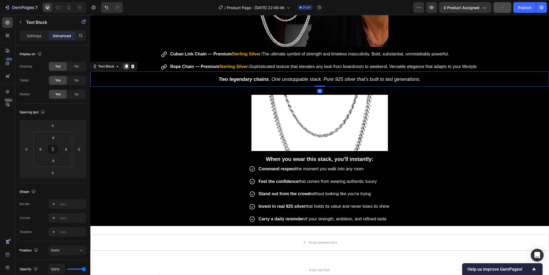
click at [128, 67] on icon at bounding box center [126, 66] width 4 height 4
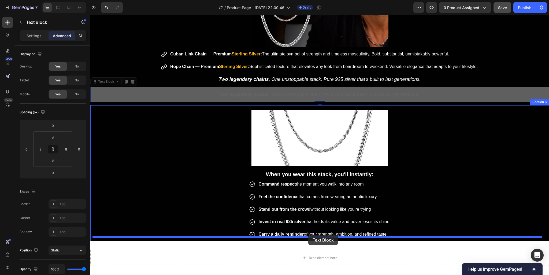
drag, startPoint x: 108, startPoint y: 79, endPoint x: 308, endPoint y: 235, distance: 253.3
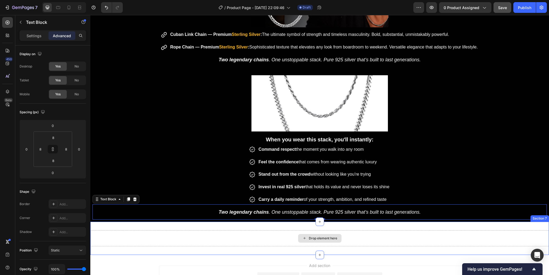
scroll to position [482, 0]
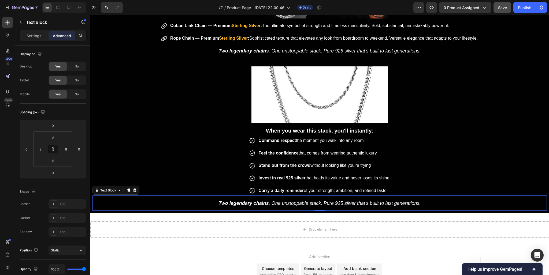
click at [320, 201] on icon "Two legendary chains . One unstoppable stack. Pure 925 silver that's built to l…" at bounding box center [319, 203] width 202 height 5
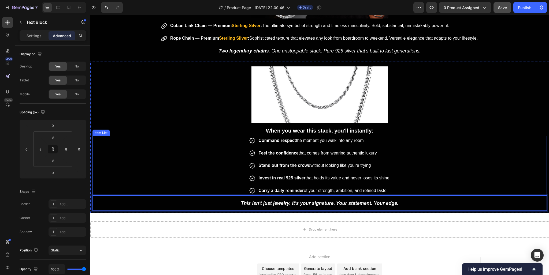
click at [418, 192] on div "Command respect the moment you walk into any room Feel the confidence that come…" at bounding box center [319, 165] width 454 height 59
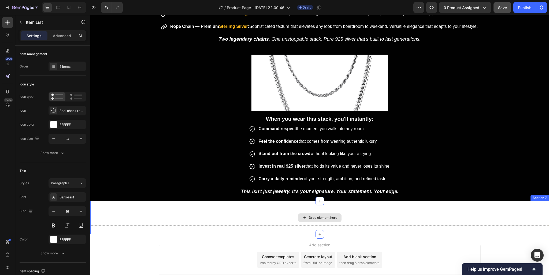
scroll to position [509, 0]
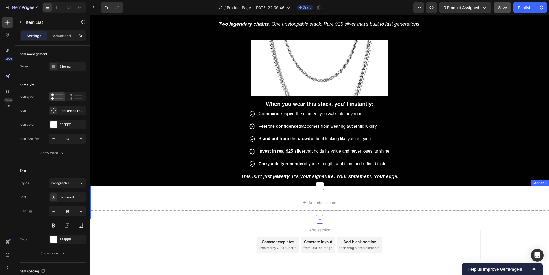
click at [184, 188] on div "Drop element here Section 7" at bounding box center [319, 202] width 458 height 33
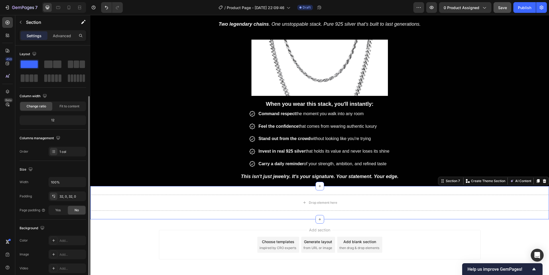
scroll to position [81, 0]
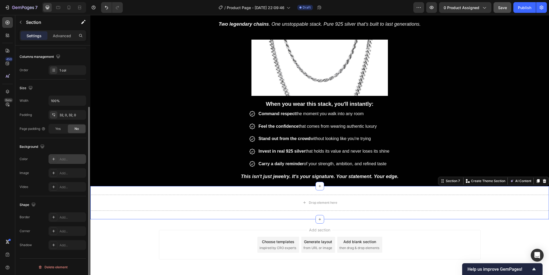
click at [67, 162] on div "Add..." at bounding box center [67, 159] width 38 height 10
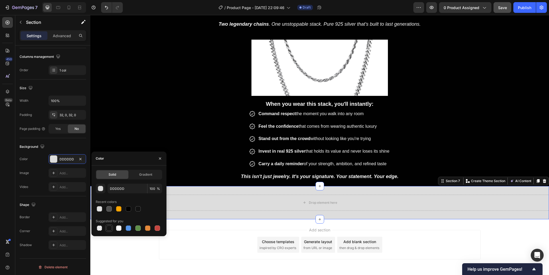
click at [107, 230] on div at bounding box center [108, 228] width 5 height 5
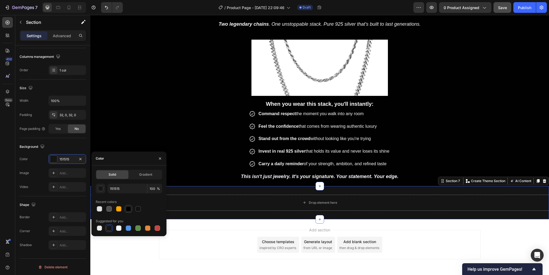
click at [128, 212] on div at bounding box center [128, 208] width 5 height 5
type input "010101"
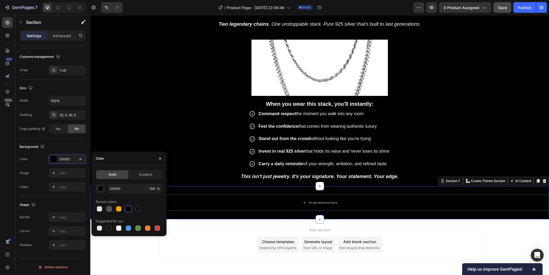
click at [300, 189] on div "Drop element here Section 7 You can create reusable sections Create Theme Secti…" at bounding box center [319, 202] width 458 height 33
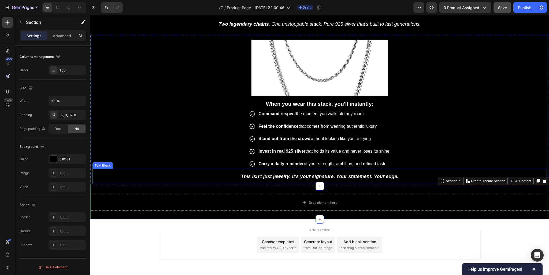
scroll to position [452, 0]
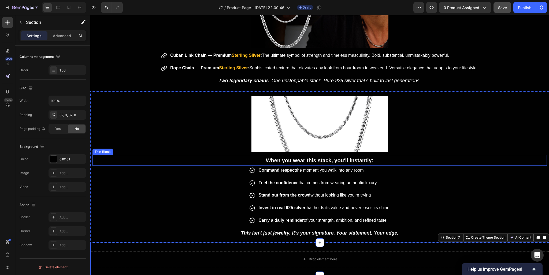
click at [339, 158] on strong "When you wear this stack, you'll instantly:" at bounding box center [320, 161] width 108 height 6
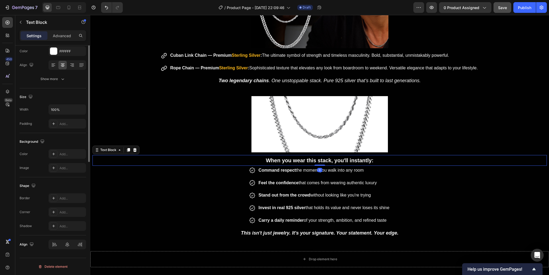
scroll to position [0, 0]
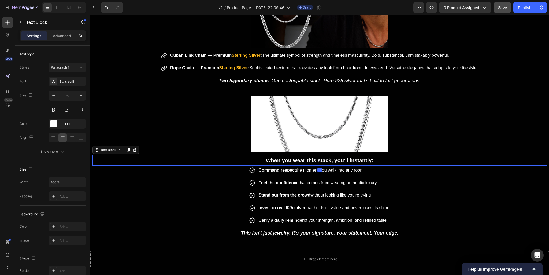
click at [129, 150] on icon at bounding box center [128, 150] width 4 height 4
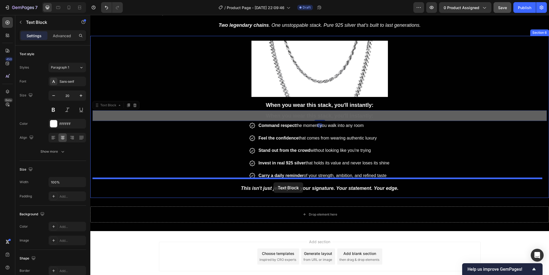
scroll to position [509, 0]
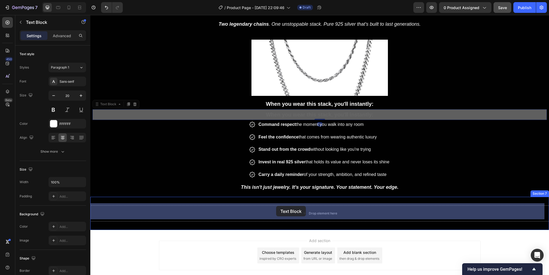
drag, startPoint x: 107, startPoint y: 159, endPoint x: 276, endPoint y: 206, distance: 175.6
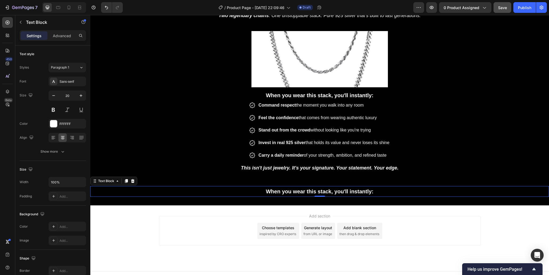
scroll to position [523, 0]
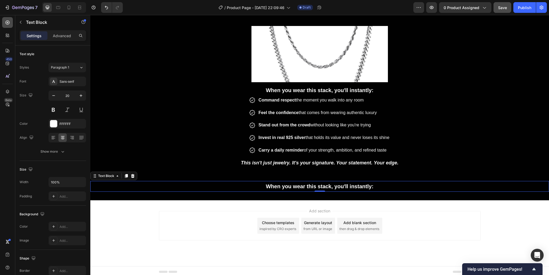
click at [9, 22] on icon at bounding box center [7, 22] width 5 height 5
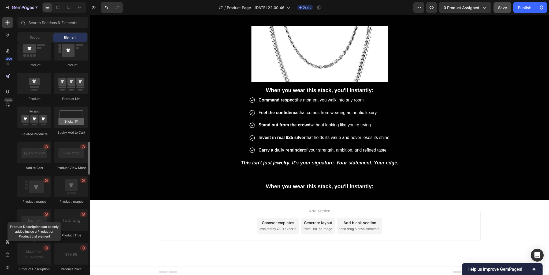
scroll to position [640, 0]
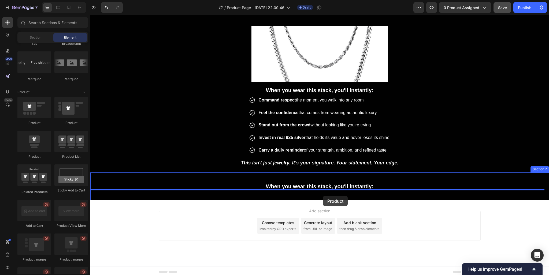
drag, startPoint x: 132, startPoint y: 160, endPoint x: 323, endPoint y: 196, distance: 194.6
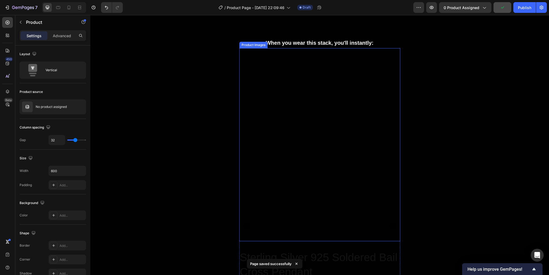
scroll to position [692, 0]
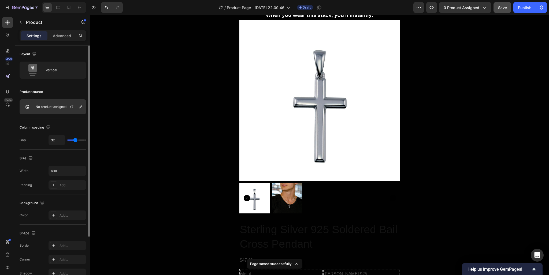
click at [55, 108] on p "No product assigned" at bounding box center [51, 107] width 31 height 4
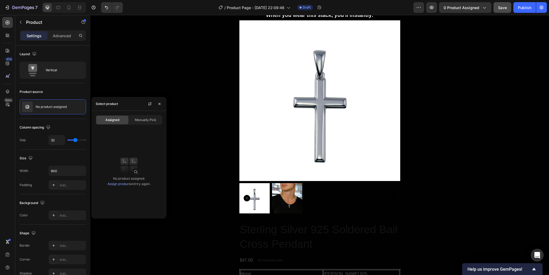
click at [122, 185] on link "Assign product" at bounding box center [118, 184] width 23 height 4
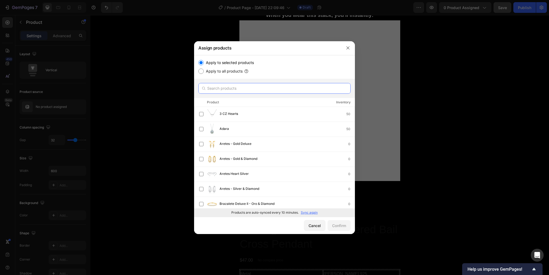
click at [225, 90] on input "text" at bounding box center [274, 88] width 152 height 11
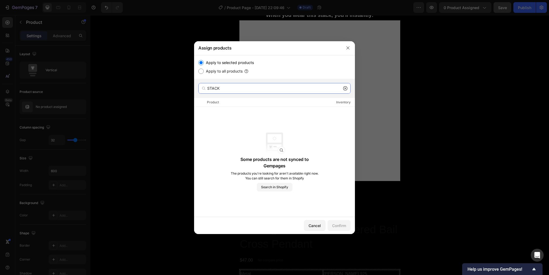
click at [234, 89] on input "STACK" at bounding box center [274, 88] width 152 height 11
click at [279, 188] on span "Search in Shopify" at bounding box center [274, 187] width 27 height 5
click at [229, 88] on input "2 IN 1" at bounding box center [274, 88] width 152 height 11
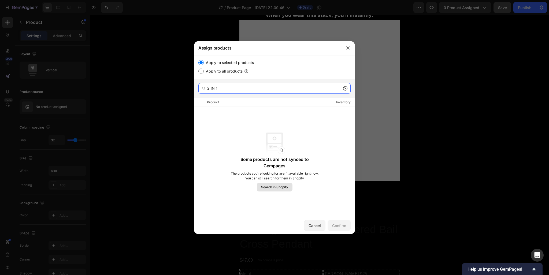
click at [229, 88] on input "2 IN 1" at bounding box center [274, 88] width 152 height 11
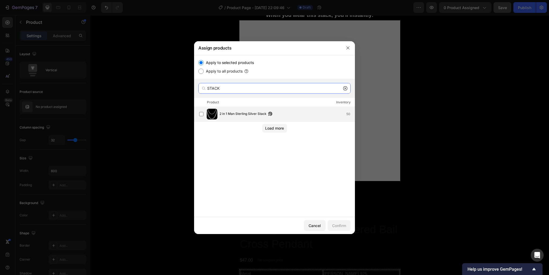
type input "STACK"
click at [256, 115] on span "2 in 1 Man Sterling Silver Stack" at bounding box center [242, 114] width 47 height 6
click at [341, 225] on div "Confirm" at bounding box center [339, 226] width 14 height 6
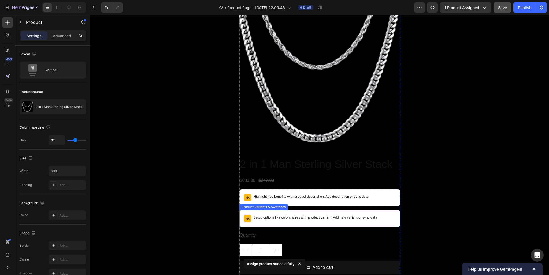
scroll to position [810, 0]
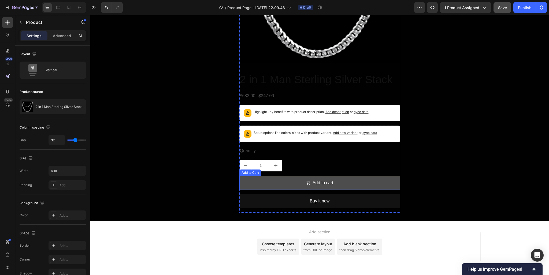
click at [257, 178] on button "Add to cart" at bounding box center [319, 183] width 161 height 14
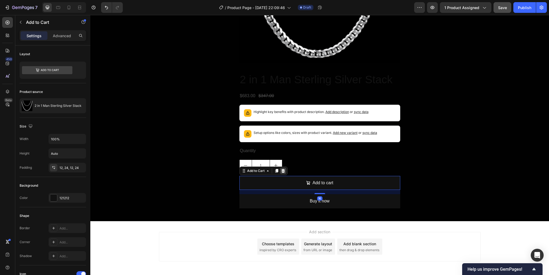
click at [281, 171] on icon at bounding box center [283, 171] width 4 height 4
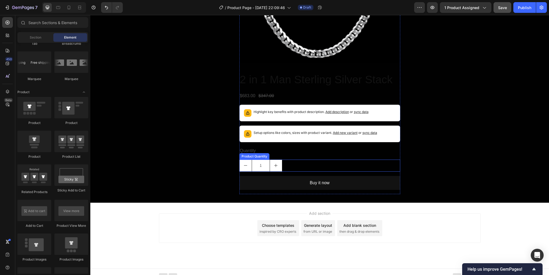
click at [286, 163] on div "1" at bounding box center [319, 166] width 161 height 12
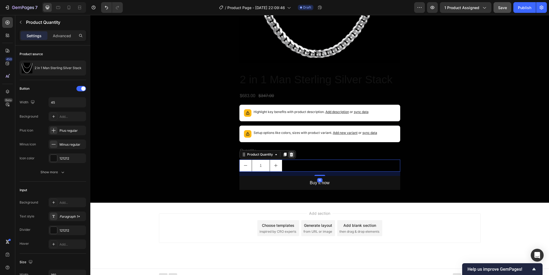
click at [289, 155] on icon at bounding box center [290, 154] width 3 height 4
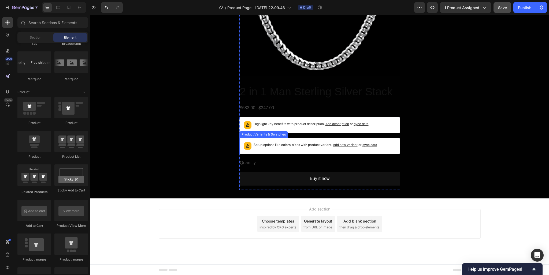
click at [299, 138] on div "Setup options like colors, sizes with product variant. Add new variant or sync …" at bounding box center [319, 146] width 161 height 17
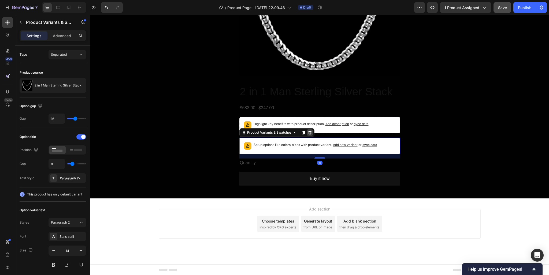
click at [308, 133] on icon at bounding box center [310, 132] width 4 height 4
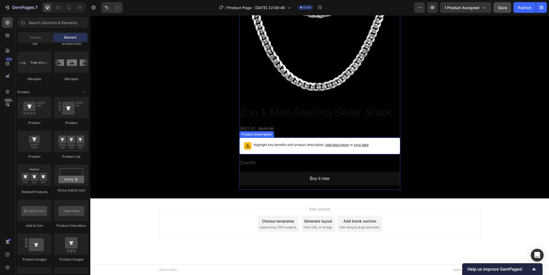
click at [278, 138] on div "Highlight key benefits with product description. Add description or sync data" at bounding box center [319, 146] width 161 height 17
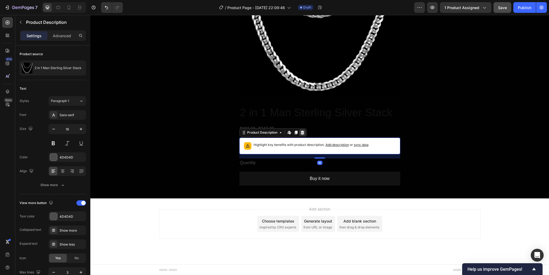
click at [300, 132] on icon at bounding box center [301, 133] width 3 height 4
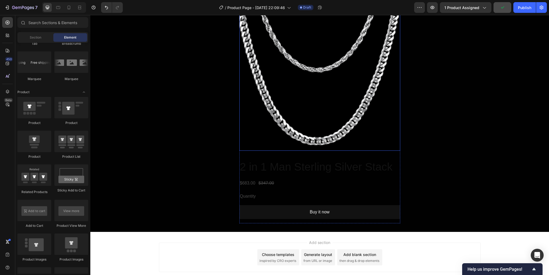
scroll to position [728, 0]
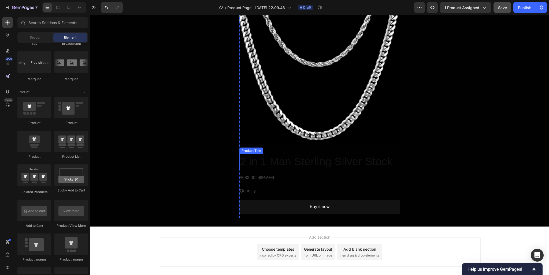
click at [315, 164] on h2 "2 in 1 Man Sterling Silver Stack" at bounding box center [319, 161] width 161 height 15
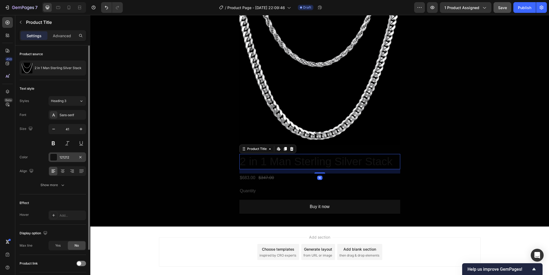
click at [55, 155] on div at bounding box center [53, 157] width 7 height 7
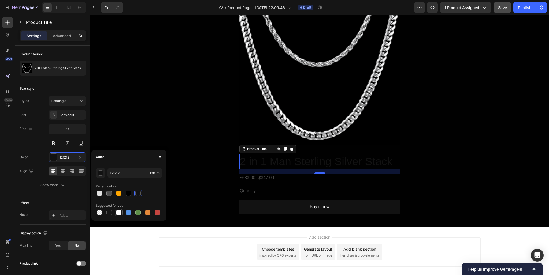
click at [118, 211] on div at bounding box center [118, 212] width 5 height 5
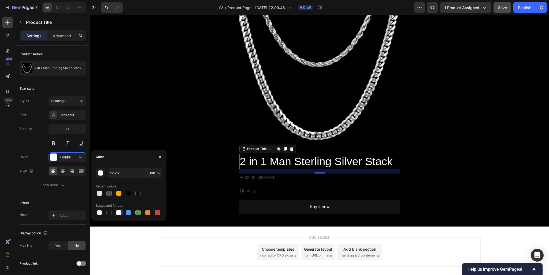
type input "FFFFFF"
click at [253, 178] on div "$683.00" at bounding box center [247, 178] width 17 height 9
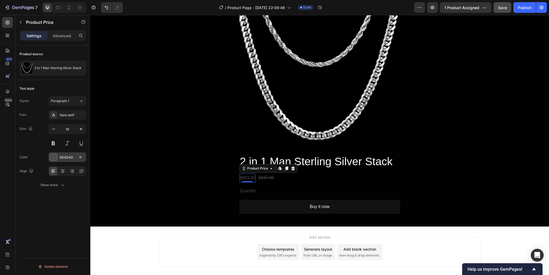
click at [58, 158] on div "4D4D4D" at bounding box center [67, 157] width 38 height 10
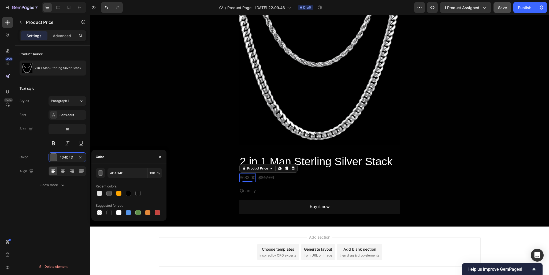
drag, startPoint x: 117, startPoint y: 212, endPoint x: 152, endPoint y: 203, distance: 36.0
click at [117, 212] on div at bounding box center [118, 212] width 5 height 5
click at [157, 212] on div at bounding box center [157, 212] width 5 height 5
type input "C5453F"
click at [265, 178] on div "$347.00" at bounding box center [266, 178] width 17 height 9
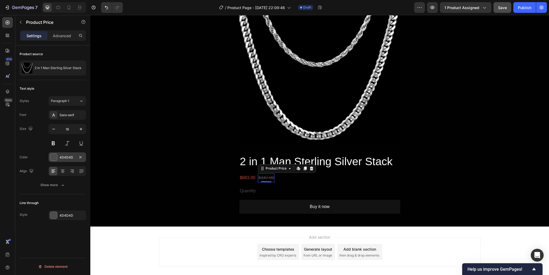
click at [68, 158] on div "4D4D4D" at bounding box center [67, 157] width 16 height 5
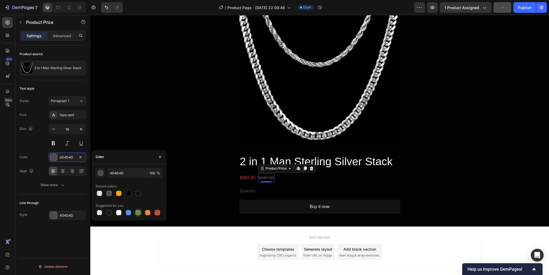
click at [138, 214] on div at bounding box center [137, 212] width 5 height 5
type input "5E8E49"
click at [52, 141] on button at bounding box center [53, 144] width 10 height 10
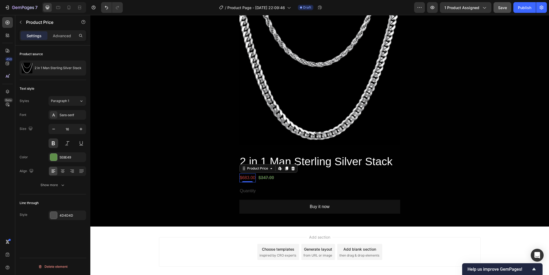
click at [246, 175] on div "$683.00" at bounding box center [247, 178] width 17 height 9
click at [51, 145] on button at bounding box center [53, 144] width 10 height 10
click at [253, 187] on div "Quantity" at bounding box center [319, 191] width 161 height 9
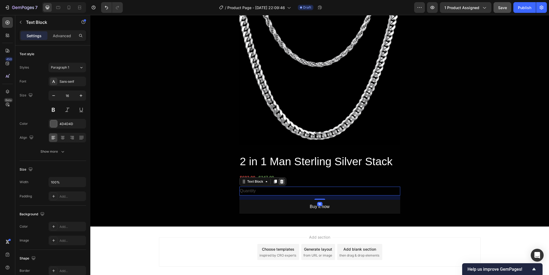
click at [279, 182] on icon at bounding box center [281, 181] width 4 height 4
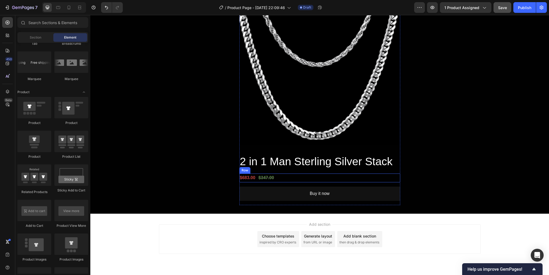
click at [283, 179] on div "$683.00 Product Price Product Price $347.00 Product Price Product Price Row" at bounding box center [319, 178] width 161 height 9
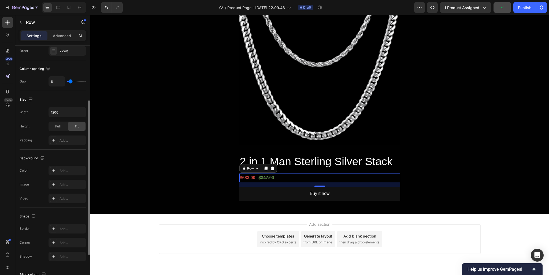
scroll to position [142, 0]
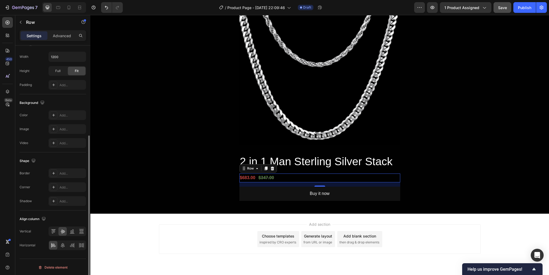
click at [62, 241] on div at bounding box center [67, 246] width 38 height 10
click at [62, 244] on icon at bounding box center [62, 245] width 5 height 5
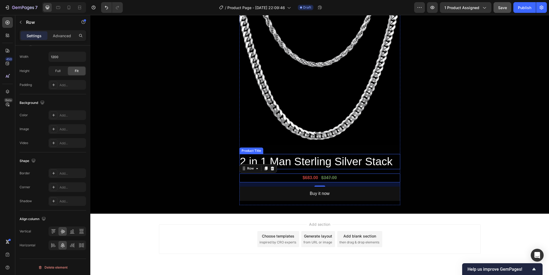
click at [300, 160] on h2 "2 in 1 Man Sterling Silver Stack" at bounding box center [319, 161] width 161 height 15
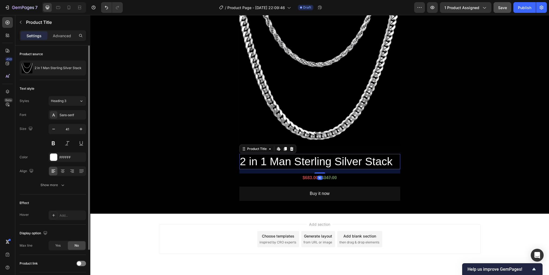
scroll to position [48, 0]
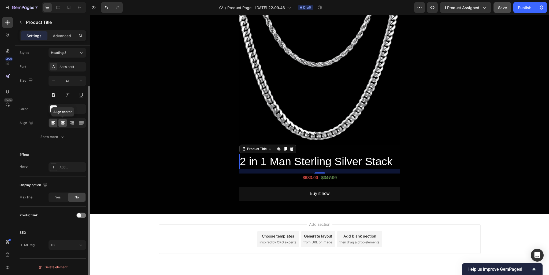
click at [63, 122] on icon at bounding box center [62, 122] width 5 height 5
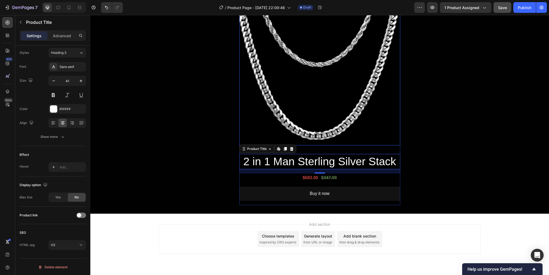
click at [304, 111] on img at bounding box center [319, 65] width 161 height 161
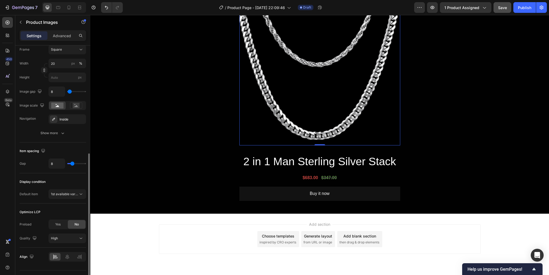
scroll to position [214, 0]
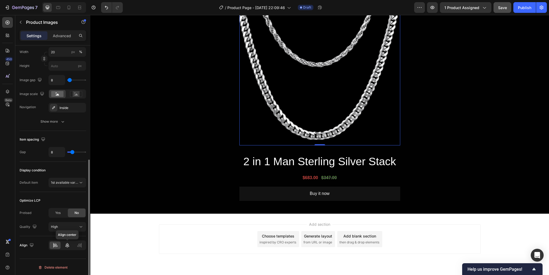
click at [68, 247] on icon at bounding box center [67, 245] width 5 height 5
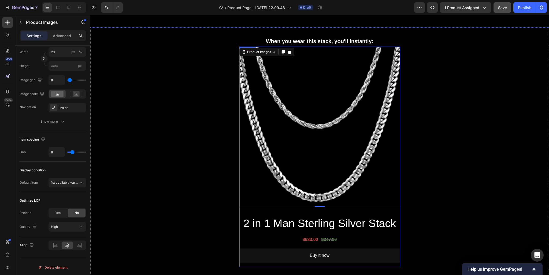
scroll to position [615, 0]
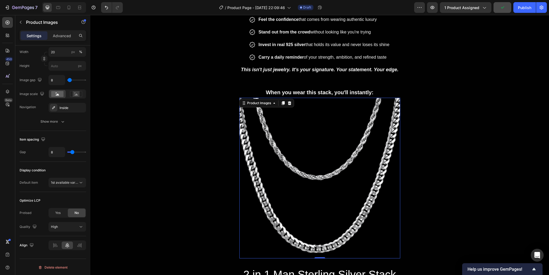
click at [419, 132] on div "When you wear this stack, you'll instantly: Text Block Product Images 0 2 in 1 …" at bounding box center [319, 202] width 458 height 231
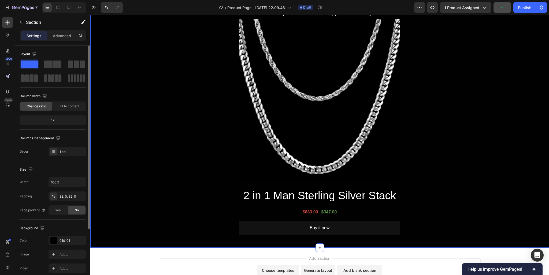
scroll to position [700, 0]
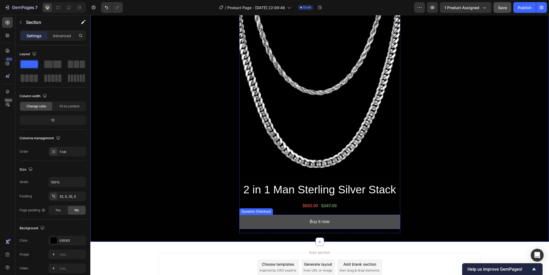
click at [330, 220] on button "Buy it now" at bounding box center [319, 222] width 161 height 14
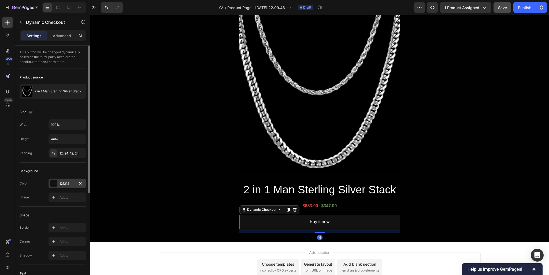
click at [57, 183] on div at bounding box center [53, 183] width 7 height 7
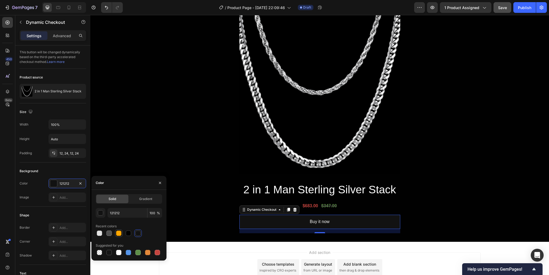
click at [120, 236] on div at bounding box center [118, 233] width 5 height 5
type input "FFA600"
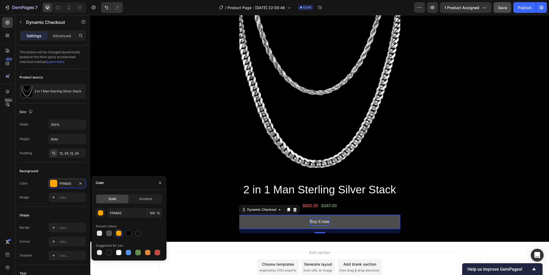
click at [316, 220] on div "Buy it now" at bounding box center [320, 222] width 20 height 8
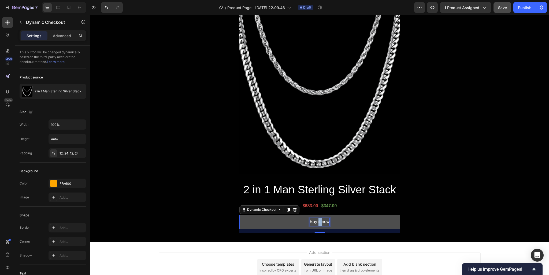
click at [316, 220] on p "Buy it now" at bounding box center [320, 222] width 20 height 8
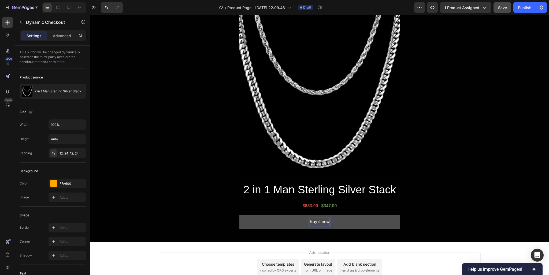
click at [316, 220] on p "Buy it now" at bounding box center [320, 222] width 20 height 8
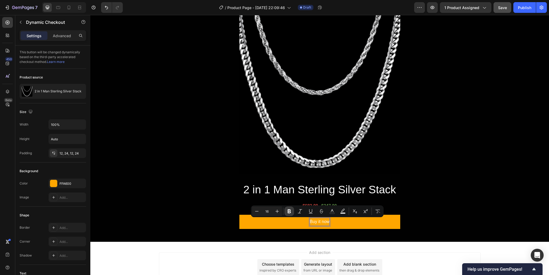
click at [286, 212] on button "Bold" at bounding box center [289, 212] width 10 height 10
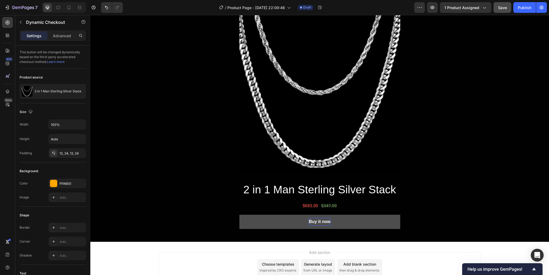
click at [310, 221] on strong "Buy it now" at bounding box center [320, 221] width 22 height 5
click at [315, 221] on strong "Buy it now" at bounding box center [320, 221] width 22 height 5
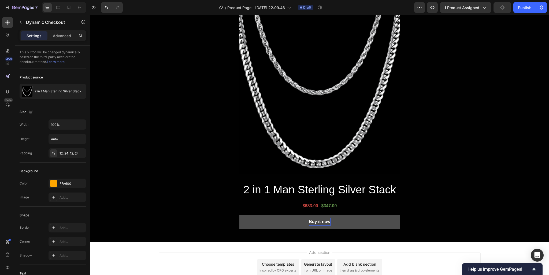
click at [315, 221] on strong "Buy it now" at bounding box center [320, 221] width 22 height 5
click at [326, 221] on strong "Buy it now" at bounding box center [320, 221] width 22 height 5
click at [347, 217] on button "Buy it now" at bounding box center [319, 222] width 161 height 14
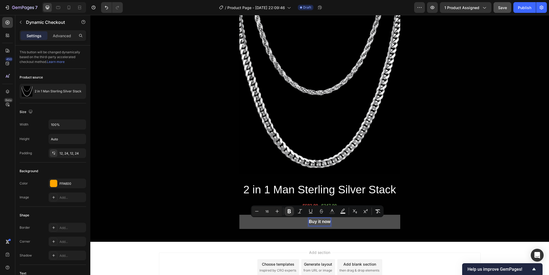
click at [319, 221] on strong "Buy it now" at bounding box center [320, 221] width 22 height 5
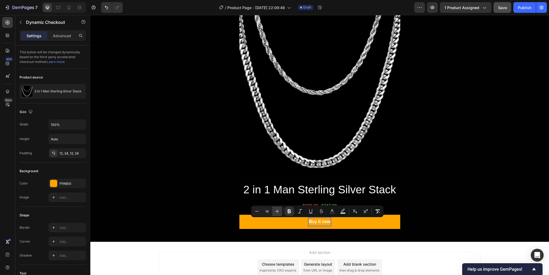
click at [279, 212] on icon "Editor contextual toolbar" at bounding box center [276, 211] width 5 height 5
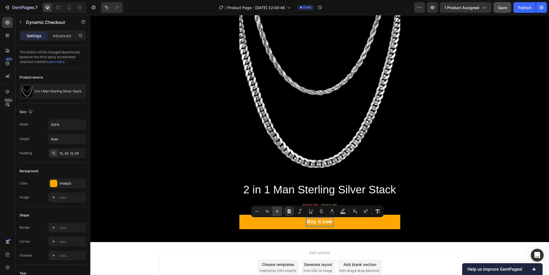
click at [279, 212] on icon "Editor contextual toolbar" at bounding box center [276, 211] width 5 height 5
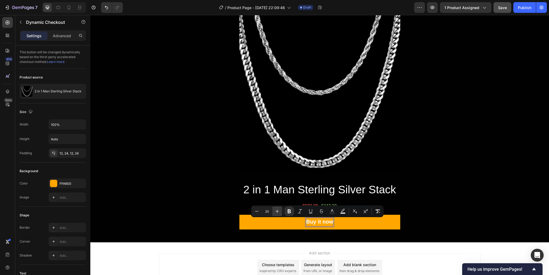
click at [279, 212] on icon "Editor contextual toolbar" at bounding box center [276, 211] width 5 height 5
type input "24"
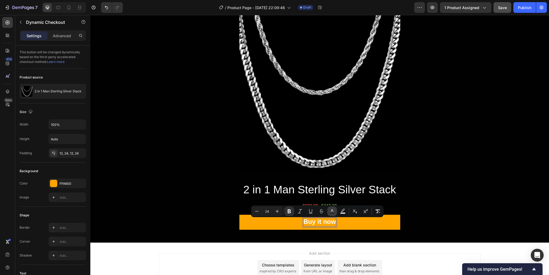
click at [329, 212] on button "Text Color" at bounding box center [332, 212] width 10 height 10
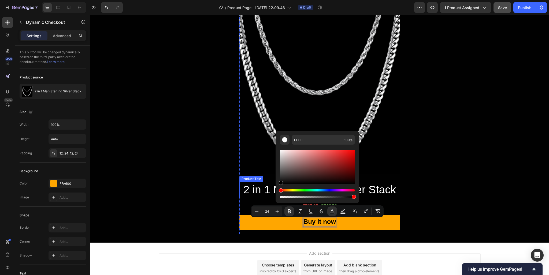
type input "000000"
drag, startPoint x: 373, startPoint y: 195, endPoint x: 268, endPoint y: 192, distance: 105.0
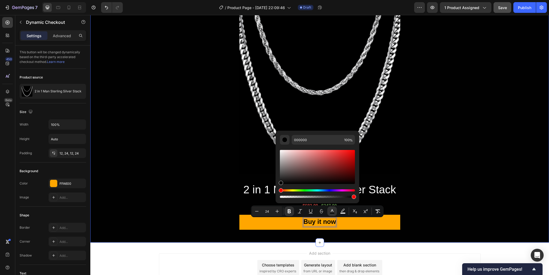
click at [432, 185] on div "When you wear this stack, you'll instantly: Text Block Product Images 2 in 1 Ma…" at bounding box center [319, 118] width 458 height 232
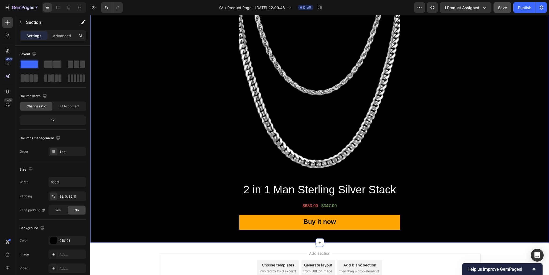
click at [430, 186] on div "When you wear this stack, you'll instantly: Text Block Product Images 2 in 1 Ma…" at bounding box center [319, 118] width 458 height 232
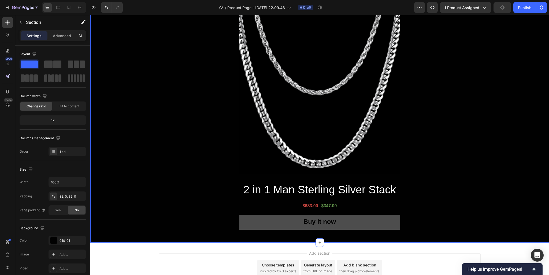
click at [382, 219] on button "Buy it now" at bounding box center [319, 222] width 161 height 15
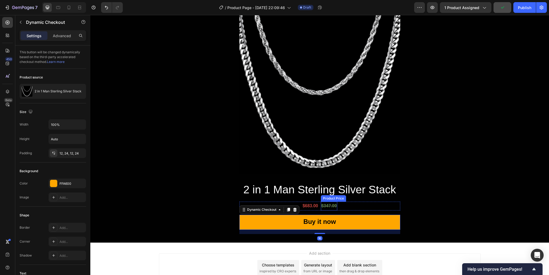
click at [334, 208] on div "$347.00" at bounding box center [329, 206] width 17 height 9
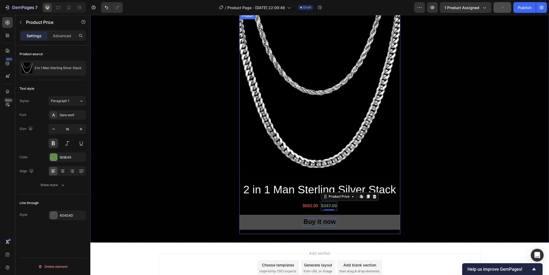
click at [313, 221] on strong "Buy it now" at bounding box center [319, 221] width 32 height 7
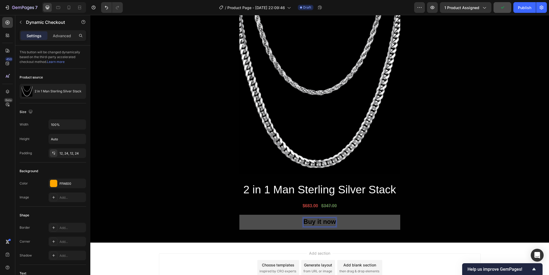
click at [313, 221] on strong "Buy it now" at bounding box center [319, 221] width 32 height 7
click at [279, 223] on strong "HCLAIM YOUR STACK NOW" at bounding box center [319, 221] width 86 height 7
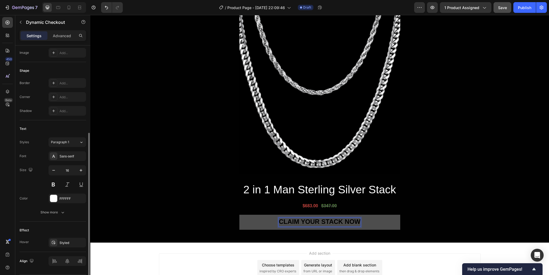
scroll to position [160, 0]
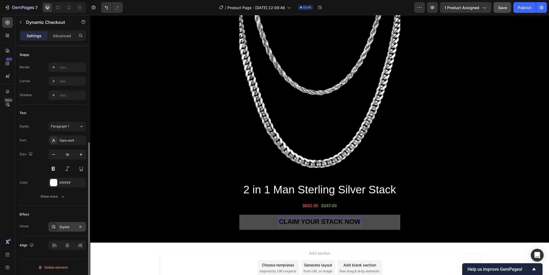
click at [70, 223] on div "Styled" at bounding box center [67, 227] width 38 height 10
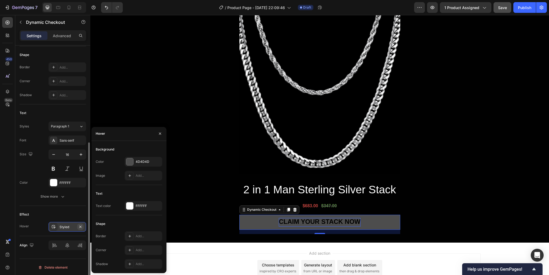
click at [80, 226] on icon "button" at bounding box center [80, 227] width 2 height 2
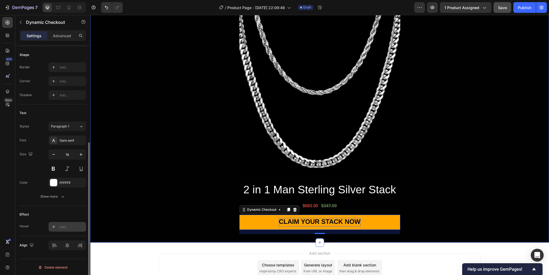
click at [421, 215] on div "When you wear this stack, you'll instantly: Text Block Product Images 2 in 1 Ma…" at bounding box center [319, 118] width 458 height 232
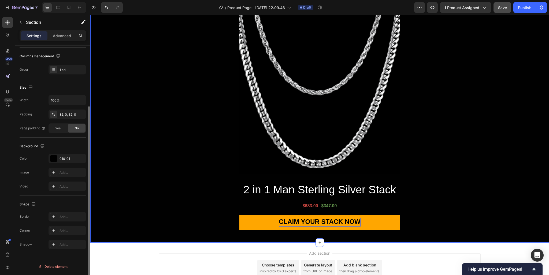
scroll to position [0, 0]
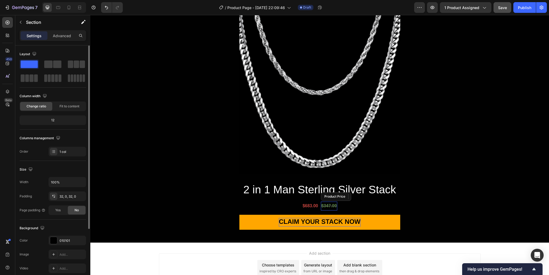
click at [326, 207] on div "$347.00" at bounding box center [329, 206] width 17 height 9
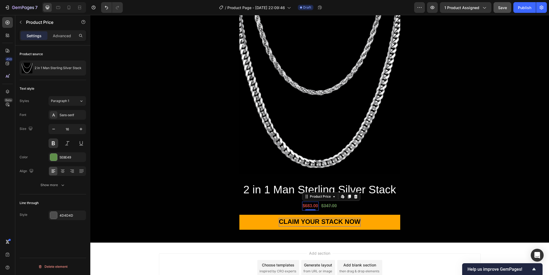
click at [303, 207] on div "$683.00" at bounding box center [310, 206] width 17 height 9
click at [325, 207] on div "$347.00" at bounding box center [329, 206] width 17 height 9
click at [343, 198] on div "Product Price" at bounding box center [338, 196] width 23 height 5
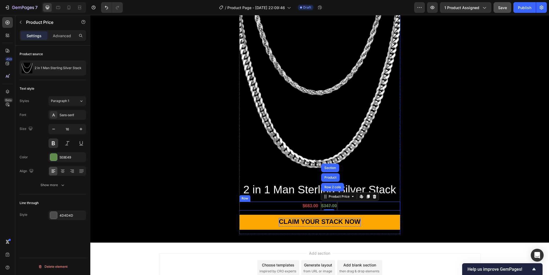
click at [345, 206] on div "$683.00 Product Price Product Price $347.00 Product Price Row 2 cols Product Se…" at bounding box center [319, 206] width 161 height 9
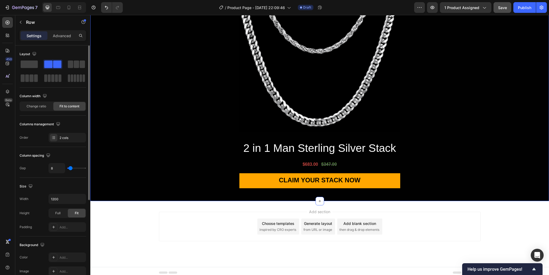
scroll to position [744, 0]
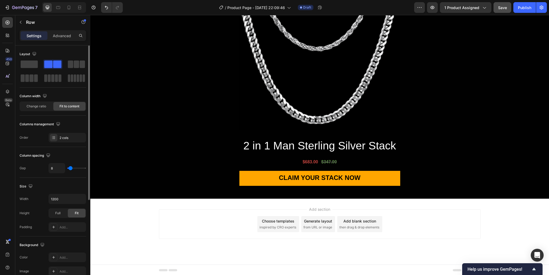
click at [319, 207] on span "Add section" at bounding box center [319, 210] width 25 height 6
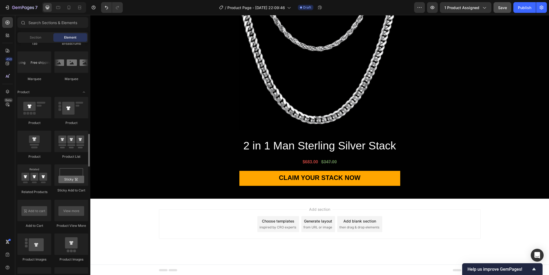
click at [372, 210] on div "Add section Choose templates inspired by CRO experts Generate layout from URL o…" at bounding box center [319, 224] width 321 height 29
click at [400, 224] on div "Add section Choose templates inspired by CRO experts Generate layout from URL o…" at bounding box center [319, 224] width 321 height 29
click at [357, 225] on div "Add blank section then drag & drop elements" at bounding box center [359, 224] width 45 height 16
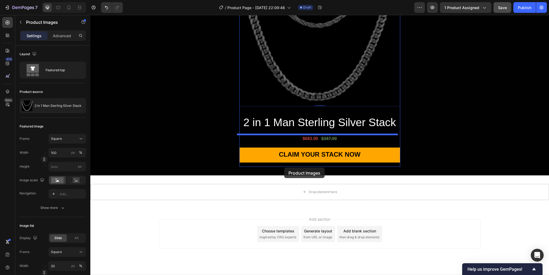
scroll to position [772, 0]
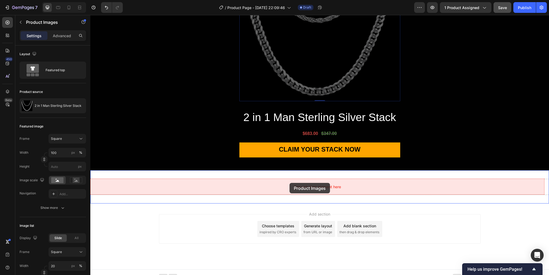
drag, startPoint x: 245, startPoint y: 51, endPoint x: 289, endPoint y: 183, distance: 139.7
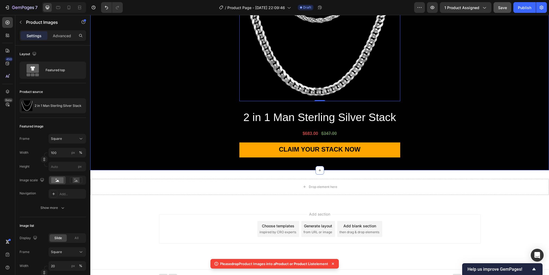
click at [375, 163] on div "When you wear this stack, you'll instantly: Text Block Product Images 0 2 in 1 …" at bounding box center [319, 45] width 458 height 249
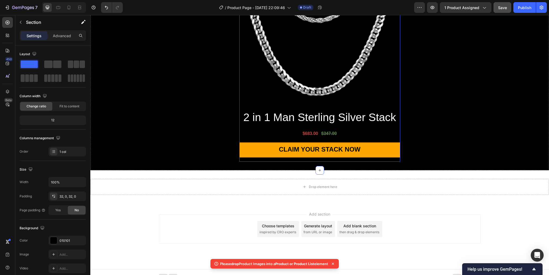
scroll to position [659, 0]
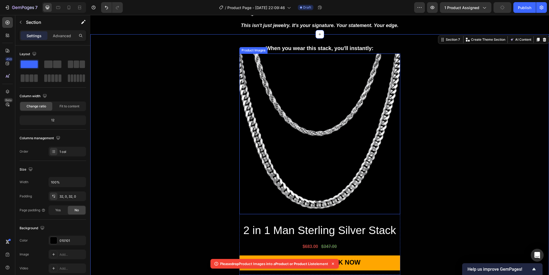
click at [250, 49] on div "Product Images" at bounding box center [253, 50] width 26 height 5
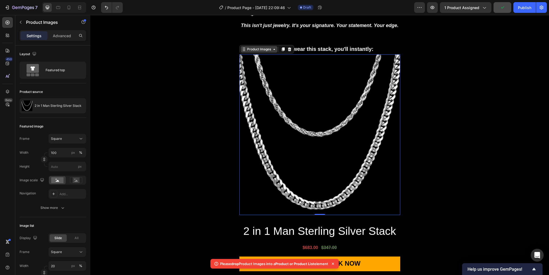
click at [256, 50] on div "Product Images" at bounding box center [259, 49] width 26 height 5
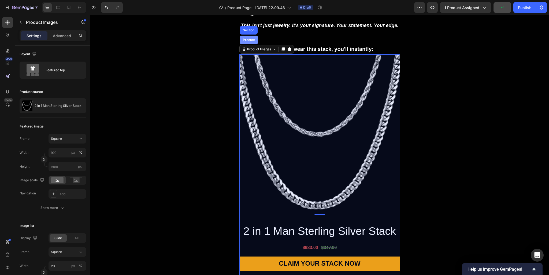
click at [250, 36] on div "Product" at bounding box center [249, 40] width 18 height 9
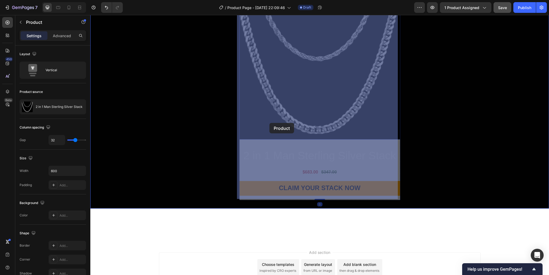
scroll to position [772, 0]
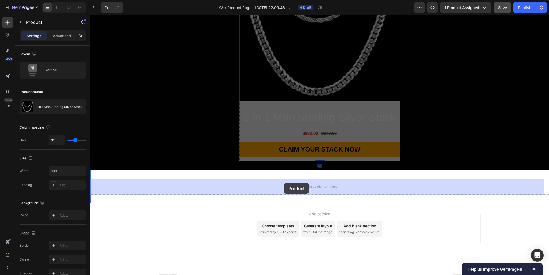
drag, startPoint x: 248, startPoint y: 47, endPoint x: 284, endPoint y: 181, distance: 139.5
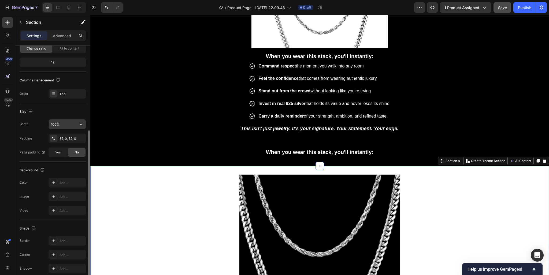
scroll to position [81, 0]
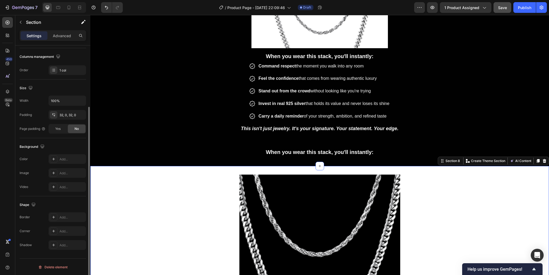
click at [73, 164] on div "The changes might be hidden by the video. Color Add... Image Add... Video Add..." at bounding box center [53, 173] width 66 height 38
click at [73, 160] on div "Add..." at bounding box center [71, 159] width 25 height 5
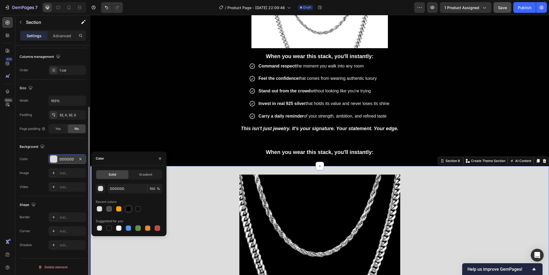
click at [130, 208] on div at bounding box center [128, 208] width 5 height 5
type input "010101"
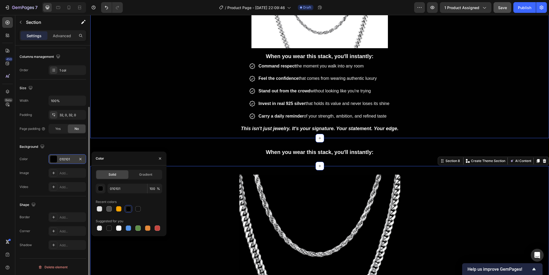
click at [203, 136] on div "Image When you wear this stack, you'll instantly: Text Block Command respect th…" at bounding box center [319, 62] width 458 height 151
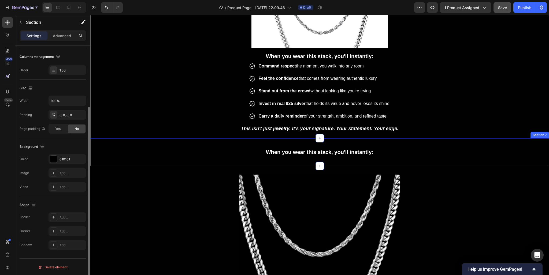
click at [347, 156] on div "When you wear this stack, you'll instantly:" at bounding box center [319, 152] width 458 height 11
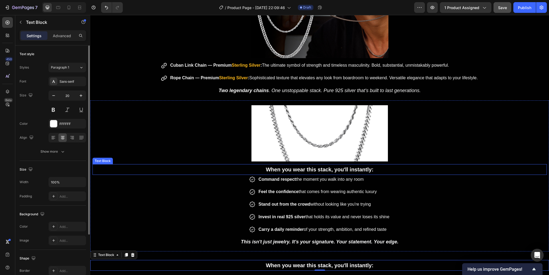
scroll to position [528, 0]
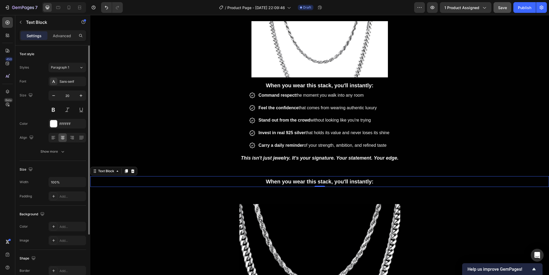
click at [315, 179] on strong "When you wear this stack, you'll instantly:" at bounding box center [320, 182] width 108 height 6
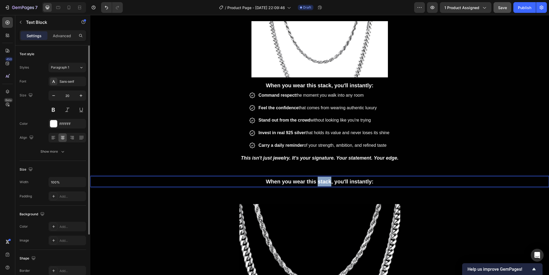
click at [315, 179] on strong "When you wear this stack, you'll instantly:" at bounding box center [320, 182] width 108 height 6
click at [237, 179] on strong "🔥 To make this offer absolutely irresistible, today you'll also receive:" at bounding box center [319, 182] width 181 height 6
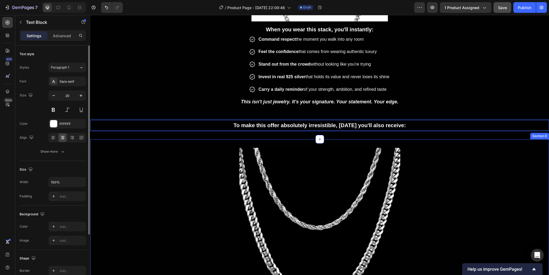
scroll to position [584, 0]
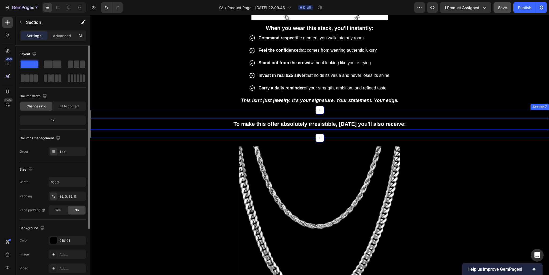
click at [413, 130] on div "To make this offer absolutely irresistible, today you'll also receive: Text Blo…" at bounding box center [319, 124] width 458 height 28
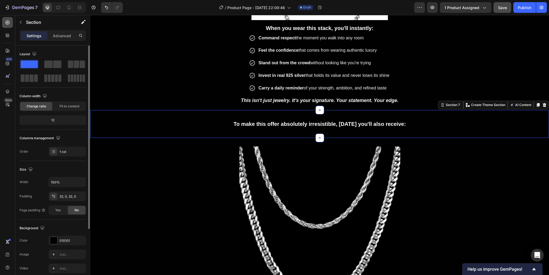
click at [6, 24] on icon at bounding box center [7, 22] width 5 height 5
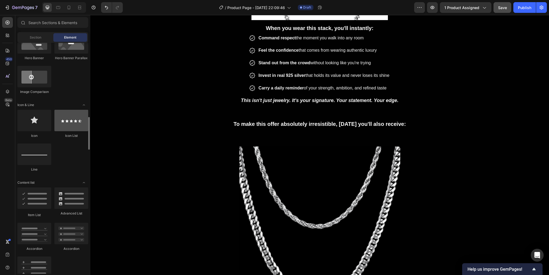
scroll to position [318, 0]
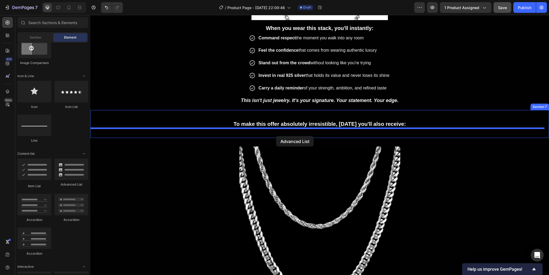
drag, startPoint x: 159, startPoint y: 190, endPoint x: 276, endPoint y: 136, distance: 128.8
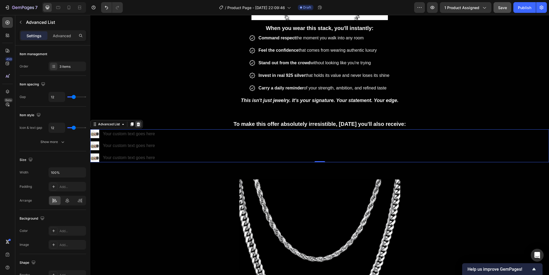
click at [140, 124] on icon at bounding box center [138, 124] width 4 height 4
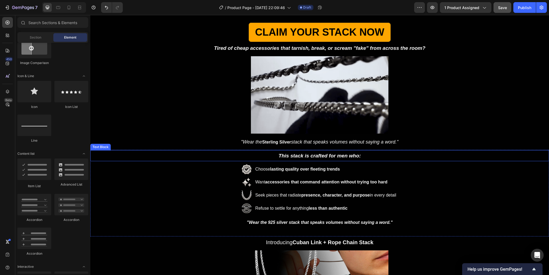
scroll to position [188, 0]
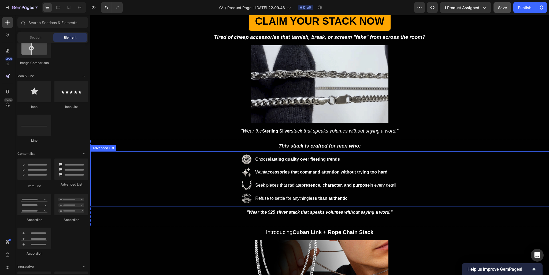
click at [140, 154] on div "Image Choose lasting quality over fleeting trends Text Block Image Want accesso…" at bounding box center [319, 178] width 458 height 55
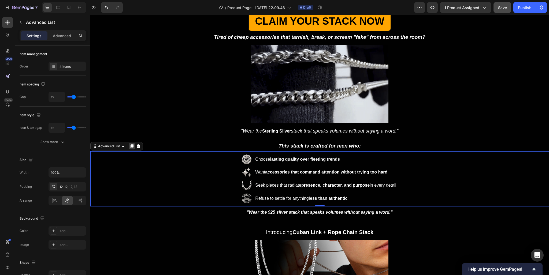
click at [130, 147] on div at bounding box center [132, 146] width 6 height 6
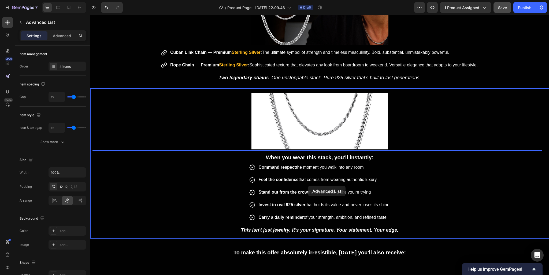
scroll to position [556, 0]
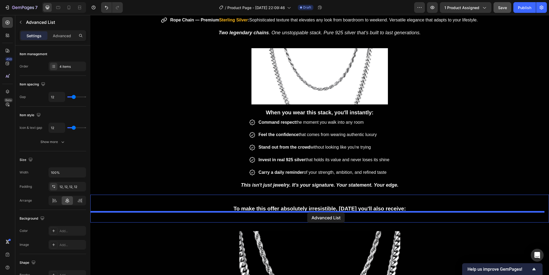
drag, startPoint x: 104, startPoint y: 200, endPoint x: 307, endPoint y: 213, distance: 203.7
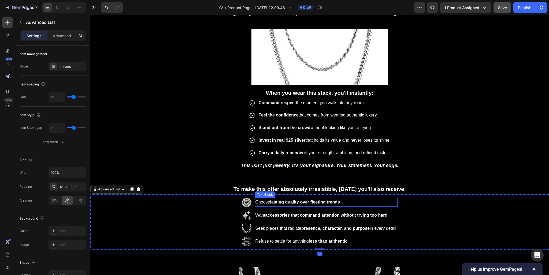
scroll to position [584, 0]
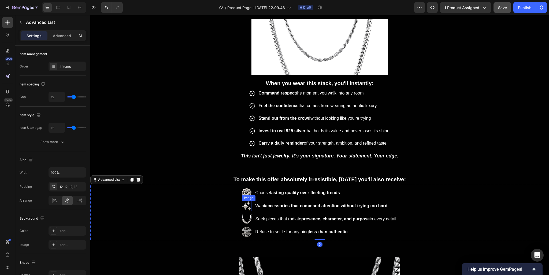
click at [244, 196] on div "Image" at bounding box center [249, 198] width 12 height 5
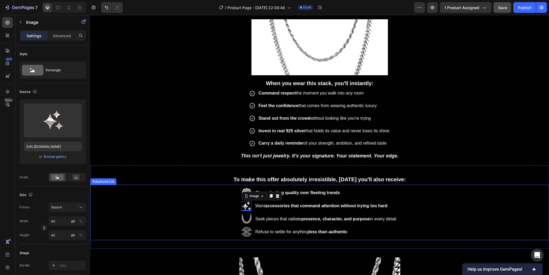
click at [223, 199] on div "Image Choose lasting quality over fleeting trends Text Block Image 0 Want acces…" at bounding box center [319, 212] width 458 height 55
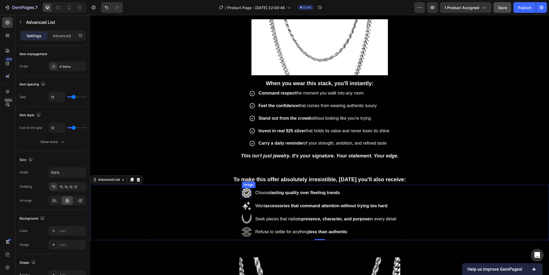
click at [243, 194] on img at bounding box center [247, 193] width 10 height 10
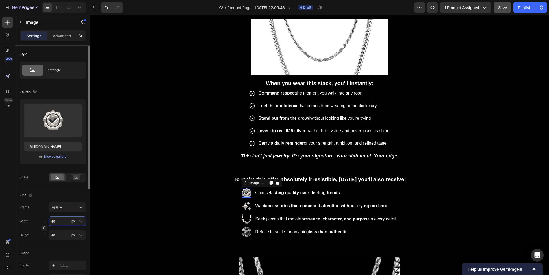
click at [59, 221] on input "40" at bounding box center [67, 221] width 38 height 10
click at [66, 235] on p "Full 100%" at bounding box center [66, 233] width 31 height 5
type input "100"
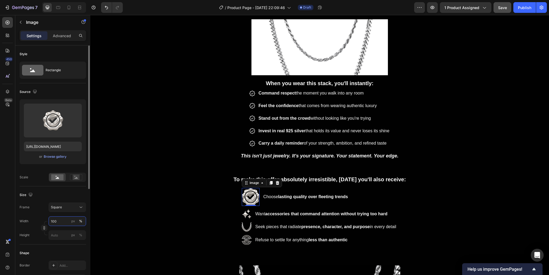
click at [60, 220] on input "100" at bounding box center [67, 221] width 38 height 10
click at [67, 215] on div "Frame Square Width 100 px % Height px %" at bounding box center [53, 222] width 66 height 38
click at [58, 121] on label at bounding box center [53, 121] width 58 height 34
click at [58, 125] on input "file" at bounding box center [52, 129] width 37 height 9
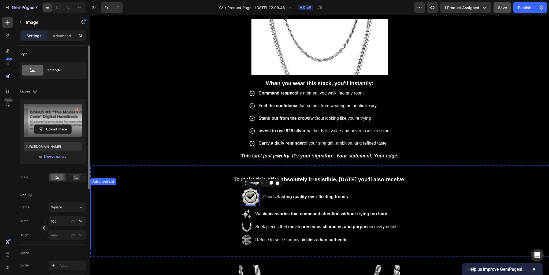
type input "https://cdn.shopify.com/s/files/1/0905/6898/2806/files/gempages_586501305086772…"
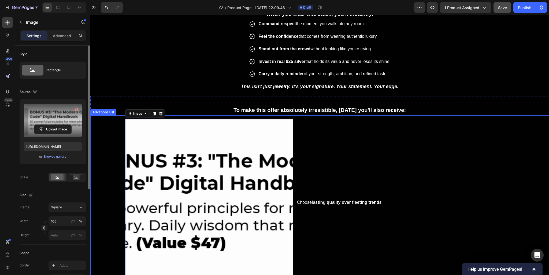
scroll to position [697, 0]
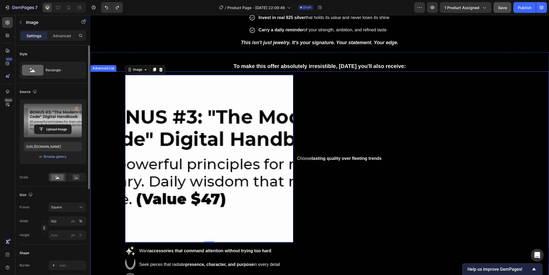
click at [312, 137] on li "Image 0 Choose lasting quality over fleeting trends Text Block" at bounding box center [319, 159] width 389 height 168
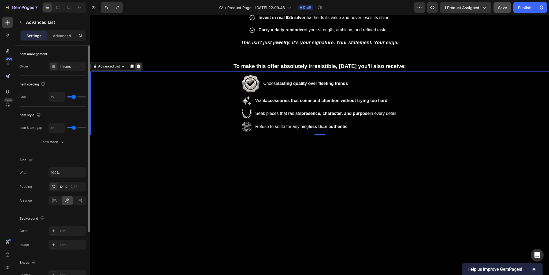
click at [138, 65] on icon at bounding box center [138, 67] width 3 height 4
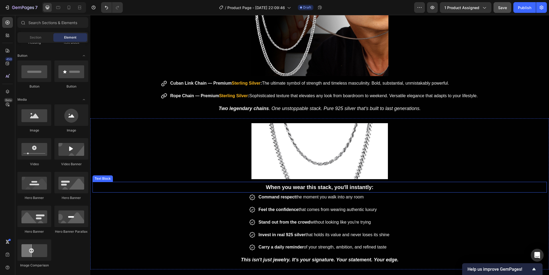
scroll to position [505, 0]
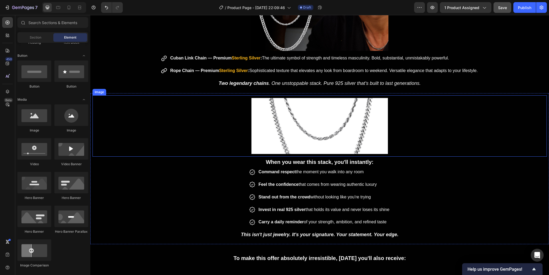
click at [354, 119] on img at bounding box center [319, 126] width 136 height 56
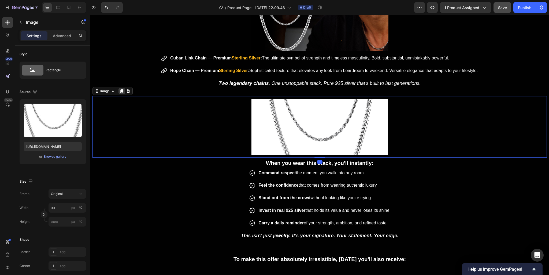
click at [121, 92] on div at bounding box center [121, 91] width 6 height 6
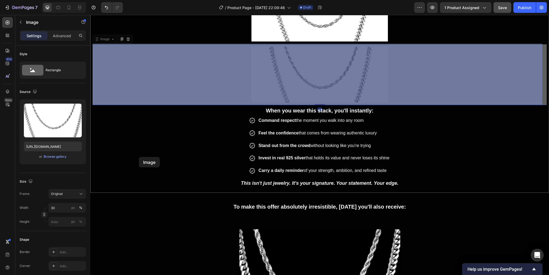
scroll to position [618, 0]
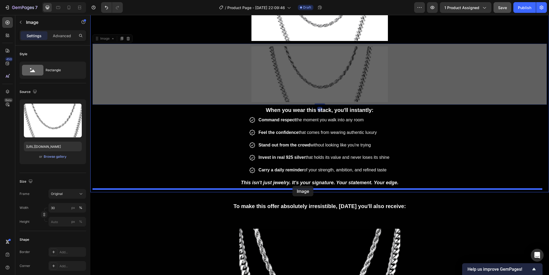
drag, startPoint x: 105, startPoint y: 152, endPoint x: 292, endPoint y: 186, distance: 190.0
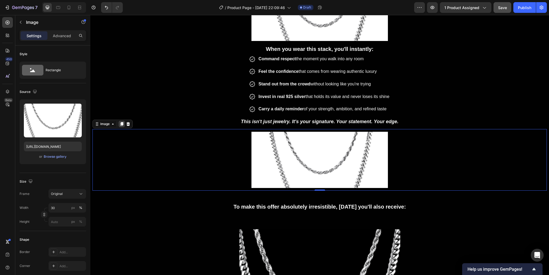
click at [123, 122] on icon at bounding box center [121, 124] width 3 height 4
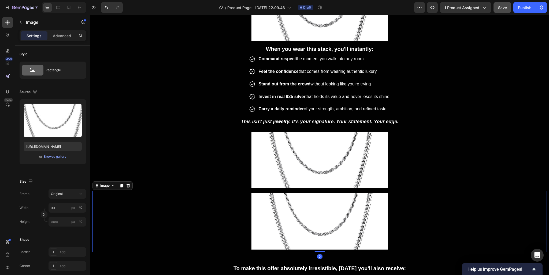
click at [123, 122] on p "This isn't just jewelry. It's your signature. Your statement. Your edge." at bounding box center [319, 122] width 449 height 10
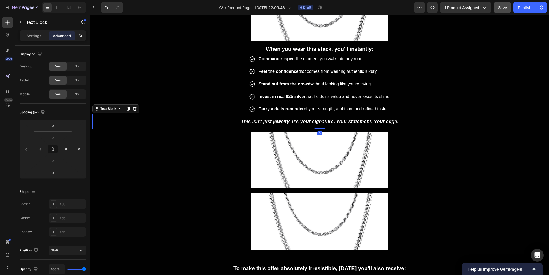
click at [146, 148] on div at bounding box center [319, 160] width 454 height 56
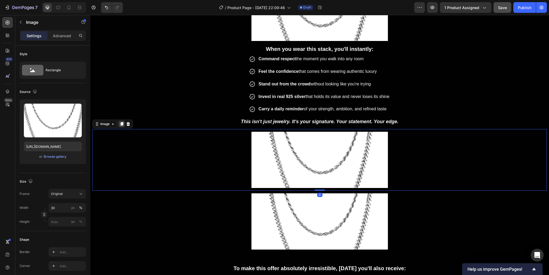
click at [122, 122] on icon at bounding box center [121, 124] width 3 height 4
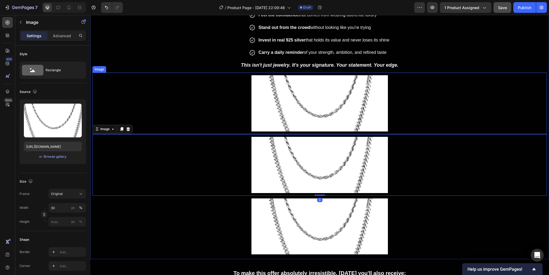
scroll to position [675, 0]
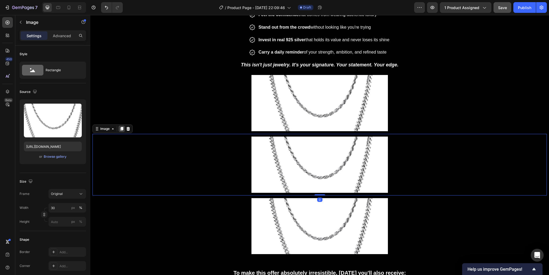
click at [121, 128] on icon at bounding box center [121, 129] width 4 height 4
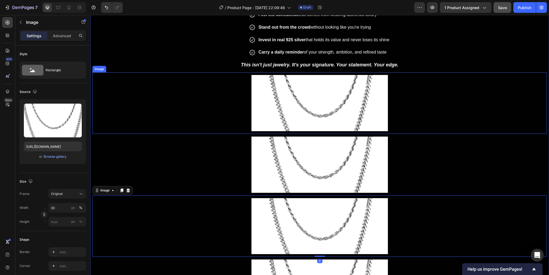
click at [321, 121] on img at bounding box center [319, 103] width 136 height 56
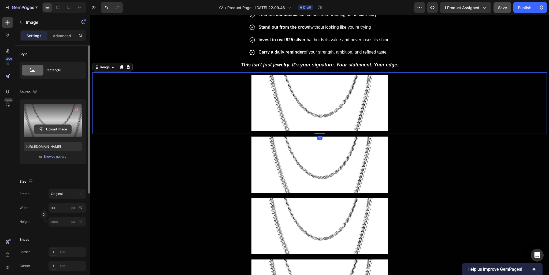
click at [58, 132] on input "file" at bounding box center [52, 129] width 37 height 9
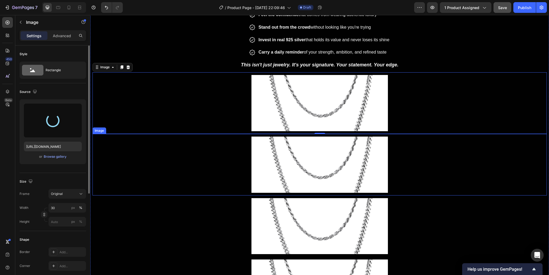
type input "https://cdn.shopify.com/s/files/1/0905/6898/2806/files/gempages_586501305086772…"
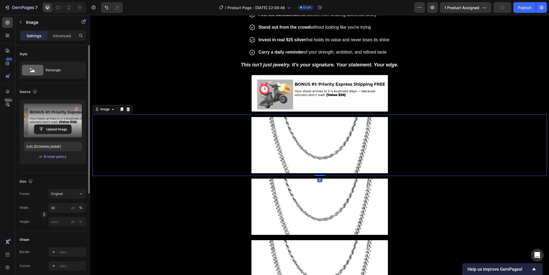
click at [307, 151] on img at bounding box center [319, 145] width 136 height 56
click at [55, 131] on input "file" at bounding box center [52, 129] width 37 height 9
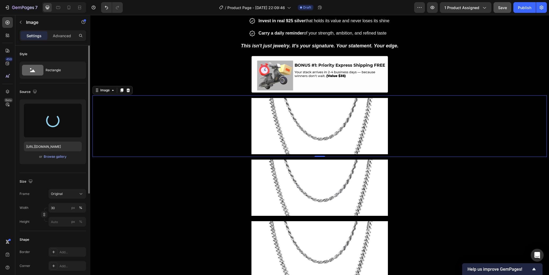
scroll to position [703, 0]
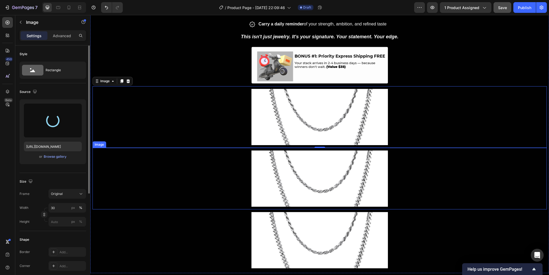
type input "https://cdn.shopify.com/s/files/1/0905/6898/2806/files/gempages_586501305086772…"
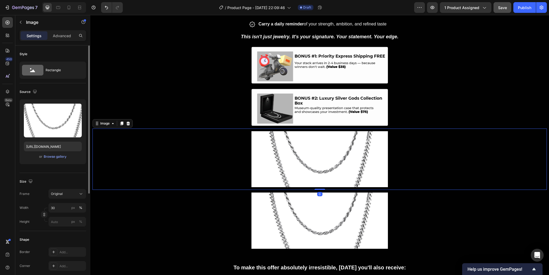
click at [311, 162] on img at bounding box center [319, 159] width 136 height 56
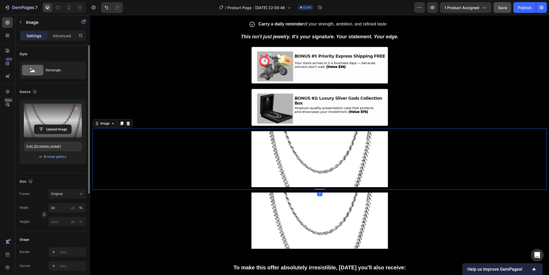
click at [57, 135] on label at bounding box center [53, 121] width 58 height 34
click at [57, 134] on input "file" at bounding box center [52, 129] width 37 height 9
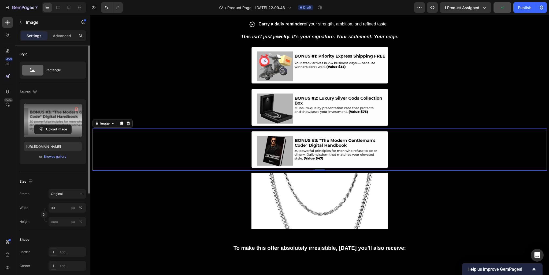
type input "https://cdn.shopify.com/s/files/1/0905/6898/2806/files/gempages_586501305086772…"
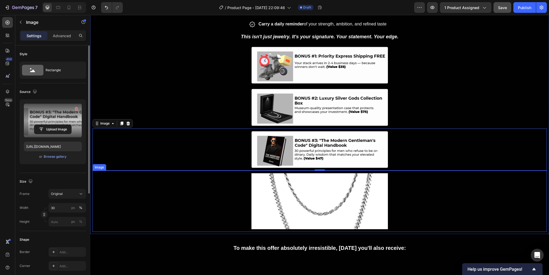
click at [323, 186] on img at bounding box center [319, 201] width 136 height 56
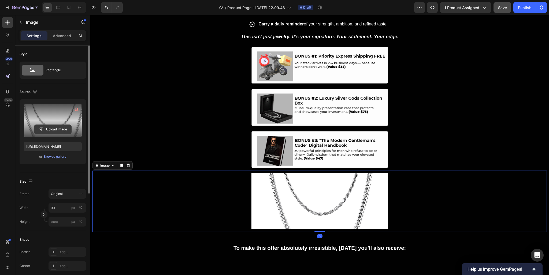
click at [53, 128] on input "file" at bounding box center [52, 129] width 37 height 9
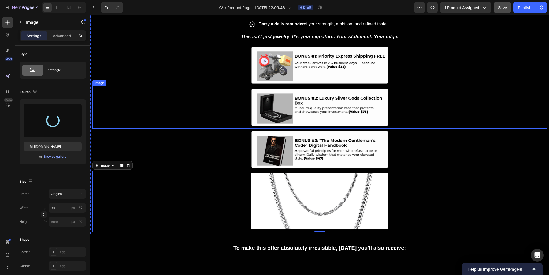
type input "https://cdn.shopify.com/s/files/1/0905/6898/2806/files/gempages_586501305086772…"
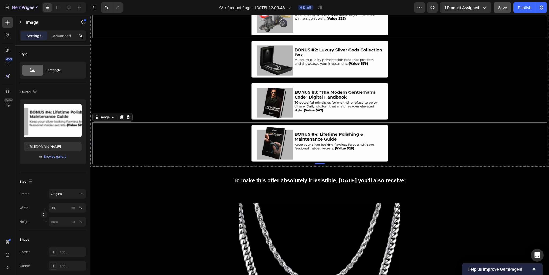
scroll to position [760, 0]
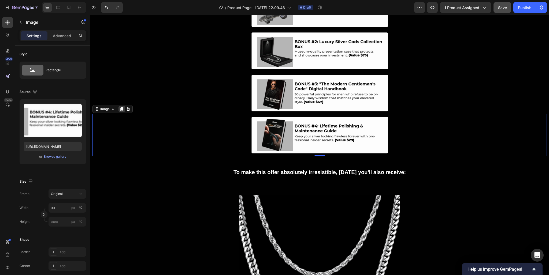
click at [120, 108] on icon at bounding box center [121, 109] width 4 height 4
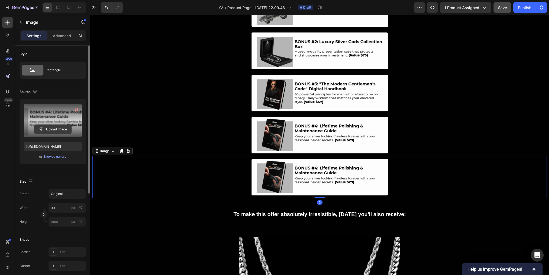
click at [53, 129] on input "file" at bounding box center [52, 129] width 37 height 9
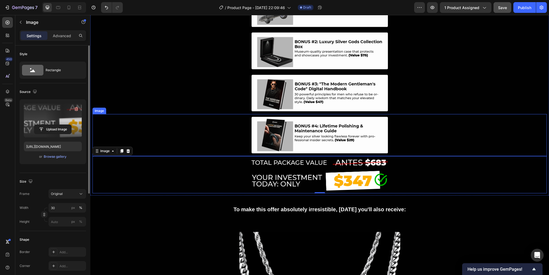
type input "https://cdn.shopify.com/s/files/1/0905/6898/2806/files/gempages_586501305086772…"
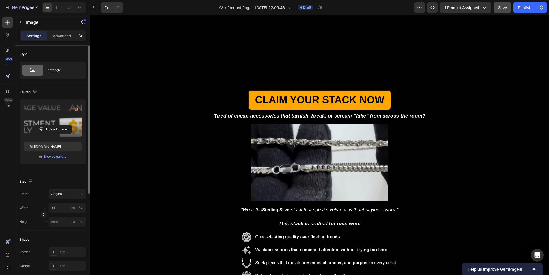
scroll to position [53, 0]
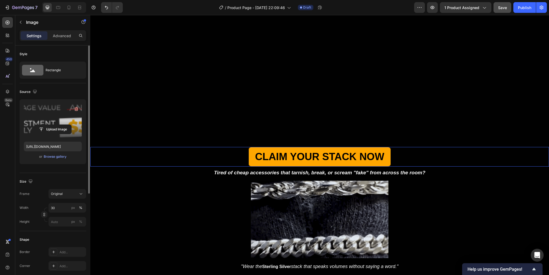
click at [391, 157] on div "CLAIM YOUR STACK NOW Button" at bounding box center [319, 157] width 458 height 20
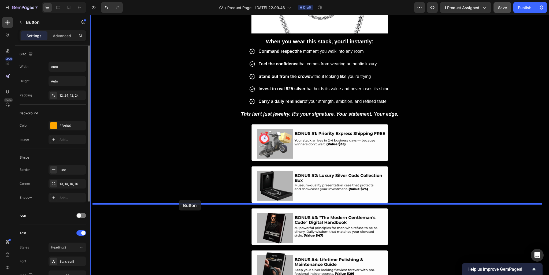
scroll to position [703, 0]
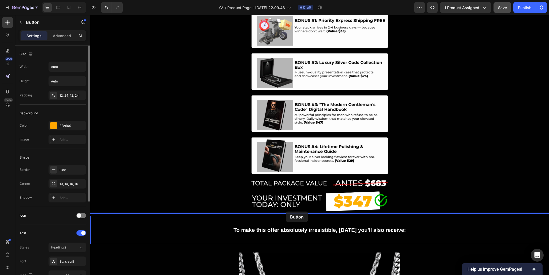
drag, startPoint x: 100, startPoint y: 163, endPoint x: 286, endPoint y: 212, distance: 191.4
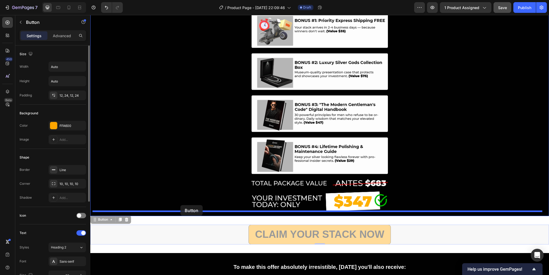
drag, startPoint x: 104, startPoint y: 217, endPoint x: 181, endPoint y: 205, distance: 77.5
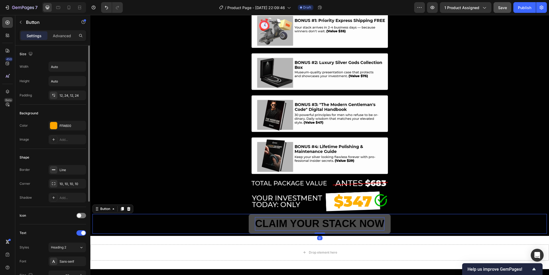
click at [323, 223] on p "CLAIM YOUR STACK NOW" at bounding box center [319, 223] width 129 height 13
click at [316, 222] on p "CLAIM YOUR STACK NOW" at bounding box center [319, 223] width 129 height 13
click at [358, 220] on p "CLAIM YOURS STACK NOW" at bounding box center [320, 223] width 136 height 13
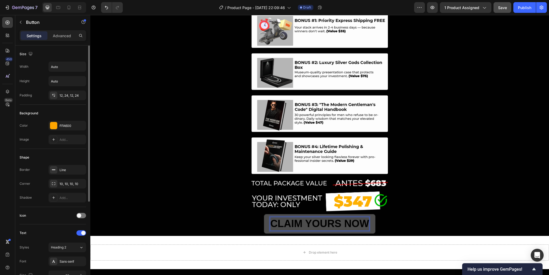
click at [391, 218] on div "CLAIM YOURS NOW Button 0" at bounding box center [319, 224] width 454 height 20
click at [335, 224] on p "CLAIM YOURS NOW" at bounding box center [319, 223] width 99 height 13
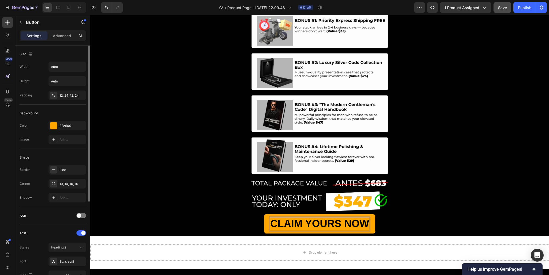
click at [400, 214] on div "CLAIM YOURS NOW Button 0" at bounding box center [319, 224] width 454 height 20
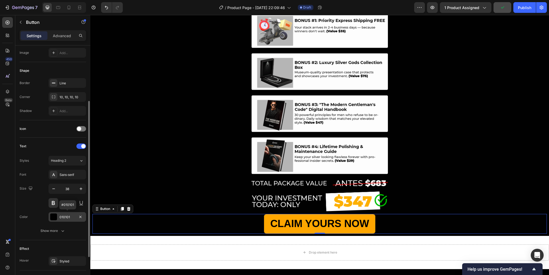
scroll to position [138, 0]
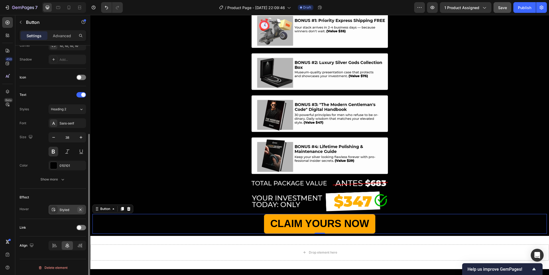
click at [80, 208] on icon "button" at bounding box center [80, 210] width 4 height 4
click at [414, 215] on div "CLAIM YOURS NOW Button 0" at bounding box center [319, 224] width 454 height 20
click at [413, 194] on div at bounding box center [319, 195] width 454 height 32
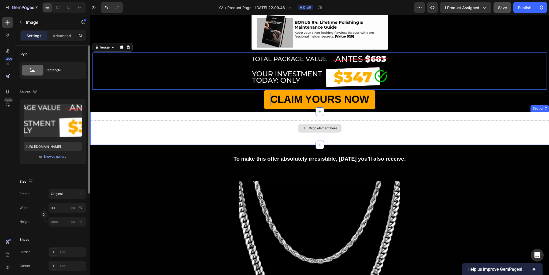
scroll to position [817, 0]
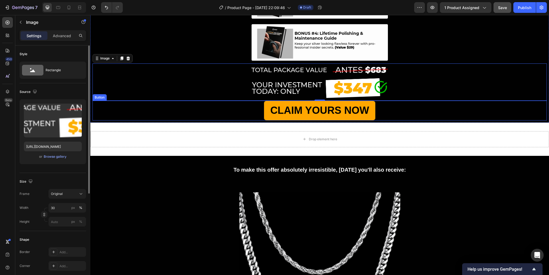
click at [402, 113] on div "CLAIM YOURS NOW Button" at bounding box center [319, 111] width 454 height 20
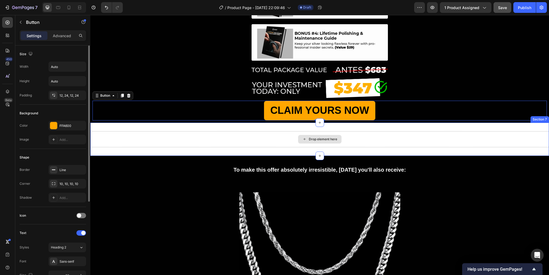
click at [189, 140] on div "Drop element here" at bounding box center [319, 139] width 458 height 16
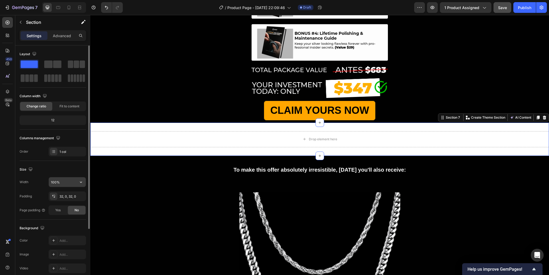
scroll to position [58, 0]
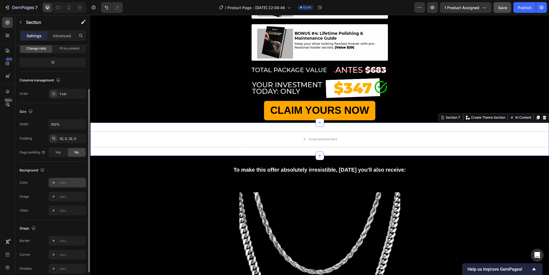
click at [69, 183] on div "Add..." at bounding box center [71, 183] width 25 height 5
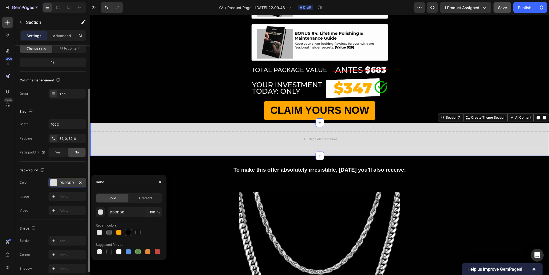
click at [129, 232] on div at bounding box center [128, 232] width 5 height 5
type input "010101"
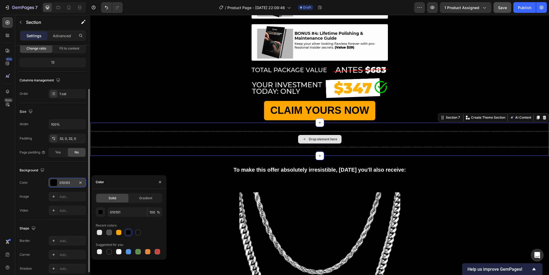
click at [316, 137] on div "Drop element here" at bounding box center [323, 139] width 28 height 4
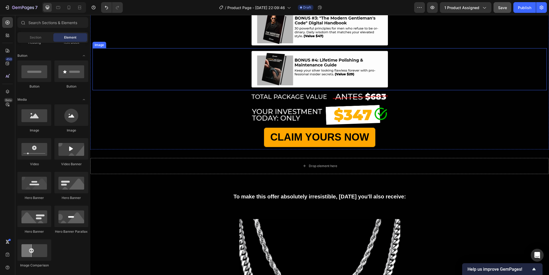
scroll to position [760, 0]
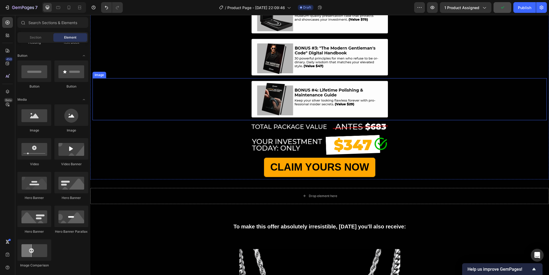
click at [130, 84] on div at bounding box center [319, 99] width 454 height 37
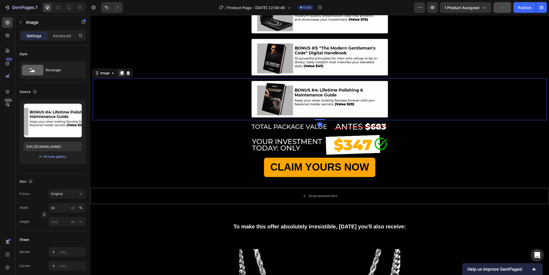
click at [121, 71] on icon at bounding box center [121, 73] width 3 height 4
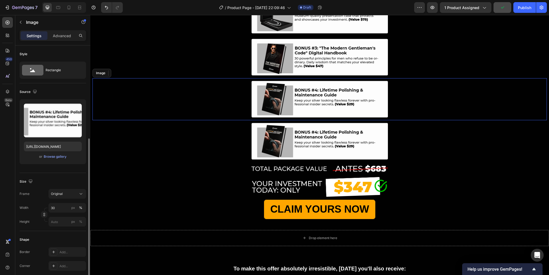
scroll to position [58, 0]
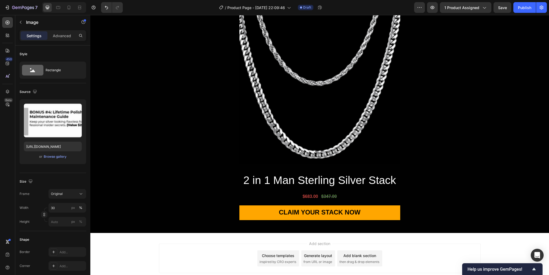
scroll to position [58, 0]
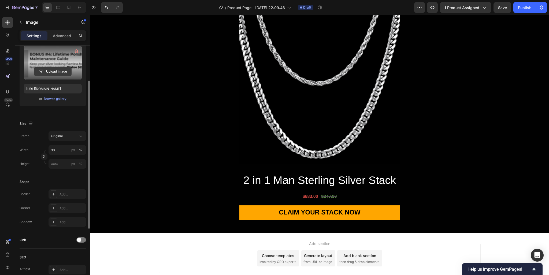
click at [50, 73] on input "file" at bounding box center [52, 71] width 37 height 9
type input "https://cdn.shopify.com/s/files/1/0905/6898/2806/files/gempages_586501305086772…"
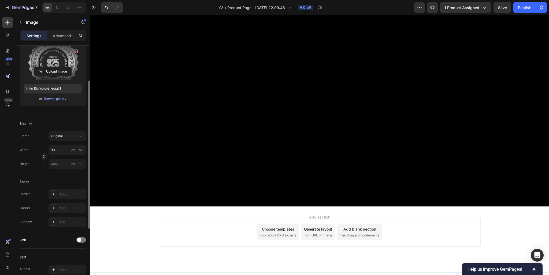
scroll to position [845, 0]
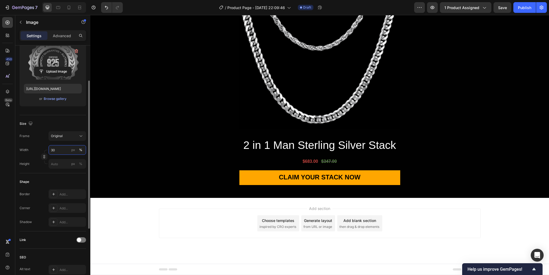
click at [60, 151] on input "30" at bounding box center [67, 150] width 38 height 10
click at [60, 151] on input "25" at bounding box center [67, 150] width 38 height 10
type input "20"
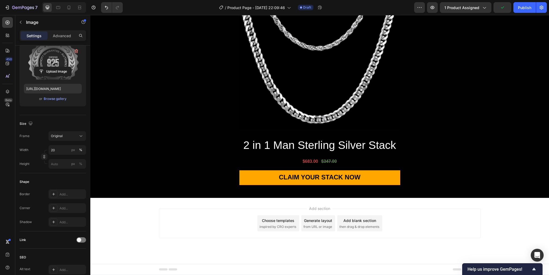
click at [53, 73] on input "file" at bounding box center [52, 71] width 37 height 9
type input "https://cdn.shopify.com/s/files/1/0905/6898/2806/files/gempages_586501305086772…"
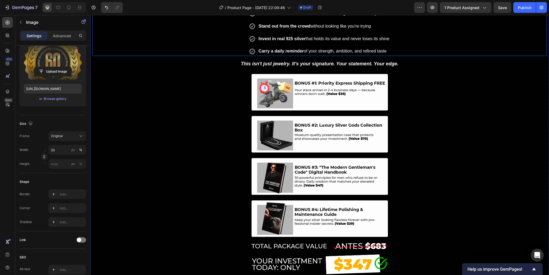
scroll to position [537, 0]
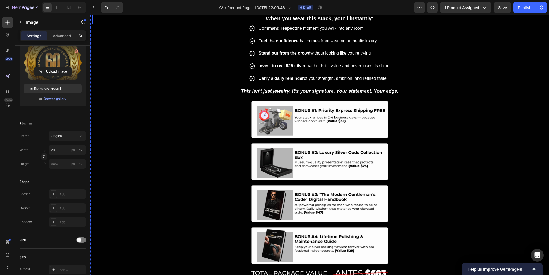
click at [319, 21] on strong "When you wear this stack, you'll instantly:" at bounding box center [320, 19] width 108 height 6
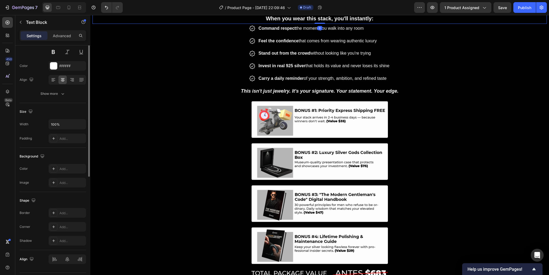
scroll to position [0, 0]
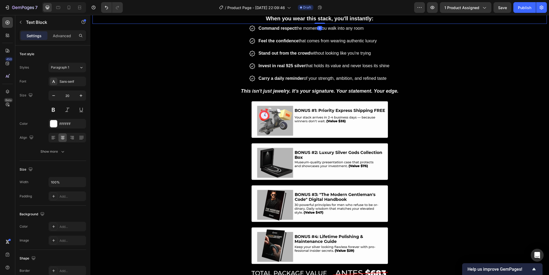
click at [129, 10] on icon at bounding box center [128, 8] width 3 height 4
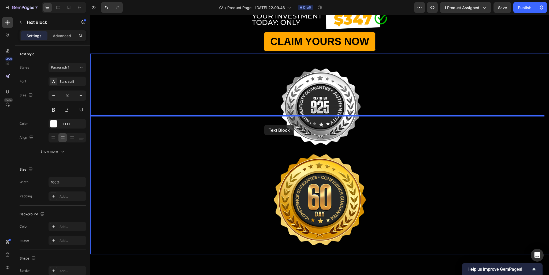
drag, startPoint x: 109, startPoint y: 76, endPoint x: 264, endPoint y: 125, distance: 162.5
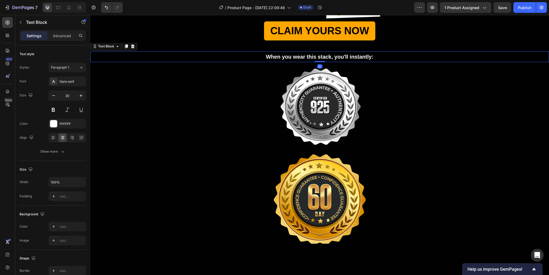
scroll to position [810, 0]
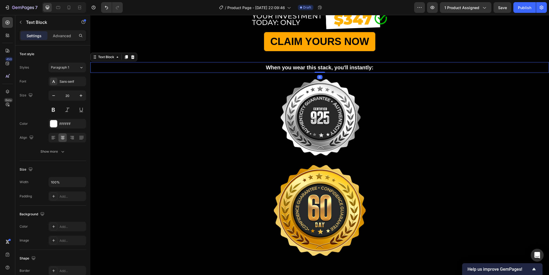
click at [297, 70] on strong "When you wear this stack, you'll instantly:" at bounding box center [320, 68] width 108 height 6
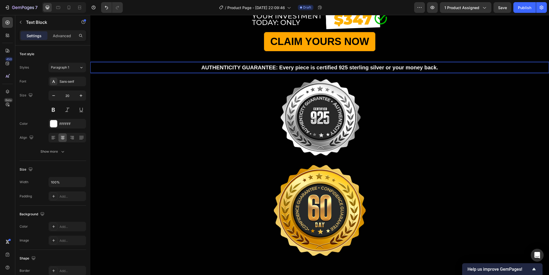
click at [277, 70] on strong "AUTHENTICITY GUARANTEE: Every piece is certified 925 sterling silver or your mo…" at bounding box center [319, 68] width 237 height 6
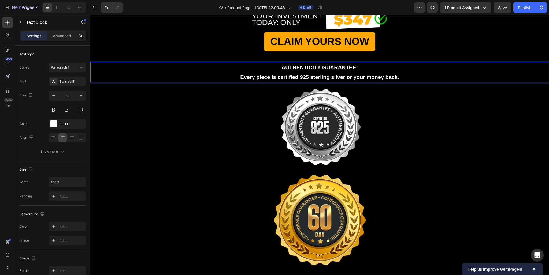
click at [313, 70] on strong "AUTHENTICITY GUARANTEE:" at bounding box center [319, 68] width 76 height 6
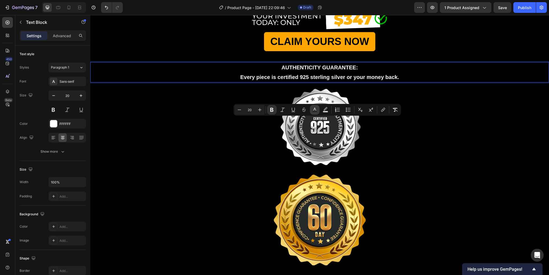
click at [316, 109] on icon "Editor contextual toolbar" at bounding box center [314, 109] width 5 height 5
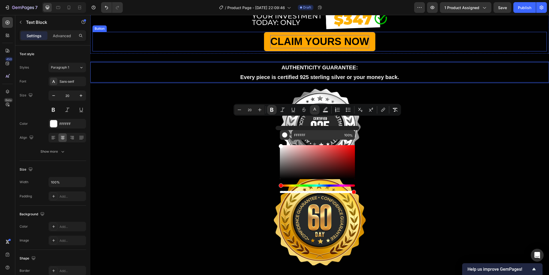
click at [352, 48] on p "CLAIM YOURS NOW" at bounding box center [319, 41] width 99 height 13
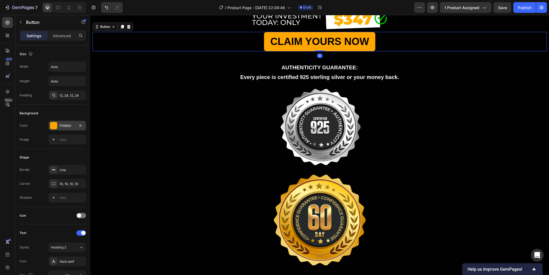
click at [70, 126] on div "FFA600" at bounding box center [67, 126] width 16 height 5
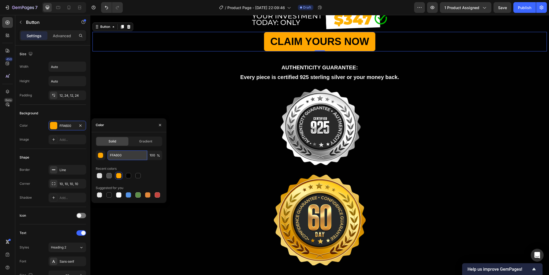
click at [121, 153] on input "FFA600" at bounding box center [127, 156] width 40 height 10
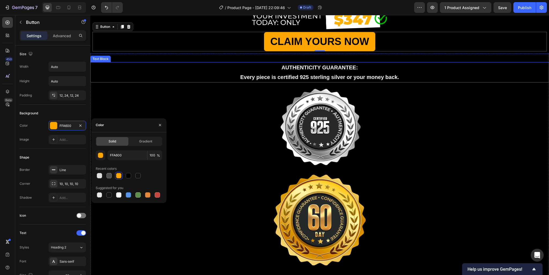
click at [317, 70] on strong "AUTHENTICITY GUARANTEE:" at bounding box center [319, 68] width 76 height 6
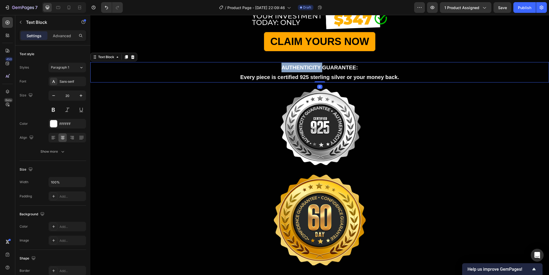
click at [301, 70] on strong "AUTHENTICITY GUARANTEE:" at bounding box center [319, 68] width 76 height 6
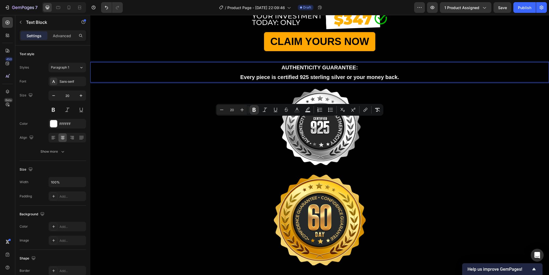
click at [301, 70] on strong "AUTHENTICITY GUARANTEE:" at bounding box center [319, 68] width 76 height 6
click at [315, 110] on icon "Editor contextual toolbar" at bounding box center [314, 109] width 5 height 5
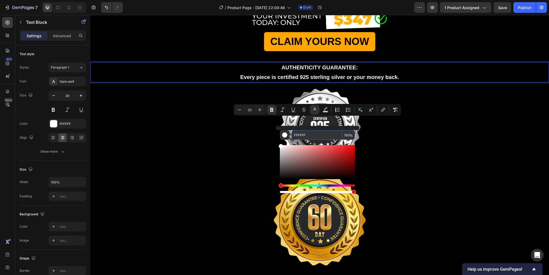
click at [312, 134] on input "FFFFFF" at bounding box center [316, 135] width 50 height 10
paste input "A600"
type input "FFA600"
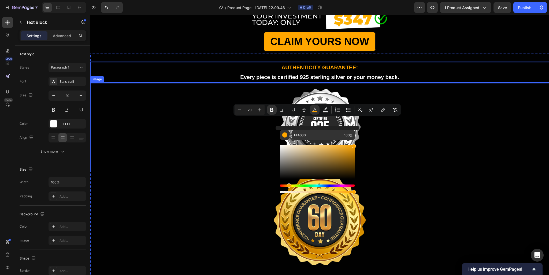
click at [409, 140] on div at bounding box center [319, 127] width 458 height 84
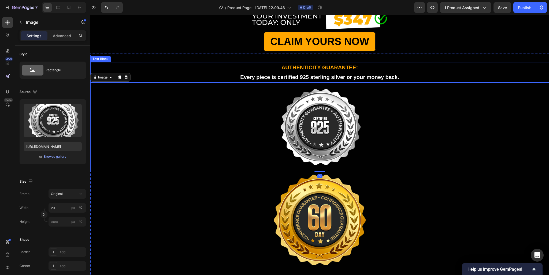
click at [326, 80] on strong "Every piece is certified 925 sterling silver or your money back." at bounding box center [319, 77] width 159 height 6
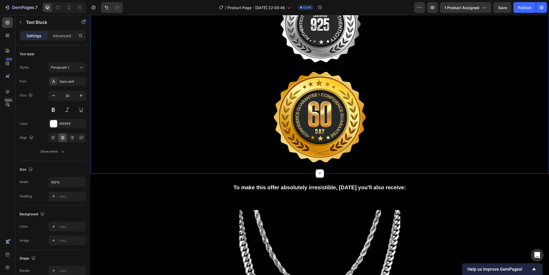
scroll to position [951, 0]
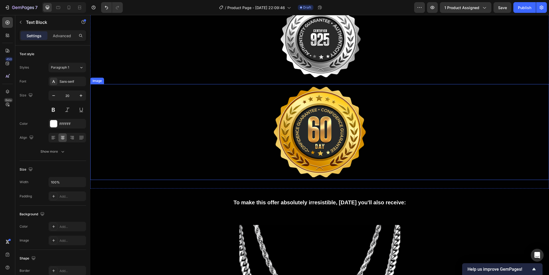
click at [326, 133] on img at bounding box center [320, 132] width 92 height 91
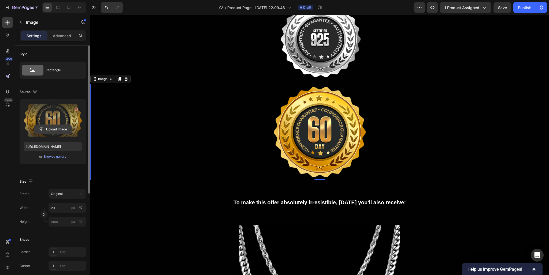
click at [62, 130] on input "file" at bounding box center [52, 129] width 37 height 9
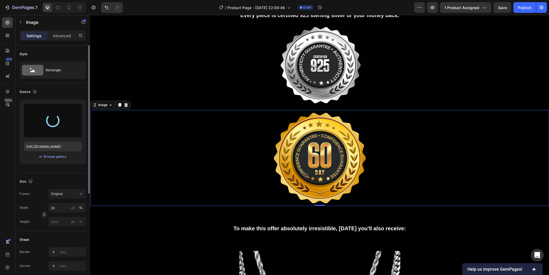
scroll to position [895, 0]
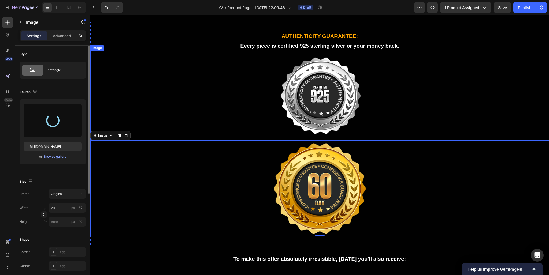
type input "https://cdn.shopify.com/s/files/1/0905/6898/2806/files/gempages_586501305086772…"
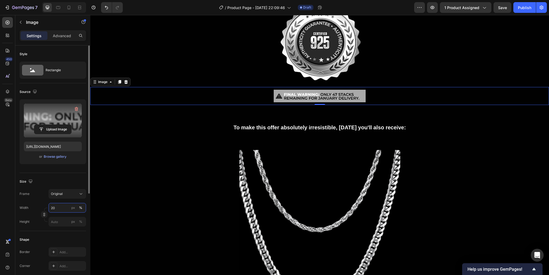
click at [61, 208] on input "20" at bounding box center [67, 208] width 38 height 10
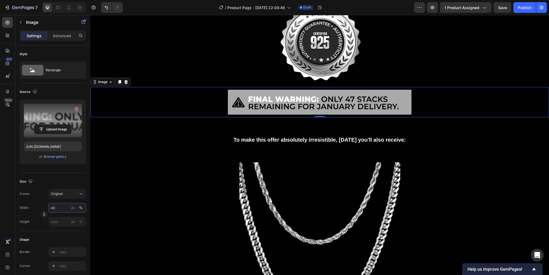
type input "40"
click at [433, 114] on div at bounding box center [319, 102] width 458 height 25
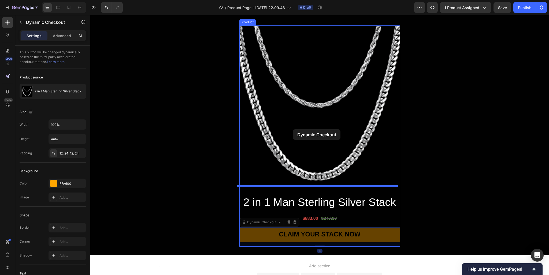
scroll to position [1064, 0]
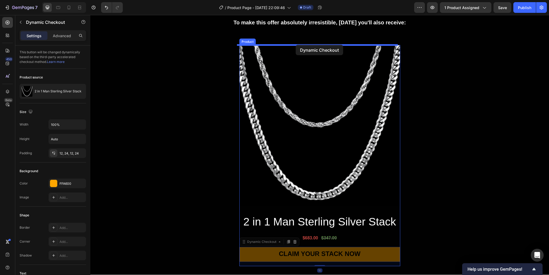
drag, startPoint x: 253, startPoint y: 188, endPoint x: 296, endPoint y: 45, distance: 149.6
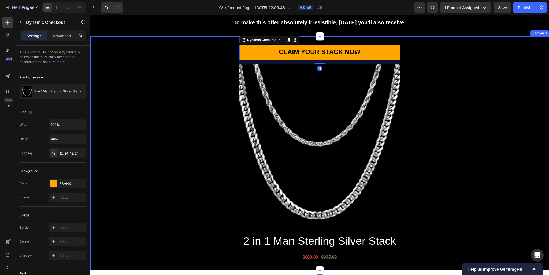
click at [439, 64] on div "CLAIM YOUR STACK NOW Dynamic Checkout 16 Product Images 2 in 1 Man Sterling Sil…" at bounding box center [319, 153] width 458 height 217
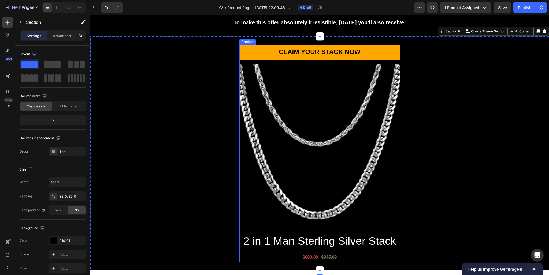
click at [324, 61] on div "CLAIM YOUR STACK NOW Dynamic Checkout Product Images" at bounding box center [319, 135] width 161 height 180
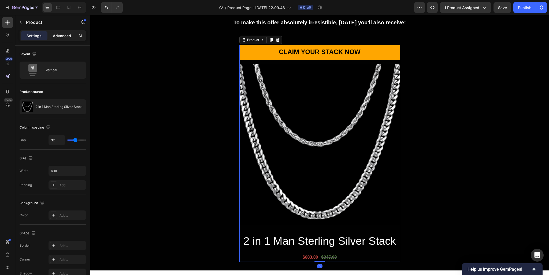
click at [57, 39] on div "Advanced" at bounding box center [61, 35] width 27 height 9
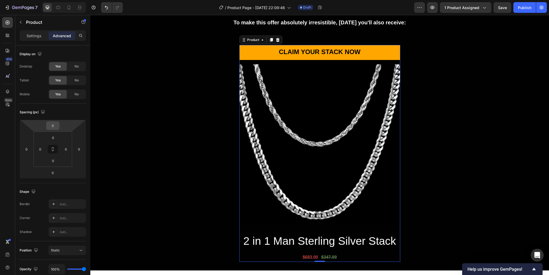
click at [53, 127] on input "0" at bounding box center [52, 126] width 11 height 8
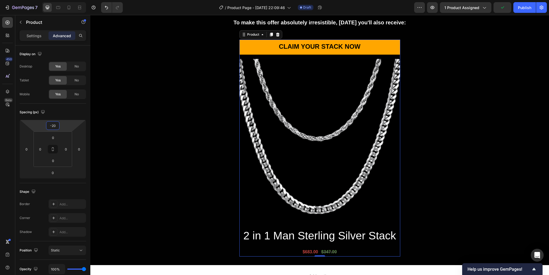
type input "-2"
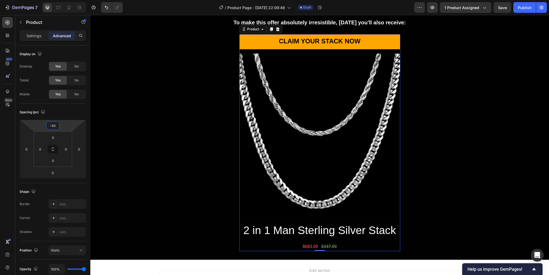
type input "-4"
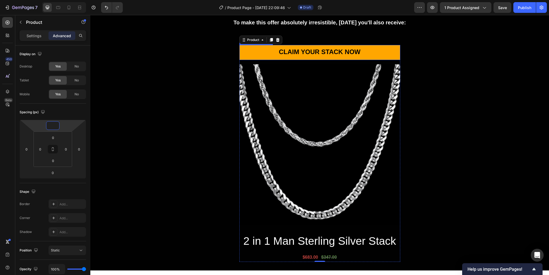
click at [413, 53] on div "CLAIM YOUR STACK NOW Dynamic Checkout Product Images 2 in 1 Man Sterling Silver…" at bounding box center [319, 153] width 458 height 217
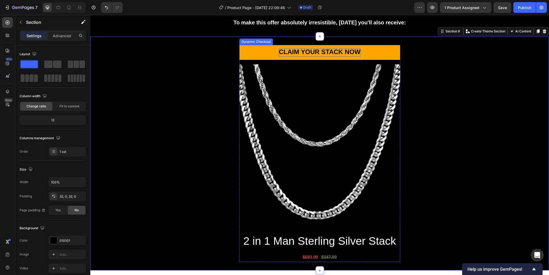
click at [344, 48] on strong "CLAIM YOUR STACK NOW" at bounding box center [319, 51] width 81 height 7
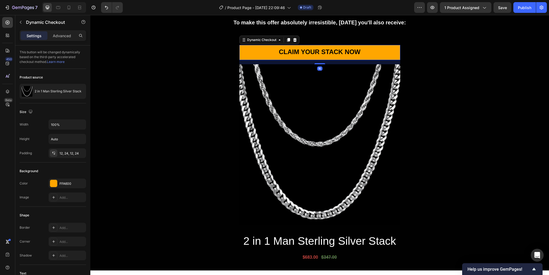
click at [381, 52] on button "CLAIM YOUR STACK NOW" at bounding box center [319, 52] width 161 height 15
click at [269, 39] on div "Dynamic Checkout" at bounding box center [261, 40] width 31 height 5
click at [268, 39] on div "Dynamic Checkout" at bounding box center [261, 40] width 31 height 5
click at [272, 115] on img at bounding box center [319, 144] width 161 height 161
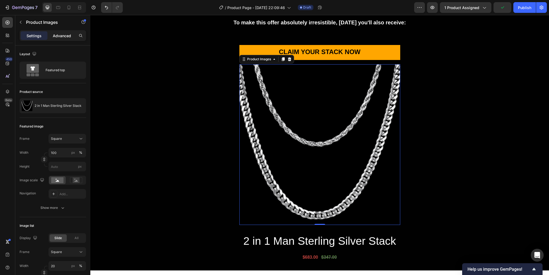
click at [62, 38] on p "Advanced" at bounding box center [62, 36] width 18 height 6
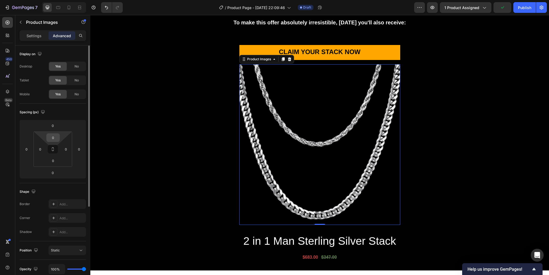
click at [53, 136] on input "0" at bounding box center [53, 138] width 11 height 8
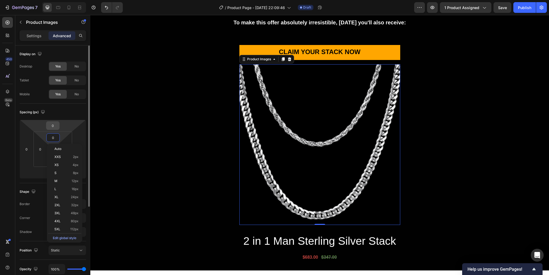
click at [54, 127] on input "0" at bounding box center [52, 126] width 11 height 8
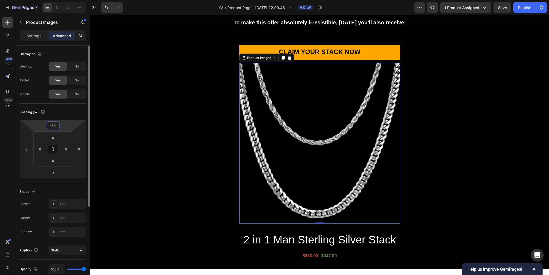
type input "-5"
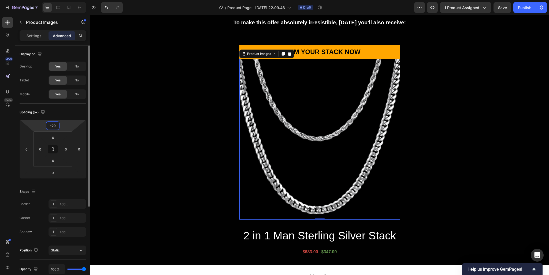
type input "-2"
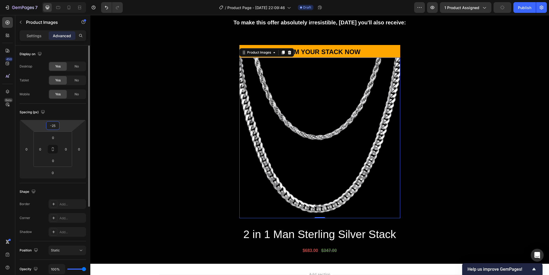
type input "-2"
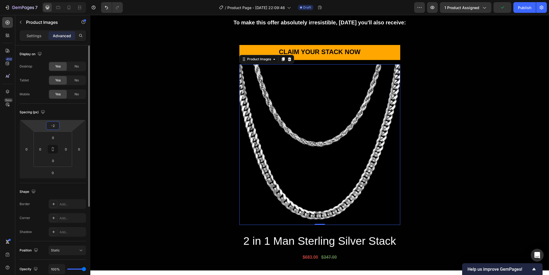
type input "-20"
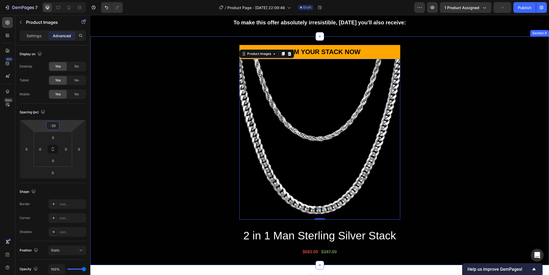
click at [422, 113] on div "CLAIM YOUR STACK NOW Dynamic Checkout Product Images 0 2 in 1 Man Sterling Silv…" at bounding box center [319, 151] width 458 height 212
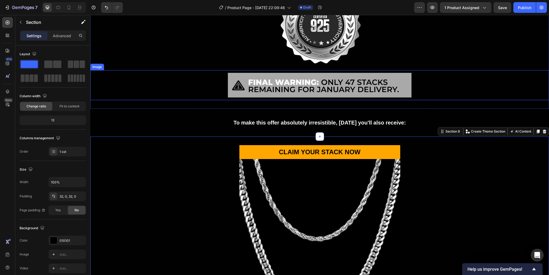
scroll to position [923, 0]
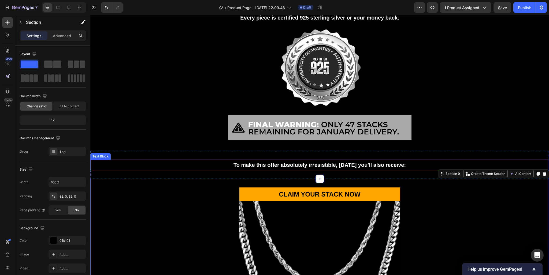
click at [292, 162] on strong "To make this offer absolutely irresistible, today you'll also receive:" at bounding box center [319, 165] width 172 height 6
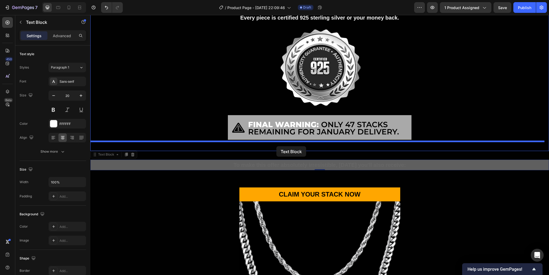
drag, startPoint x: 103, startPoint y: 154, endPoint x: 276, endPoint y: 146, distance: 173.0
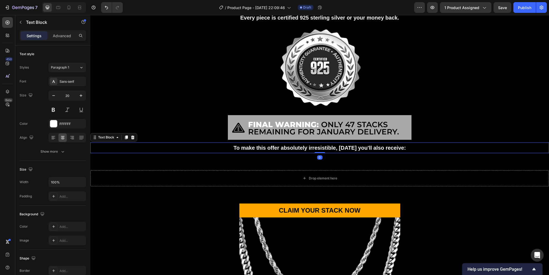
click at [297, 145] on strong "To make this offer absolutely irresistible, today you'll also receive:" at bounding box center [319, 148] width 172 height 6
click at [296, 145] on strong "To make this offer absolutely irresistible, today you'll also receive:" at bounding box center [319, 148] width 172 height 6
click at [295, 145] on strong "To make this offer absolutely irresistible, today you'll also receive:" at bounding box center [319, 148] width 172 height 6
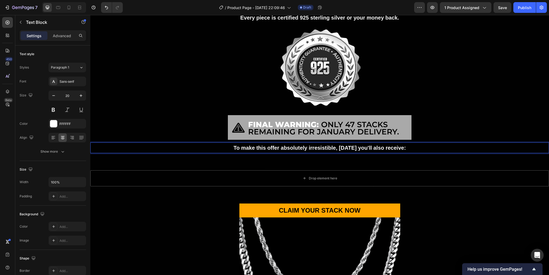
click at [295, 145] on strong "To make this offer absolutely irresistible, today you'll also receive:" at bounding box center [319, 148] width 172 height 6
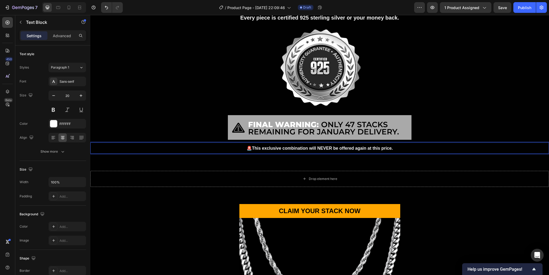
click at [282, 143] on p "🚨 This exclusive combination will NEVER be offered again at this price." at bounding box center [319, 148] width 457 height 10
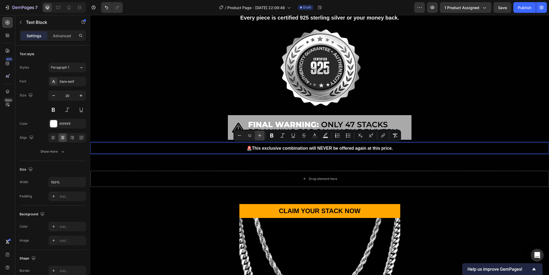
click at [263, 136] on button "Plus" at bounding box center [260, 136] width 10 height 10
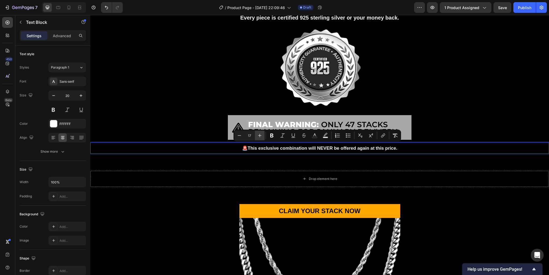
click at [263, 136] on button "Plus" at bounding box center [260, 136] width 10 height 10
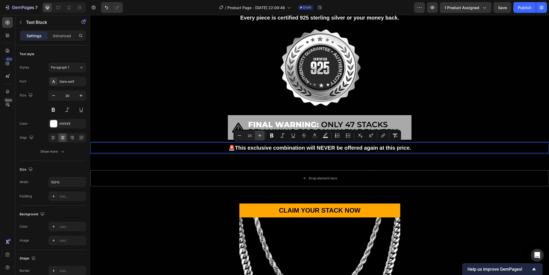
click at [261, 136] on icon "Editor contextual toolbar" at bounding box center [259, 135] width 5 height 5
click at [237, 136] on icon "Editor contextual toolbar" at bounding box center [239, 135] width 5 height 5
type input "20"
click at [411, 147] on p "🚨 This exclusive combination will NEVER be offered again at this price." at bounding box center [319, 148] width 457 height 10
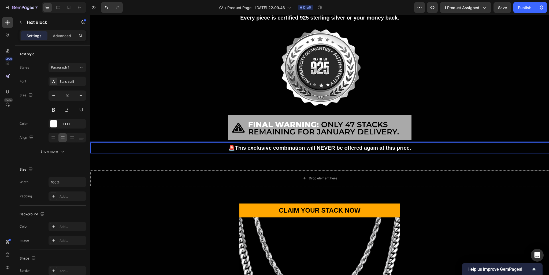
click at [127, 145] on p "🚨 This exclusive combination will NEVER be offered again at this price." at bounding box center [319, 148] width 457 height 10
click at [132, 154] on div "AUTHENTICITY GUARANTEE: Every piece is certified 925 sterling silver or your mo…" at bounding box center [319, 78] width 458 height 168
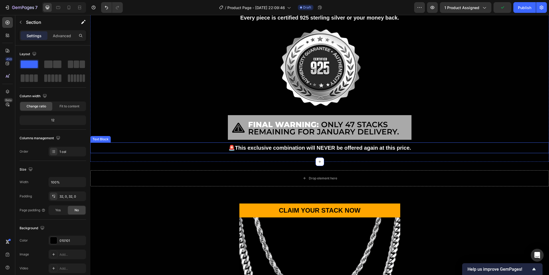
click at [132, 146] on p "🚨 This exclusive combination will NEVER be offered again at this price." at bounding box center [319, 148] width 457 height 10
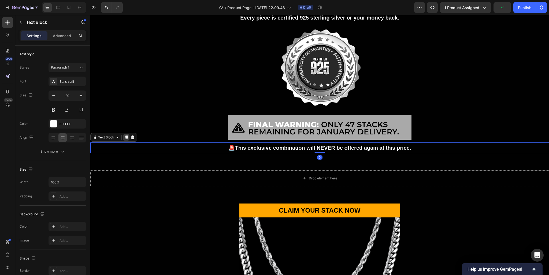
click at [125, 136] on icon at bounding box center [126, 138] width 3 height 4
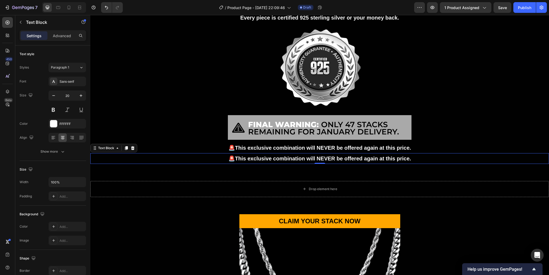
click at [271, 157] on strong "This exclusive combination will NEVER be offered again at this price." at bounding box center [323, 159] width 176 height 6
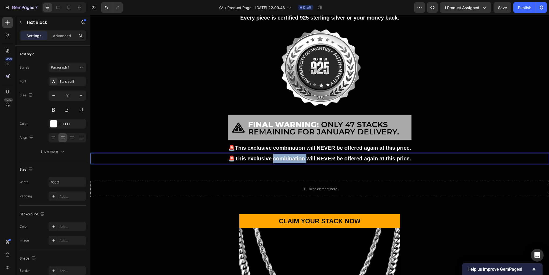
click at [271, 157] on strong "This exclusive combination will NEVER be offered again at this price." at bounding box center [323, 159] width 176 height 6
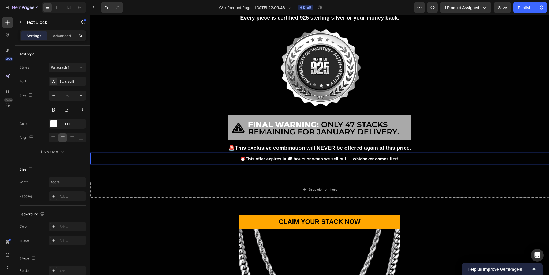
click at [260, 155] on p "⏰ This offer expires in 48 hours or when we sell out — whichever comes first." at bounding box center [319, 159] width 457 height 10
click at [257, 146] on icon "Editor contextual toolbar" at bounding box center [259, 146] width 5 height 5
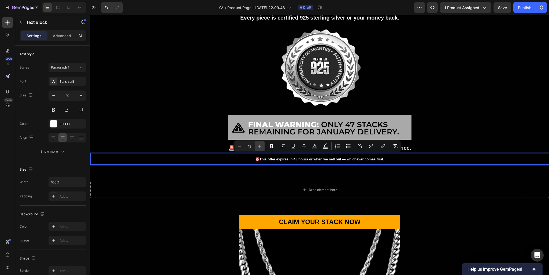
click at [257, 146] on icon "Editor contextual toolbar" at bounding box center [259, 146] width 5 height 5
click at [258, 146] on icon "Editor contextual toolbar" at bounding box center [259, 146] width 5 height 5
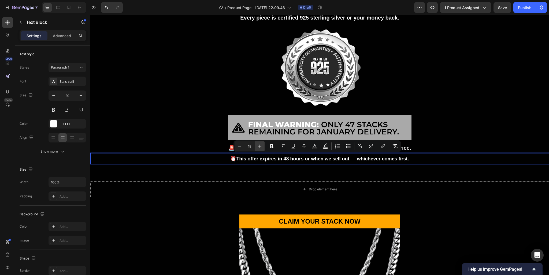
click at [258, 146] on icon "Editor contextual toolbar" at bounding box center [259, 146] width 5 height 5
type input "20"
click at [455, 158] on p "⏰ This offer expires in 48 hours or when we sell out — whichever comes first." at bounding box center [319, 159] width 457 height 10
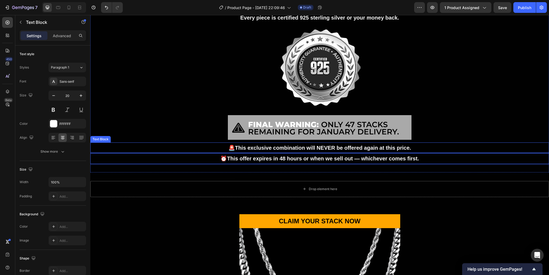
click at [310, 145] on strong "This exclusive combination will NEVER be offered again at this price." at bounding box center [323, 148] width 176 height 6
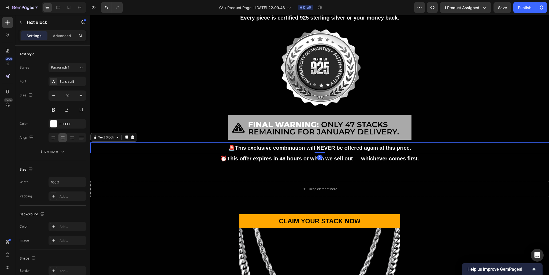
click at [307, 152] on div "🚨 This exclusive combination will NEVER be offered again at this price." at bounding box center [319, 148] width 458 height 11
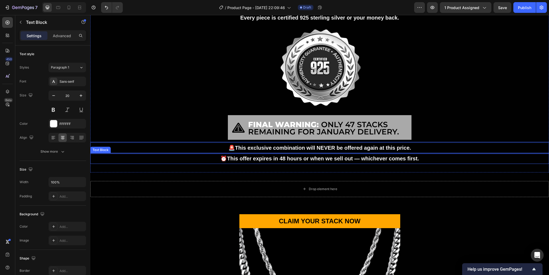
click at [304, 156] on strong "This offer expires in 48 hours or when we sell out — whichever comes first." at bounding box center [323, 159] width 192 height 6
click at [307, 148] on strong "This exclusive combination will NEVER be offered again at this price." at bounding box center [323, 148] width 176 height 6
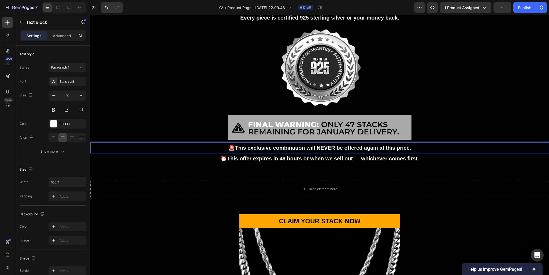
click at [307, 148] on strong "This exclusive combination will NEVER be offered again at this price." at bounding box center [323, 148] width 176 height 6
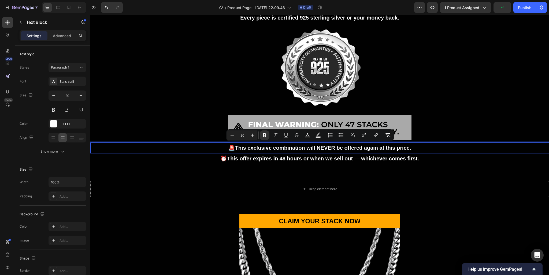
click at [307, 148] on strong "This exclusive combination will NEVER be offered again at this price." at bounding box center [323, 148] width 176 height 6
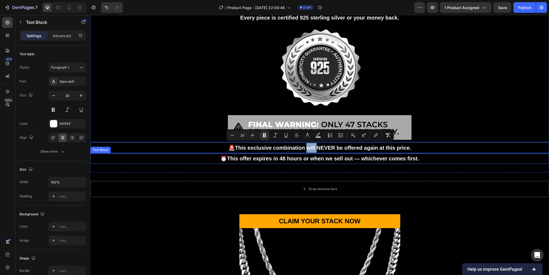
click at [303, 156] on strong "This offer expires in 48 hours or when we sell out — whichever comes first." at bounding box center [323, 159] width 192 height 6
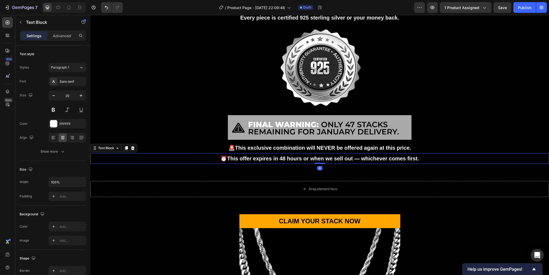
click at [303, 156] on strong "This offer expires in 48 hours or when we sell out — whichever comes first." at bounding box center [323, 159] width 192 height 6
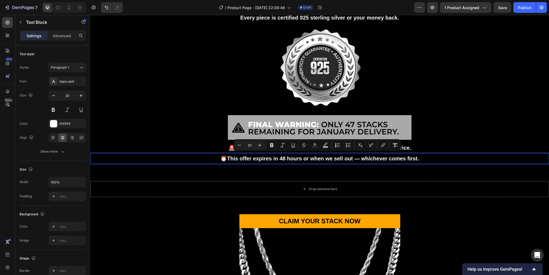
click at [373, 158] on strong "This offer expires in 48 hours or when we sell out — whichever comes first." at bounding box center [323, 159] width 192 height 6
click at [277, 159] on strong "This offer expires in 48 hours or when we sell out — whichever comes first." at bounding box center [323, 159] width 192 height 6
click at [285, 159] on strong "This offer expires in 48 hours or when we sell out — whichever comes first." at bounding box center [323, 159] width 192 height 6
click at [308, 158] on strong "This offer expires in 48 hours or when we sell out — whichever comes first." at bounding box center [323, 159] width 192 height 6
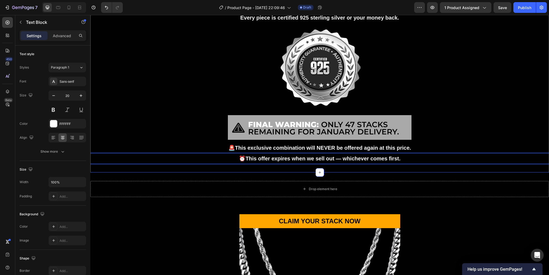
click at [300, 168] on div "AUTHENTICITY GUARANTEE: Every piece is certified 925 sterling silver or your mo…" at bounding box center [319, 83] width 458 height 178
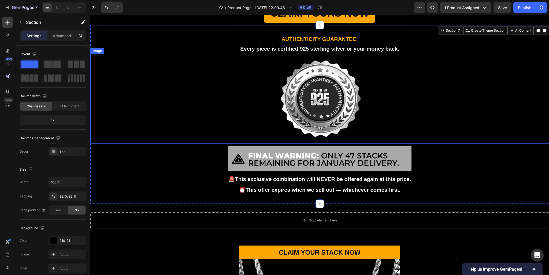
scroll to position [895, 0]
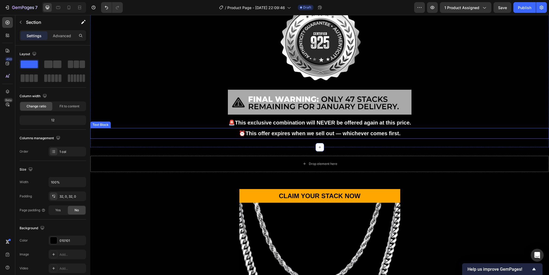
click at [297, 136] on strong "This offer expires when we sell out — whichever comes first." at bounding box center [322, 133] width 155 height 6
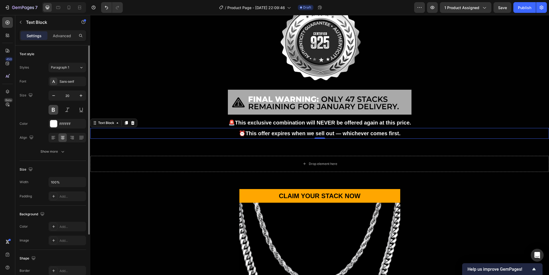
click at [52, 110] on button at bounding box center [53, 110] width 10 height 10
click at [51, 110] on button at bounding box center [53, 110] width 10 height 10
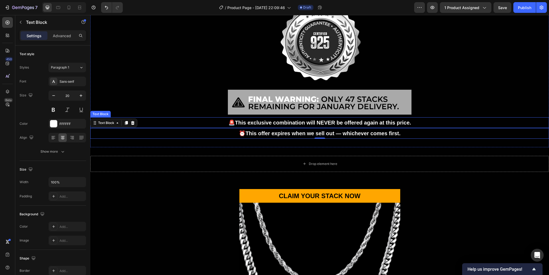
click at [247, 126] on strong "This exclusive combination will NEVER be offered again at this price." at bounding box center [323, 123] width 176 height 6
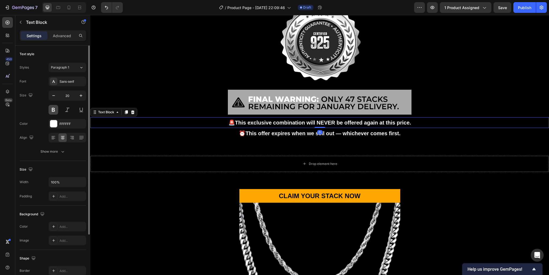
click at [57, 109] on button at bounding box center [53, 110] width 10 height 10
click at [56, 109] on button at bounding box center [53, 110] width 10 height 10
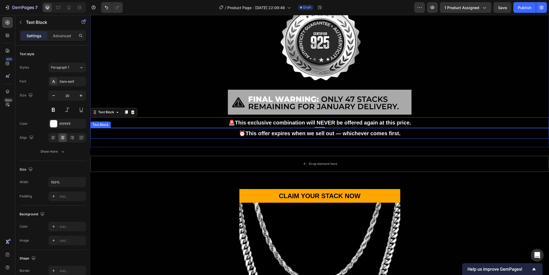
click at [297, 136] on strong "This offer expires when we sell out — whichever comes first." at bounding box center [322, 133] width 155 height 6
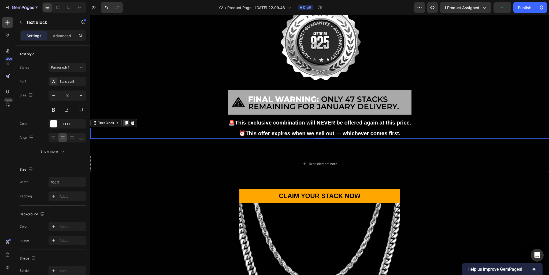
click at [124, 125] on icon at bounding box center [126, 123] width 4 height 4
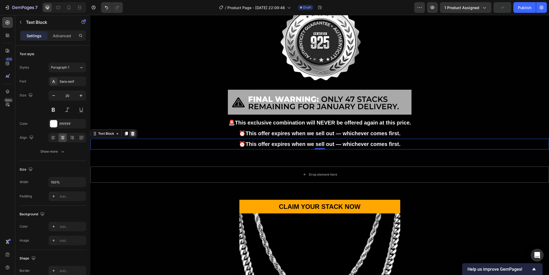
click at [132, 135] on icon at bounding box center [132, 134] width 3 height 4
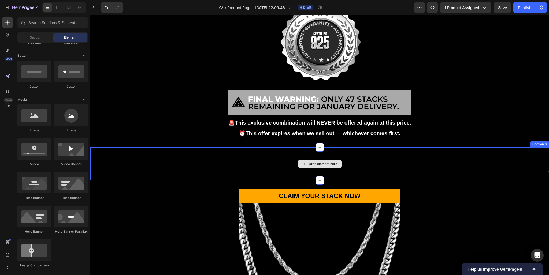
click at [314, 168] on div "Drop element here" at bounding box center [319, 164] width 43 height 9
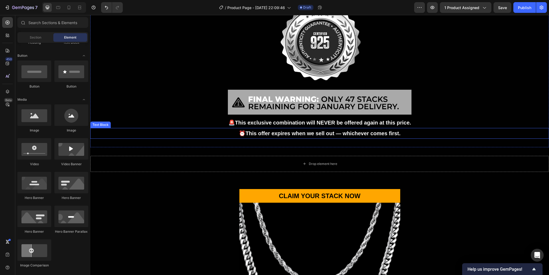
click at [298, 136] on strong "This offer expires when we sell out — whichever comes first." at bounding box center [322, 133] width 155 height 6
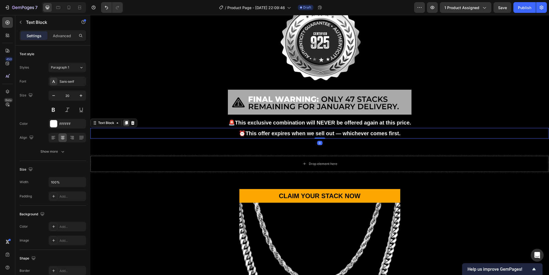
click at [126, 125] on icon at bounding box center [126, 123] width 3 height 4
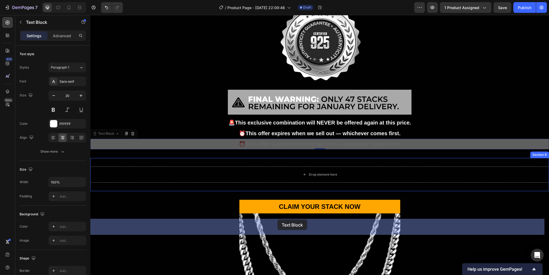
drag, startPoint x: 109, startPoint y: 185, endPoint x: 275, endPoint y: 219, distance: 169.9
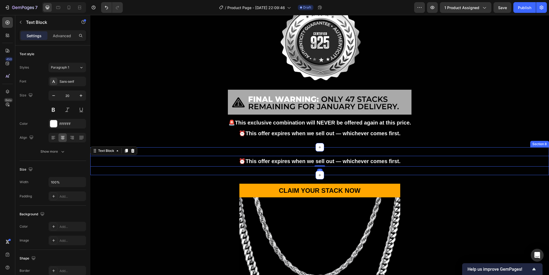
click at [301, 175] on div "⏰ This offer expires when we sell out — whichever comes first. Text Block 0 Sec…" at bounding box center [319, 161] width 458 height 28
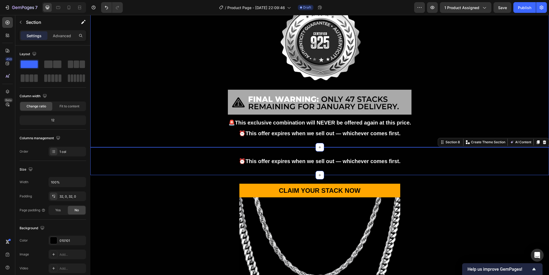
click at [302, 147] on div "AUTHENTICITY GUARANTEE: Every piece is certified 925 sterling silver or your mo…" at bounding box center [319, 58] width 458 height 178
click at [302, 175] on div "⏰ This offer expires when we sell out — whichever comes first. Text Block Secti…" at bounding box center [319, 161] width 458 height 28
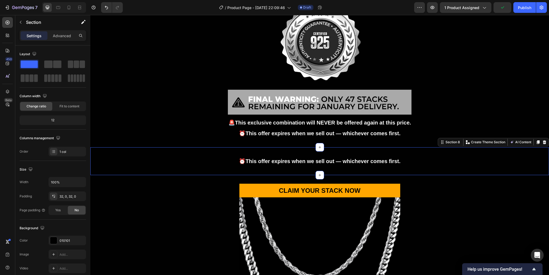
click at [301, 164] on strong "This offer expires when we sell out — whichever comes first." at bounding box center [322, 161] width 155 height 6
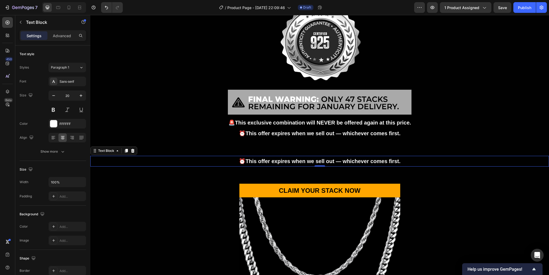
click at [309, 166] on p "⏰ This offer expires when we sell out — whichever comes first." at bounding box center [319, 161] width 457 height 10
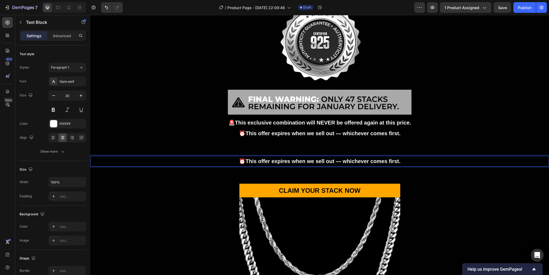
click at [309, 166] on p "⏰ This offer expires when we sell out — whichever comes first." at bounding box center [319, 161] width 457 height 10
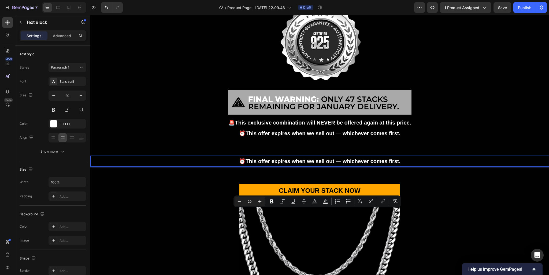
click at [309, 164] on strong "This offer expires when we sell out — whichever comes first." at bounding box center [322, 161] width 155 height 6
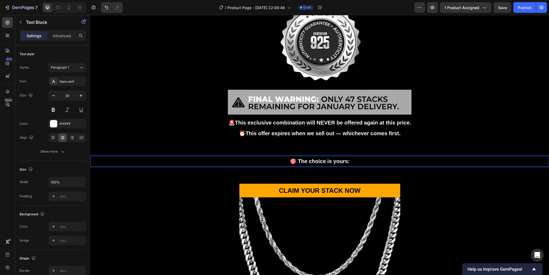
click at [297, 164] on strong "🎯 The choice is yours:" at bounding box center [320, 161] width 60 height 6
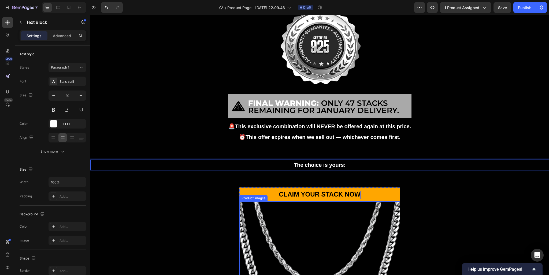
scroll to position [951, 0]
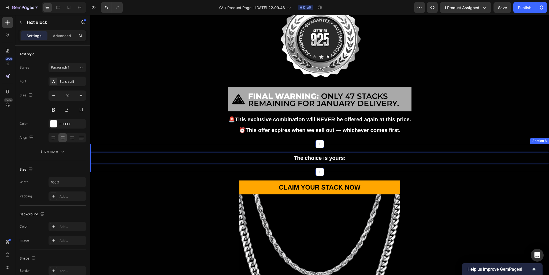
click at [316, 166] on div "The choice is yours: Text Block 0 Section 8" at bounding box center [319, 158] width 458 height 28
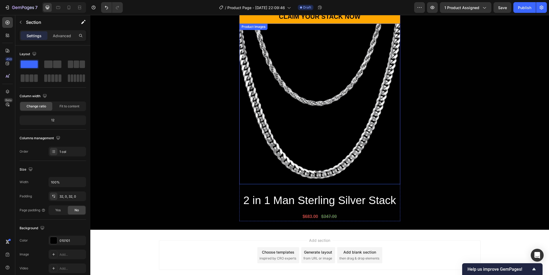
scroll to position [1093, 0]
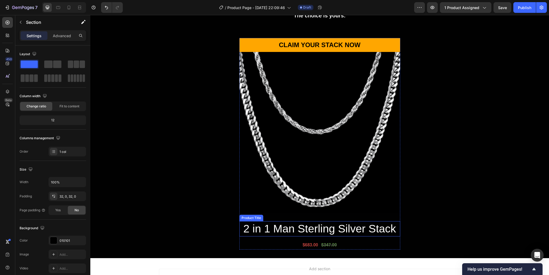
click at [299, 231] on h2 "2 in 1 Man Sterling Silver Stack" at bounding box center [319, 228] width 161 height 15
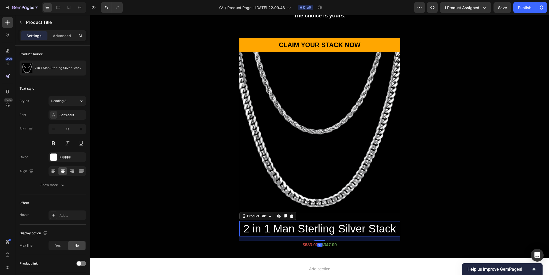
click at [299, 231] on h2 "2 in 1 Man Sterling Silver Stack" at bounding box center [319, 228] width 161 height 15
click at [55, 145] on button at bounding box center [53, 144] width 10 height 10
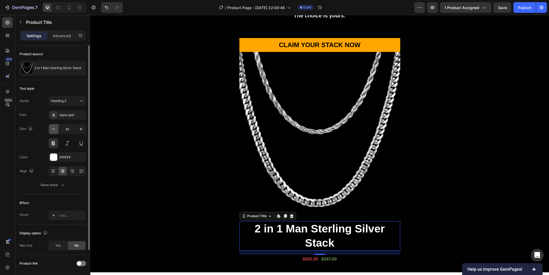
click at [56, 129] on icon "button" at bounding box center [53, 128] width 5 height 5
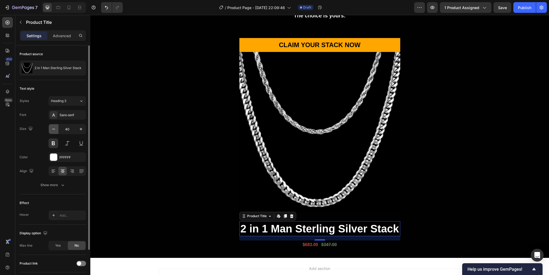
click at [56, 129] on icon "button" at bounding box center [53, 128] width 5 height 5
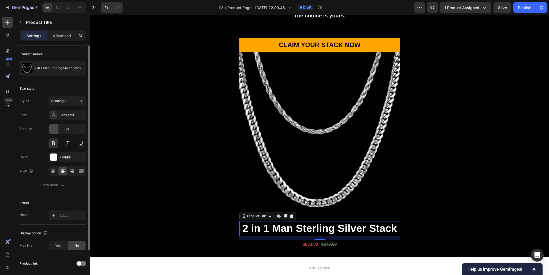
click at [56, 129] on icon "button" at bounding box center [53, 128] width 5 height 5
type input "37"
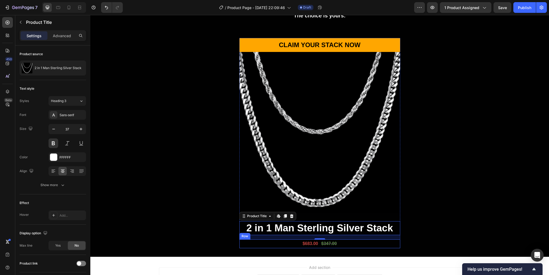
click at [338, 243] on div "$683.00 Product Price Product Price $347.00 Product Price Product Price Row" at bounding box center [319, 244] width 161 height 9
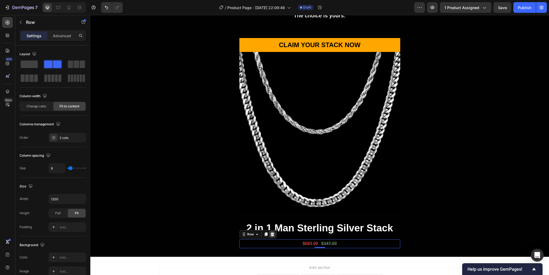
click at [270, 235] on icon at bounding box center [271, 235] width 3 height 4
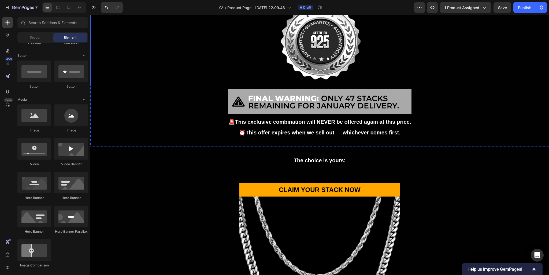
scroll to position [951, 0]
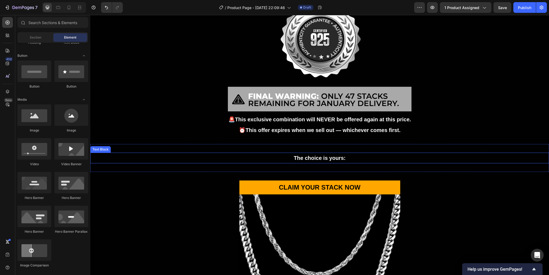
click at [323, 157] on strong "The choice is yours:" at bounding box center [320, 158] width 52 height 6
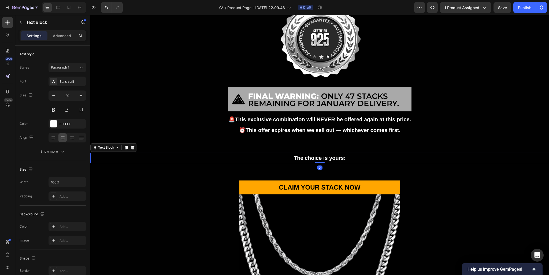
click at [323, 157] on strong "The choice is yours:" at bounding box center [320, 158] width 52 height 6
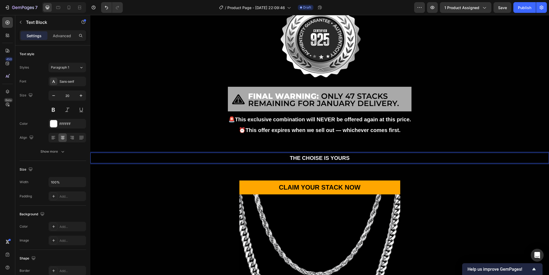
click at [330, 156] on strong "THE CHOISE IS YOURS" at bounding box center [320, 158] width 60 height 6
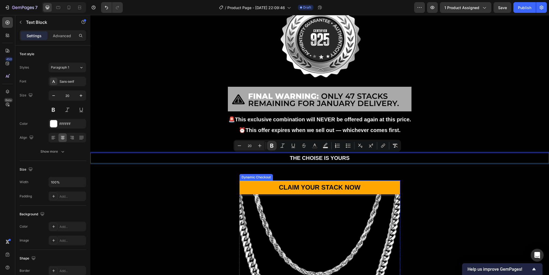
click at [367, 186] on button "CLAIM YOUR STACK NOW" at bounding box center [319, 188] width 161 height 15
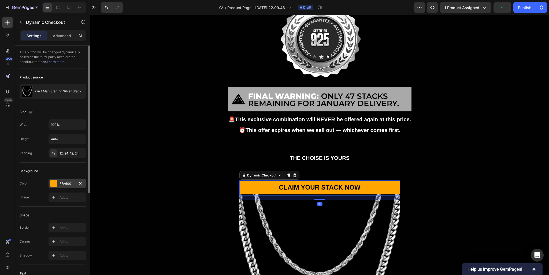
click at [73, 184] on div "FFA600" at bounding box center [67, 183] width 16 height 5
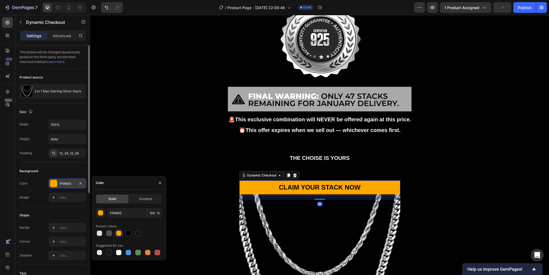
click at [73, 184] on div "FFA600" at bounding box center [67, 183] width 16 height 5
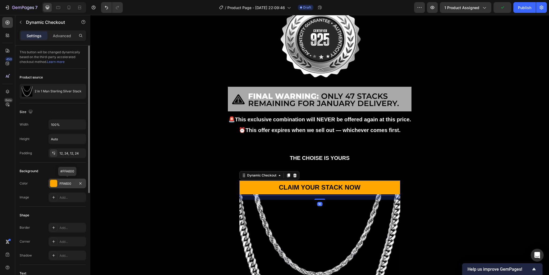
click at [70, 183] on div "FFA600" at bounding box center [67, 183] width 16 height 5
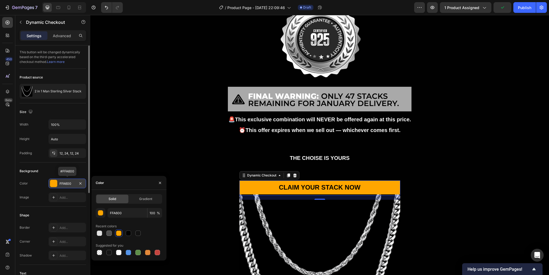
click at [70, 183] on div "FFA600" at bounding box center [67, 183] width 16 height 5
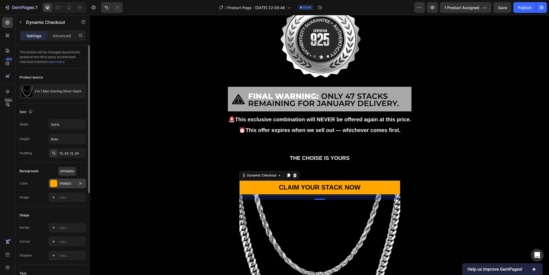
click at [67, 182] on div "FFA600" at bounding box center [67, 183] width 16 height 5
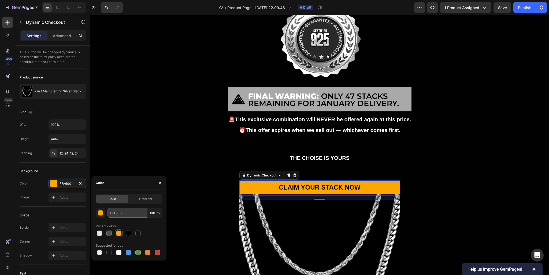
click at [129, 213] on input "FFA600" at bounding box center [127, 213] width 40 height 10
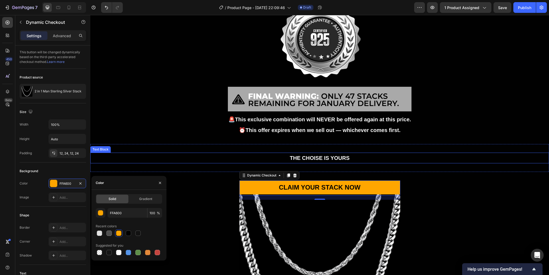
click at [316, 157] on strong "THE CHOISE IS YOURS" at bounding box center [320, 158] width 60 height 6
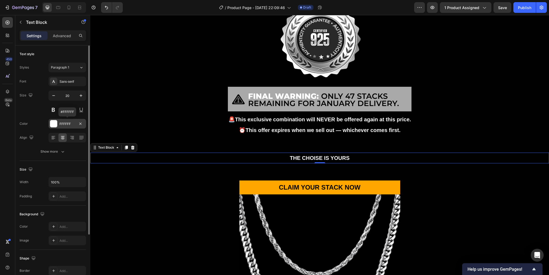
click at [67, 125] on div "FFFFFF" at bounding box center [67, 124] width 16 height 5
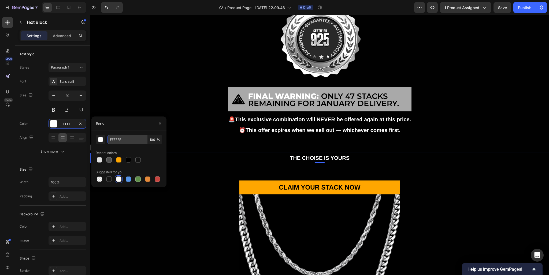
click at [128, 143] on input "FFFFFF" at bounding box center [127, 140] width 40 height 10
paste input "A600"
type input "FFA600"
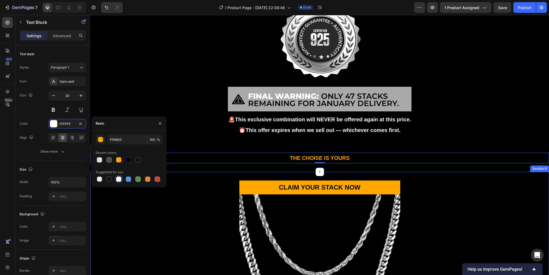
click at [289, 172] on div "CLAIM YOUR STACK NOW Dynamic Checkout Product Images 2 in 1 Man Sterling Silver…" at bounding box center [319, 279] width 458 height 214
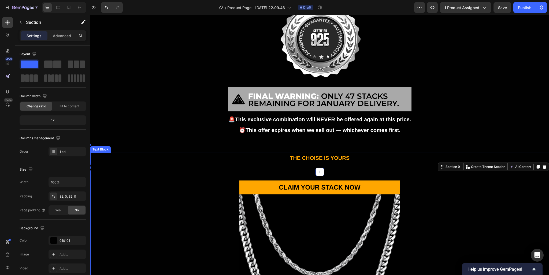
click at [296, 163] on div "THE CHOISE IS YOURS Text Block Section 8" at bounding box center [319, 158] width 458 height 28
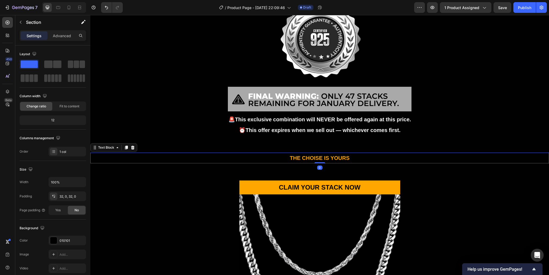
click at [344, 155] on strong "THE CHOISE IS YOURS" at bounding box center [320, 158] width 60 height 6
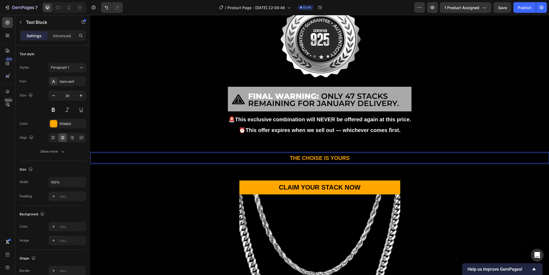
click at [341, 155] on strong "THE CHOISE IS YOURS" at bounding box center [320, 158] width 60 height 6
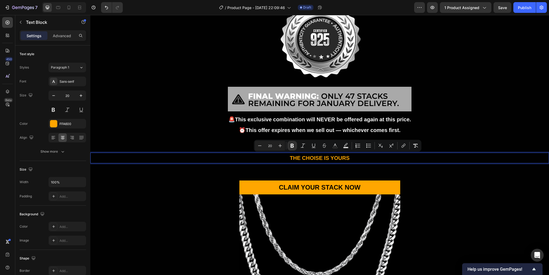
click at [341, 155] on strong "THE CHOISE IS YOURS" at bounding box center [320, 158] width 60 height 6
click at [364, 158] on p "THE CHOISE IS YOURS" at bounding box center [319, 158] width 457 height 10
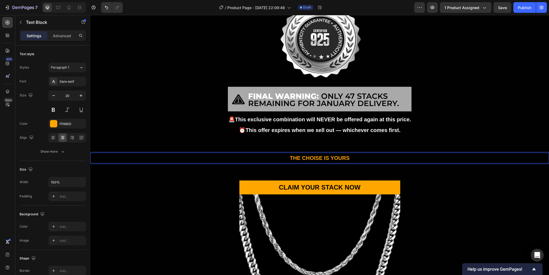
click at [364, 159] on p "THE CHOISE IS YOURS" at bounding box center [319, 158] width 457 height 10
click at [175, 167] on div "THE CHOISE IS YOURS Text Block 0 Section 8" at bounding box center [319, 158] width 458 height 28
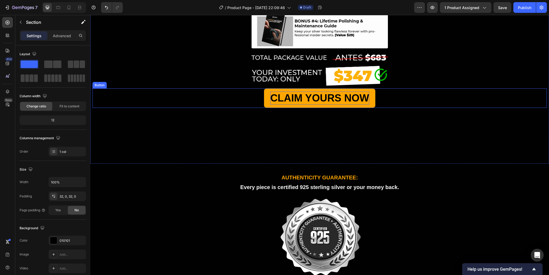
scroll to position [612, 0]
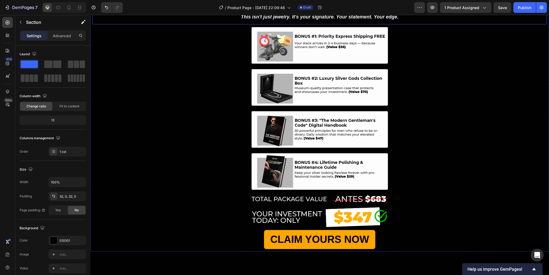
click at [282, 20] on strong "This isn't just jewelry. It's your signature. Your statement. Your edge." at bounding box center [320, 16] width 158 height 5
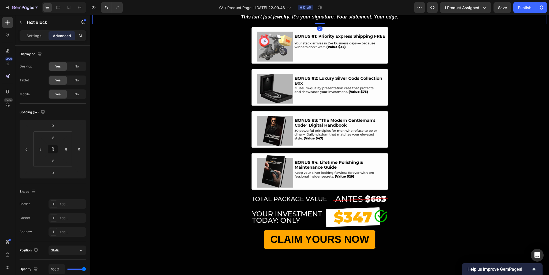
click at [126, 7] on div at bounding box center [128, 4] width 6 height 6
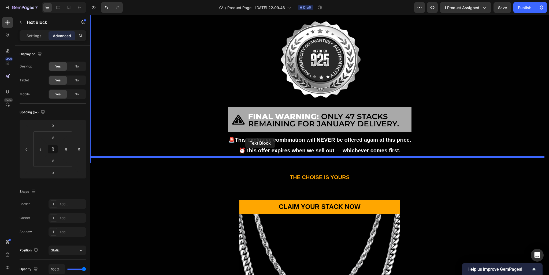
scroll to position [923, 0]
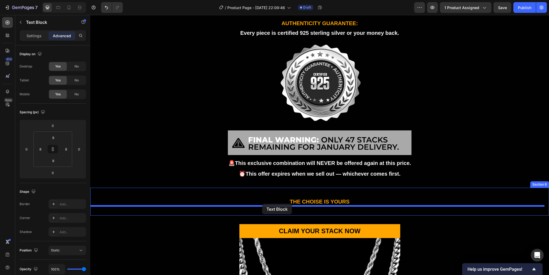
drag, startPoint x: 107, startPoint y: 75, endPoint x: 262, endPoint y: 204, distance: 201.4
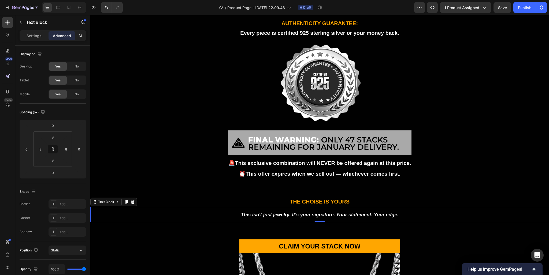
click at [302, 212] on strong "This isn't just jewelry. It's your signature. Your statement. Your edge." at bounding box center [320, 214] width 158 height 5
click at [189, 214] on p "Option 1: Keep wearing cheap accessories that announce your mediocrity to the w…" at bounding box center [319, 215] width 453 height 10
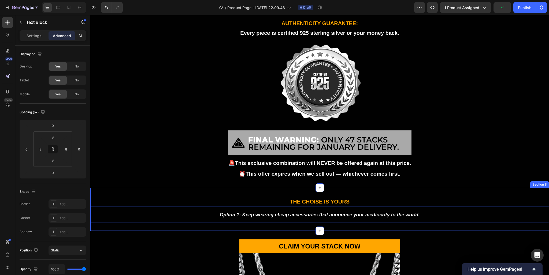
click at [184, 222] on div "THE CHOISE IS YOURS Text Block Option 1: Keep wearing cheap accessories that an…" at bounding box center [319, 209] width 458 height 43
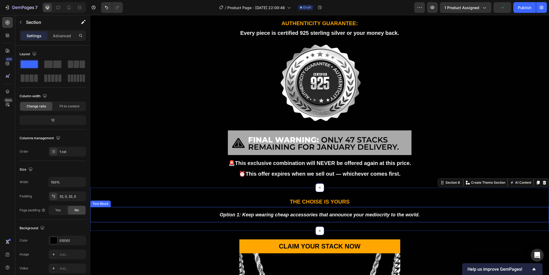
click at [185, 212] on p "Option 1: Keep wearing cheap accessories that announce your mediocrity to the w…" at bounding box center [319, 215] width 453 height 10
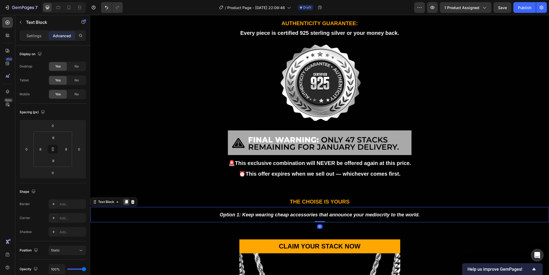
click at [126, 200] on icon at bounding box center [126, 202] width 3 height 4
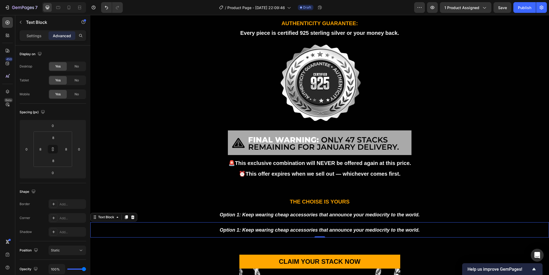
click at [261, 230] on strong "Option 1: Keep wearing cheap accessories that announce your mediocrity to the w…" at bounding box center [319, 229] width 200 height 5
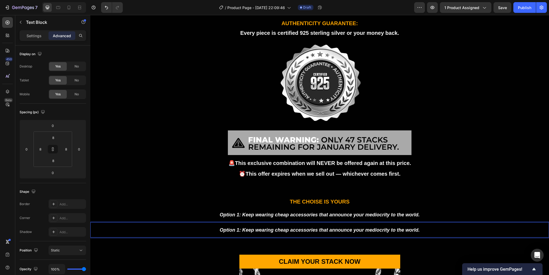
click at [261, 230] on strong "Option 1: Keep wearing cheap accessories that announce your mediocrity to the w…" at bounding box center [319, 229] width 200 height 5
click at [316, 26] on p "AUTHENTICITY GUARANTEE:" at bounding box center [319, 23] width 457 height 10
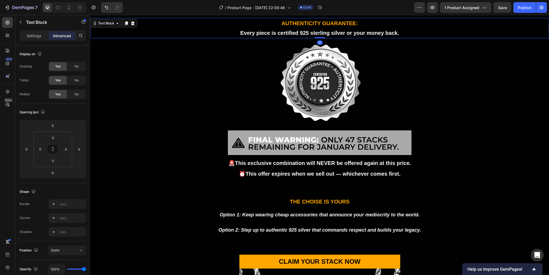
click at [323, 33] on strong "Every piece is certified 925 sterling silver or your money back." at bounding box center [319, 33] width 159 height 6
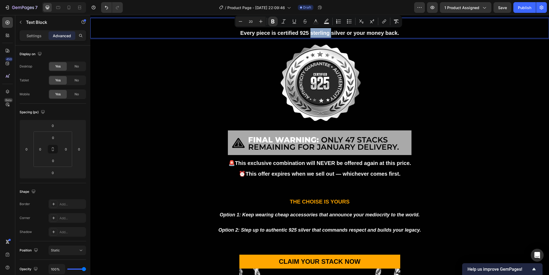
copy strong "sterling"
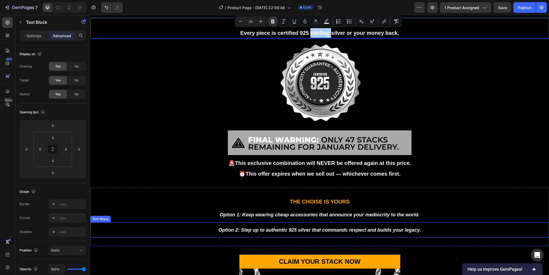
click at [299, 226] on p "Option 2: Step up to authentic 925 silver that commands respect and builds your…" at bounding box center [319, 230] width 453 height 10
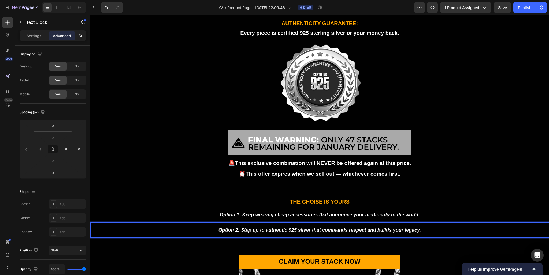
click at [290, 228] on strong "Option 2: Step up to authentic 925 silver that commands respect and builds your…" at bounding box center [319, 229] width 203 height 5
click at [293, 228] on strong "Option 2: Step up to authentic 925 silver that commands respect and builds your…" at bounding box center [319, 229] width 203 height 5
click at [283, 228] on strong "Option 2: Step up to authentic 925" at bounding box center [248, 229] width 78 height 5
click at [308, 229] on strong "silver that commands respect and builds your legacy." at bounding box center [368, 229] width 123 height 5
click at [437, 232] on p "Option 2: Step up to authentic 925 sterling silver that commands respect and bu…" at bounding box center [319, 230] width 453 height 10
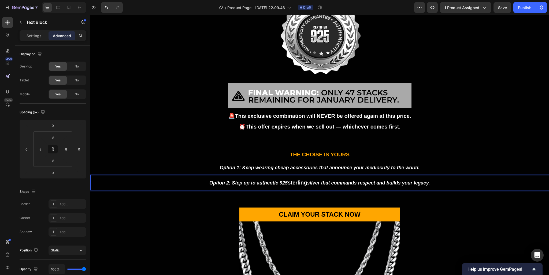
scroll to position [979, 0]
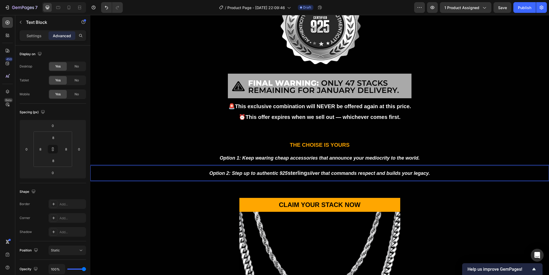
click at [189, 185] on div "THE CHOISE IS YOURS Text Block Option 1: Keep wearing cheap accessories that an…" at bounding box center [319, 160] width 458 height 58
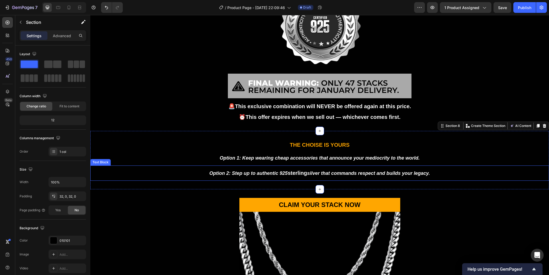
click at [311, 171] on strong "silver that commands respect and builds your legacy." at bounding box center [368, 173] width 123 height 5
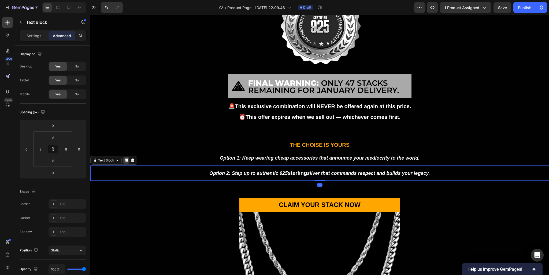
click at [126, 160] on icon at bounding box center [126, 161] width 3 height 4
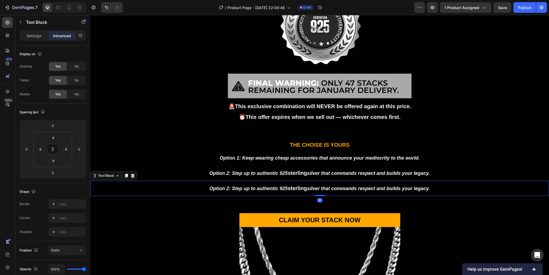
click at [303, 186] on strong "sterling" at bounding box center [296, 188] width 19 height 6
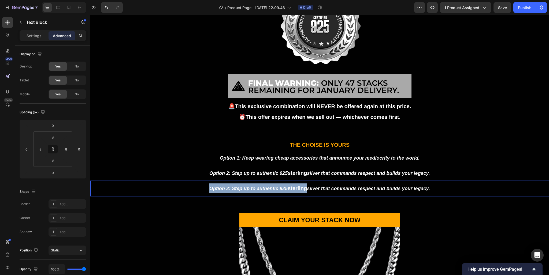
click at [303, 186] on strong "sterling" at bounding box center [296, 188] width 19 height 6
click at [384, 187] on strong "The question isn't whether you deserve the best. The question is: Are you ready…" at bounding box center [320, 188] width 210 height 5
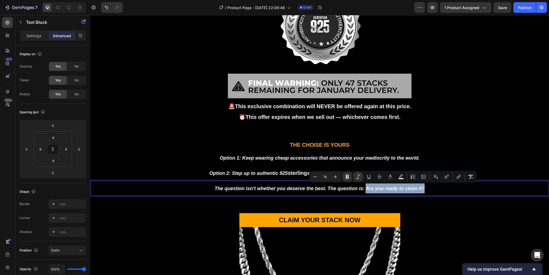
drag, startPoint x: 364, startPoint y: 188, endPoint x: 421, endPoint y: 188, distance: 57.3
click at [421, 188] on strong "The question isn't whether you deserve the best. The question is: Are you ready…" at bounding box center [320, 188] width 210 height 5
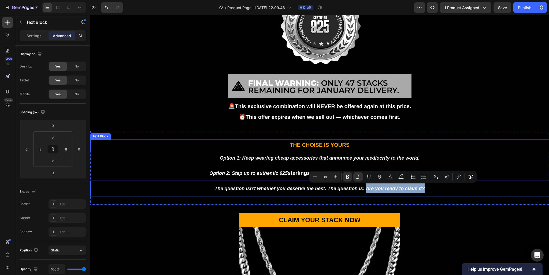
click at [329, 145] on strong "THE CHOISE IS YOURS" at bounding box center [320, 145] width 60 height 6
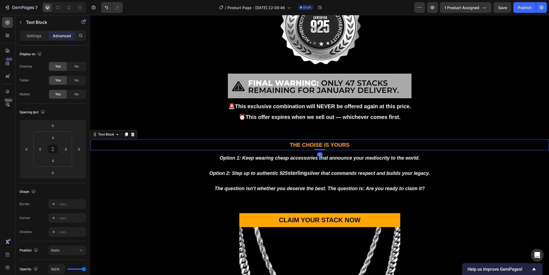
click at [308, 144] on strong "THE CHOISE IS YOURS" at bounding box center [320, 145] width 60 height 6
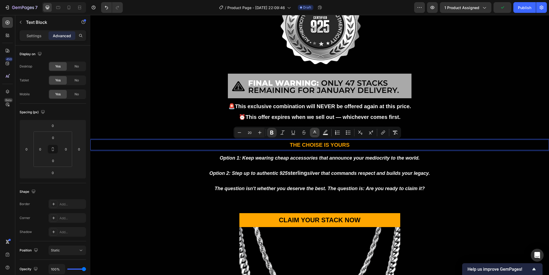
click at [315, 134] on rect "Editor contextual toolbar" at bounding box center [314, 134] width 5 height 1
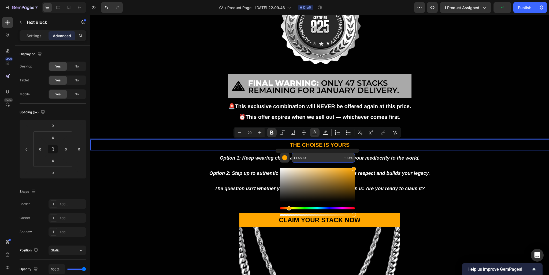
click at [310, 160] on input "FFA600" at bounding box center [316, 158] width 50 height 10
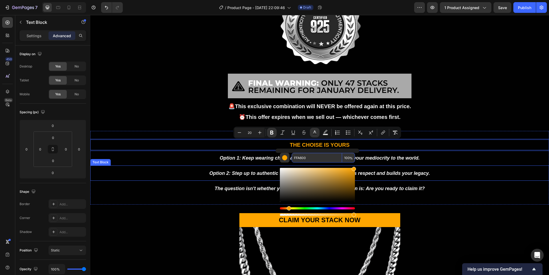
click at [393, 178] on div "Option 2: Step up to authentic 925 sterling silver that commands respect and bu…" at bounding box center [319, 173] width 458 height 15
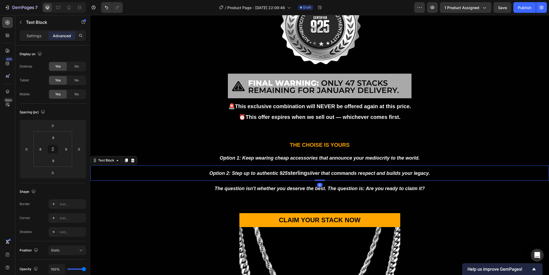
click at [377, 186] on strong "The question isn't whether you deserve the best. The question is: Are you ready…" at bounding box center [320, 188] width 210 height 5
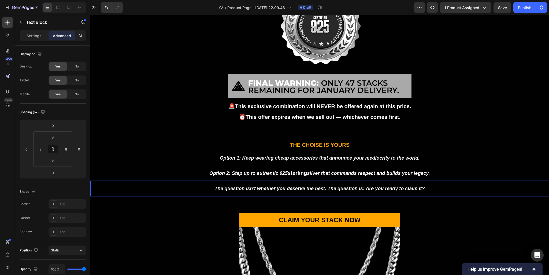
click at [375, 186] on strong "The question isn't whether you deserve the best. The question is: Are you ready…" at bounding box center [320, 188] width 210 height 5
click at [369, 187] on strong "The question isn't whether you deserve the best. The question is: Are you ready…" at bounding box center [320, 188] width 210 height 5
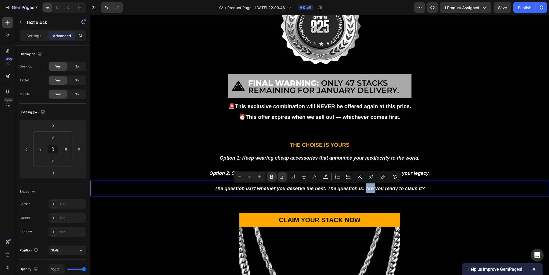
click at [369, 187] on strong "The question isn't whether you deserve the best. The question is: Are you ready…" at bounding box center [320, 188] width 210 height 5
click at [364, 188] on strong "The question isn't whether you deserve the best. The question is: Are you ready…" at bounding box center [320, 188] width 210 height 5
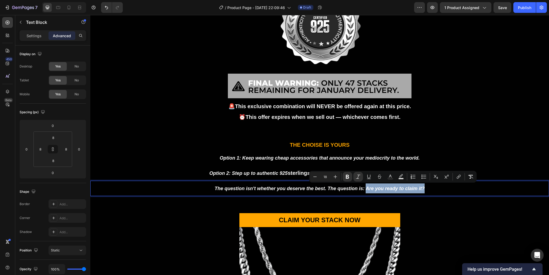
drag, startPoint x: 365, startPoint y: 188, endPoint x: 422, endPoint y: 189, distance: 56.8
click at [422, 189] on strong "The question isn't whether you deserve the best. The question is: Are you ready…" at bounding box center [320, 188] width 210 height 5
click at [390, 178] on rect "Editor contextual toolbar" at bounding box center [390, 178] width 5 height 1
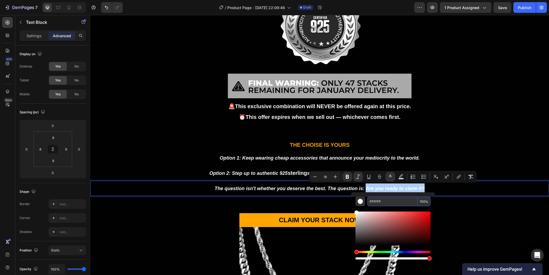
click at [390, 201] on input "FFFFFF" at bounding box center [392, 202] width 50 height 10
paste input "A600"
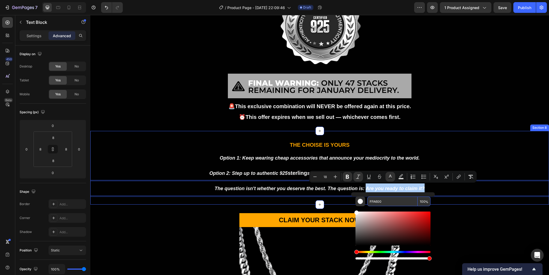
type input "FFA600"
click at [459, 199] on div "THE CHOISE IS YOURS Text Block Option 1: Keep wearing cheap accessories that an…" at bounding box center [319, 168] width 458 height 74
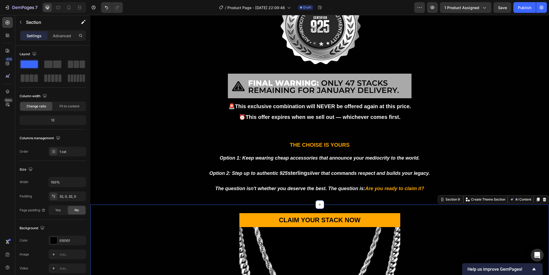
click at [437, 185] on p "The question isn't whether you deserve the best. The question is: Are you ready…" at bounding box center [319, 189] width 453 height 10
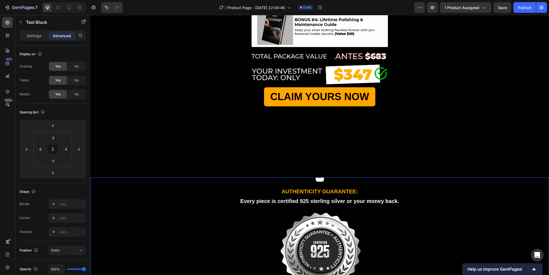
scroll to position [746, 0]
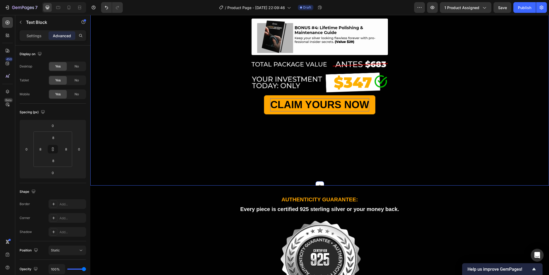
click at [336, 111] on p "CLAIM YOURS NOW" at bounding box center [319, 104] width 99 height 13
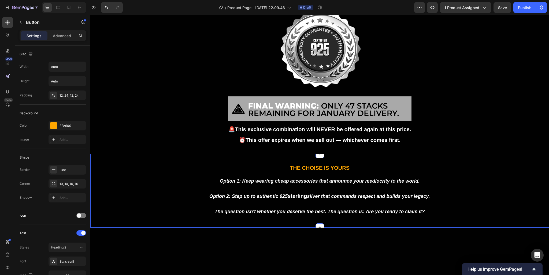
scroll to position [973, 0]
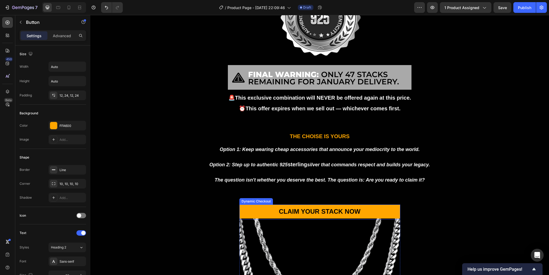
click at [370, 210] on button "CLAIM YOUR STACK NOW" at bounding box center [319, 212] width 161 height 15
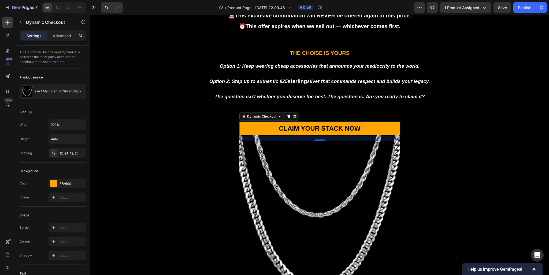
scroll to position [1042, 0]
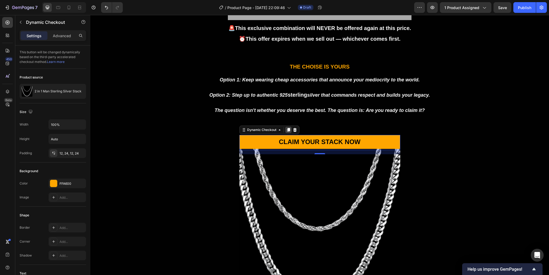
click at [287, 129] on icon at bounding box center [288, 130] width 3 height 4
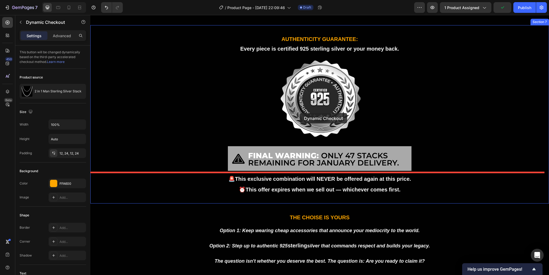
scroll to position [779, 0]
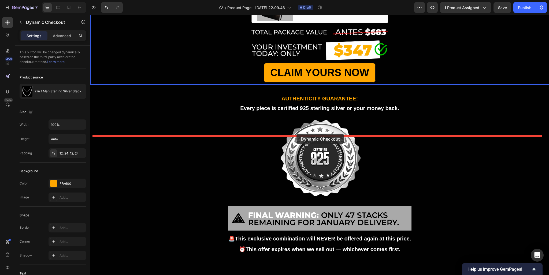
drag, startPoint x: 244, startPoint y: 187, endPoint x: 296, endPoint y: 134, distance: 73.9
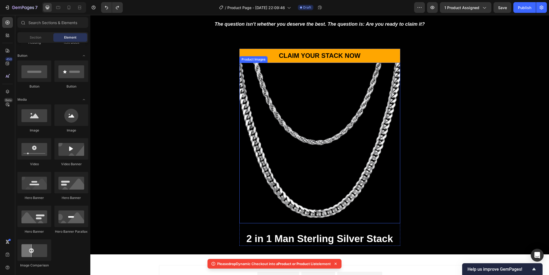
scroll to position [1118, 0]
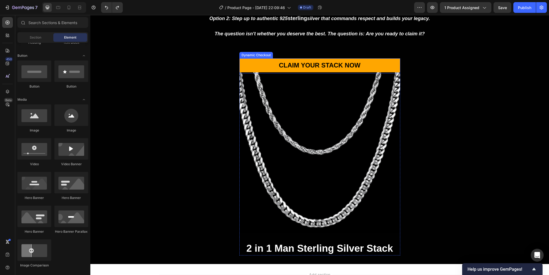
click at [255, 56] on div "Dynamic Checkout" at bounding box center [255, 55] width 31 height 5
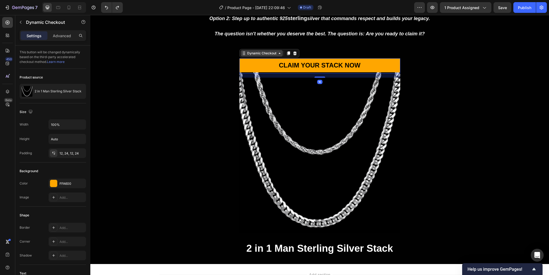
click at [264, 54] on div "Dynamic Checkout" at bounding box center [261, 53] width 31 height 5
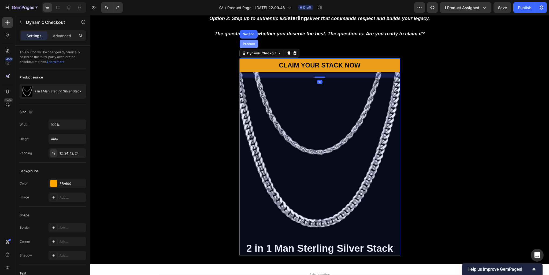
click at [246, 42] on div "Product" at bounding box center [249, 44] width 18 height 9
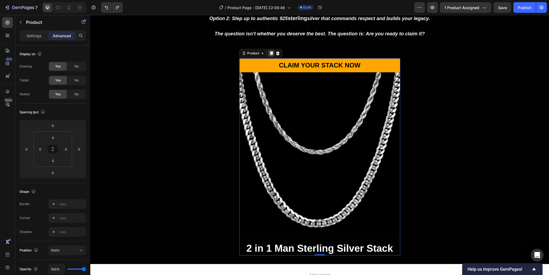
click at [270, 53] on icon at bounding box center [271, 53] width 3 height 4
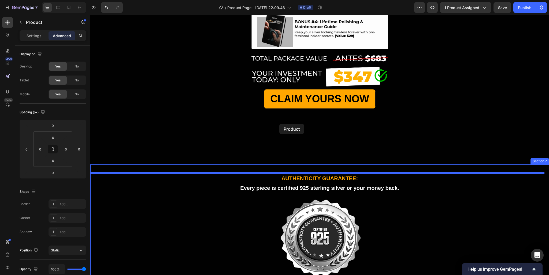
scroll to position [746, 0]
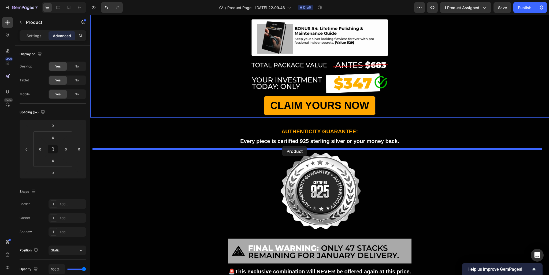
drag, startPoint x: 247, startPoint y: 143, endPoint x: 282, endPoint y: 146, distance: 35.2
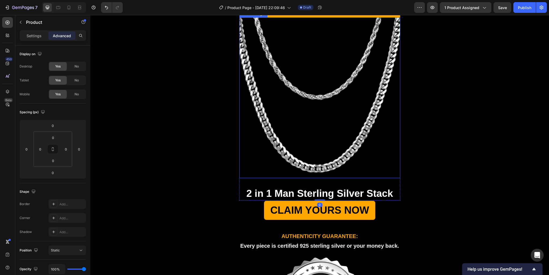
scroll to position [859, 0]
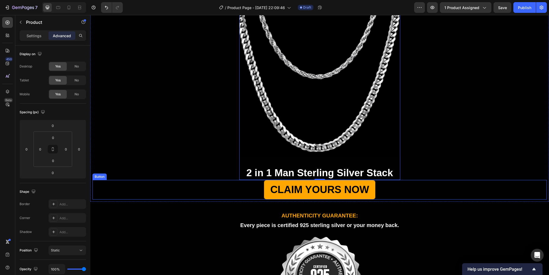
click at [385, 200] on div "CLAIM YOURS NOW Button" at bounding box center [319, 190] width 454 height 20
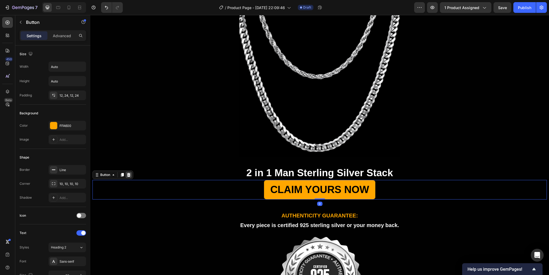
click at [128, 177] on icon at bounding box center [128, 175] width 3 height 4
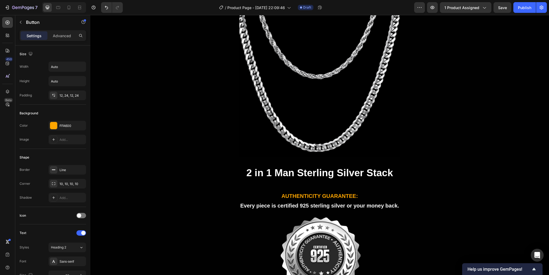
scroll to position [116, 0]
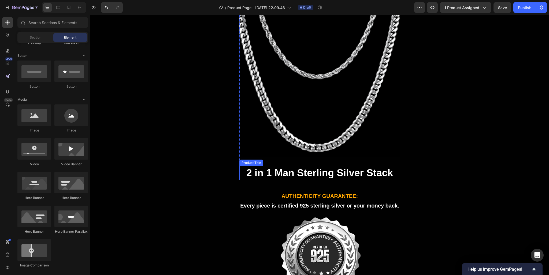
click at [265, 180] on h2 "2 in 1 Man Sterling Silver Stack" at bounding box center [319, 173] width 161 height 14
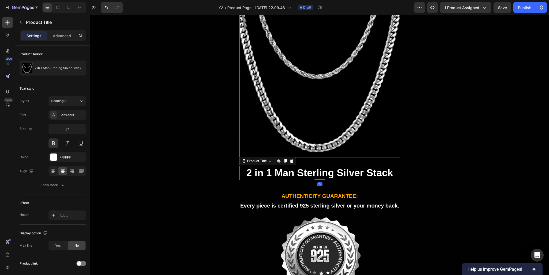
click at [281, 158] on img at bounding box center [319, 77] width 161 height 161
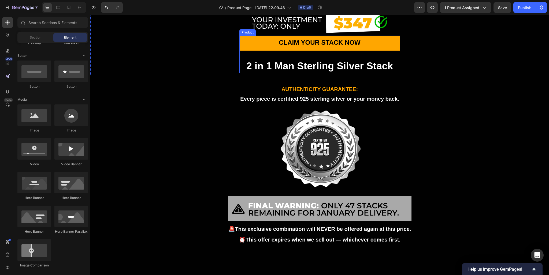
scroll to position [802, 0]
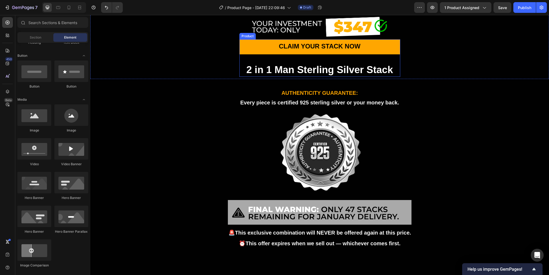
click at [364, 77] on div "CLAIM YOUR STACK NOW Dynamic Checkout 2 in 1 Man Sterling Silver Stack Product …" at bounding box center [319, 58] width 161 height 38
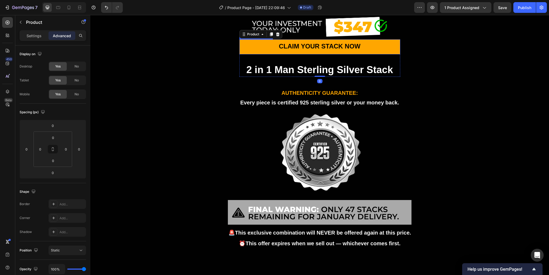
click at [361, 54] on button "CLAIM YOUR STACK NOW" at bounding box center [319, 46] width 161 height 15
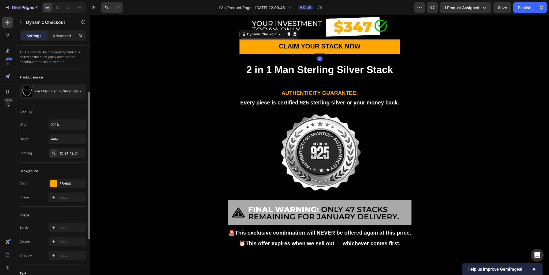
scroll to position [58, 0]
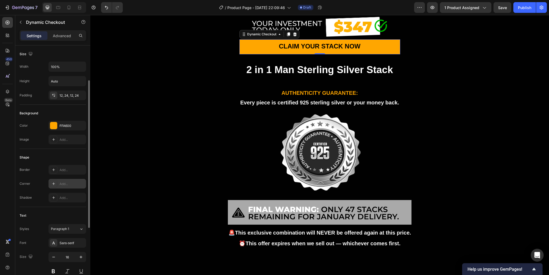
click at [68, 182] on div "Add..." at bounding box center [71, 184] width 25 height 5
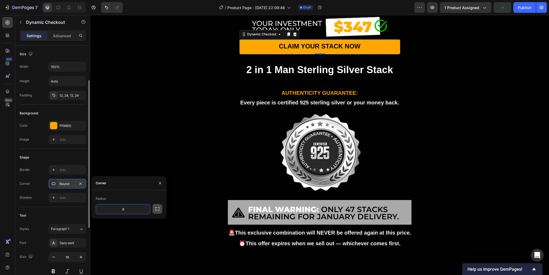
click at [156, 208] on icon "button" at bounding box center [157, 208] width 5 height 5
click at [141, 211] on input "8" at bounding box center [137, 209] width 26 height 10
type input "10"
click at [156, 208] on icon "button" at bounding box center [157, 208] width 4 height 3
click at [128, 210] on input "8" at bounding box center [123, 209] width 54 height 10
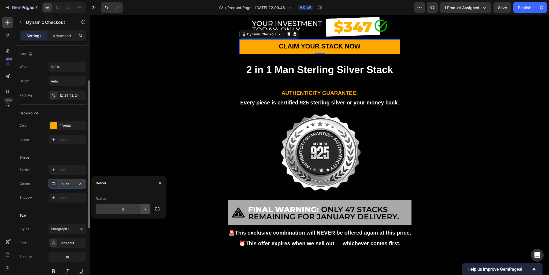
click at [142, 210] on button "button" at bounding box center [145, 209] width 10 height 10
click at [128, 211] on input "8" at bounding box center [123, 209] width 54 height 10
click at [126, 209] on input "25" at bounding box center [123, 209] width 54 height 10
type input "10"
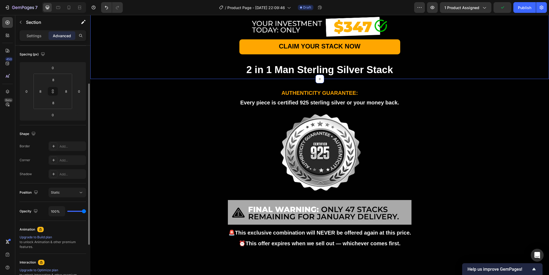
scroll to position [0, 0]
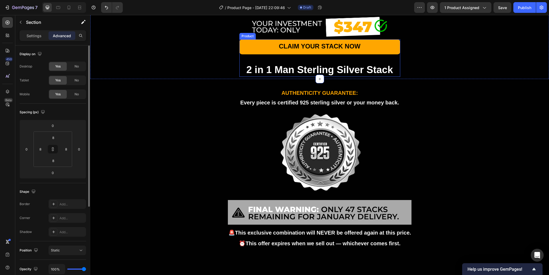
click at [393, 77] on div "CLAIM YOUR STACK NOW Dynamic Checkout 2 in 1 Man Sterling Silver Stack Product …" at bounding box center [319, 58] width 161 height 38
click at [51, 140] on input "0" at bounding box center [53, 138] width 11 height 8
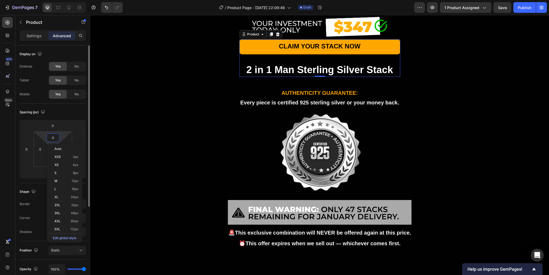
click at [47, 138] on div "0" at bounding box center [52, 137] width 13 height 9
click at [44, 0] on html "7 / Product Page - [DATE] 22:09:46 Draft Preview 1 product assigned Save Publis…" at bounding box center [274, 0] width 549 height 0
click at [51, 149] on icon at bounding box center [53, 149] width 4 height 4
click at [53, 137] on input "0" at bounding box center [53, 138] width 11 height 8
drag, startPoint x: 53, startPoint y: 137, endPoint x: 48, endPoint y: 138, distance: 5.4
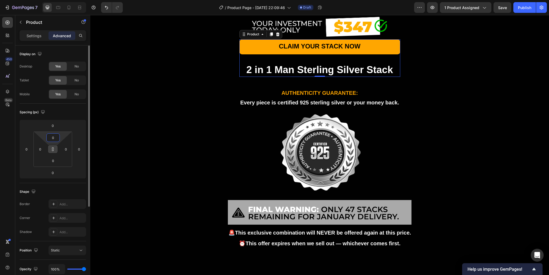
click at [48, 138] on input "0" at bounding box center [53, 138] width 11 height 8
type input "1"
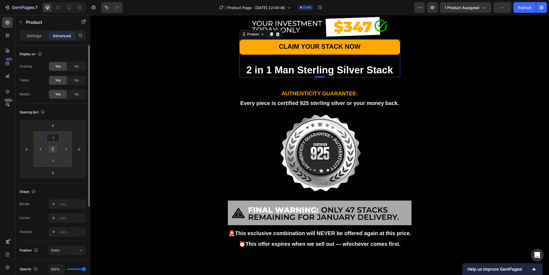
type input "10"
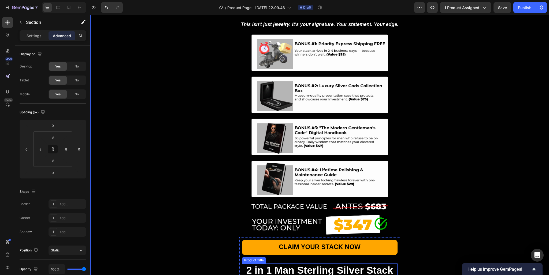
scroll to position [746, 0]
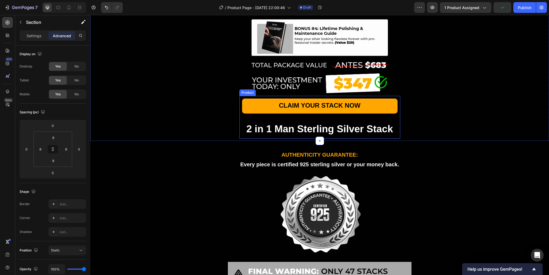
click at [396, 139] on div "CLAIM YOUR STACK NOW Dynamic Checkout 2 in 1 Man Sterling Silver Stack Product …" at bounding box center [319, 117] width 161 height 43
click at [269, 93] on icon at bounding box center [271, 91] width 4 height 4
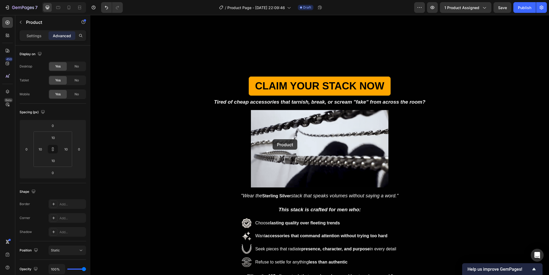
scroll to position [38, 0]
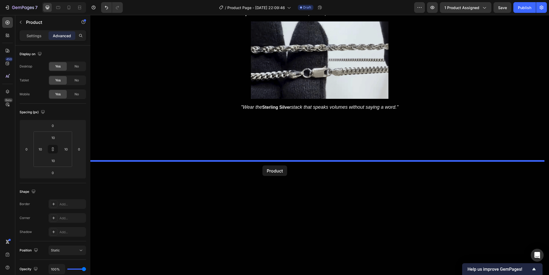
drag, startPoint x: 249, startPoint y: 190, endPoint x: 262, endPoint y: 166, distance: 27.5
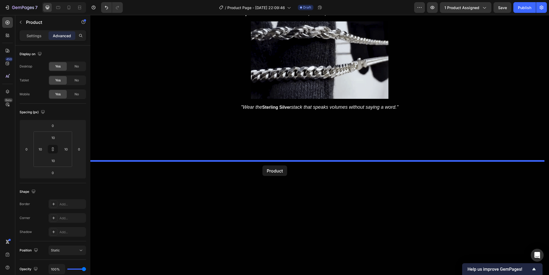
type input "16"
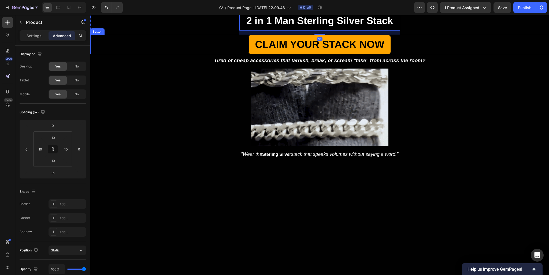
click at [392, 54] on div "CLAIM YOUR STACK NOW Button" at bounding box center [319, 45] width 458 height 20
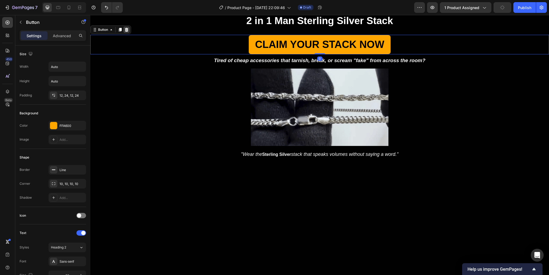
click at [126, 32] on icon at bounding box center [126, 30] width 4 height 4
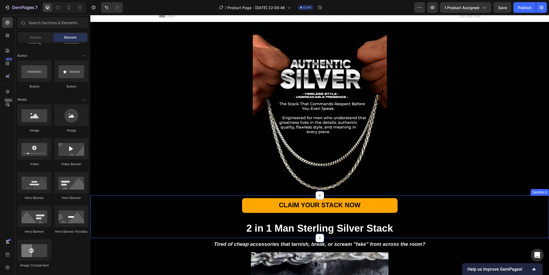
scroll to position [0, 0]
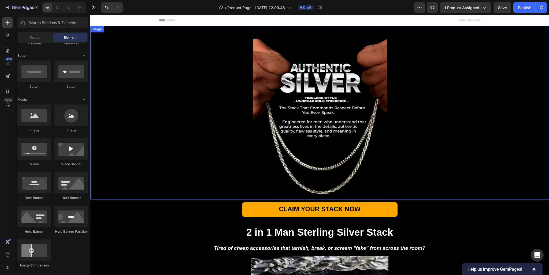
click at [427, 175] on div at bounding box center [319, 113] width 458 height 174
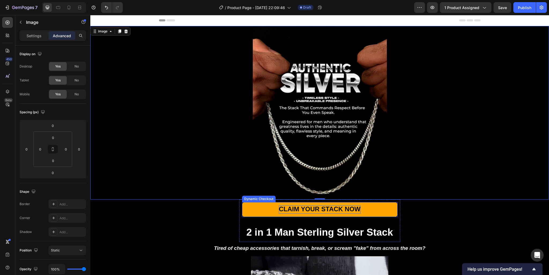
click at [324, 208] on strong "CLAIM YOUR STACK NOW" at bounding box center [319, 208] width 81 height 7
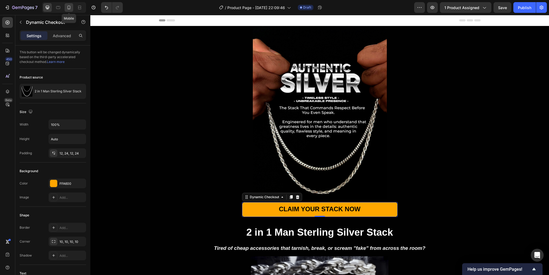
click at [69, 9] on icon at bounding box center [68, 8] width 1 height 1
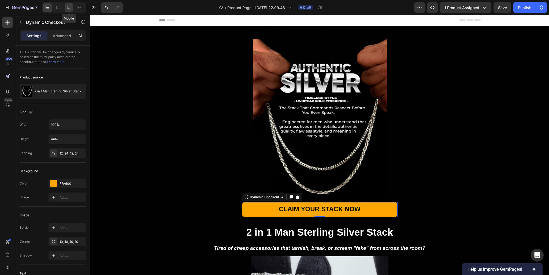
type input "14"
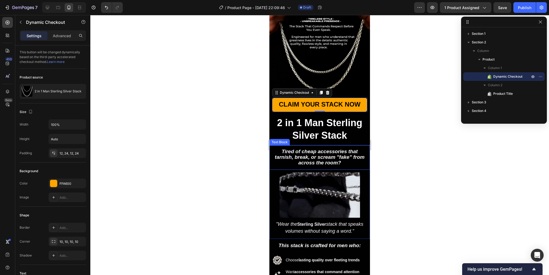
scroll to position [34, 0]
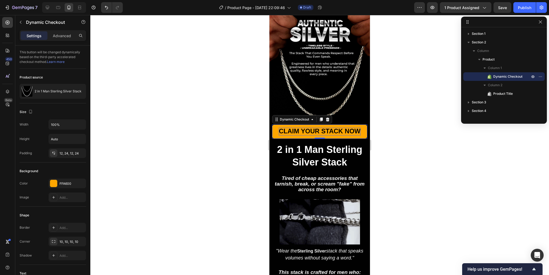
click at [337, 132] on p "CLAIM YOUR STACK NOW" at bounding box center [319, 132] width 81 height 8
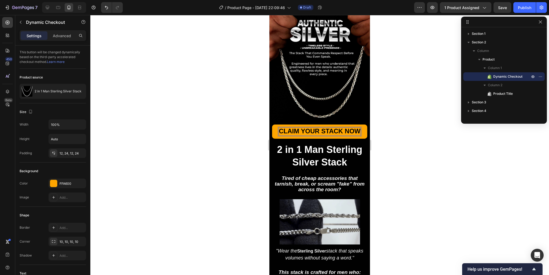
click at [336, 132] on p "CLAIM YOUR STACK NOW" at bounding box center [319, 132] width 81 height 8
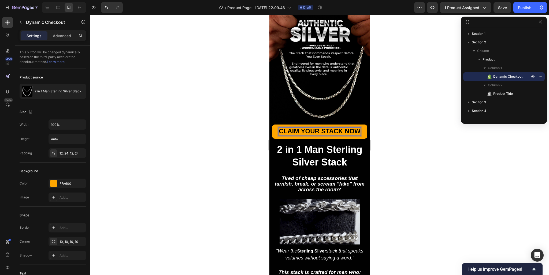
click at [336, 132] on p "CLAIM YOUR STACK NOW" at bounding box center [319, 132] width 81 height 8
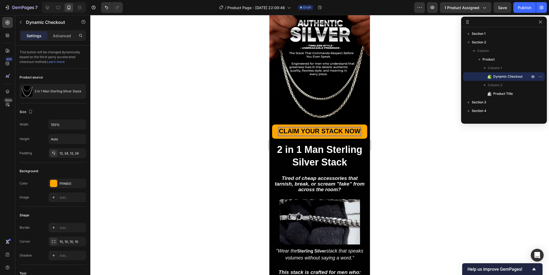
click at [336, 132] on p "CLAIM YOUR STACK NOW" at bounding box center [319, 132] width 81 height 8
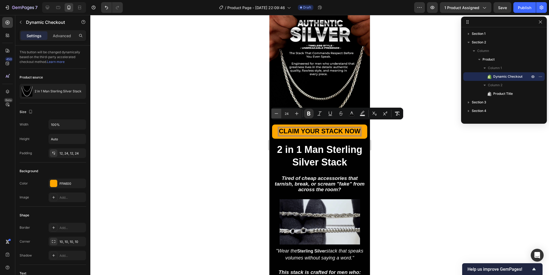
click at [275, 113] on icon "Editor contextual toolbar" at bounding box center [276, 113] width 5 height 5
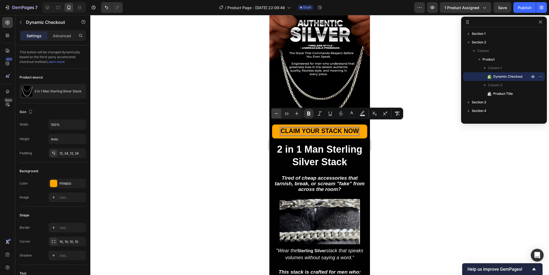
click at [275, 113] on icon "Editor contextual toolbar" at bounding box center [276, 113] width 5 height 5
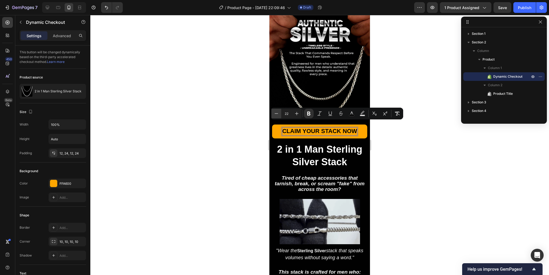
click at [275, 113] on icon "Editor contextual toolbar" at bounding box center [276, 113] width 5 height 5
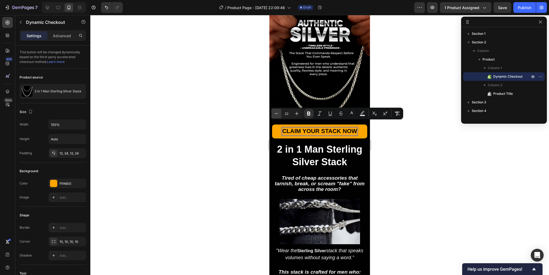
type input "21"
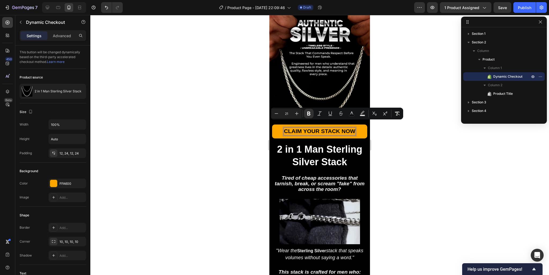
click at [354, 133] on div "CLAIM YOUR STACK NOW Dynamic Checkout 0 2 in 1 Man Sterling Silver Stack Produc…" at bounding box center [319, 147] width 100 height 50
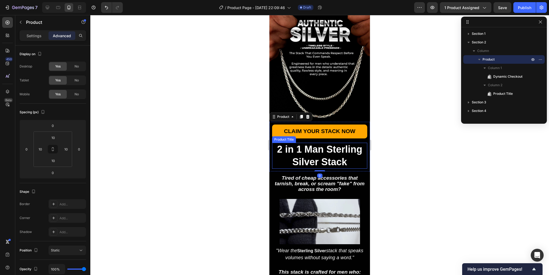
click at [332, 149] on h2 "2 in 1 Man Sterling Silver Stack" at bounding box center [319, 156] width 95 height 26
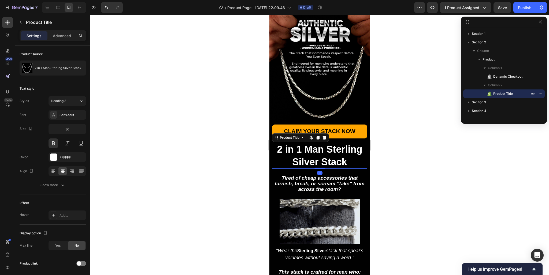
click at [332, 149] on h2 "2 in 1 Man Sterling Silver Stack" at bounding box center [319, 156] width 95 height 26
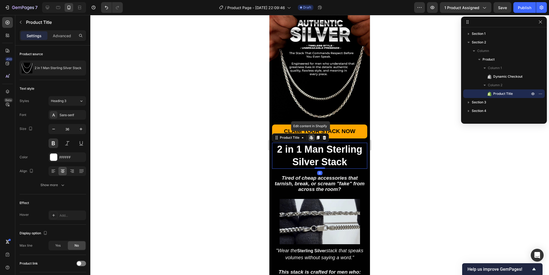
click at [332, 149] on h2 "2 in 1 Man Sterling Silver Stack" at bounding box center [319, 156] width 95 height 26
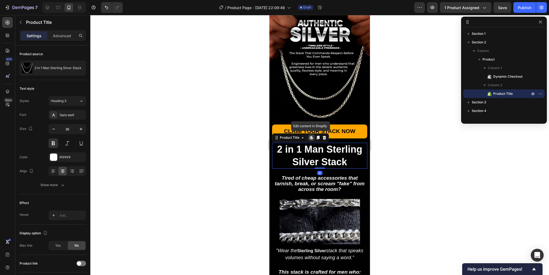
click at [306, 144] on h2 "2 in 1 Man Sterling Silver Stack" at bounding box center [319, 156] width 95 height 26
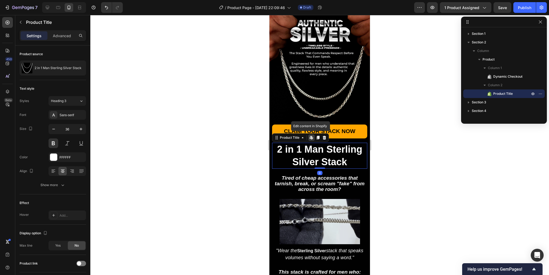
click at [306, 144] on h2 "2 in 1 Man Sterling Silver Stack" at bounding box center [319, 156] width 95 height 26
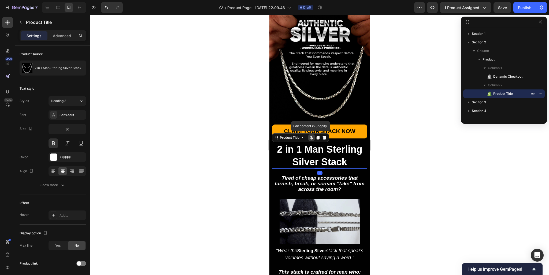
click at [306, 144] on h2 "2 in 1 Man Sterling Silver Stack" at bounding box center [319, 156] width 95 height 26
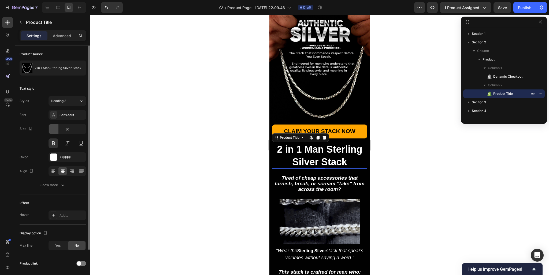
click at [52, 128] on icon "button" at bounding box center [53, 128] width 5 height 5
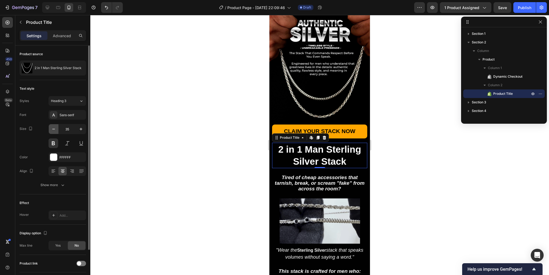
click at [52, 128] on icon "button" at bounding box center [53, 128] width 5 height 5
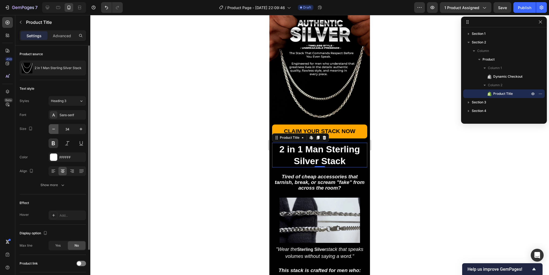
click at [52, 128] on icon "button" at bounding box center [53, 128] width 5 height 5
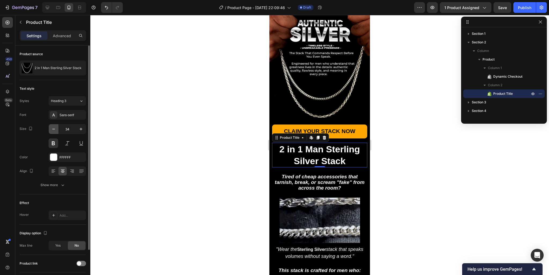
click at [52, 128] on icon "button" at bounding box center [53, 128] width 5 height 5
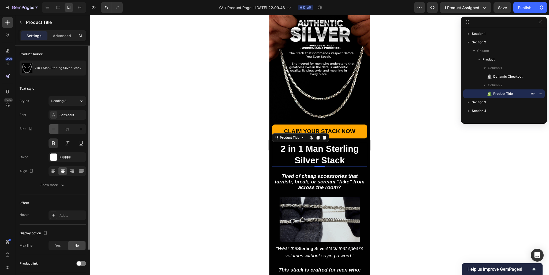
click at [52, 128] on icon "button" at bounding box center [53, 128] width 5 height 5
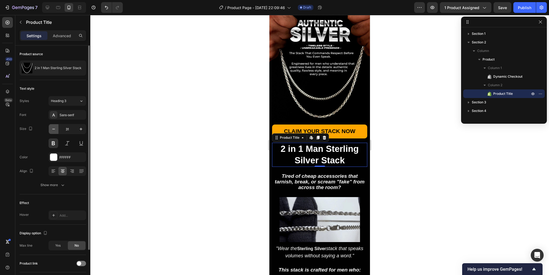
click at [52, 128] on icon "button" at bounding box center [53, 128] width 5 height 5
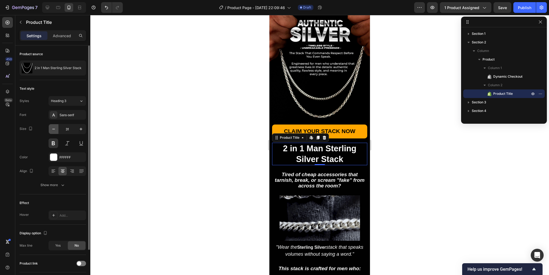
click at [52, 128] on icon "button" at bounding box center [53, 128] width 5 height 5
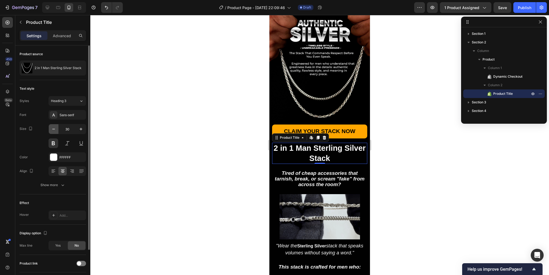
type input "29"
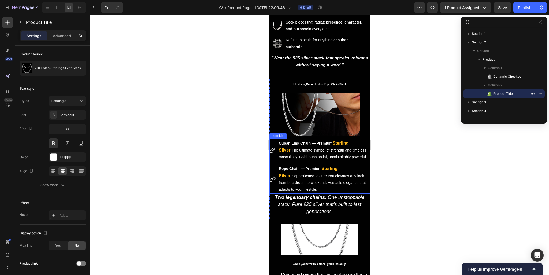
scroll to position [317, 0]
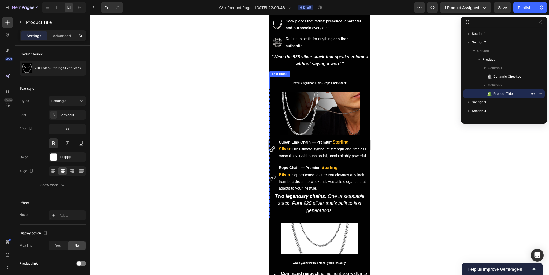
click at [326, 83] on strong "Cuban Link + Rope Chain Stack" at bounding box center [326, 83] width 40 height 3
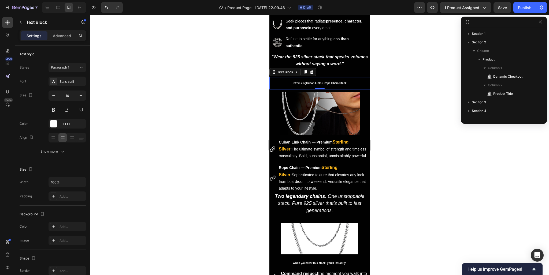
scroll to position [67, 0]
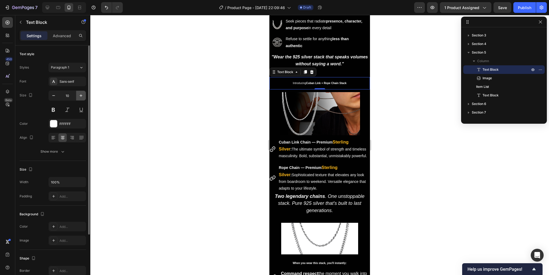
click at [80, 95] on icon "button" at bounding box center [80, 95] width 5 height 5
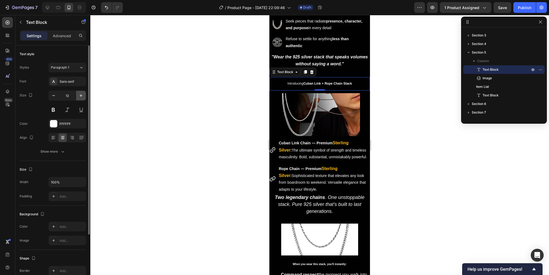
click at [80, 95] on icon "button" at bounding box center [80, 95] width 5 height 5
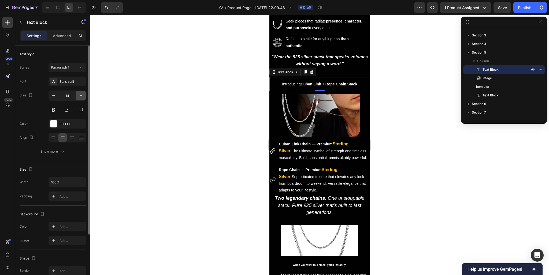
click at [80, 95] on icon "button" at bounding box center [80, 95] width 5 height 5
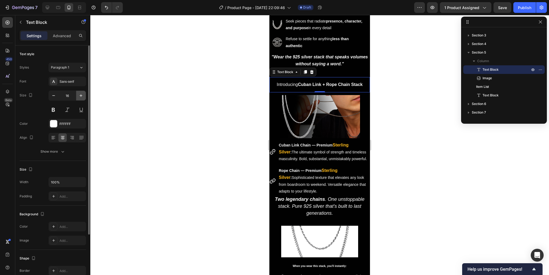
click at [80, 95] on icon "button" at bounding box center [80, 95] width 5 height 5
click at [77, 95] on button "button" at bounding box center [81, 96] width 10 height 10
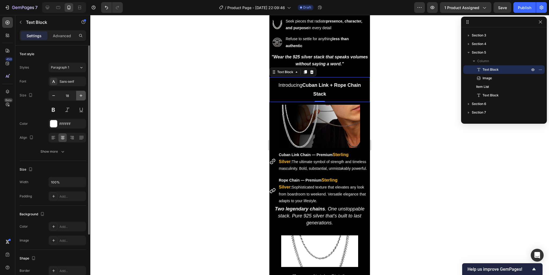
click at [77, 95] on button "button" at bounding box center [81, 96] width 10 height 10
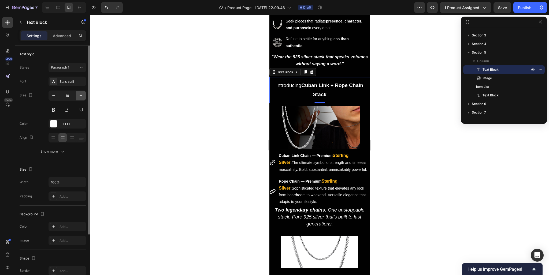
click at [77, 95] on button "button" at bounding box center [81, 96] width 10 height 10
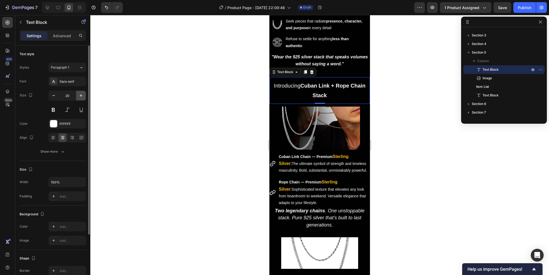
click at [77, 95] on button "button" at bounding box center [81, 96] width 10 height 10
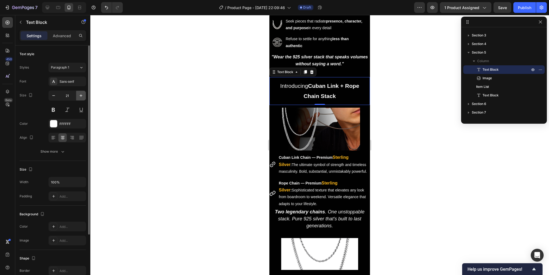
click at [77, 95] on button "button" at bounding box center [81, 96] width 10 height 10
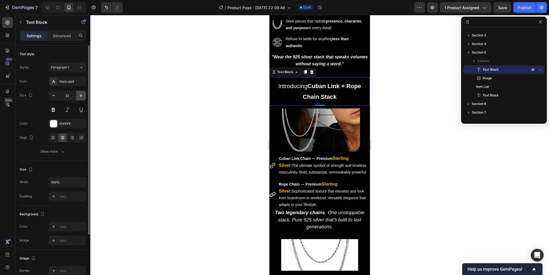
click at [77, 95] on button "button" at bounding box center [81, 96] width 10 height 10
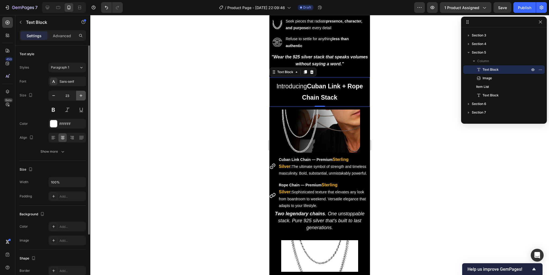
click at [77, 95] on button "button" at bounding box center [81, 96] width 10 height 10
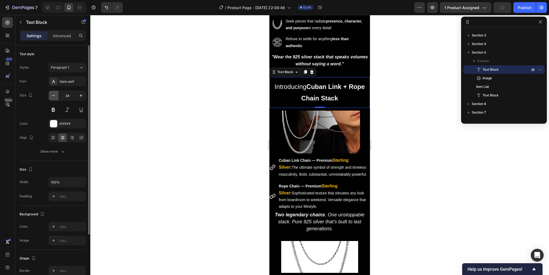
click at [54, 97] on icon "button" at bounding box center [53, 95] width 5 height 5
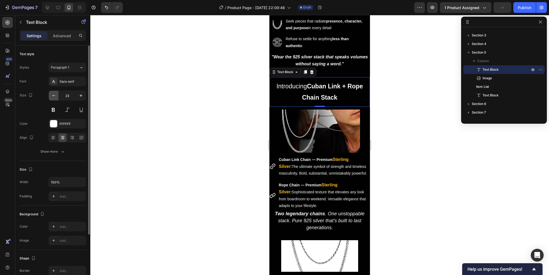
click at [54, 97] on icon "button" at bounding box center [53, 95] width 5 height 5
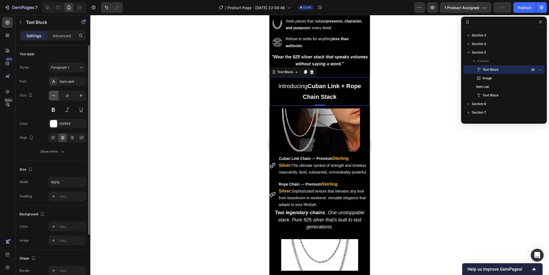
click at [54, 97] on icon "button" at bounding box center [53, 95] width 5 height 5
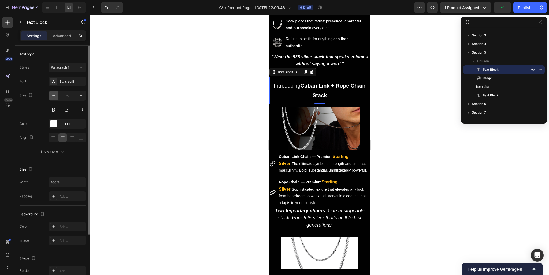
click at [54, 97] on icon "button" at bounding box center [53, 95] width 5 height 5
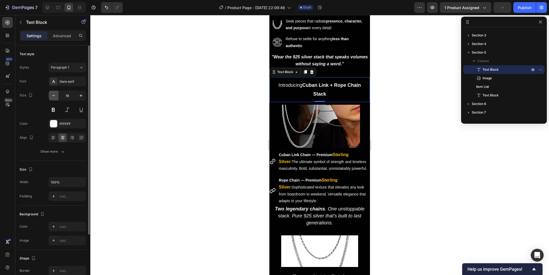
click at [54, 97] on icon "button" at bounding box center [53, 95] width 5 height 5
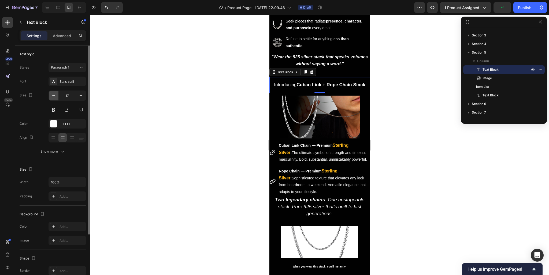
click at [54, 97] on icon "button" at bounding box center [53, 95] width 5 height 5
type input "16"
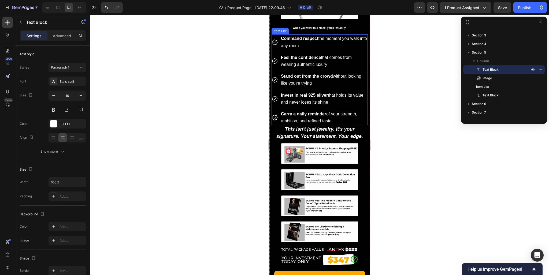
scroll to position [572, 0]
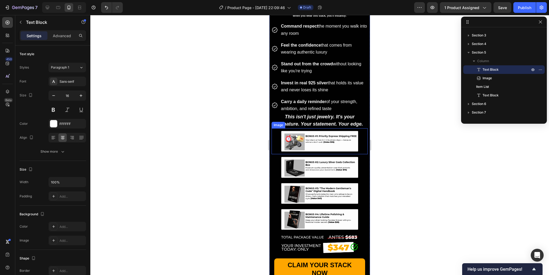
click at [324, 140] on img at bounding box center [319, 141] width 77 height 21
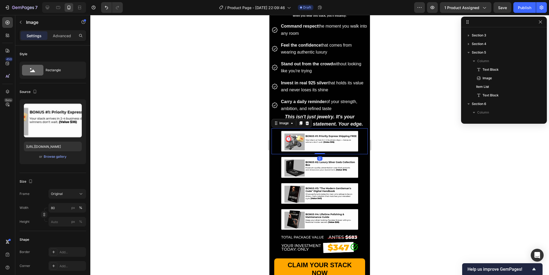
scroll to position [153, 0]
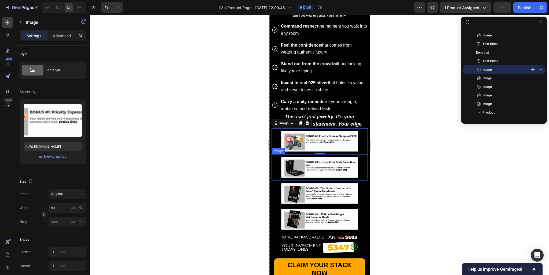
click at [296, 160] on img at bounding box center [319, 167] width 77 height 21
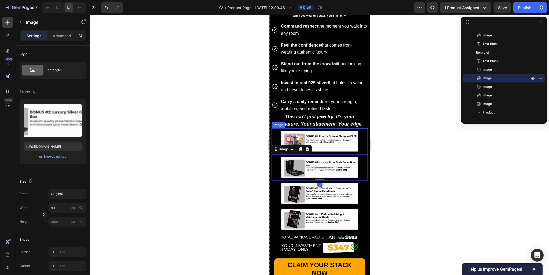
click at [320, 140] on img at bounding box center [319, 141] width 77 height 21
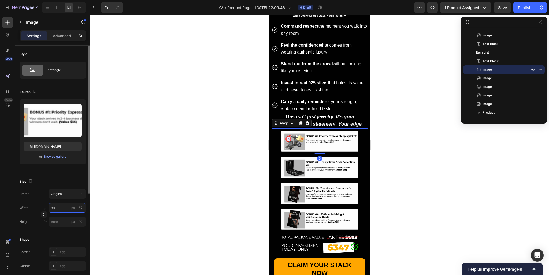
click at [53, 208] on input "80" at bounding box center [67, 208] width 38 height 10
click at [59, 208] on input "80" at bounding box center [67, 208] width 38 height 10
click at [54, 220] on span "Full" at bounding box center [53, 220] width 5 height 5
type input "100"
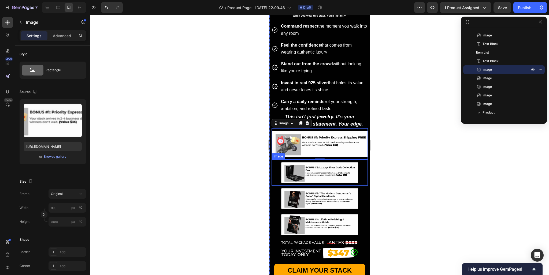
click at [302, 162] on img at bounding box center [319, 172] width 77 height 21
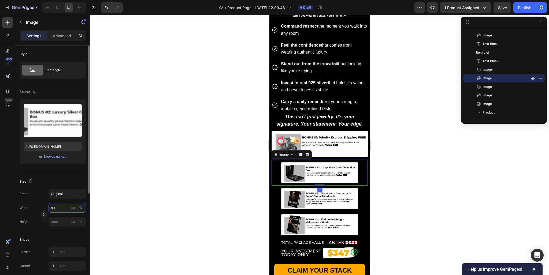
click at [62, 208] on input "80" at bounding box center [67, 208] width 38 height 10
click at [59, 221] on p "Full 100%" at bounding box center [66, 220] width 31 height 5
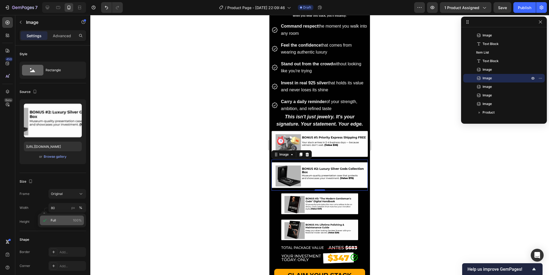
type input "100"
click at [308, 195] on img at bounding box center [319, 203] width 77 height 21
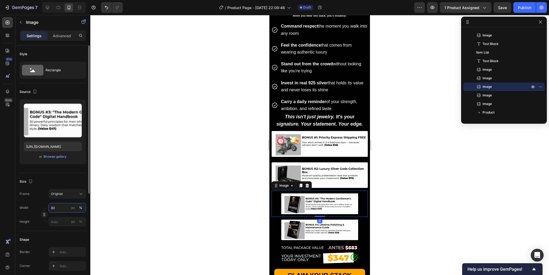
click at [57, 208] on input "80" at bounding box center [67, 208] width 38 height 10
click at [61, 223] on p "Full 100%" at bounding box center [66, 220] width 31 height 5
type input "100"
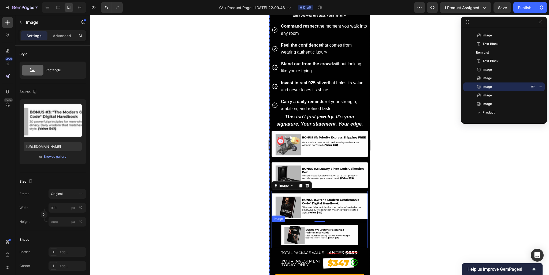
click at [323, 231] on img at bounding box center [319, 235] width 77 height 21
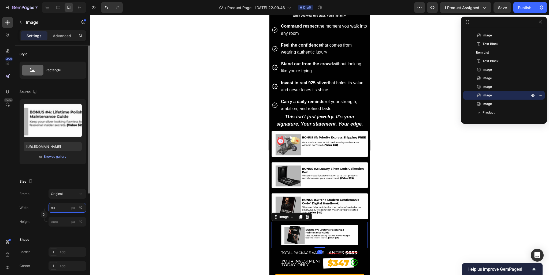
click at [58, 208] on input "80" at bounding box center [67, 208] width 38 height 10
click at [61, 220] on p "Full 100%" at bounding box center [66, 220] width 31 height 5
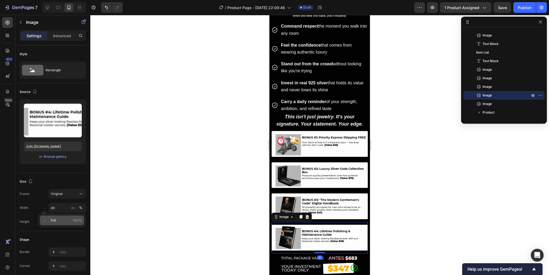
type input "100"
click at [323, 256] on img at bounding box center [319, 265] width 77 height 18
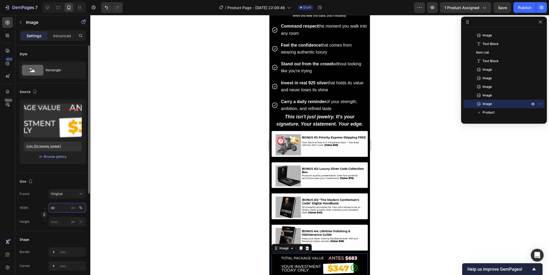
click at [55, 206] on input "80" at bounding box center [67, 208] width 38 height 10
click at [59, 220] on p "Full 100%" at bounding box center [66, 220] width 31 height 5
type input "100"
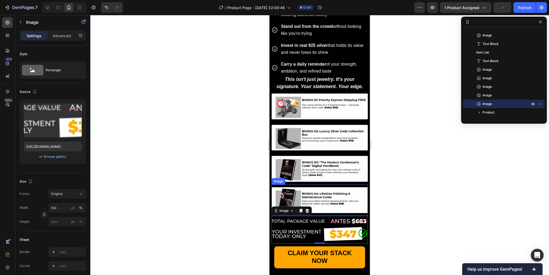
scroll to position [628, 0]
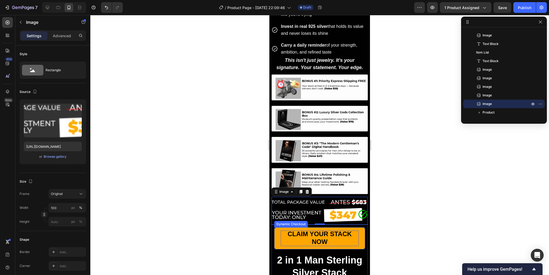
click at [324, 230] on strong "CLAIM YOUR STACK NOW" at bounding box center [319, 237] width 64 height 15
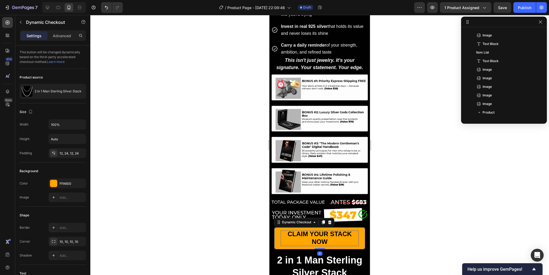
scroll to position [212, 0]
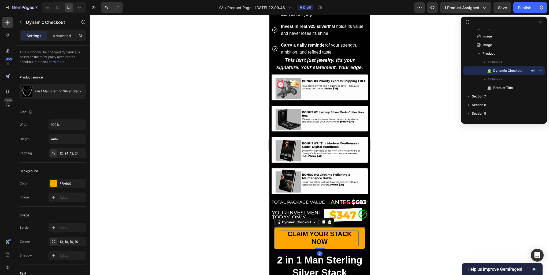
click at [312, 230] on strong "CLAIM YOUR STACK NOW" at bounding box center [319, 237] width 64 height 15
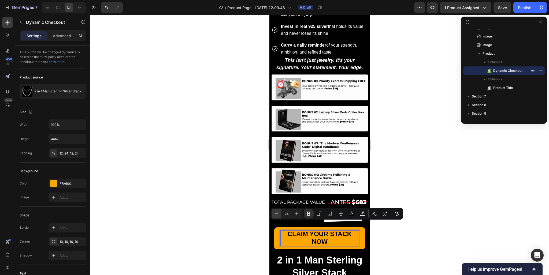
click at [279, 214] on icon "Editor contextual toolbar" at bounding box center [276, 213] width 5 height 5
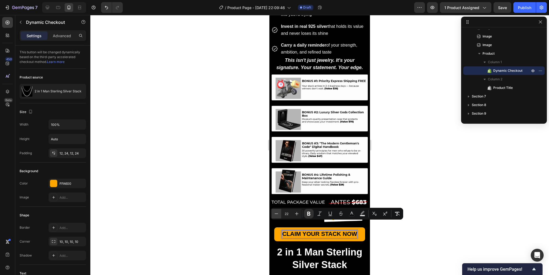
click at [279, 214] on icon "Editor contextual toolbar" at bounding box center [276, 213] width 5 height 5
type input "21"
drag, startPoint x: 313, startPoint y: 233, endPoint x: 280, endPoint y: 220, distance: 36.0
click at [313, 233] on div "CLAIM YOUR STACK NOW Dynamic Checkout 0 2 in 1 Man Sterling Silver Stack Produc…" at bounding box center [319, 250] width 96 height 50
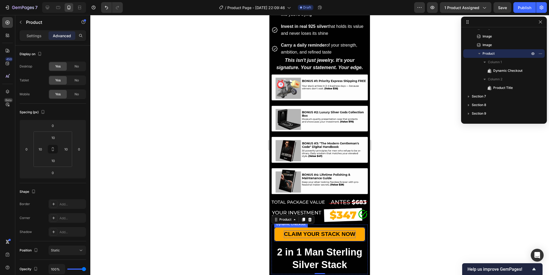
click at [300, 231] on strong "CLAIM YOUR STACK NOW" at bounding box center [319, 234] width 71 height 6
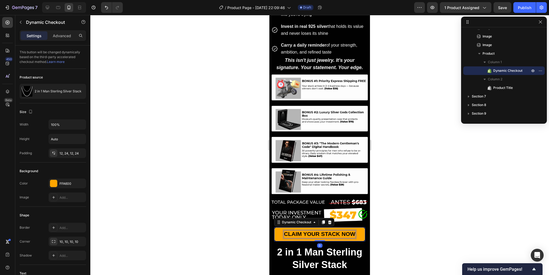
click at [300, 231] on strong "CLAIM YOUR STACK NOW" at bounding box center [319, 234] width 71 height 6
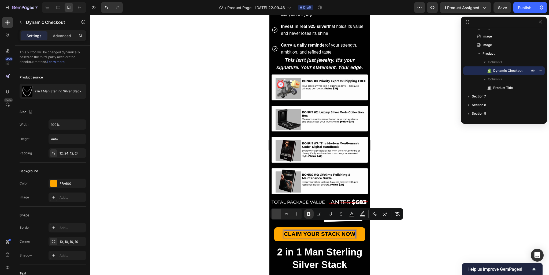
click at [278, 213] on icon "Editor contextual toolbar" at bounding box center [276, 213] width 5 height 5
type input "20"
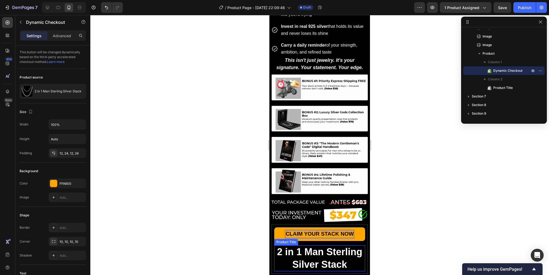
click at [309, 246] on h2 "2 in 1 Man Sterling Silver Stack" at bounding box center [319, 258] width 91 height 26
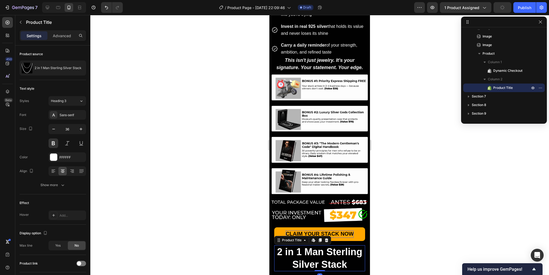
click at [309, 246] on h2 "2 in 1 Man Sterling Silver Stack" at bounding box center [319, 258] width 91 height 26
click at [53, 127] on icon "button" at bounding box center [53, 128] width 5 height 5
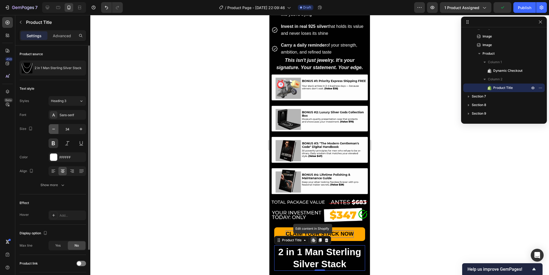
click at [53, 127] on icon "button" at bounding box center [53, 128] width 5 height 5
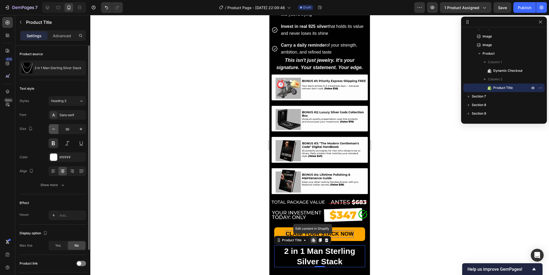
click at [53, 127] on icon "button" at bounding box center [53, 128] width 5 height 5
type input "27"
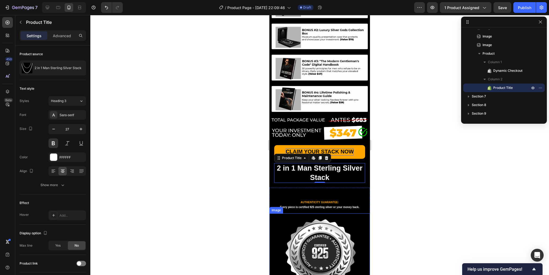
scroll to position [713, 0]
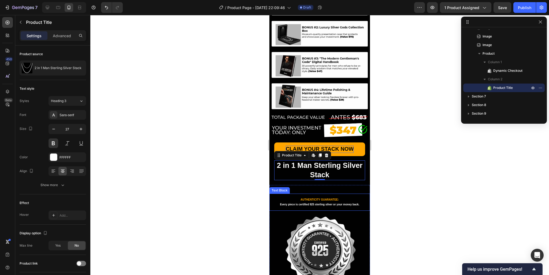
click at [321, 198] on strong "AUTHENTICITY GUARANTEE:" at bounding box center [319, 199] width 38 height 3
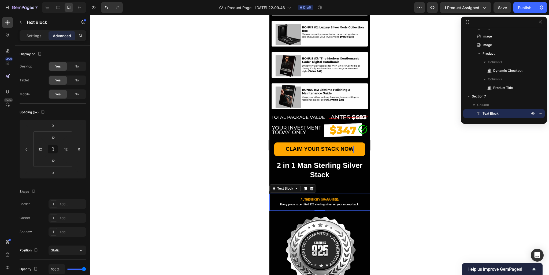
click at [315, 197] on p "AUTHENTICITY GUARANTEE:" at bounding box center [319, 199] width 93 height 5
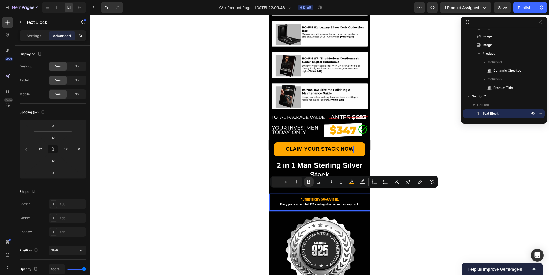
click at [315, 197] on p "AUTHENTICITY GUARANTEE:" at bounding box center [319, 199] width 93 height 5
click at [323, 203] on strong "Every piece is certified 925 sterling silver or your money back." at bounding box center [319, 204] width 79 height 3
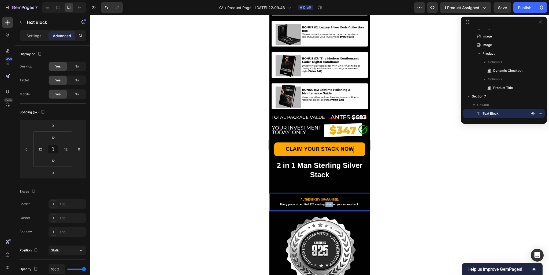
click at [323, 203] on strong "Every piece is certified 925 sterling silver or your money back." at bounding box center [319, 204] width 79 height 3
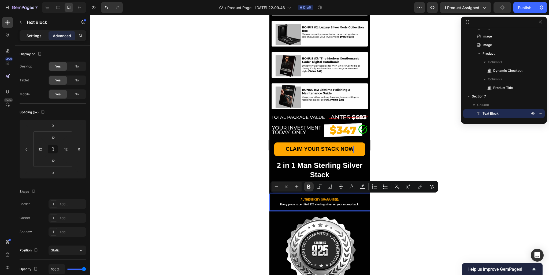
click at [33, 36] on p "Settings" at bounding box center [34, 36] width 15 height 6
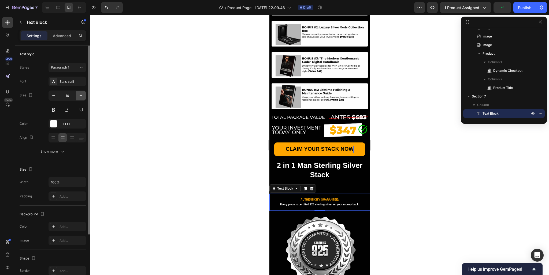
click at [82, 96] on icon "button" at bounding box center [81, 95] width 3 height 3
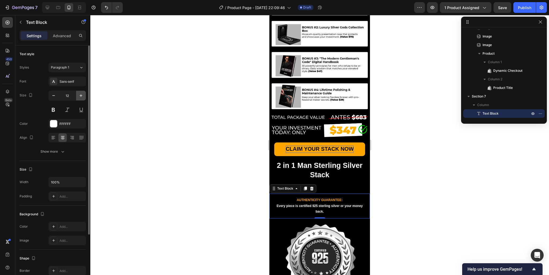
click at [82, 96] on icon "button" at bounding box center [81, 95] width 3 height 3
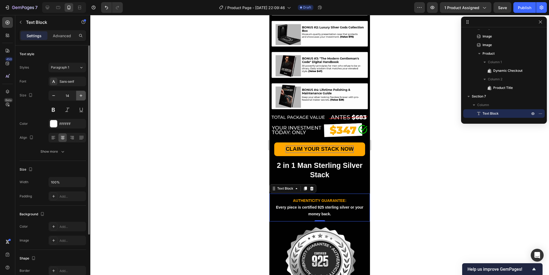
click at [82, 96] on icon "button" at bounding box center [81, 95] width 3 height 3
type input "16"
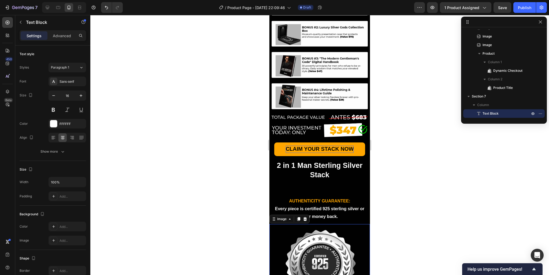
click at [336, 227] on img at bounding box center [319, 264] width 80 height 74
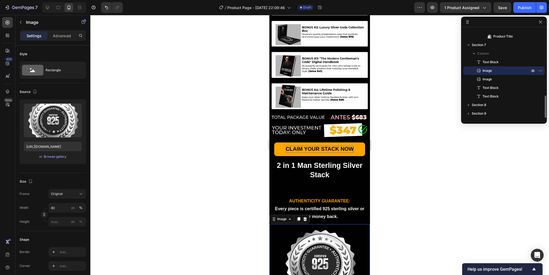
click at [323, 248] on img at bounding box center [319, 264] width 80 height 74
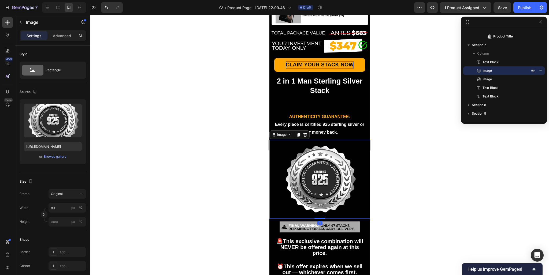
scroll to position [798, 0]
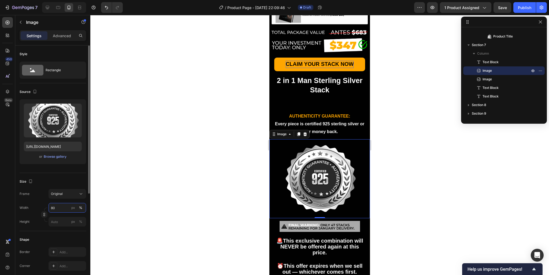
click at [60, 205] on input "80" at bounding box center [67, 208] width 38 height 10
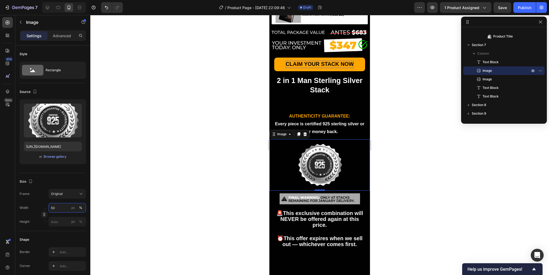
type input "50"
click at [337, 148] on img at bounding box center [319, 165] width 50 height 46
click at [347, 122] on p "Every piece is certified 925 sterling silver or your money back." at bounding box center [319, 128] width 93 height 16
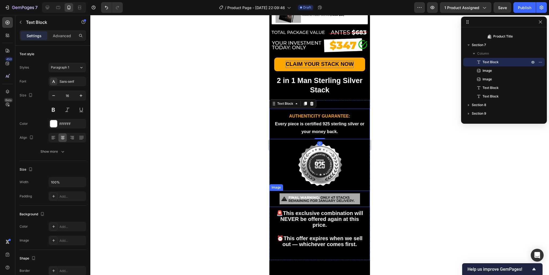
click at [325, 193] on img at bounding box center [319, 198] width 80 height 11
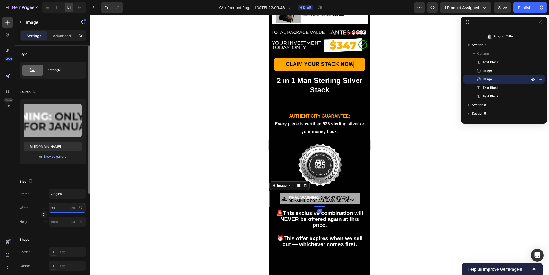
click at [60, 205] on input "80" at bounding box center [67, 208] width 38 height 10
click at [59, 219] on p "Full 100%" at bounding box center [66, 220] width 31 height 5
type input "100"
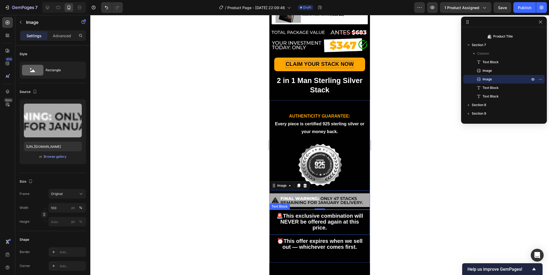
click at [312, 213] on strong "This exclusive combination will NEVER be offered again at this price." at bounding box center [321, 222] width 83 height 18
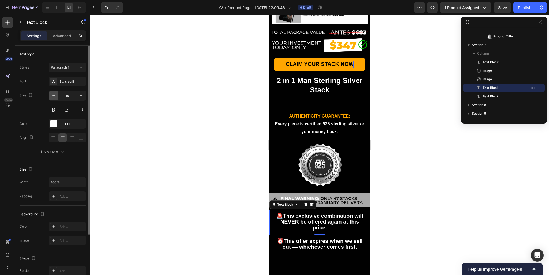
click at [53, 96] on icon "button" at bounding box center [53, 95] width 3 height 1
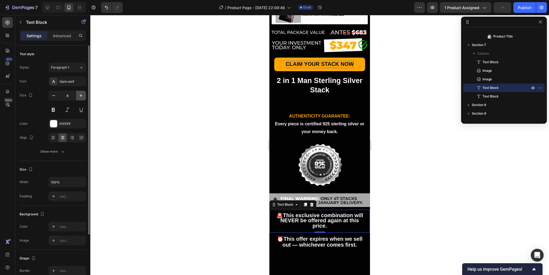
click at [79, 94] on icon "button" at bounding box center [80, 95] width 5 height 5
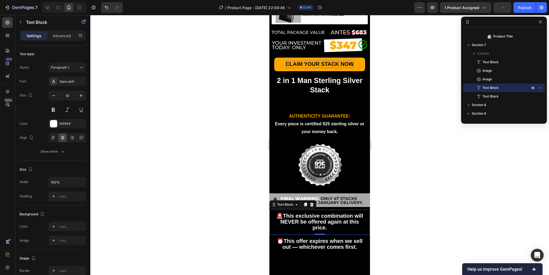
click at [322, 213] on strong "This exclusive combination will NEVER be offered again at this price." at bounding box center [321, 222] width 83 height 18
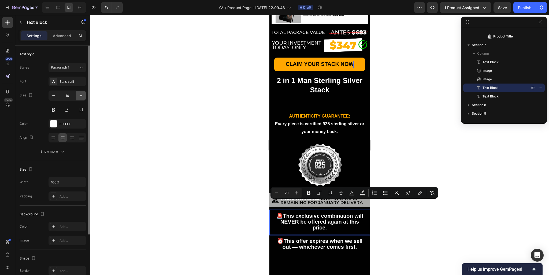
click at [80, 94] on icon "button" at bounding box center [80, 95] width 5 height 5
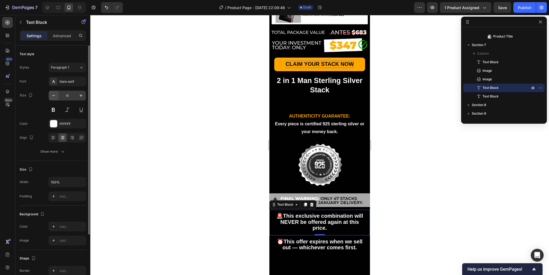
click at [55, 96] on icon "button" at bounding box center [53, 95] width 5 height 5
type input "10"
click at [319, 213] on strong "This exclusive combination will NEVER be offered again at this price." at bounding box center [321, 222] width 83 height 18
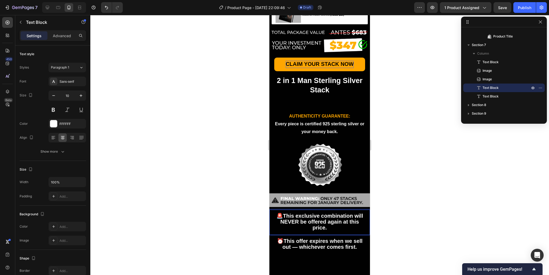
click at [319, 213] on strong "This exclusive combination will NEVER be offered again at this price." at bounding box center [321, 222] width 83 height 18
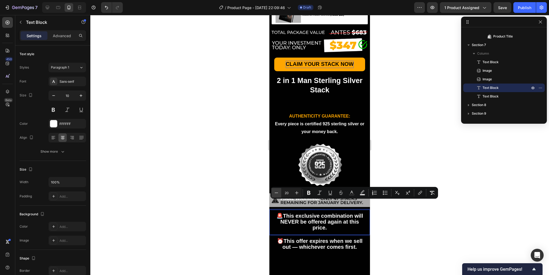
click at [278, 192] on icon "Editor contextual toolbar" at bounding box center [276, 192] width 5 height 5
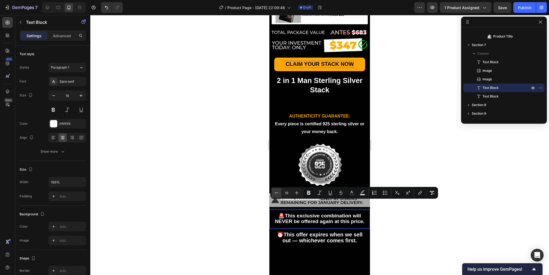
click at [278, 192] on icon "Editor contextual toolbar" at bounding box center [276, 192] width 5 height 5
type input "18"
click at [318, 232] on strong "This offer expires when we sell out — whichever comes first." at bounding box center [322, 238] width 80 height 12
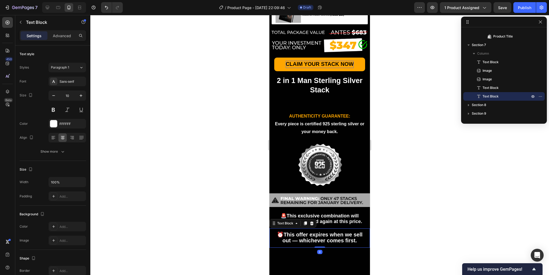
click at [318, 232] on strong "This offer expires when we sell out — whichever comes first." at bounding box center [322, 238] width 80 height 12
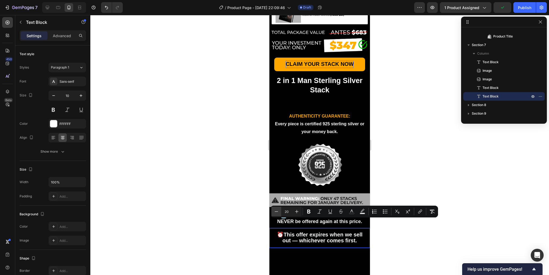
click at [276, 212] on icon "Editor contextual toolbar" at bounding box center [276, 211] width 5 height 5
type input "18"
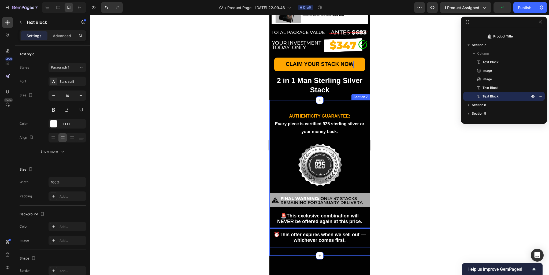
click at [316, 241] on div "AUTHENTICITY GUARANTEE: Every piece is certified 925 sterling silver or your mo…" at bounding box center [319, 178] width 100 height 156
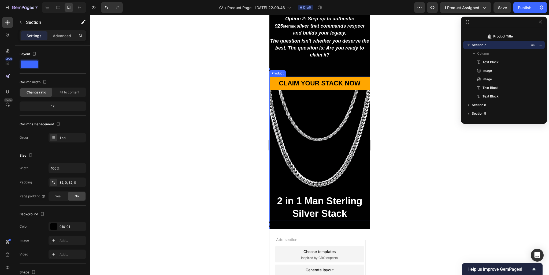
scroll to position [1081, 0]
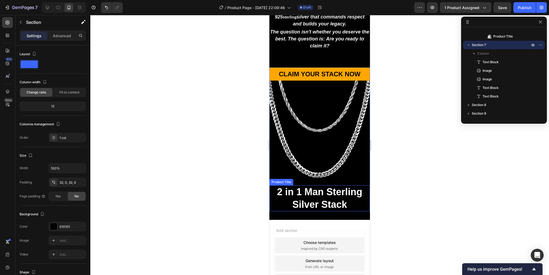
click at [330, 193] on h2 "2 in 1 Man Sterling Silver Stack" at bounding box center [319, 198] width 100 height 26
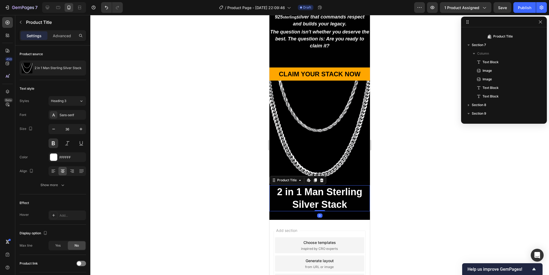
scroll to position [323, 0]
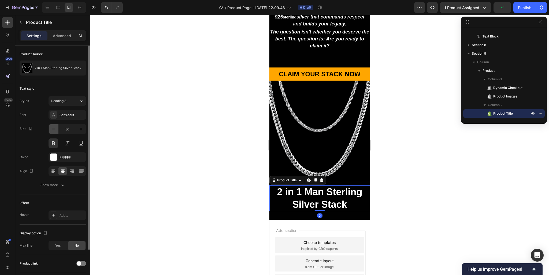
click at [53, 128] on icon "button" at bounding box center [53, 128] width 5 height 5
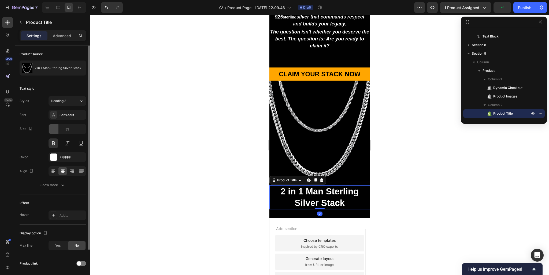
click at [53, 128] on icon "button" at bounding box center [53, 128] width 5 height 5
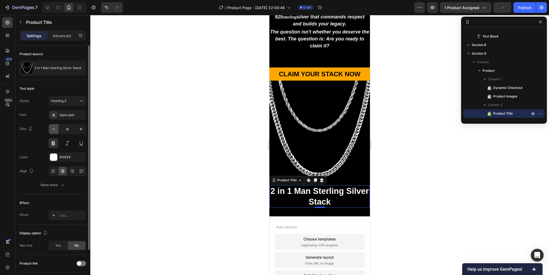
click at [53, 128] on icon "button" at bounding box center [53, 128] width 5 height 5
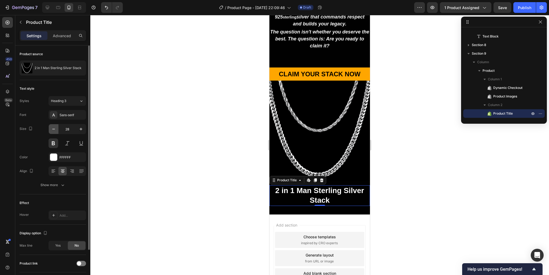
click at [53, 128] on icon "button" at bounding box center [53, 128] width 5 height 5
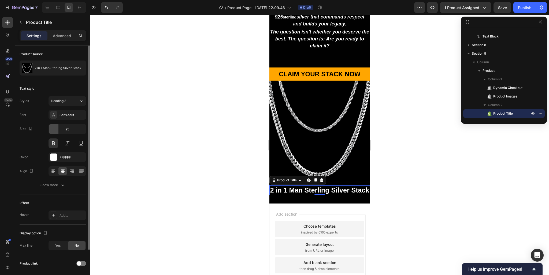
click at [53, 128] on icon "button" at bounding box center [53, 128] width 5 height 5
click at [78, 129] on icon "button" at bounding box center [80, 128] width 5 height 5
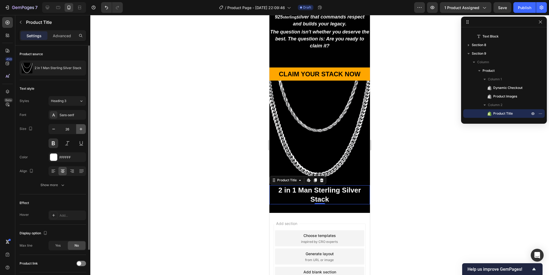
click at [78, 129] on icon "button" at bounding box center [80, 128] width 5 height 5
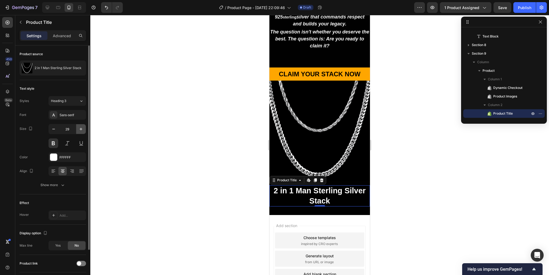
click at [78, 129] on icon "button" at bounding box center [80, 128] width 5 height 5
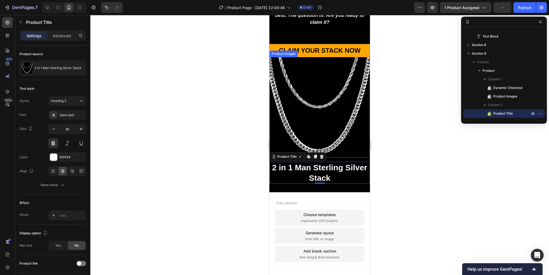
scroll to position [991, 0]
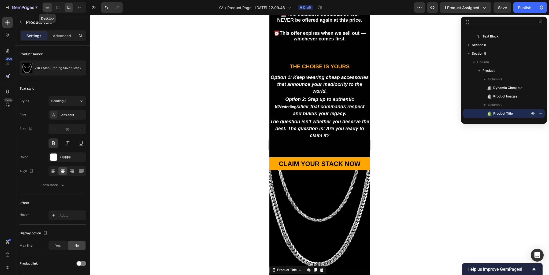
click at [50, 6] on div at bounding box center [47, 7] width 9 height 9
type input "37"
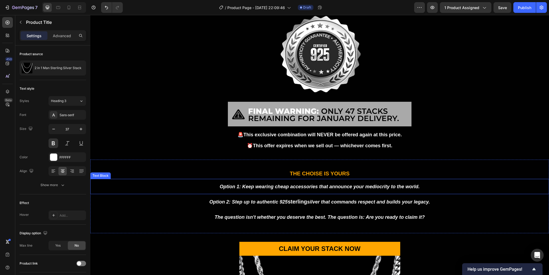
scroll to position [965, 0]
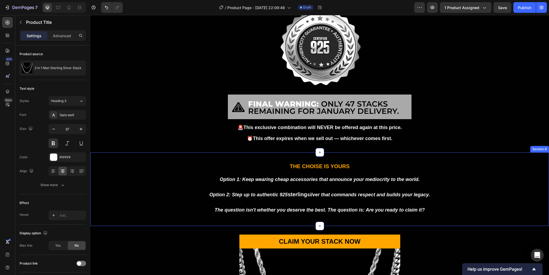
click at [361, 153] on div "THE CHOISE IS YOURS Text Block Option 1: Keep wearing cheap accessories that an…" at bounding box center [319, 189] width 458 height 74
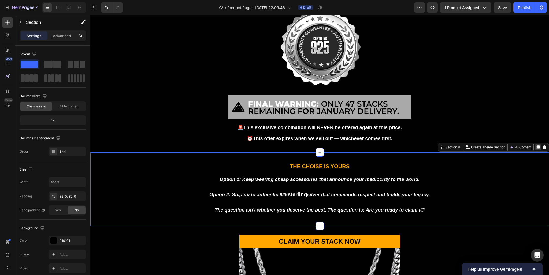
click at [536, 146] on icon at bounding box center [537, 148] width 3 height 4
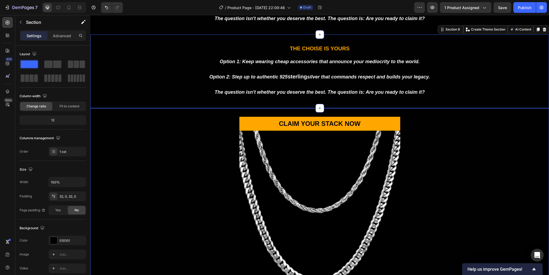
scroll to position [1157, 0]
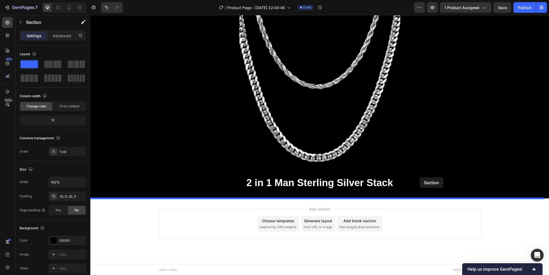
drag, startPoint x: 440, startPoint y: 28, endPoint x: 419, endPoint y: 178, distance: 150.6
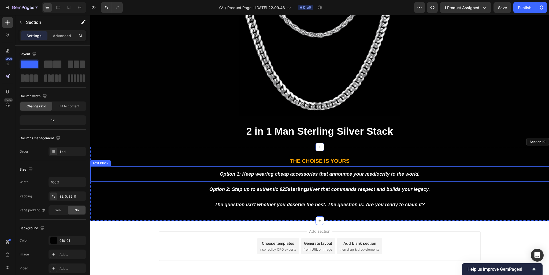
scroll to position [1263, 0]
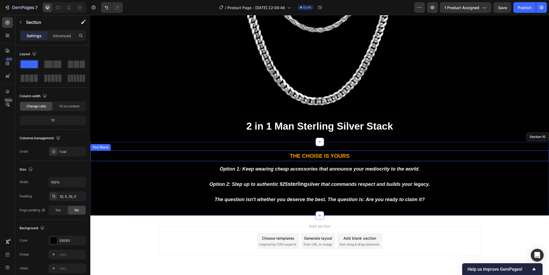
click at [319, 157] on strong "THE CHOISE IS YOURS" at bounding box center [320, 156] width 60 height 6
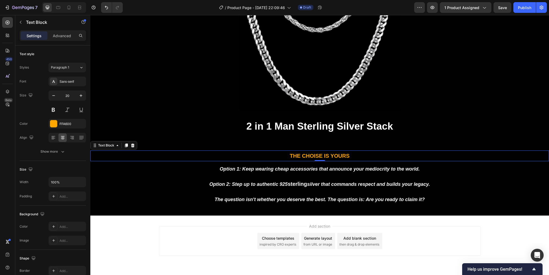
click at [319, 157] on strong "THE CHOISE IS YOURS" at bounding box center [320, 156] width 60 height 6
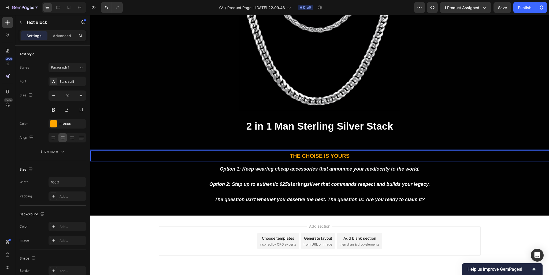
click at [319, 157] on strong "THE CHOISE IS YOURS" at bounding box center [320, 156] width 60 height 6
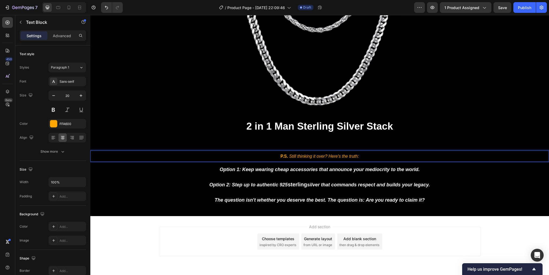
click at [314, 157] on icon "Still thinking it over? Here's the truth:" at bounding box center [324, 156] width 70 height 5
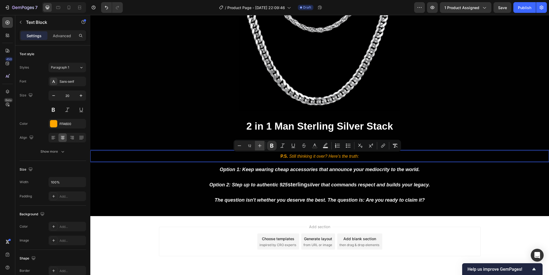
click at [260, 147] on icon "Editor contextual toolbar" at bounding box center [259, 145] width 5 height 5
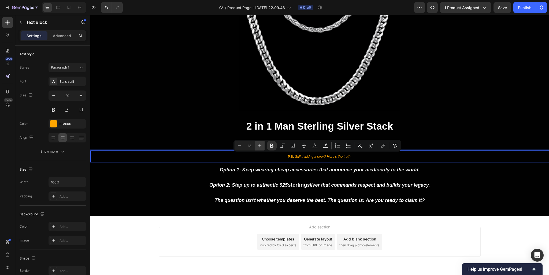
click at [260, 147] on icon "Editor contextual toolbar" at bounding box center [259, 145] width 5 height 5
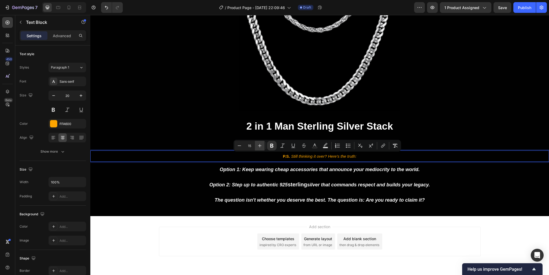
click at [260, 147] on icon "Editor contextual toolbar" at bounding box center [259, 145] width 5 height 5
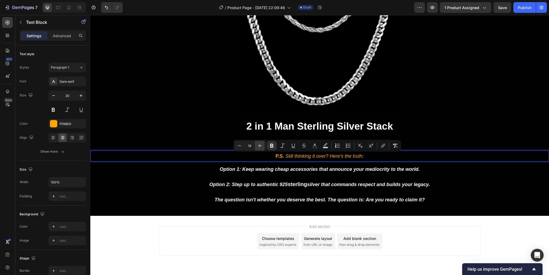
click at [260, 147] on icon "Editor contextual toolbar" at bounding box center [259, 145] width 5 height 5
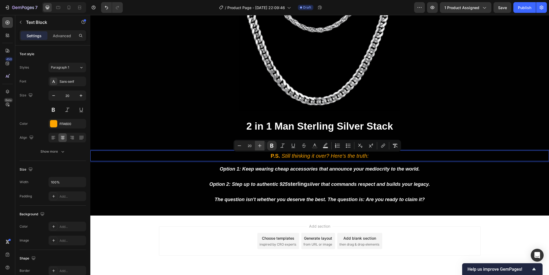
click at [260, 147] on icon "Editor contextual toolbar" at bounding box center [259, 145] width 5 height 5
click at [240, 147] on icon "Editor contextual toolbar" at bounding box center [239, 145] width 5 height 5
type input "20"
click at [271, 147] on icon "Editor contextual toolbar" at bounding box center [271, 145] width 5 height 5
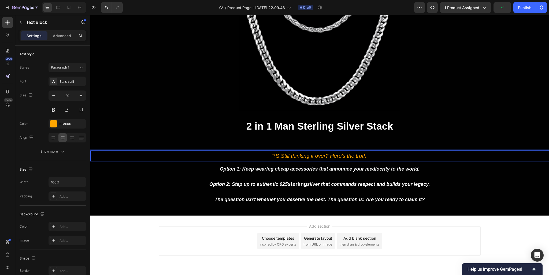
click at [271, 147] on div "P.S. Still thinking it over? Here's the truth: Text Block 0 Option 1: Keep wear…" at bounding box center [319, 179] width 458 height 74
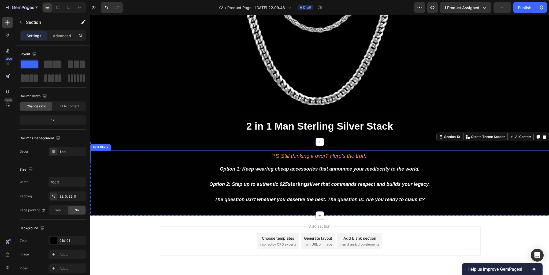
click at [288, 156] on icon "Still thinking it over? Here's the truth:" at bounding box center [324, 156] width 87 height 6
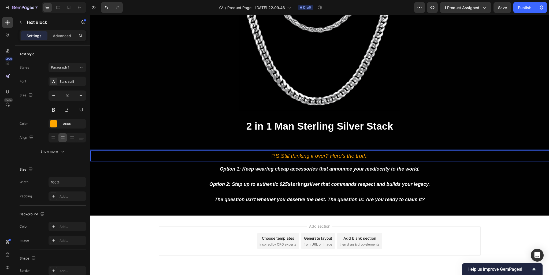
click at [288, 156] on icon "Still thinking it over? Here's the truth:" at bounding box center [324, 156] width 87 height 6
click at [272, 146] on icon "Editor contextual toolbar" at bounding box center [271, 145] width 3 height 4
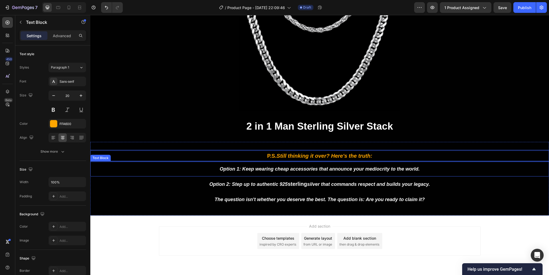
click at [318, 169] on strong "Option 1: Keep wearing cheap accessories that announce your mediocrity to the w…" at bounding box center [319, 168] width 200 height 5
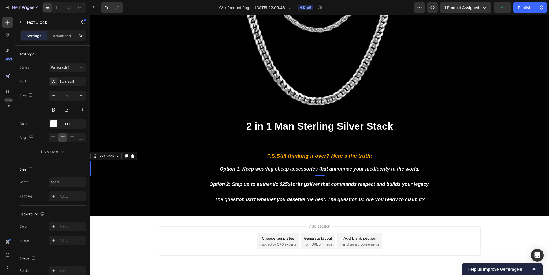
click at [312, 170] on strong "Option 1: Keep wearing cheap accessories that announce your mediocrity to the w…" at bounding box center [319, 168] width 200 height 5
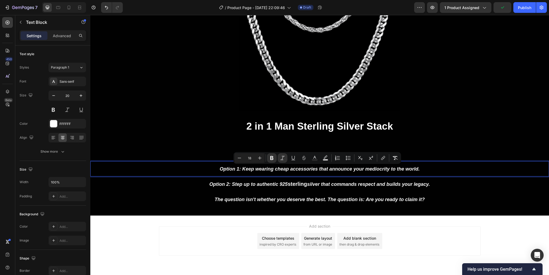
type input "12"
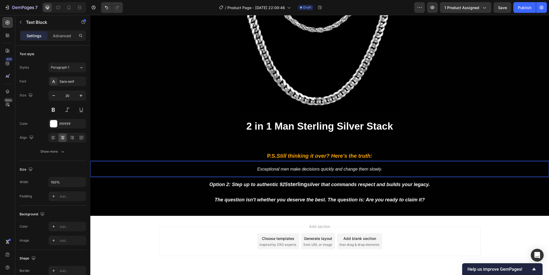
click at [314, 169] on icon "Exceptional men make decisions quickly and change them slowly." at bounding box center [319, 169] width 125 height 5
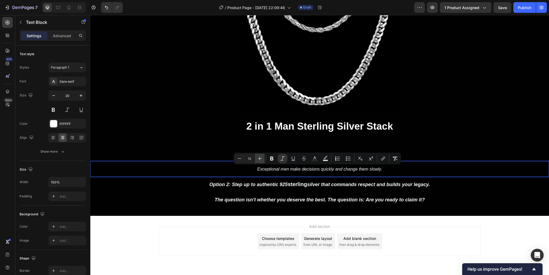
click at [261, 159] on icon "Editor contextual toolbar" at bounding box center [259, 158] width 3 height 3
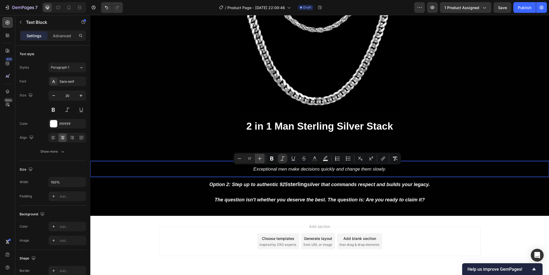
click at [261, 159] on icon "Editor contextual toolbar" at bounding box center [259, 158] width 3 height 3
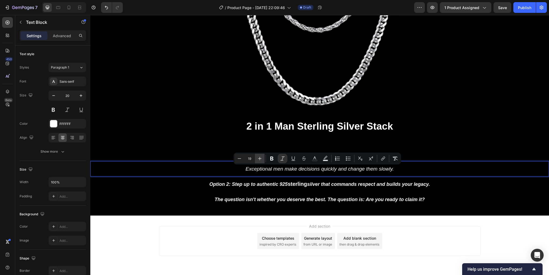
click at [261, 159] on icon "Editor contextual toolbar" at bounding box center [259, 158] width 3 height 3
type input "20"
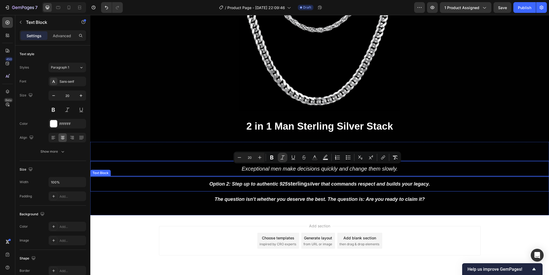
click at [278, 183] on strong "Option 2: Step up to authentic 925" at bounding box center [248, 183] width 78 height 5
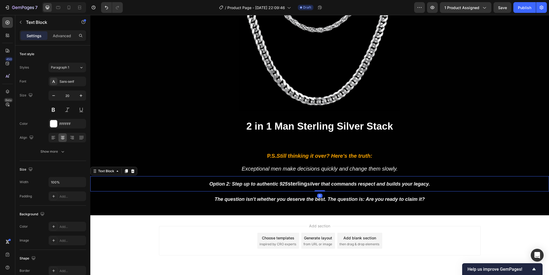
click at [278, 183] on strong "Option 2: Step up to authentic 925" at bounding box center [248, 183] width 78 height 5
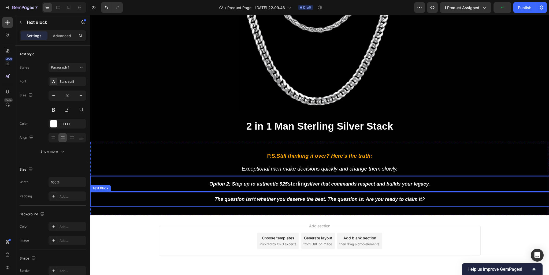
click at [273, 199] on strong "The question isn't whether you deserve the best. The question is: Are you ready…" at bounding box center [320, 199] width 210 height 5
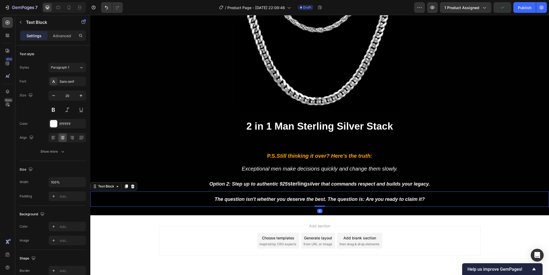
click at [273, 199] on strong "The question isn't whether you deserve the best. The question is: Are you ready…" at bounding box center [320, 199] width 210 height 5
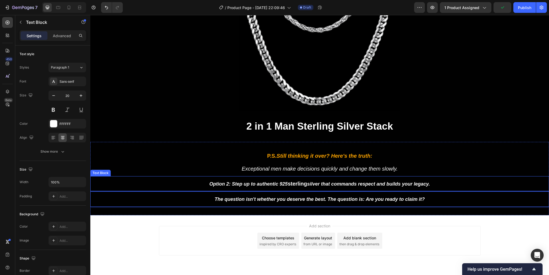
click at [281, 185] on strong "Option 2: Step up to authentic 925" at bounding box center [248, 183] width 78 height 5
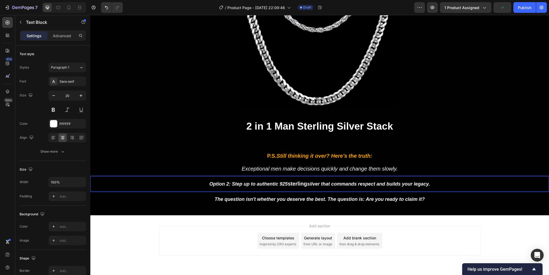
click at [281, 185] on strong "Option 2: Step up to authentic 925" at bounding box center [248, 183] width 78 height 5
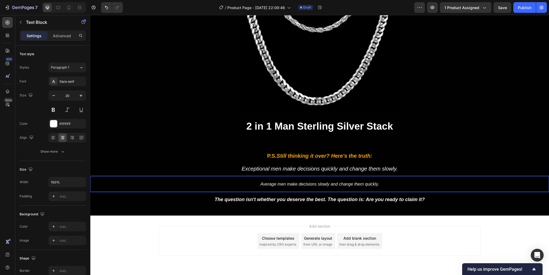
click at [298, 183] on icon "Average men make decisions slowly and change them quickly." at bounding box center [319, 184] width 118 height 5
click at [261, 175] on icon "Editor contextual toolbar" at bounding box center [259, 173] width 5 height 5
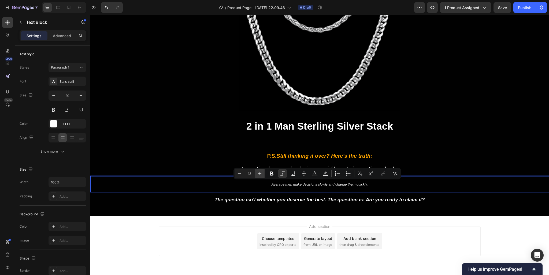
click at [261, 175] on icon "Editor contextual toolbar" at bounding box center [259, 173] width 5 height 5
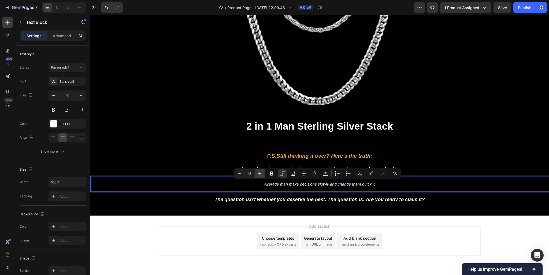
click at [261, 175] on icon "Editor contextual toolbar" at bounding box center [259, 173] width 5 height 5
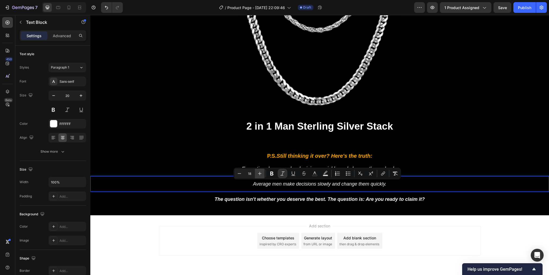
click at [261, 175] on icon "Editor contextual toolbar" at bounding box center [259, 173] width 5 height 5
type input "20"
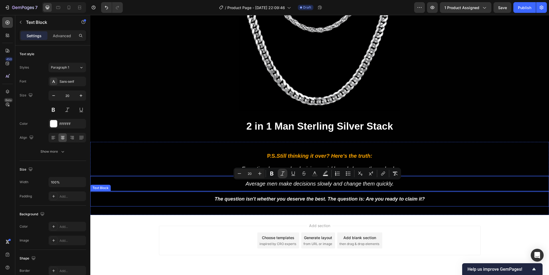
click at [270, 197] on strong "The question isn't whether you deserve the best. The question is: Are you ready…" at bounding box center [320, 198] width 210 height 5
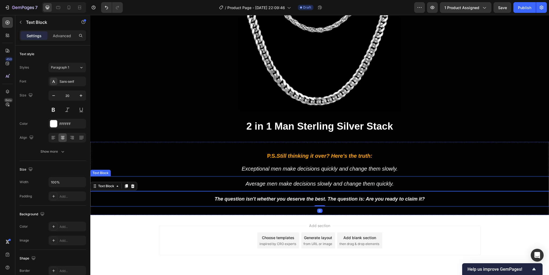
click at [312, 184] on icon "Average men make decisions slowly and change them quickly." at bounding box center [319, 184] width 148 height 6
click at [303, 199] on strong "The question isn't whether you deserve the best. The question is: Are you ready…" at bounding box center [320, 198] width 210 height 5
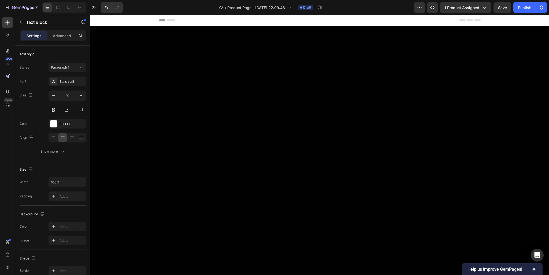
scroll to position [1263, 0]
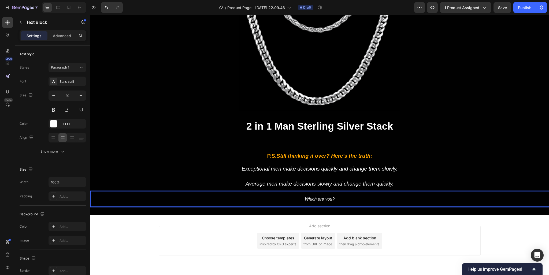
click at [324, 197] on icon "Which are you?" at bounding box center [320, 199] width 30 height 5
click at [261, 188] on icon "Editor contextual toolbar" at bounding box center [259, 188] width 5 height 5
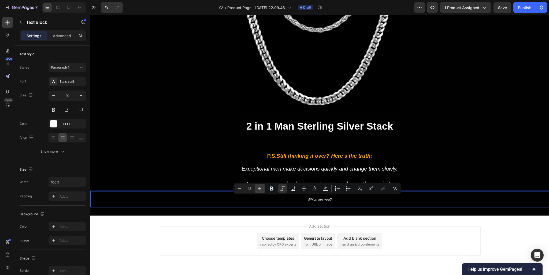
click at [261, 188] on icon "Editor contextual toolbar" at bounding box center [259, 188] width 5 height 5
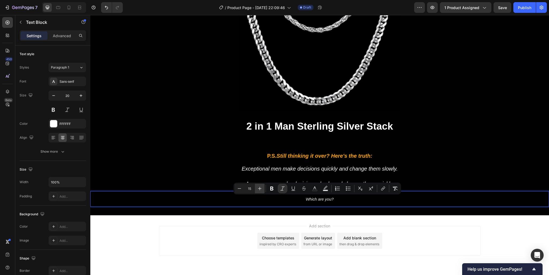
click at [260, 188] on icon "Editor contextual toolbar" at bounding box center [259, 188] width 5 height 5
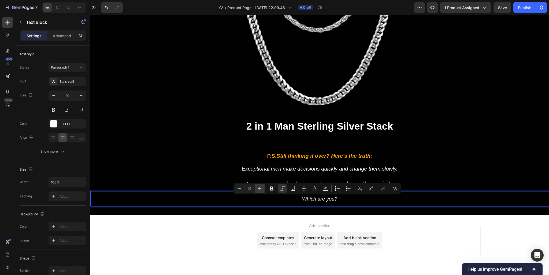
click at [260, 188] on icon "Editor contextual toolbar" at bounding box center [259, 188] width 5 height 5
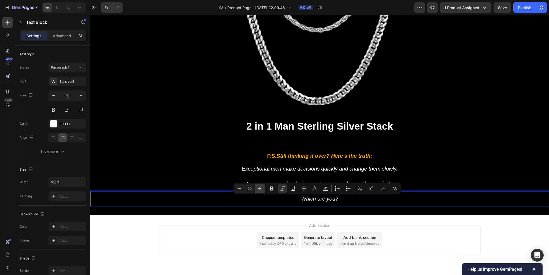
click at [260, 188] on icon "Editor contextual toolbar" at bounding box center [259, 188] width 5 height 5
type input "23"
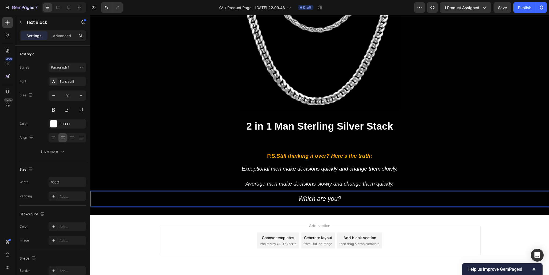
click at [313, 200] on icon "Which are you?" at bounding box center [319, 198] width 43 height 7
click at [256, 188] on button "Plus" at bounding box center [260, 187] width 10 height 10
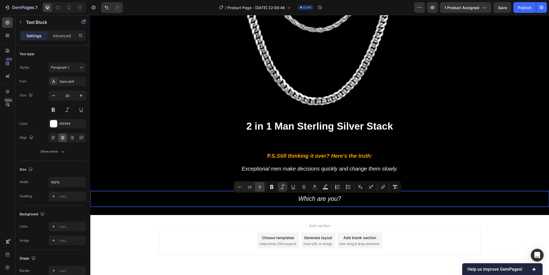
type input "24"
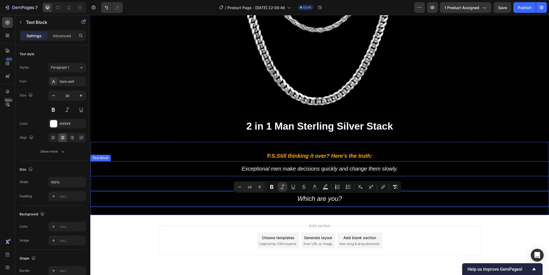
click at [281, 169] on icon "Exceptional men make decisions quickly and change them slowly." at bounding box center [319, 169] width 156 height 6
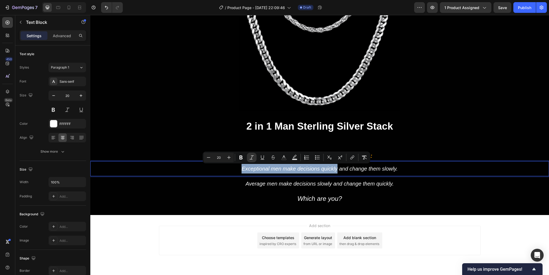
drag, startPoint x: 239, startPoint y: 170, endPoint x: 334, endPoint y: 169, distance: 94.6
click at [334, 169] on icon "Exceptional men make decisions quickly and change them slowly." at bounding box center [319, 169] width 156 height 6
click at [264, 158] on icon "Editor contextual toolbar" at bounding box center [262, 157] width 3 height 4
click at [293, 172] on p "Exceptional men make decisions quickly and change them slowly." at bounding box center [319, 169] width 453 height 10
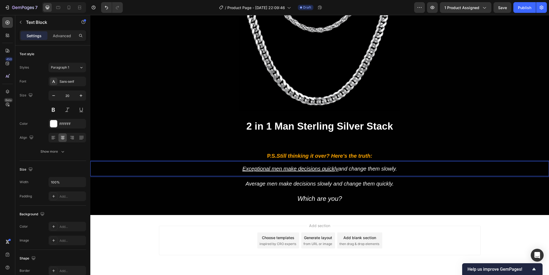
click at [348, 170] on icon "Exceptional men make decisions quickly and change them slowly." at bounding box center [319, 169] width 155 height 6
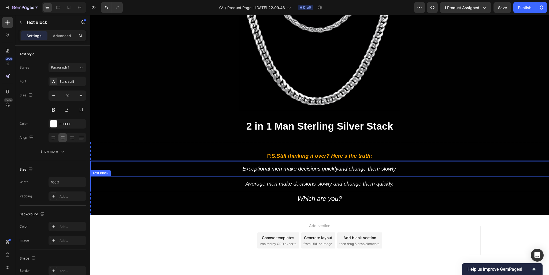
click at [387, 186] on icon "Average men make decisions slowly and change them quickly." at bounding box center [319, 184] width 148 height 6
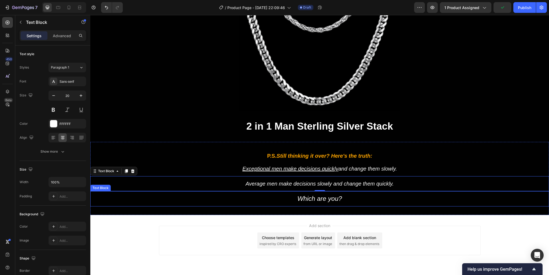
click at [320, 199] on icon "Which are you?" at bounding box center [319, 198] width 45 height 7
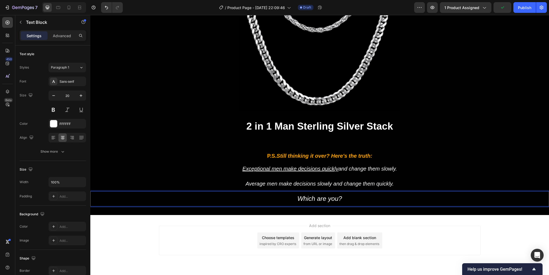
click at [320, 199] on icon "Which are you?" at bounding box center [319, 198] width 45 height 7
click at [272, 187] on icon "Editor contextual toolbar" at bounding box center [271, 186] width 5 height 5
click at [502, 6] on span "Save" at bounding box center [502, 7] width 9 height 5
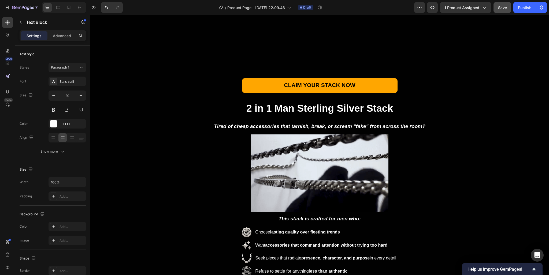
scroll to position [0, 0]
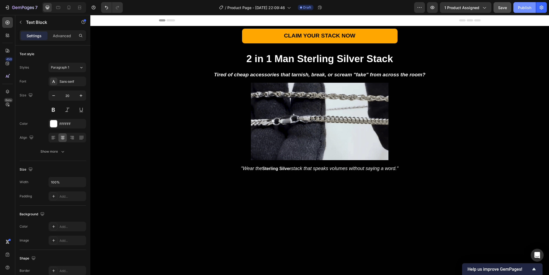
click at [521, 8] on div "Publish" at bounding box center [524, 8] width 13 height 6
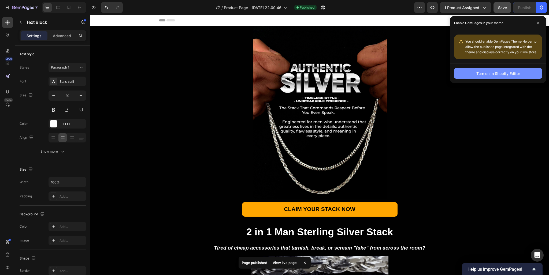
click at [490, 74] on div "Turn on in Shopify Editor" at bounding box center [498, 74] width 44 height 6
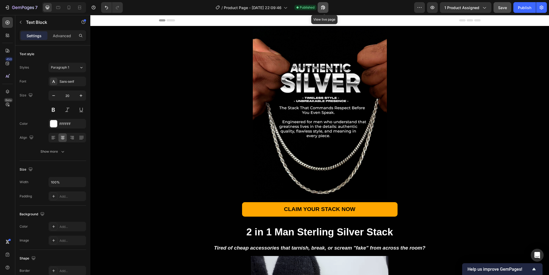
click at [323, 6] on icon "button" at bounding box center [322, 7] width 5 height 5
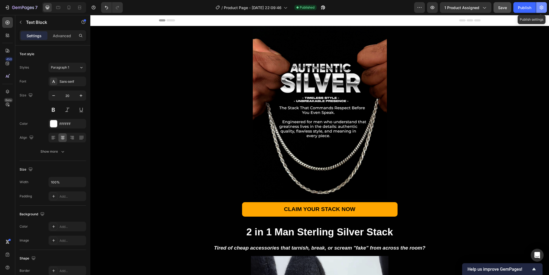
click at [543, 8] on icon "button" at bounding box center [540, 7] width 5 height 5
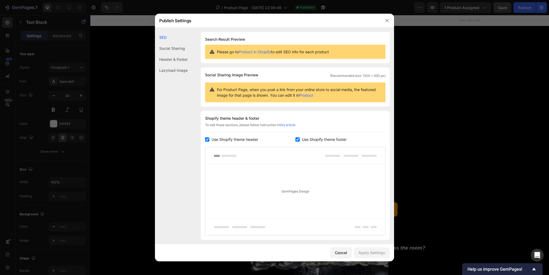
click at [181, 48] on div "Social Sharing" at bounding box center [171, 48] width 33 height 11
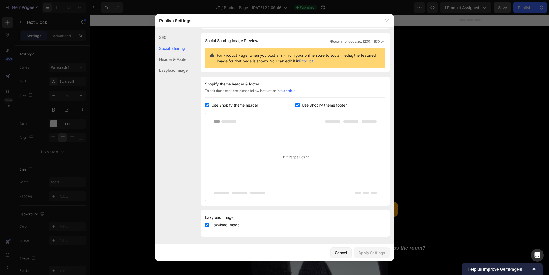
click at [179, 60] on div "Header & Footer" at bounding box center [171, 59] width 33 height 11
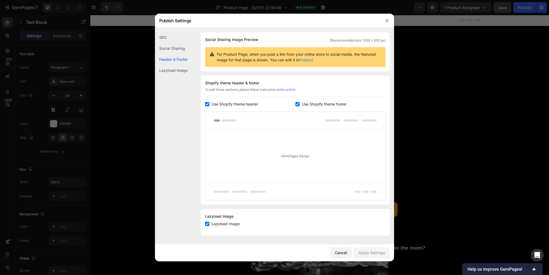
click at [175, 73] on div "Lazyload Image" at bounding box center [171, 70] width 33 height 11
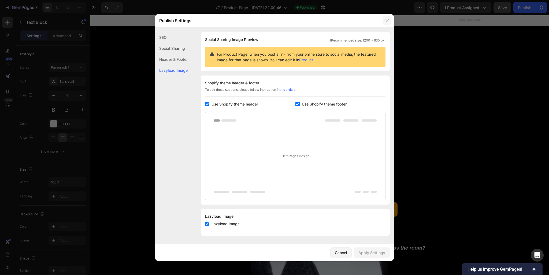
click at [387, 22] on icon "button" at bounding box center [387, 20] width 4 height 4
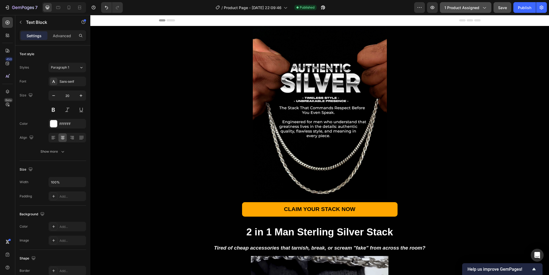
click at [481, 10] on div "1 product assigned" at bounding box center [465, 8] width 42 height 6
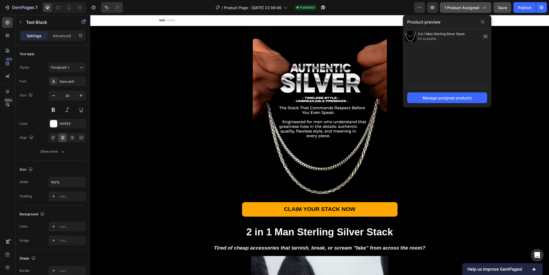
click at [482, 9] on icon "button" at bounding box center [483, 7] width 5 height 5
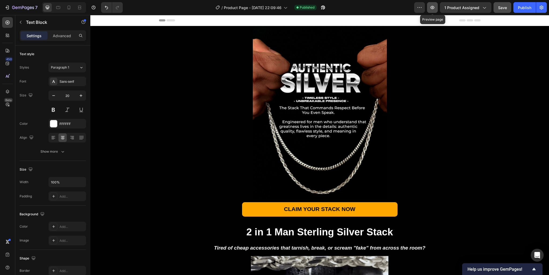
click at [432, 6] on icon "button" at bounding box center [431, 7] width 5 height 5
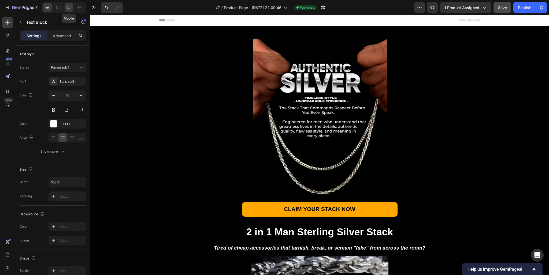
click at [69, 8] on icon at bounding box center [68, 7] width 5 height 5
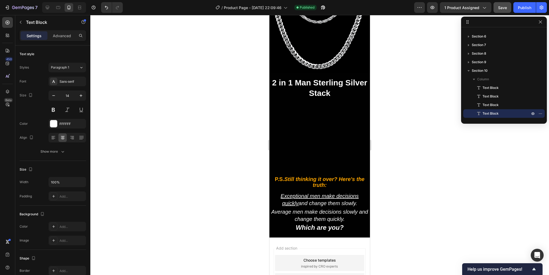
scroll to position [1148, 0]
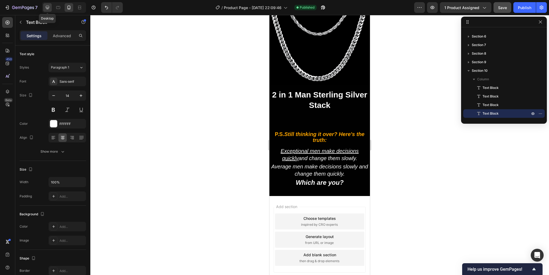
click at [49, 7] on icon at bounding box center [47, 7] width 3 height 3
type input "20"
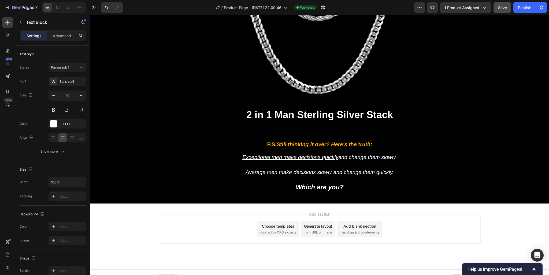
scroll to position [1197, 0]
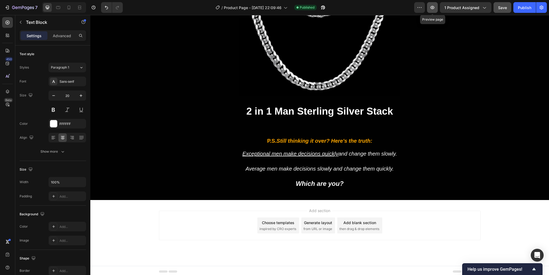
click at [434, 10] on icon "button" at bounding box center [431, 7] width 5 height 5
click at [420, 7] on icon "button" at bounding box center [419, 7] width 5 height 5
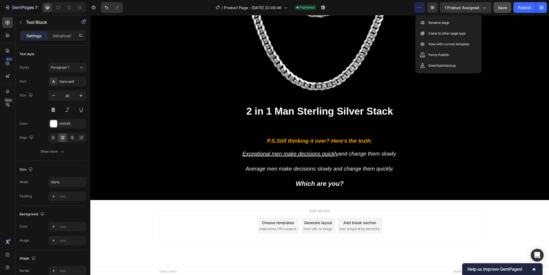
click at [420, 7] on icon "button" at bounding box center [419, 7] width 5 height 5
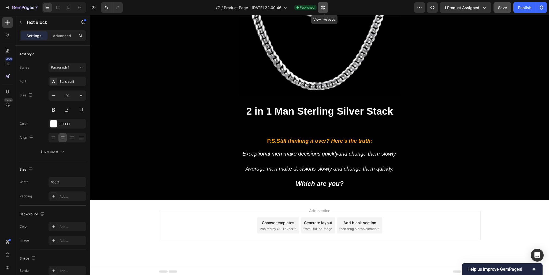
click at [324, 8] on icon "button" at bounding box center [323, 8] width 4 height 4
click at [325, 7] on icon "button" at bounding box center [323, 8] width 4 height 4
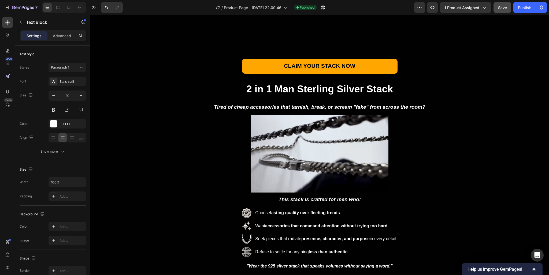
scroll to position [0, 0]
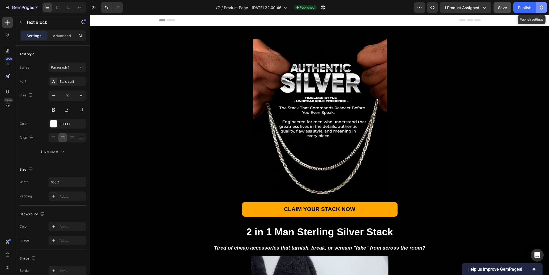
click at [542, 6] on icon "button" at bounding box center [541, 8] width 4 height 4
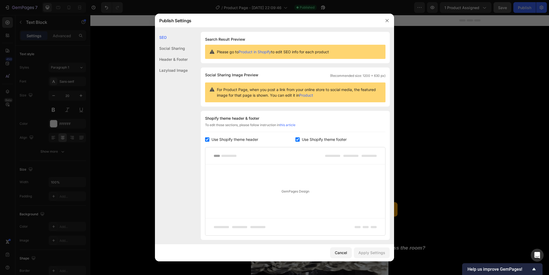
click at [246, 140] on span "Use Shopify theme header" at bounding box center [234, 139] width 47 height 6
checkbox input "false"
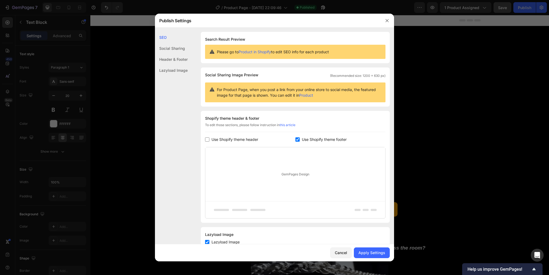
click at [332, 140] on span "Use Shopify theme footer" at bounding box center [324, 139] width 45 height 6
checkbox input "false"
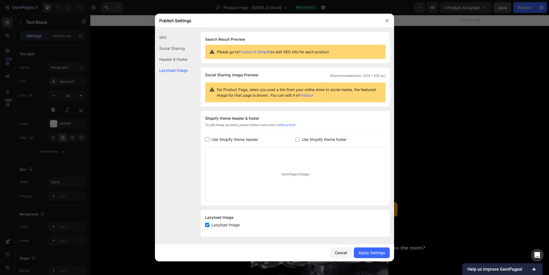
scroll to position [1, 0]
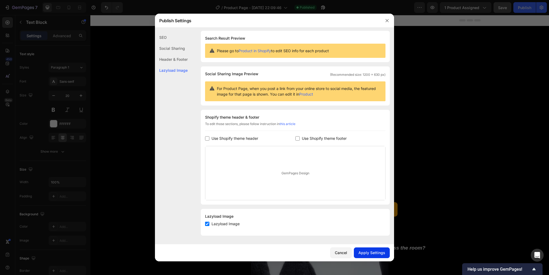
click at [373, 250] on div "Apply Settings" at bounding box center [371, 253] width 27 height 6
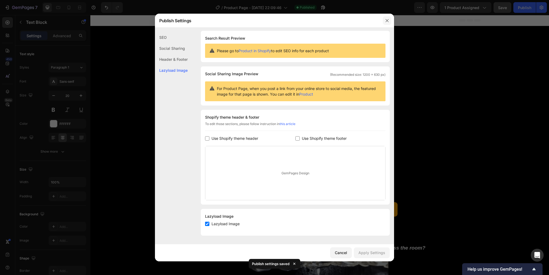
drag, startPoint x: 388, startPoint y: 21, endPoint x: 314, endPoint y: 3, distance: 76.7
click at [388, 21] on icon "button" at bounding box center [387, 20] width 4 height 4
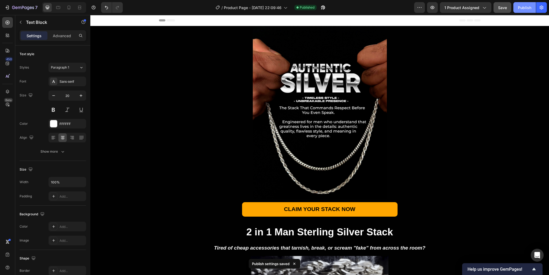
click at [523, 10] on button "Publish" at bounding box center [524, 7] width 23 height 11
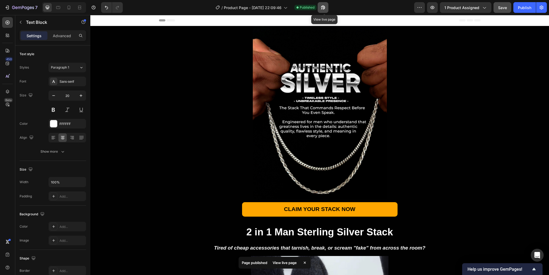
click at [325, 8] on icon "button" at bounding box center [323, 8] width 4 height 4
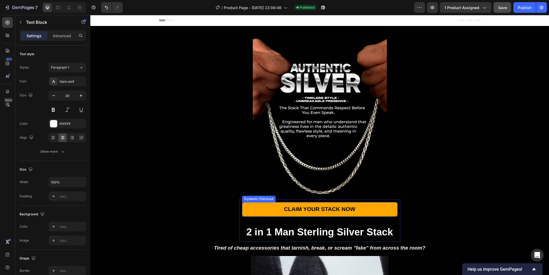
click at [355, 210] on button "CLAIM YOUR STACK NOW" at bounding box center [319, 209] width 155 height 15
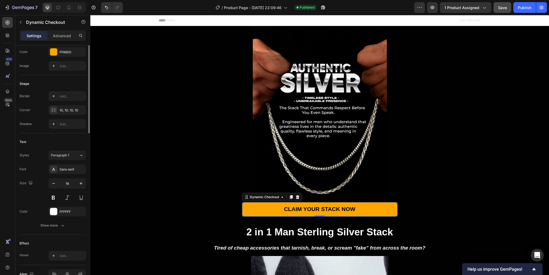
scroll to position [0, 0]
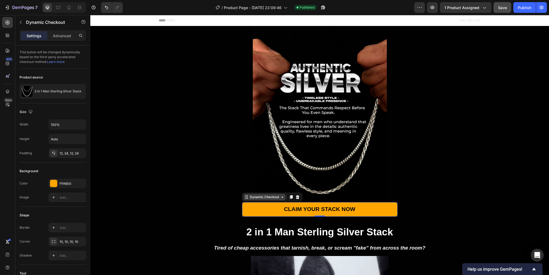
click at [265, 199] on div "Dynamic Checkout" at bounding box center [264, 197] width 31 height 5
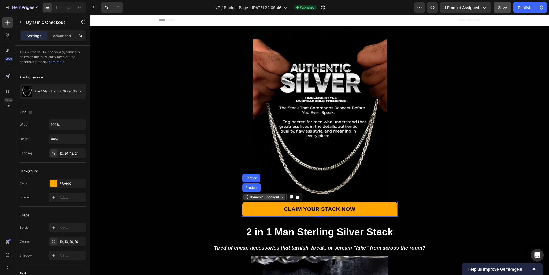
click at [265, 199] on div "Dynamic Checkout" at bounding box center [264, 197] width 31 height 5
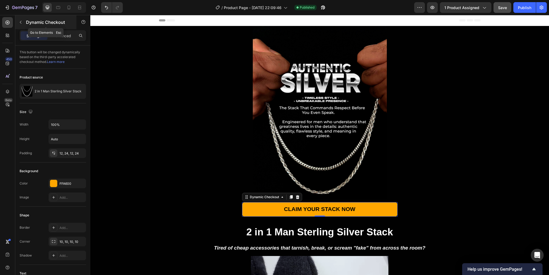
click at [23, 23] on icon "button" at bounding box center [20, 22] width 4 height 4
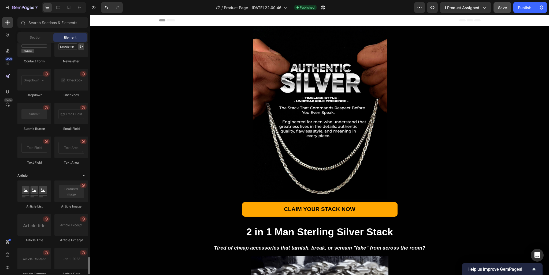
scroll to position [1302, 0]
